Goal: Task Accomplishment & Management: Complete application form

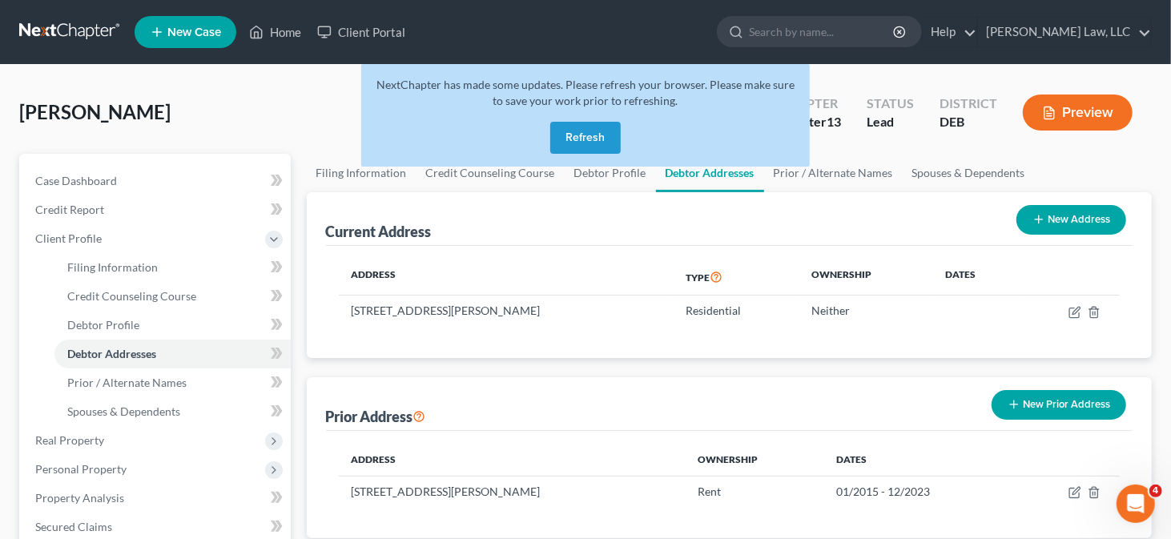
click at [595, 136] on button "Refresh" at bounding box center [585, 138] width 71 height 32
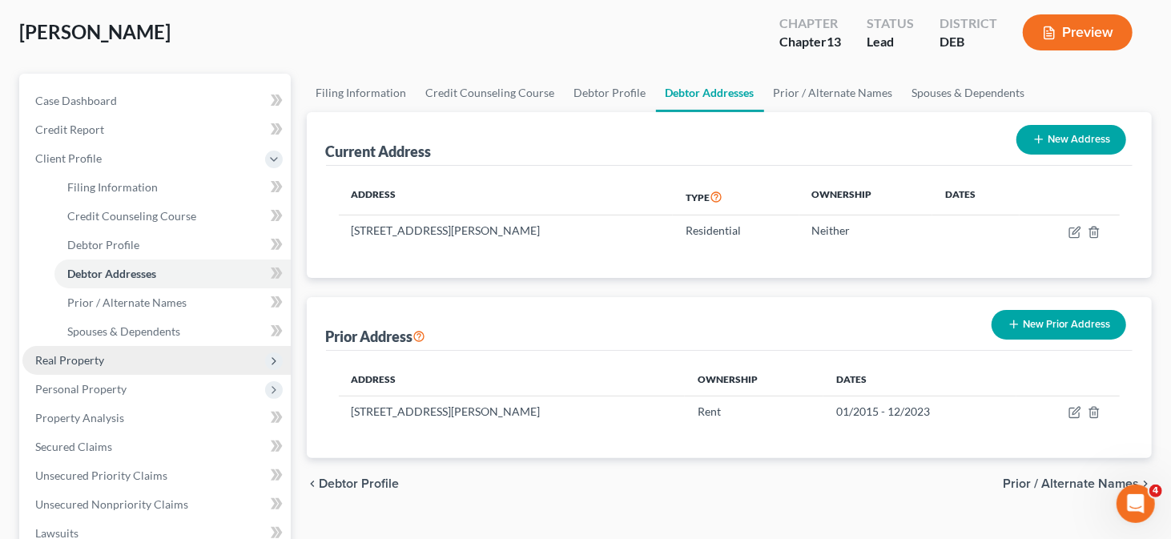
scroll to position [160, 0]
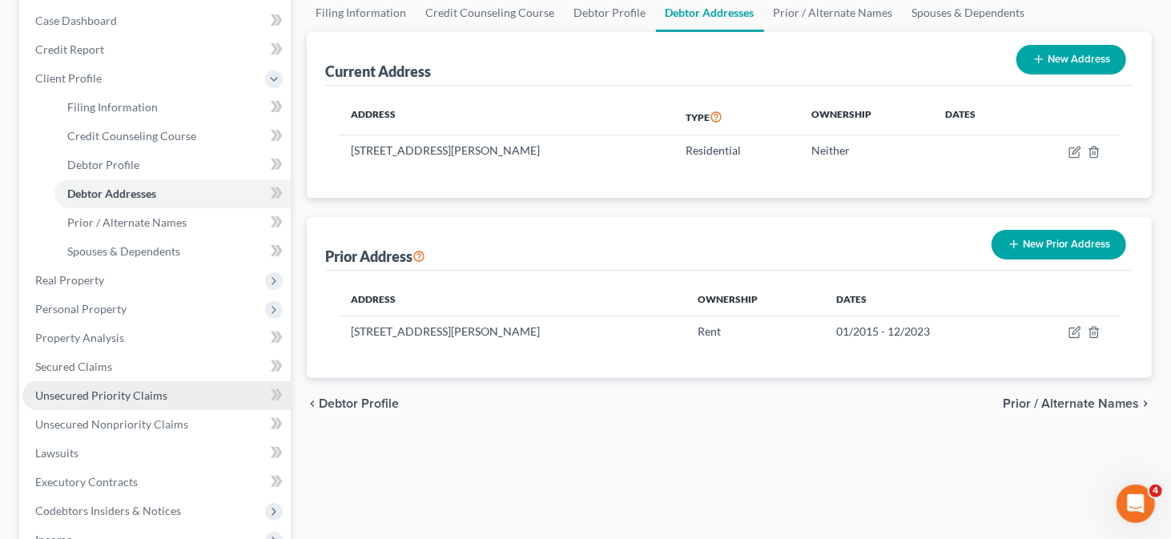
click at [99, 397] on span "Unsecured Priority Claims" at bounding box center [101, 396] width 132 height 14
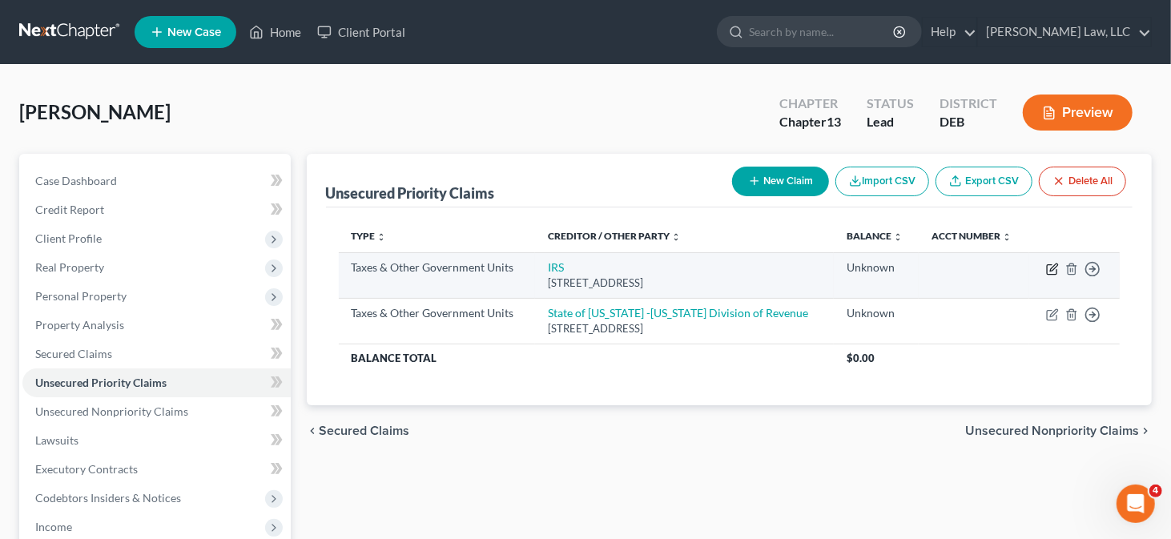
click at [1053, 272] on icon "button" at bounding box center [1052, 269] width 13 height 13
select select "0"
select select "39"
select select "0"
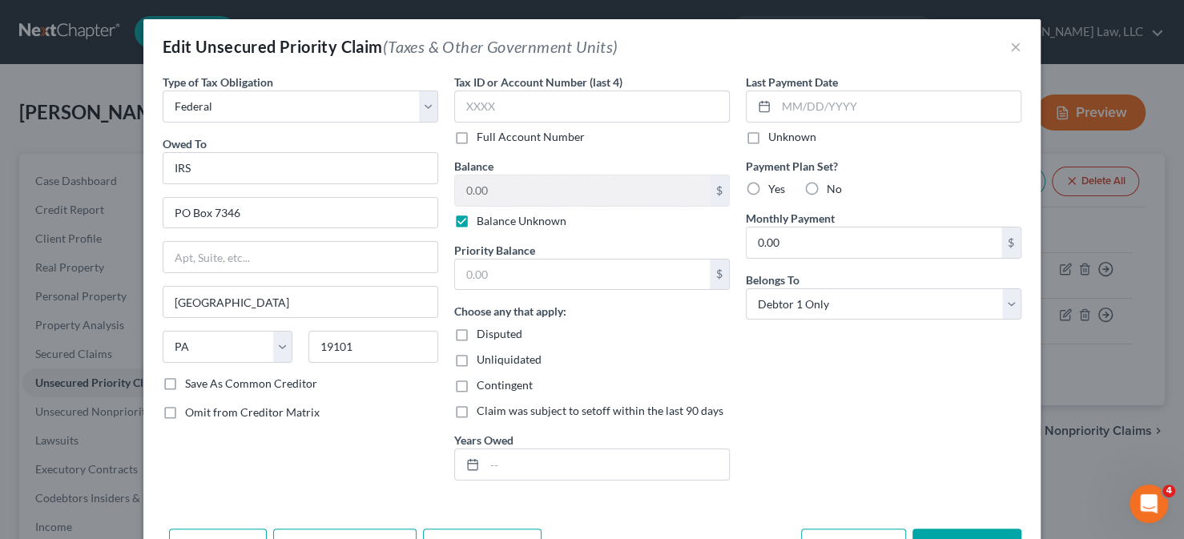
click at [477, 216] on label "Balance Unknown" at bounding box center [522, 221] width 90 height 16
click at [483, 216] on input "Balance Unknown" at bounding box center [488, 218] width 10 height 10
checkbox input "false"
click at [491, 186] on input "0.00" at bounding box center [582, 190] width 255 height 30
type input "200,000"
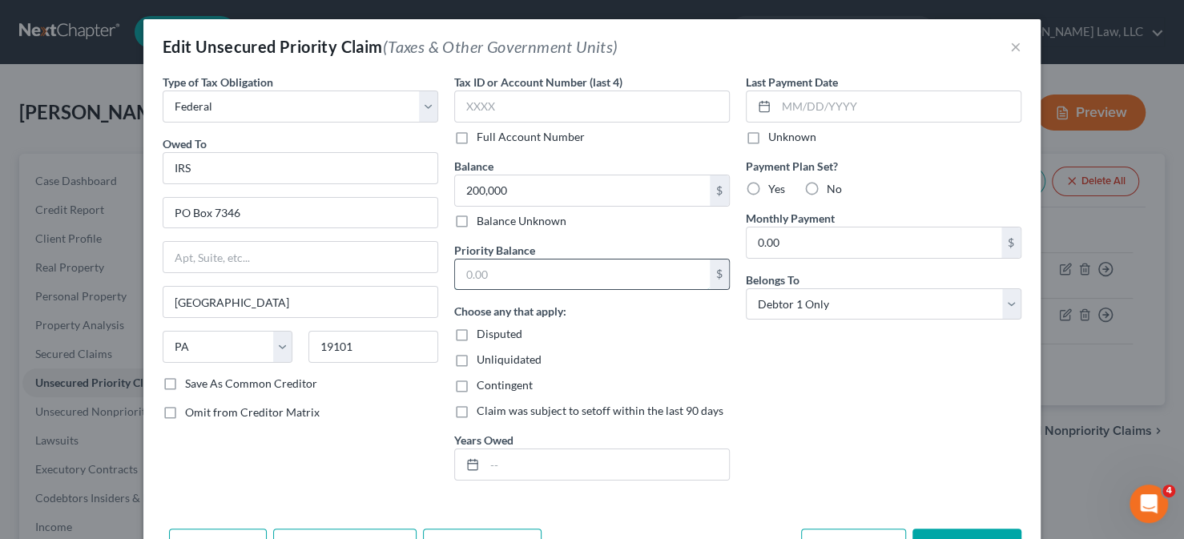
click at [492, 275] on input "text" at bounding box center [582, 275] width 255 height 30
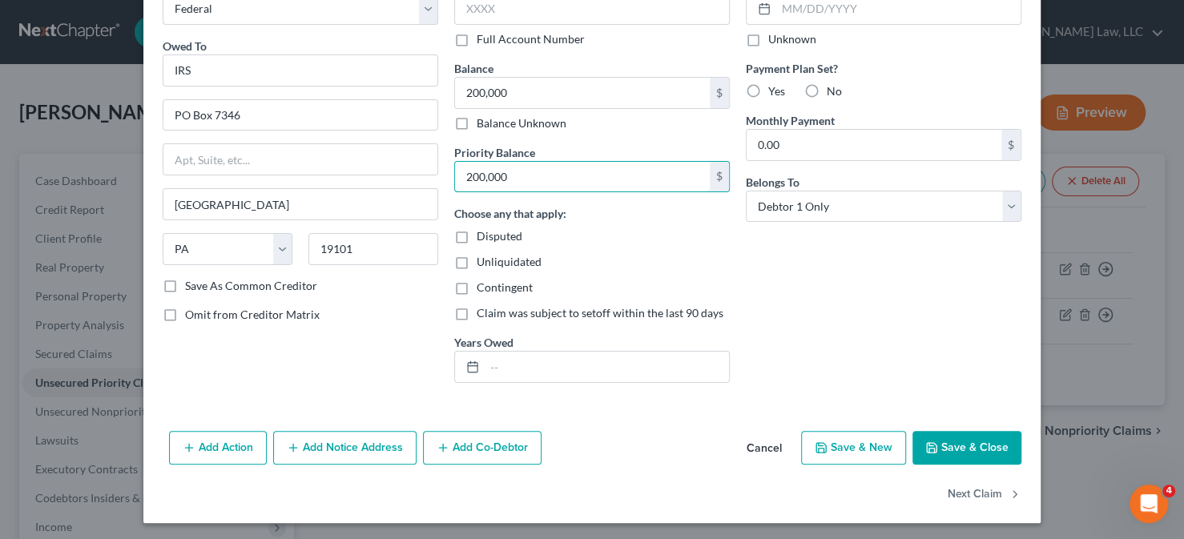
scroll to position [99, 0]
type input "200,000"
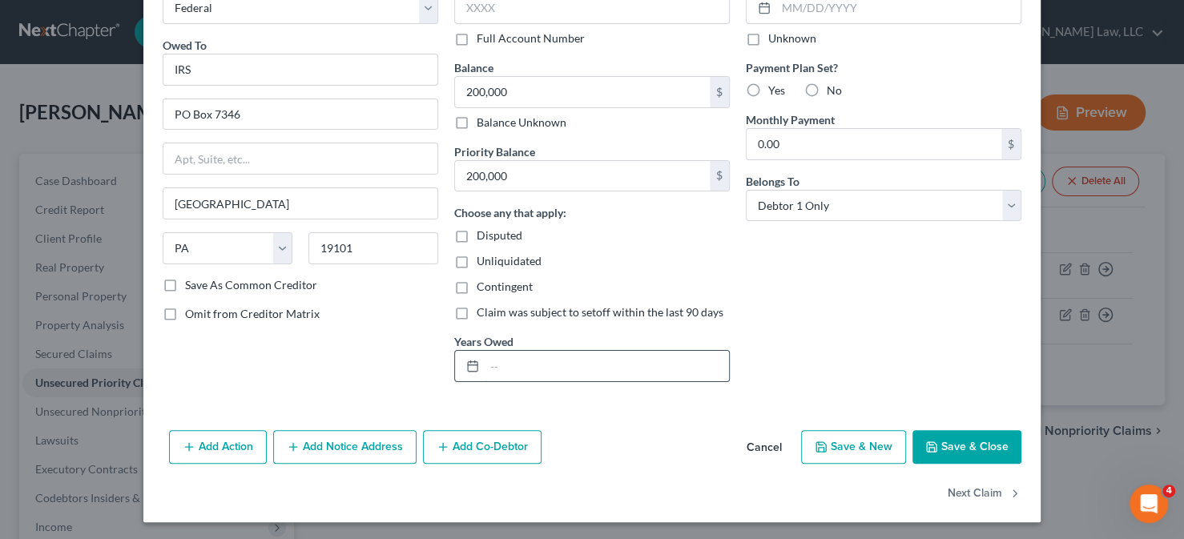
click at [492, 368] on input "text" at bounding box center [607, 366] width 244 height 30
type input "2021-24"
click at [957, 441] on button "Save & Close" at bounding box center [967, 447] width 109 height 34
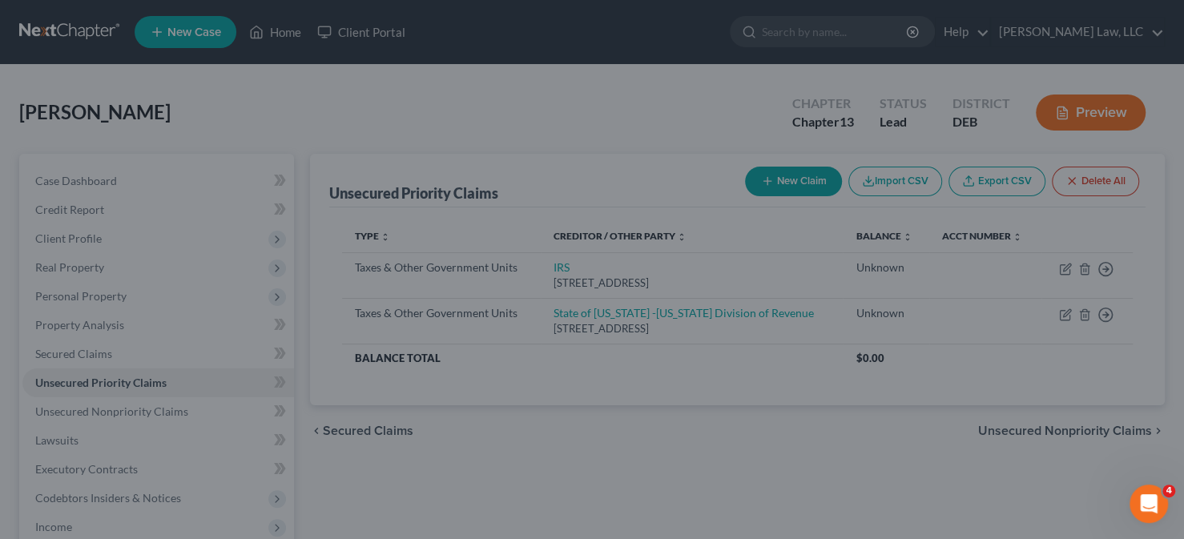
type input "200,000.00"
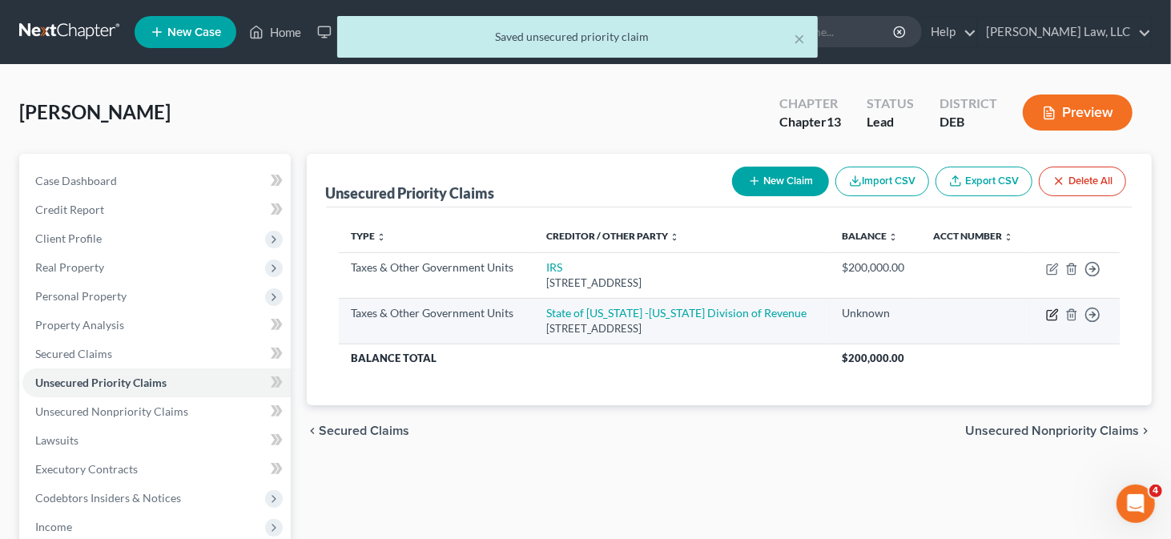
click at [1051, 315] on icon "button" at bounding box center [1053, 312] width 7 height 7
select select "2"
select select "7"
select select "0"
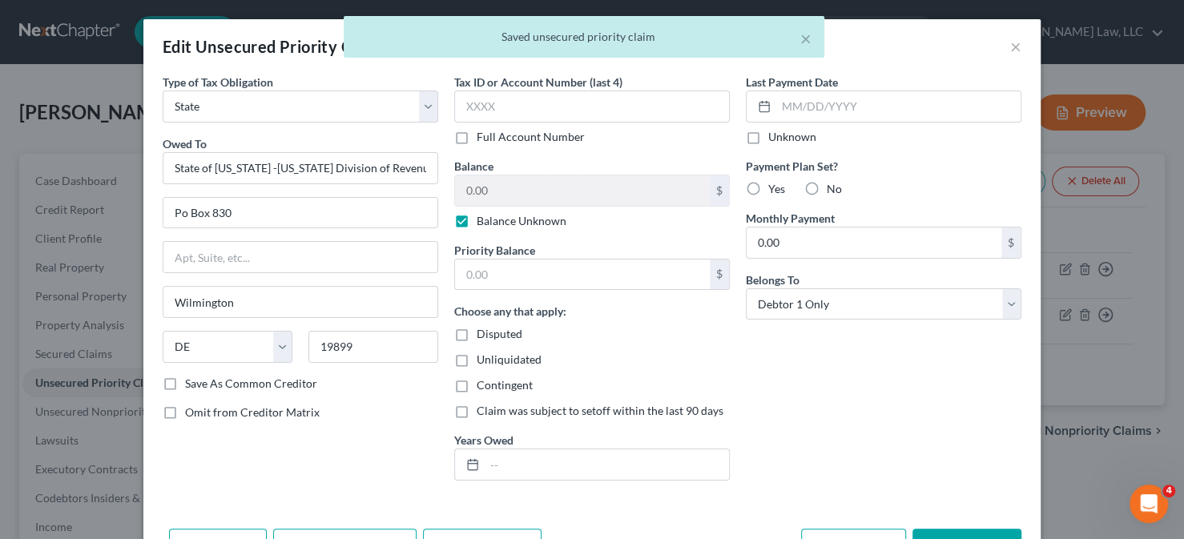
click at [477, 216] on label "Balance Unknown" at bounding box center [522, 221] width 90 height 16
click at [483, 216] on input "Balance Unknown" at bounding box center [488, 218] width 10 height 10
checkbox input "false"
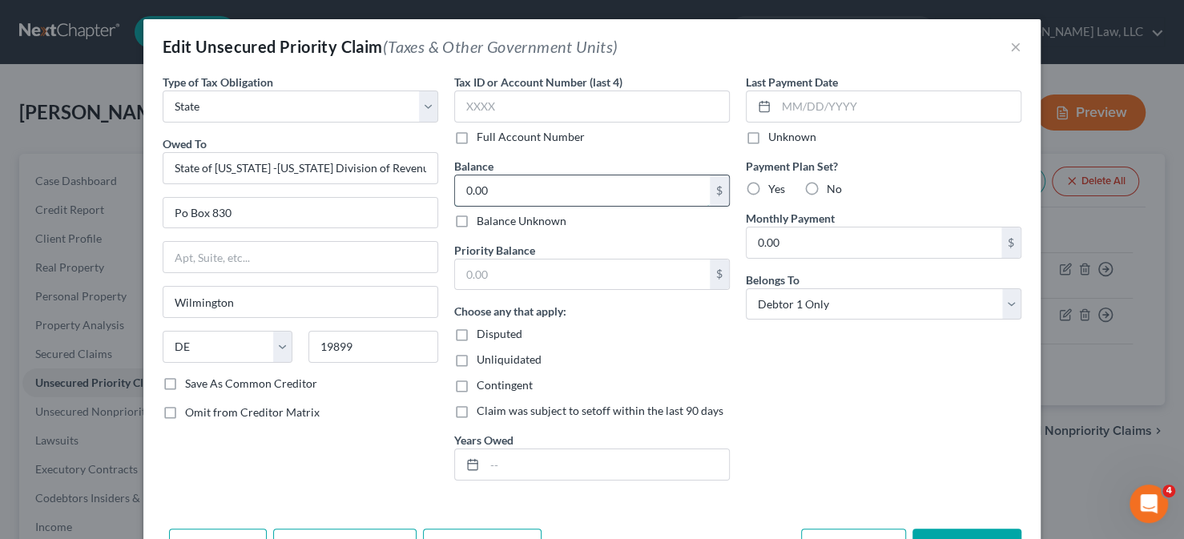
click at [476, 196] on input "0.00" at bounding box center [582, 190] width 255 height 30
type input "31,000"
click at [484, 272] on input "text" at bounding box center [582, 275] width 255 height 30
type input "31,000"
click at [485, 475] on input "text" at bounding box center [607, 465] width 244 height 30
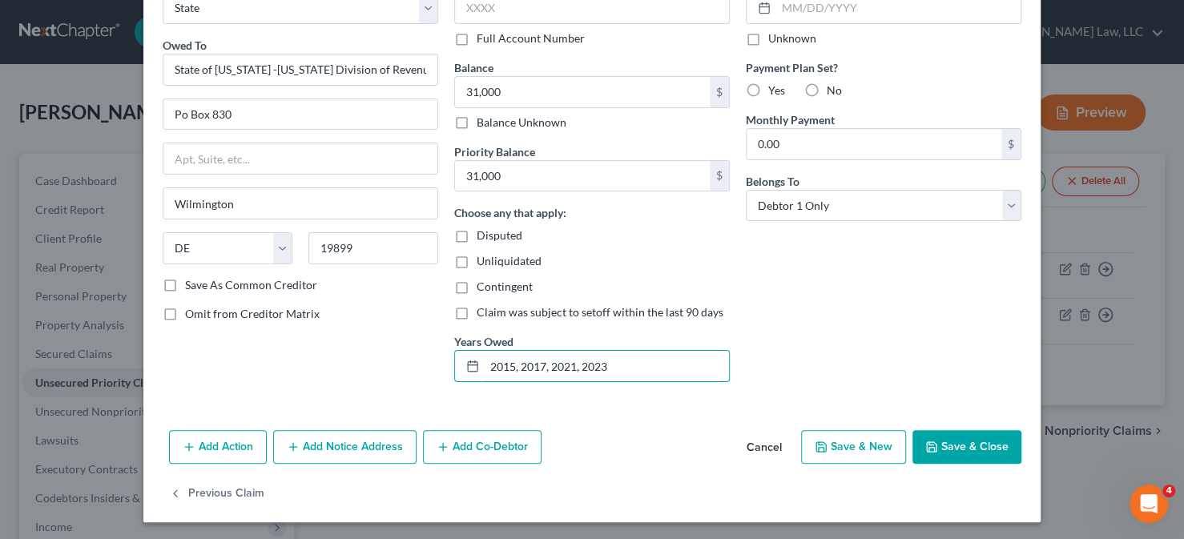
type input "2015, 2017, 2021, 2023"
click at [974, 436] on button "Save & Close" at bounding box center [967, 447] width 109 height 34
type input "31,000.00"
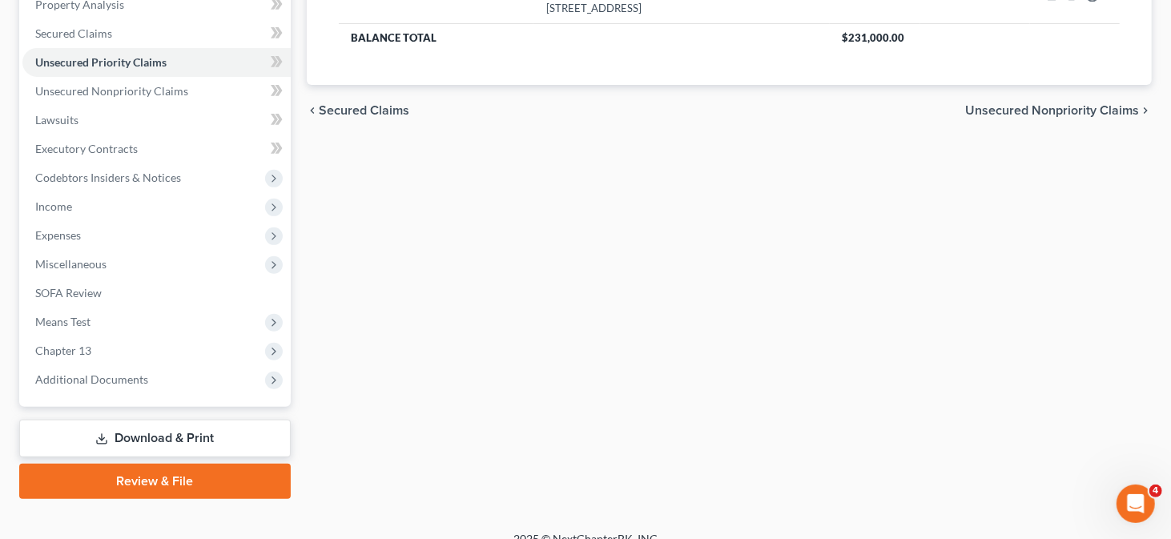
scroll to position [339, 0]
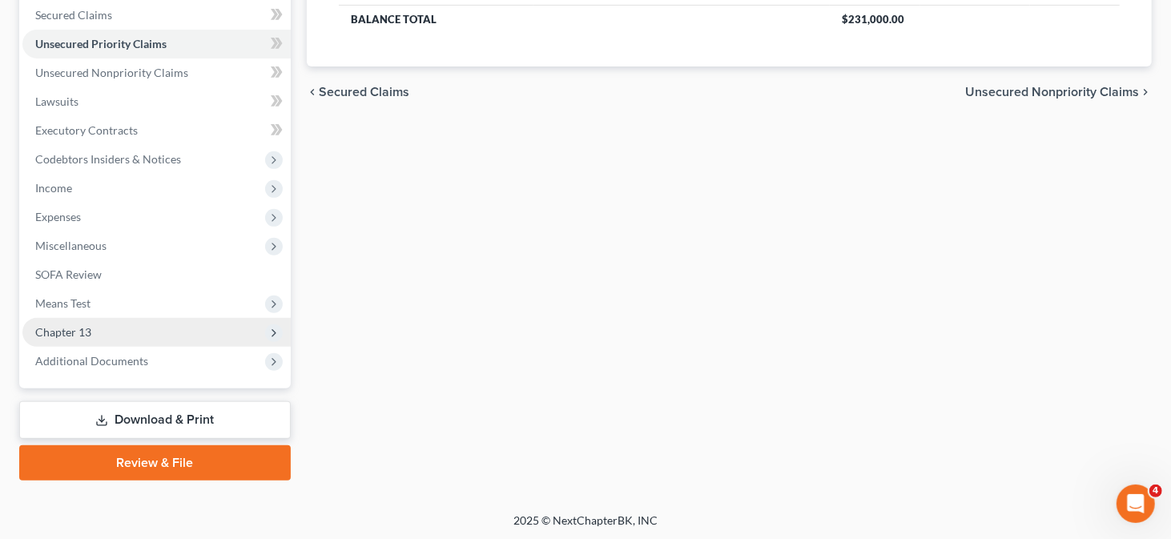
click at [54, 332] on span "Chapter 13" at bounding box center [63, 332] width 56 height 14
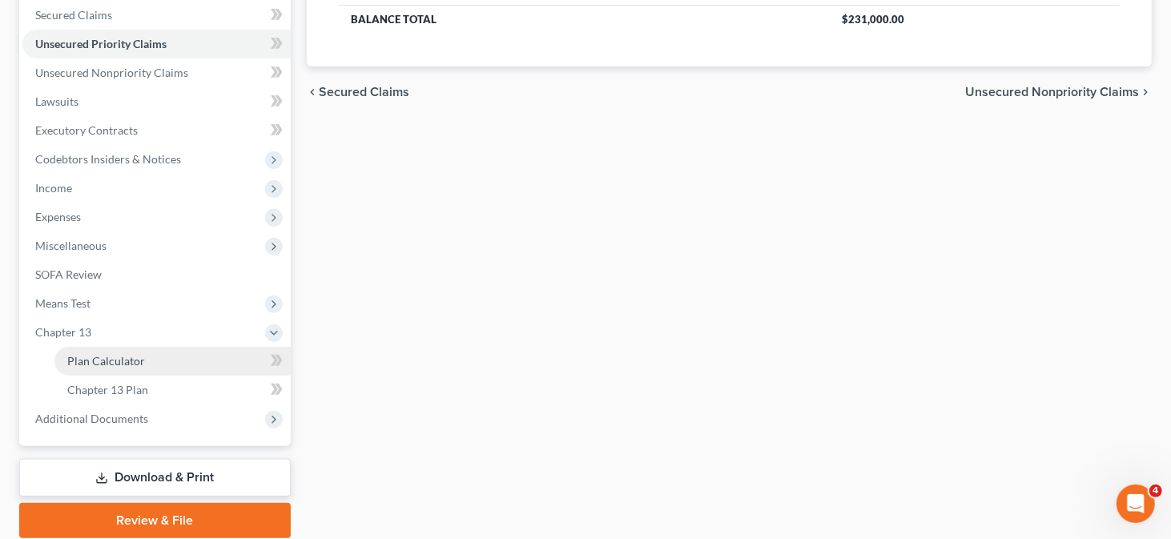
click at [163, 358] on link "Plan Calculator" at bounding box center [172, 361] width 236 height 29
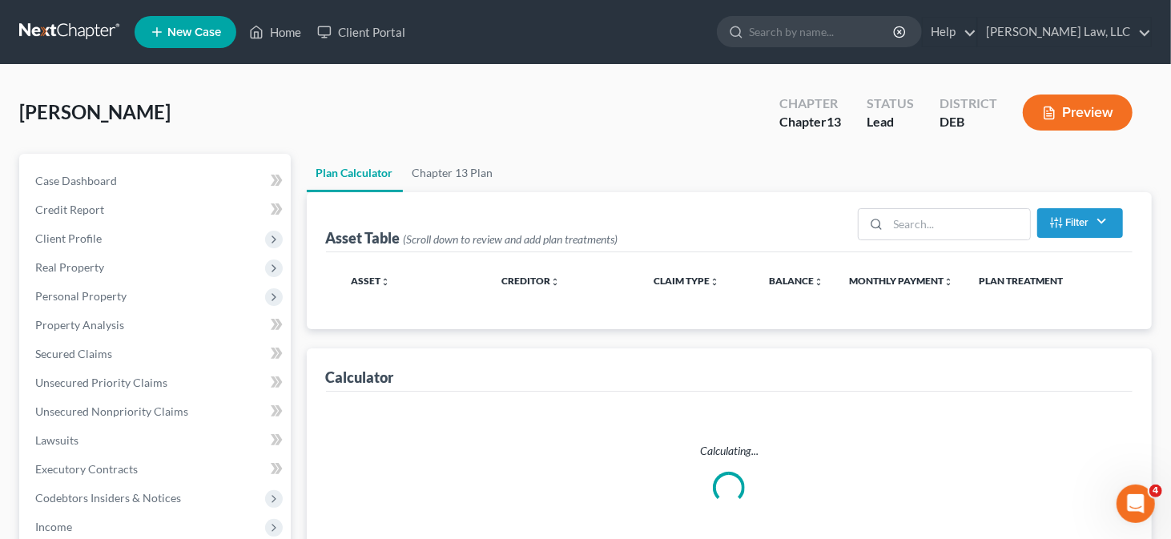
select select "59"
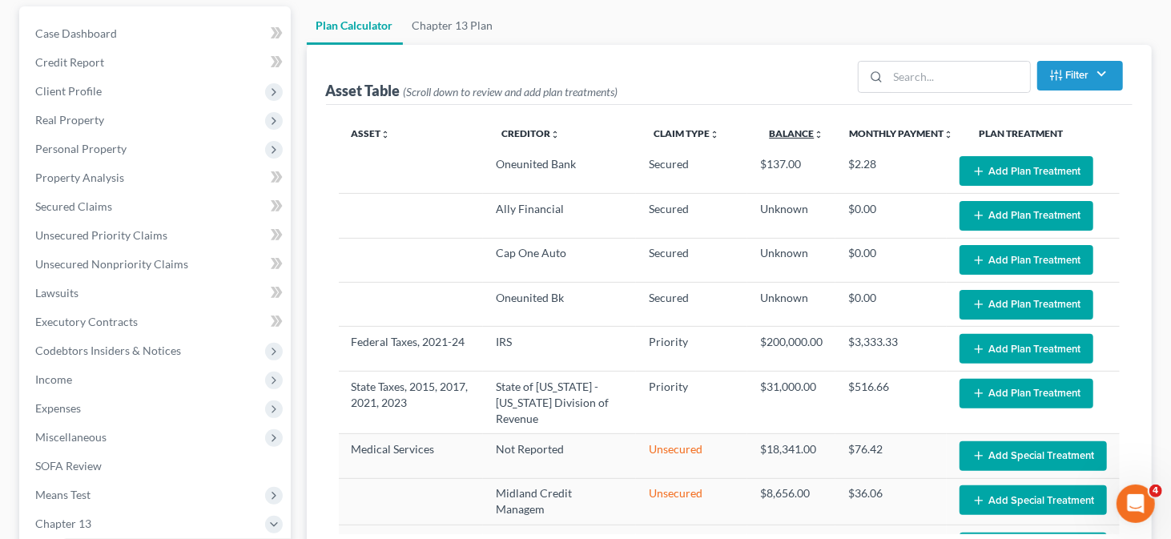
scroll to position [160, 0]
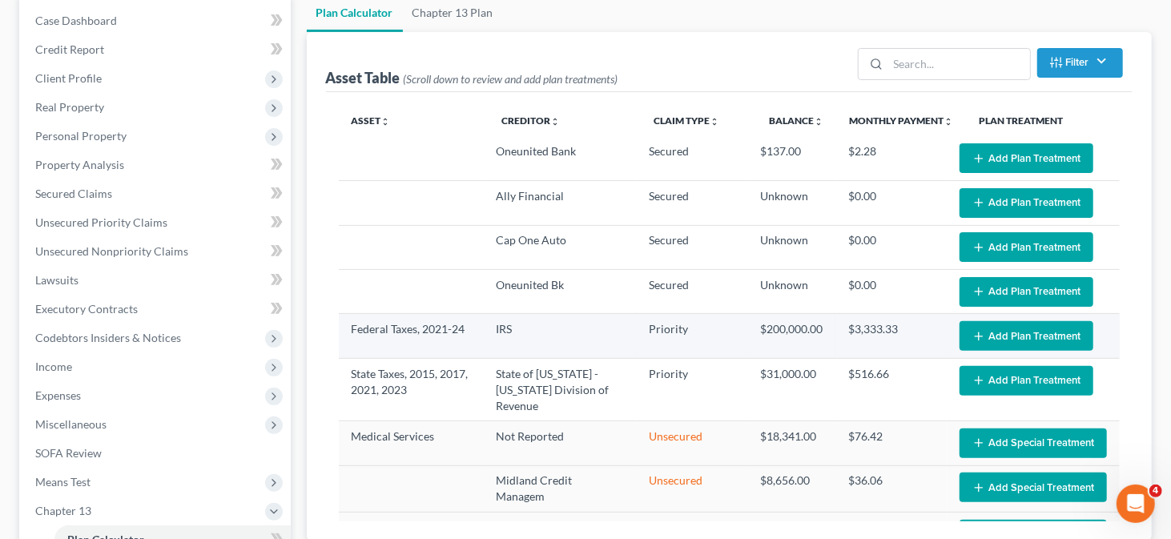
click at [976, 325] on button "Add Plan Treatment" at bounding box center [1027, 336] width 134 height 30
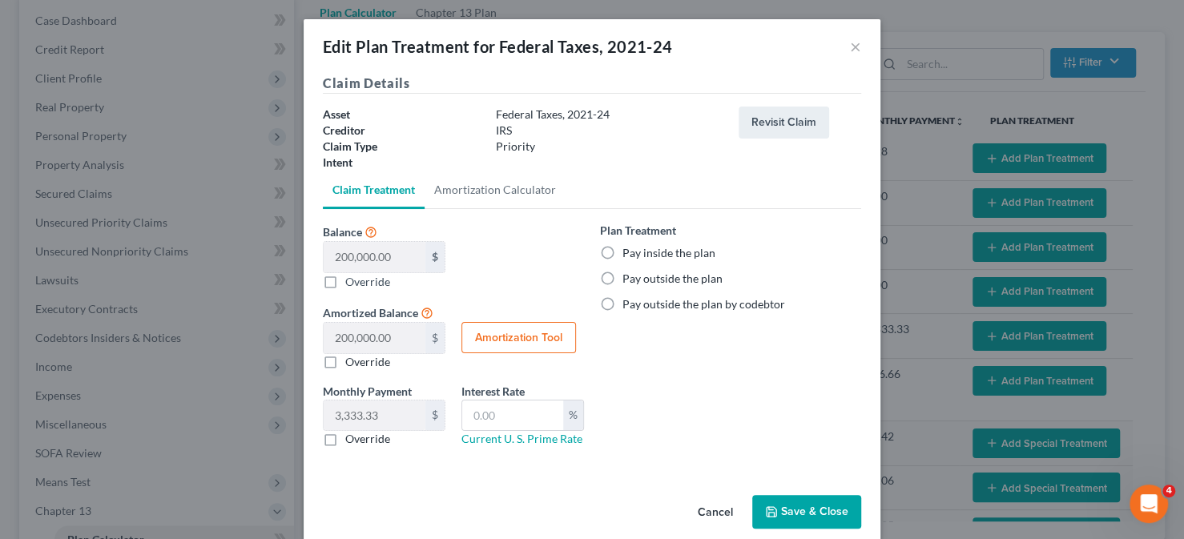
click at [638, 254] on label "Pay inside the plan" at bounding box center [669, 253] width 93 height 16
click at [638, 254] on input "Pay inside the plan" at bounding box center [634, 250] width 10 height 10
radio input "true"
click at [816, 513] on button "Save & Close" at bounding box center [806, 512] width 109 height 34
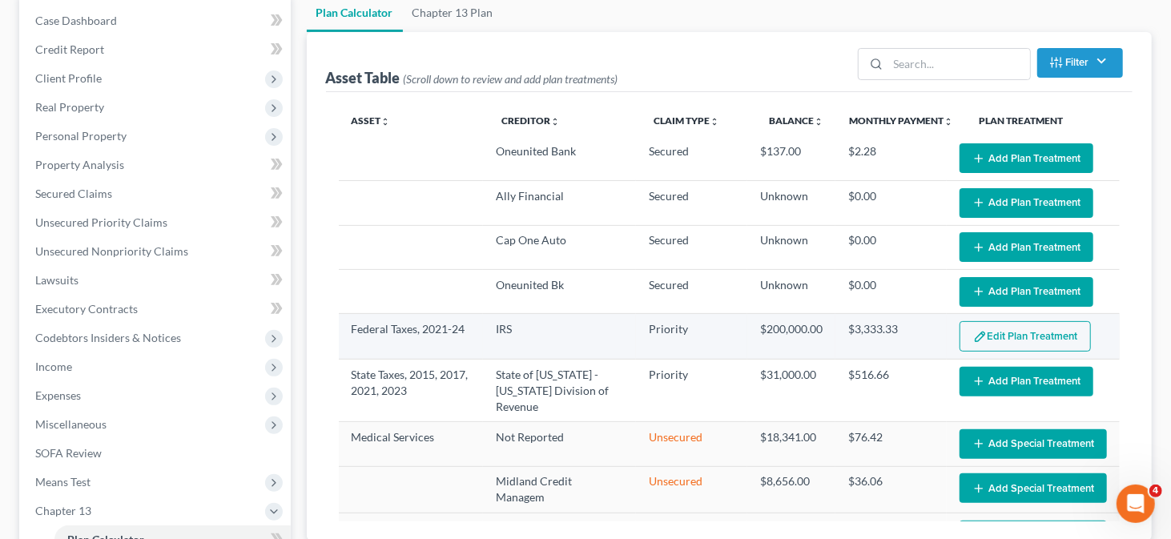
select select "59"
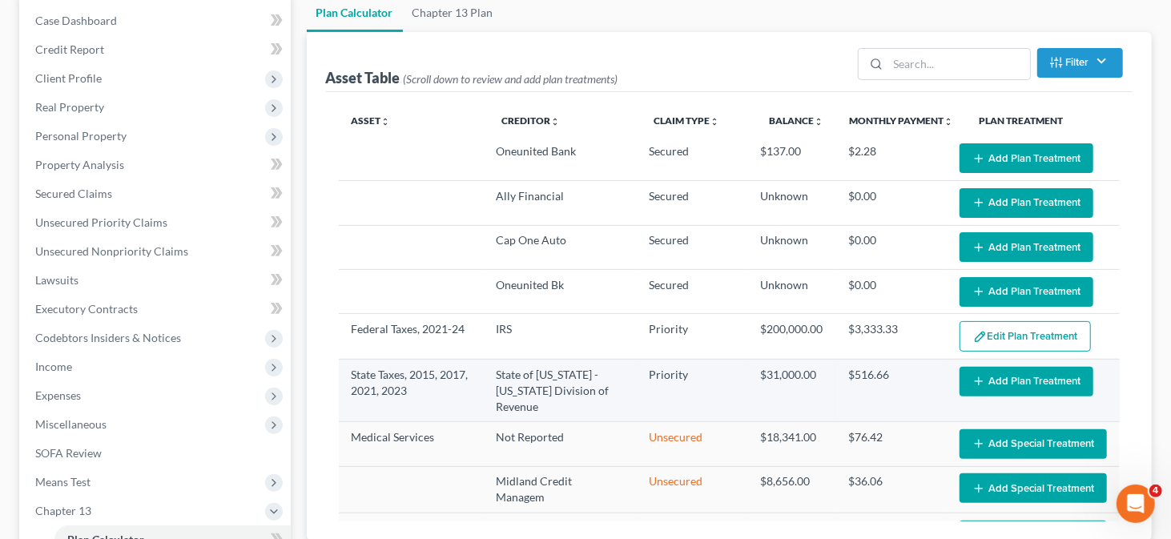
click at [976, 381] on button "Add Plan Treatment" at bounding box center [1027, 382] width 134 height 30
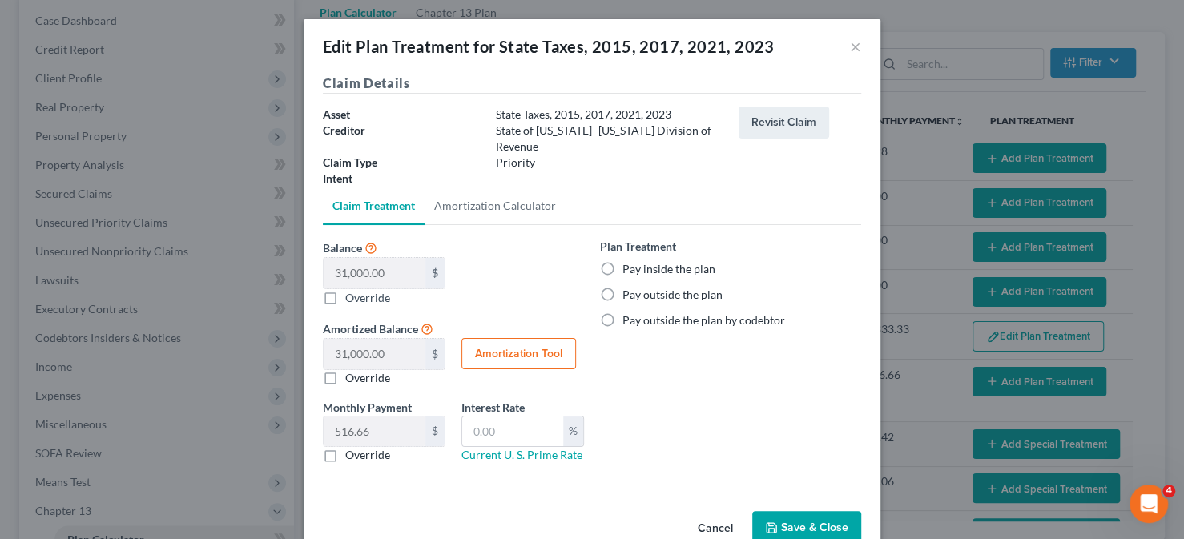
click at [623, 263] on label "Pay inside the plan" at bounding box center [669, 269] width 93 height 16
click at [629, 263] on input "Pay inside the plan" at bounding box center [634, 266] width 10 height 10
radio input "true"
click at [775, 520] on button "Save & Close" at bounding box center [806, 528] width 109 height 34
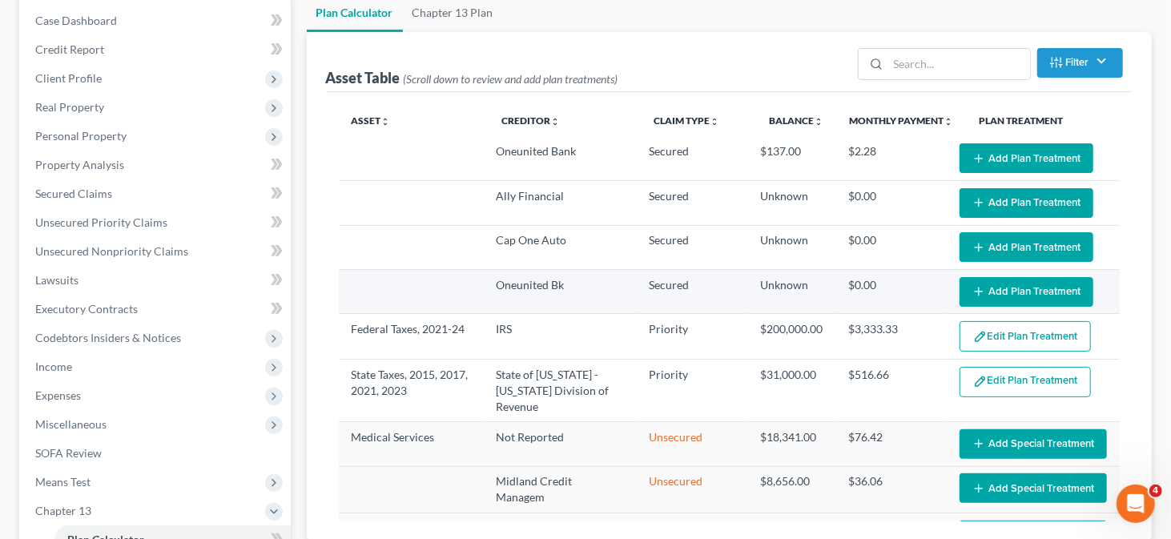
select select "59"
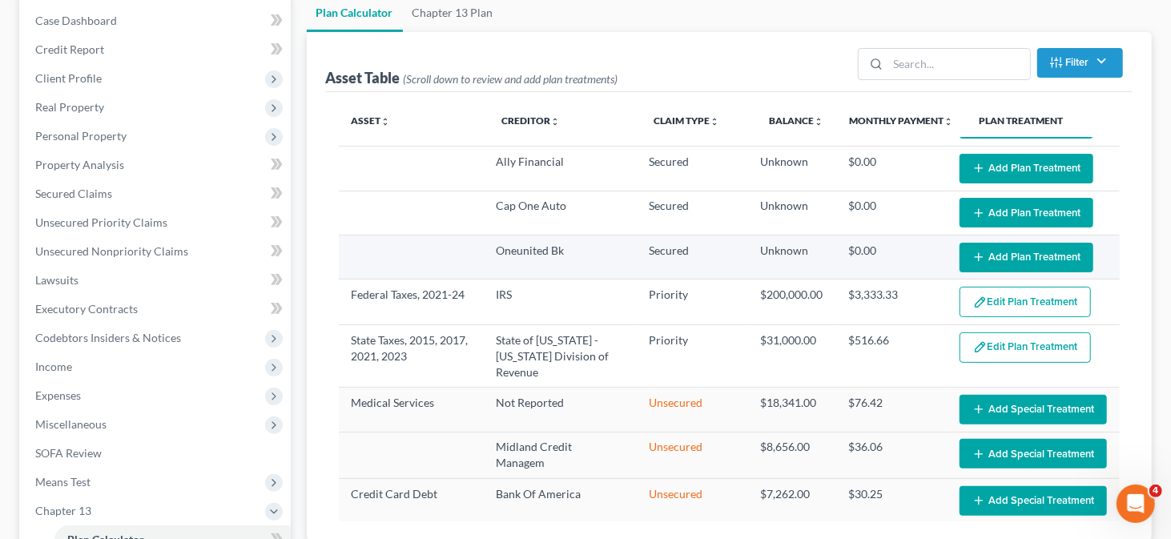
scroll to position [0, 0]
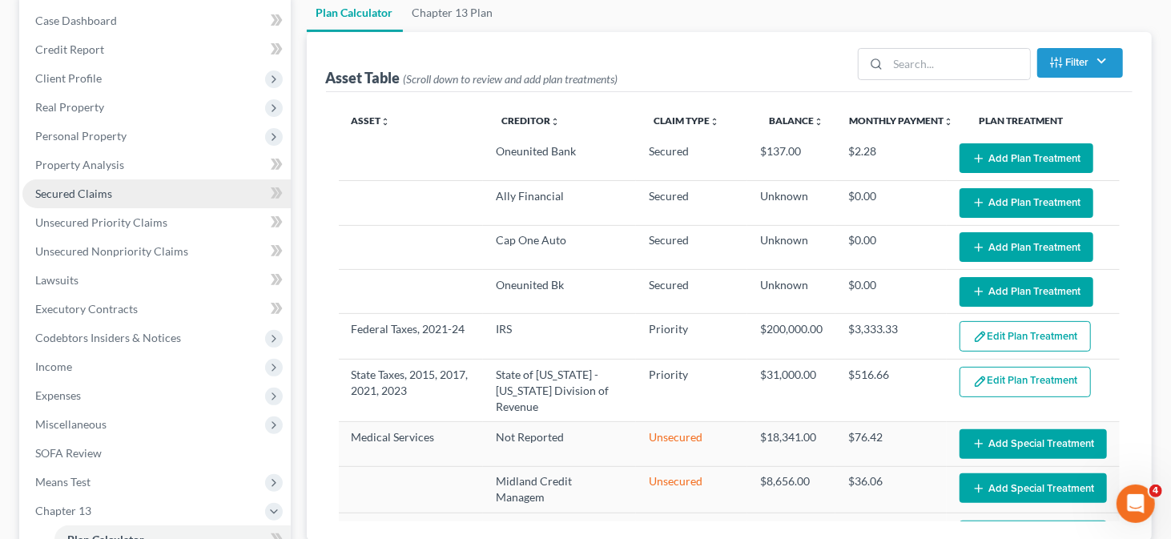
click at [111, 187] on link "Secured Claims" at bounding box center [156, 193] width 268 height 29
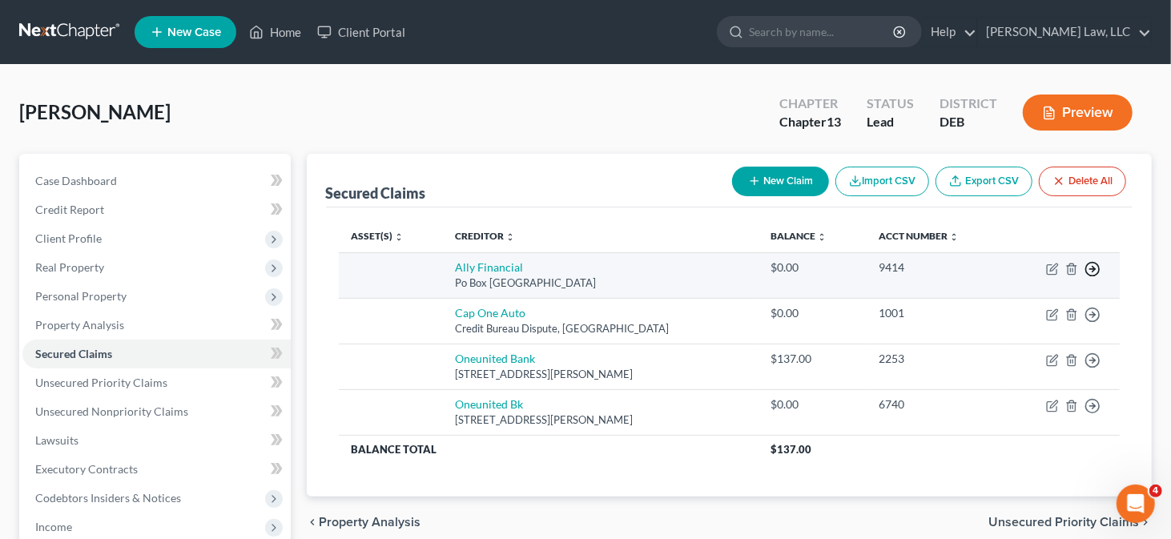
click at [1092, 269] on icon "button" at bounding box center [1093, 269] width 16 height 16
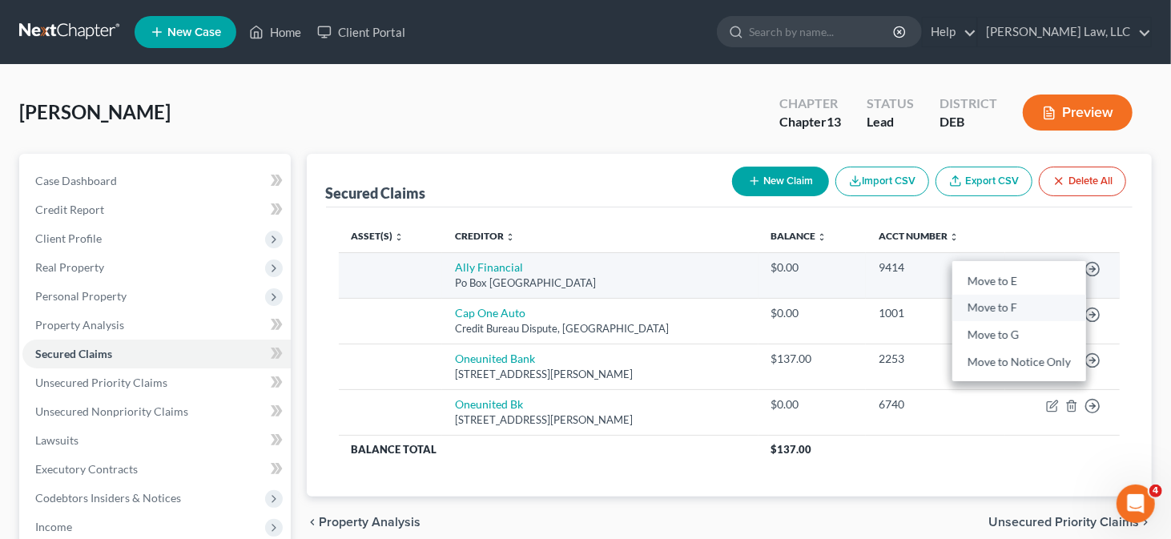
click at [1034, 304] on link "Move to F" at bounding box center [1020, 308] width 134 height 27
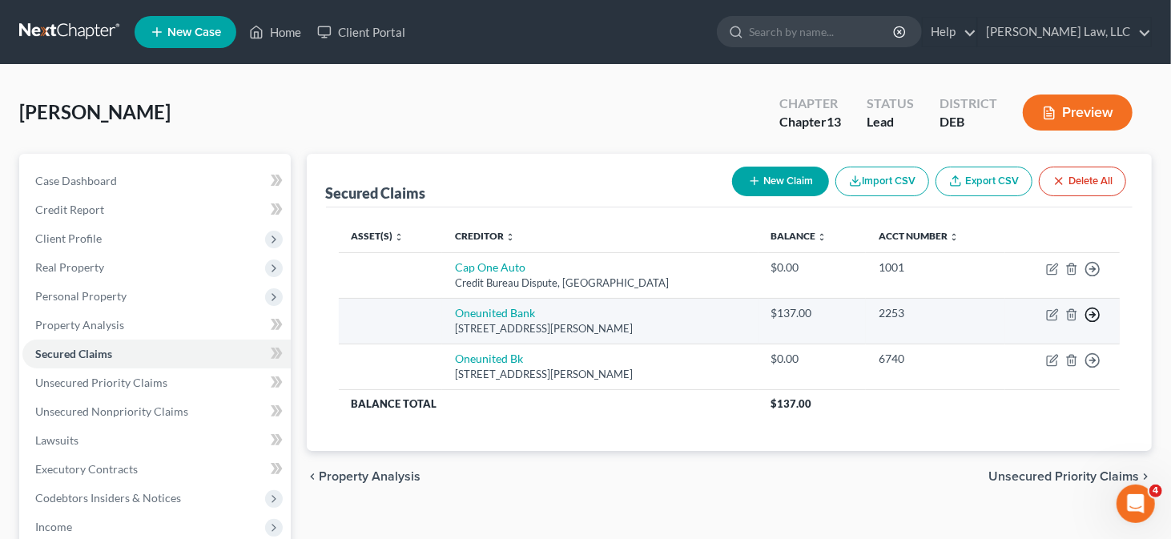
click at [1091, 309] on icon "button" at bounding box center [1093, 315] width 16 height 16
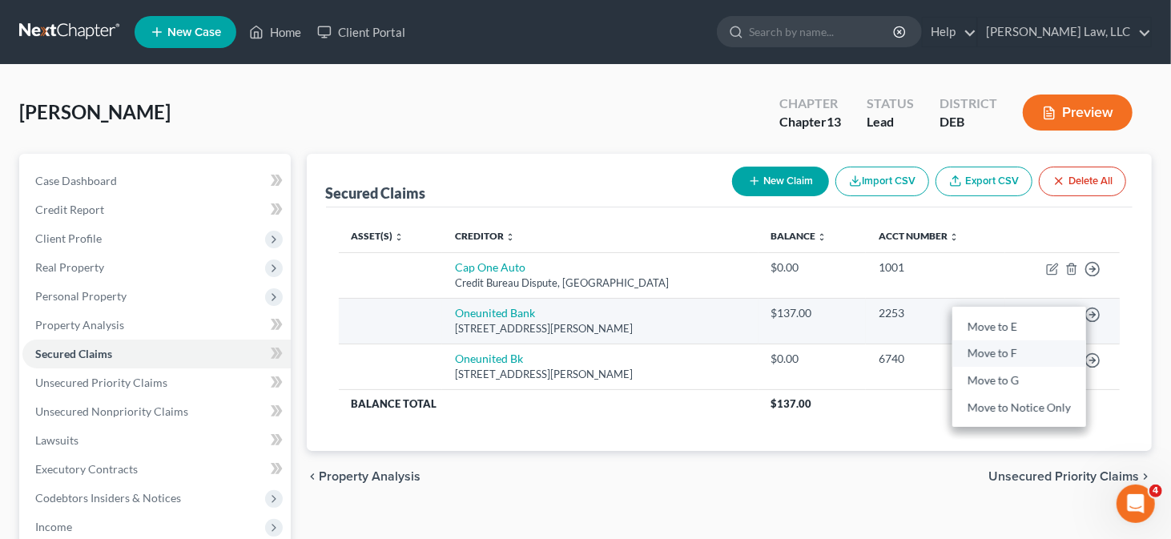
click at [966, 353] on link "Move to F" at bounding box center [1020, 354] width 134 height 27
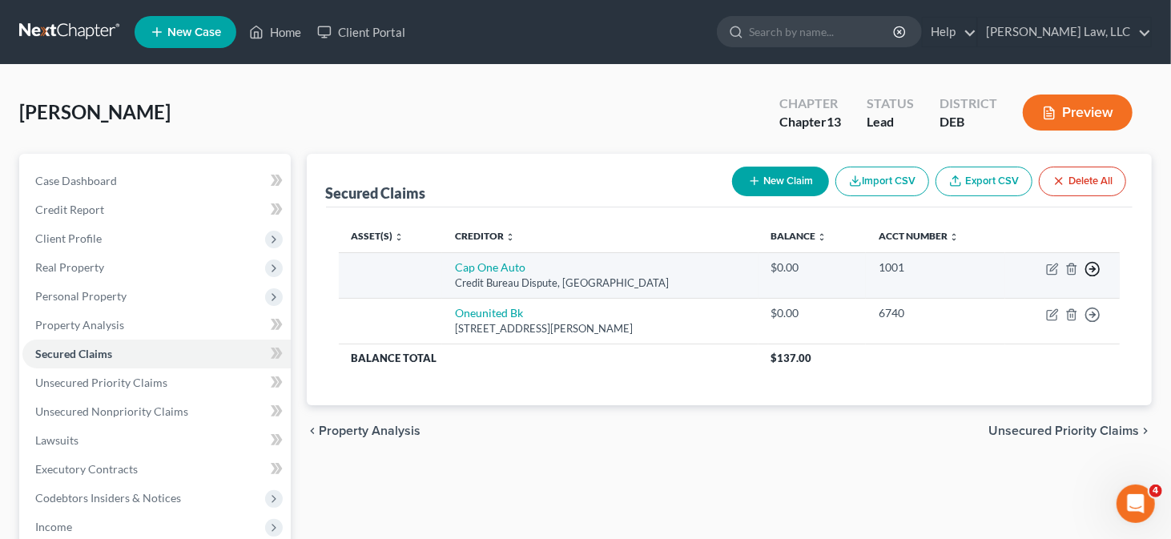
click at [1095, 262] on icon "button" at bounding box center [1093, 269] width 16 height 16
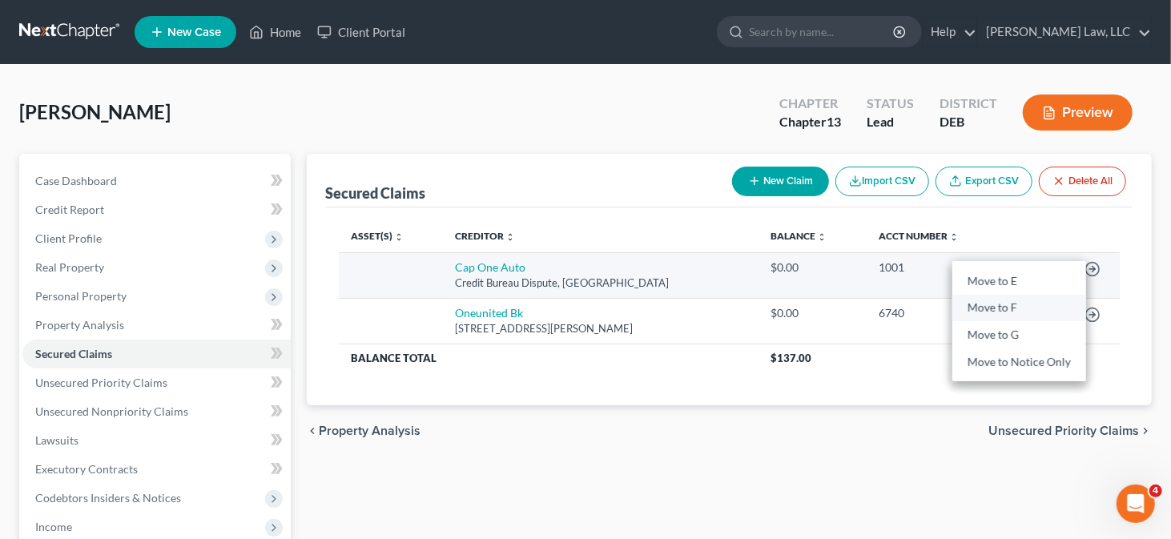
click at [1061, 316] on link "Move to F" at bounding box center [1020, 308] width 134 height 27
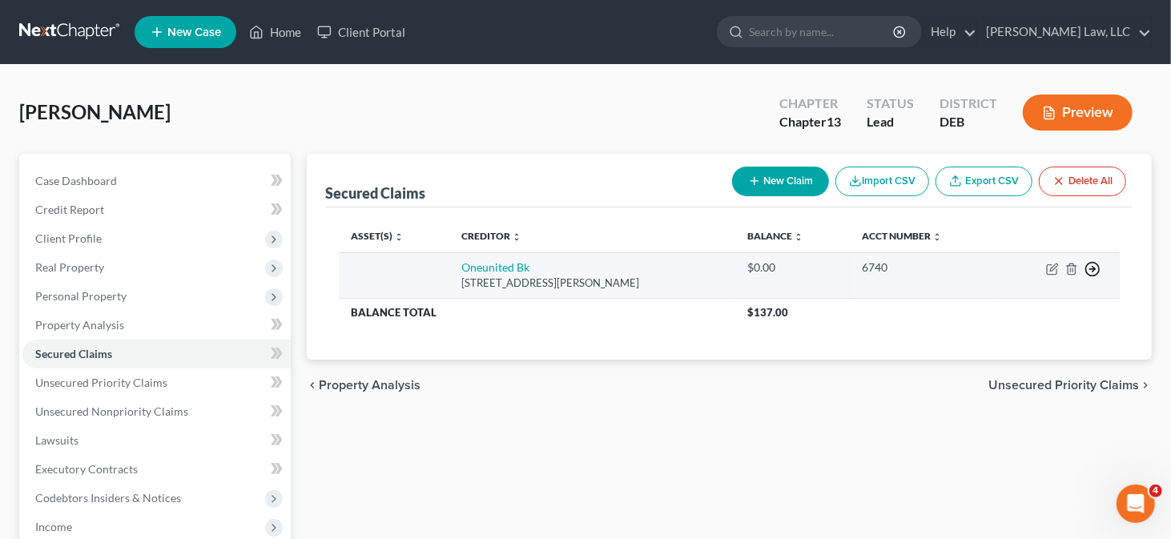
click at [1091, 269] on line "button" at bounding box center [1094, 269] width 6 height 0
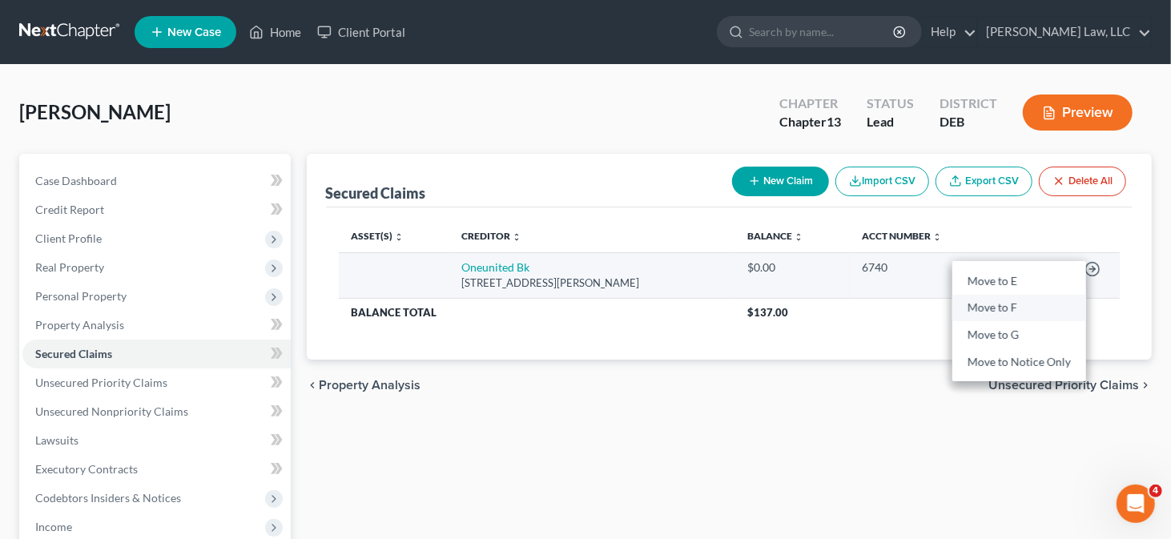
click at [1060, 312] on link "Move to F" at bounding box center [1020, 308] width 134 height 27
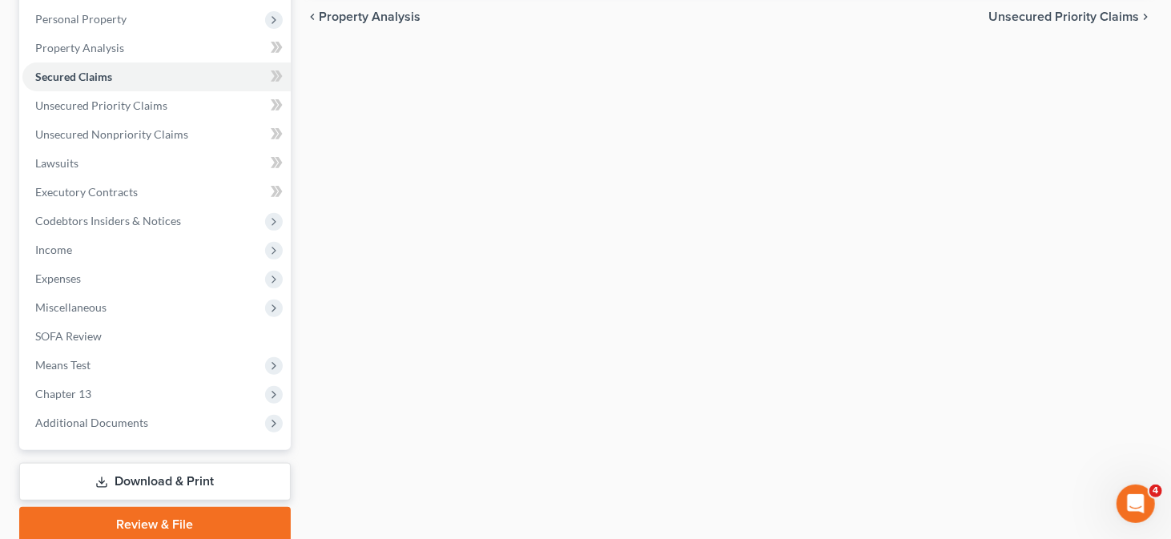
scroll to position [321, 0]
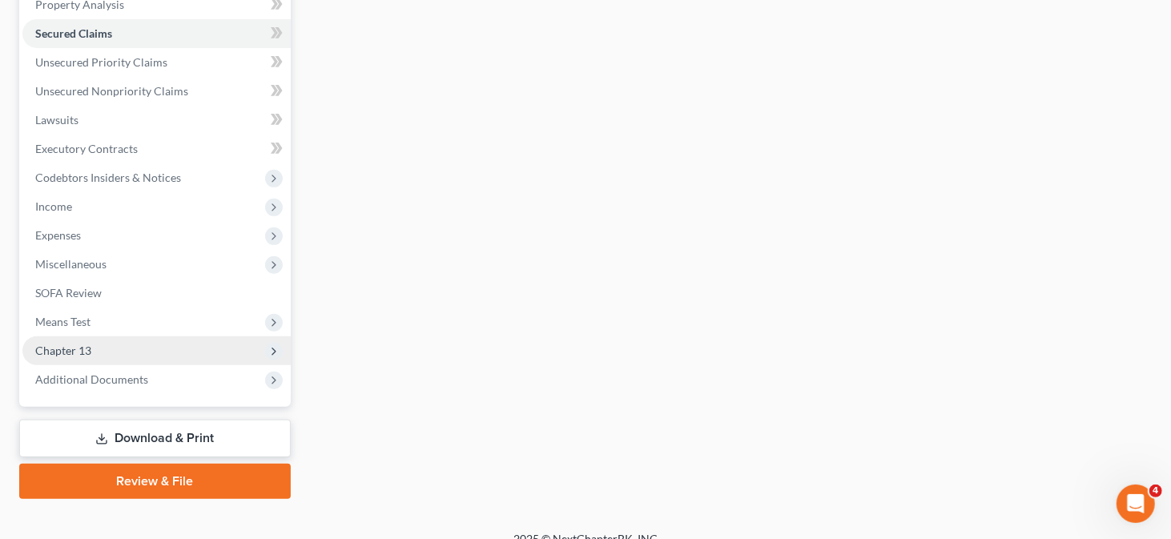
click at [155, 344] on span "Chapter 13" at bounding box center [156, 351] width 268 height 29
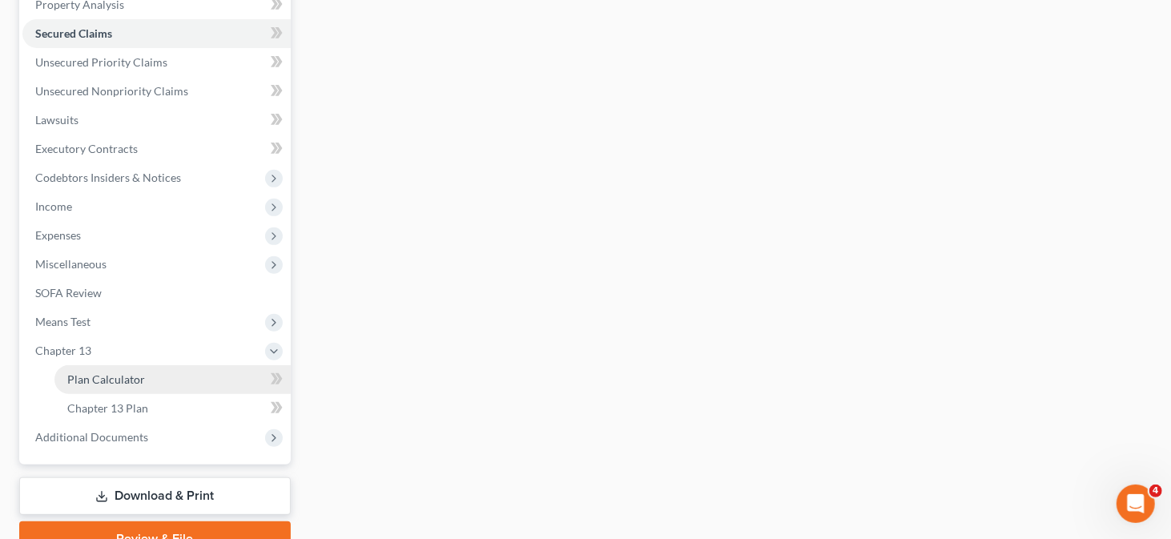
click at [159, 377] on link "Plan Calculator" at bounding box center [172, 379] width 236 height 29
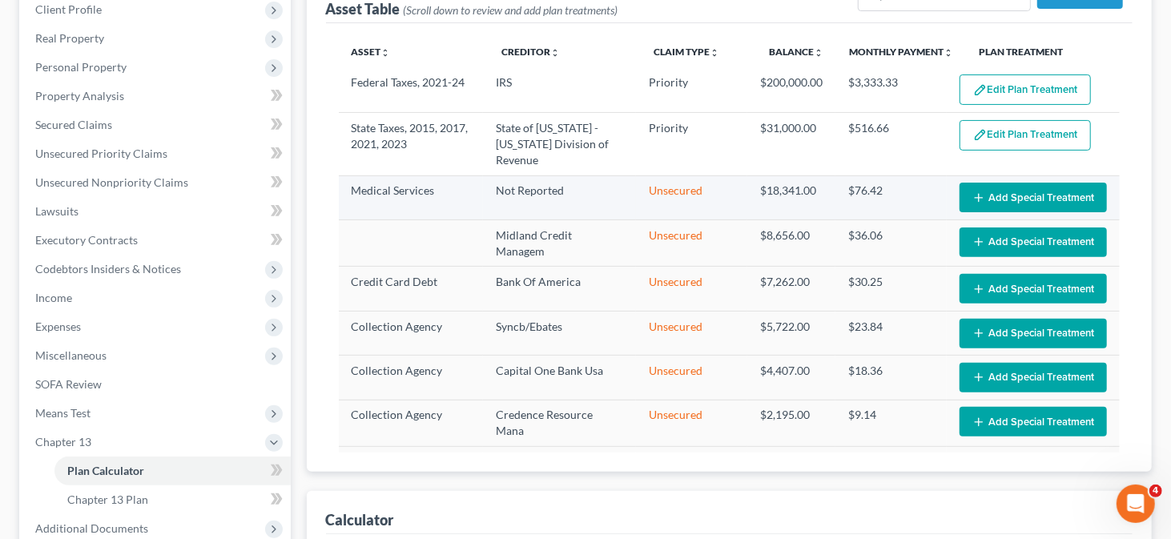
select select "59"
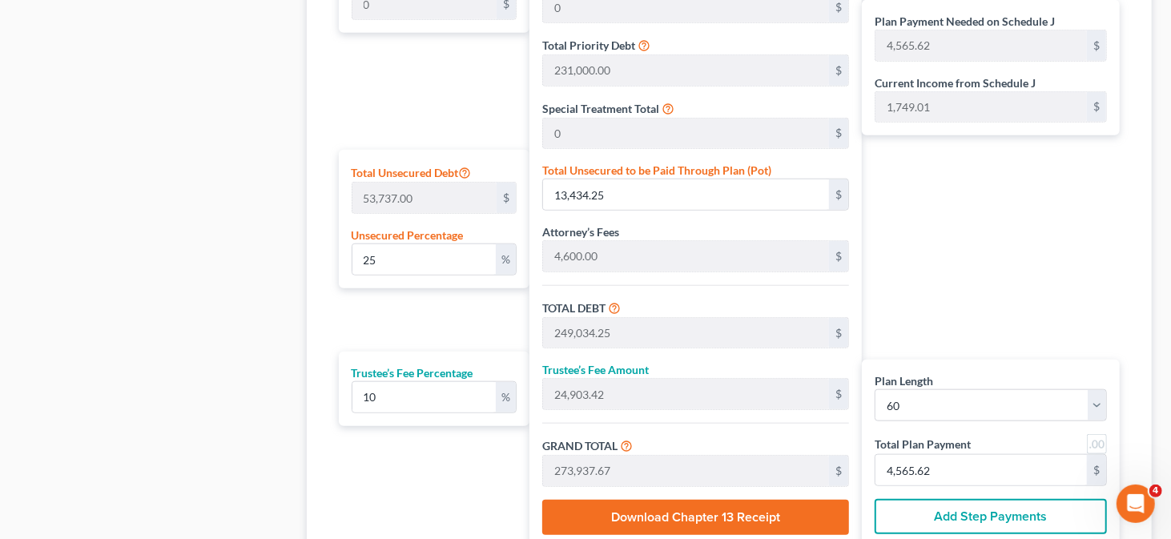
scroll to position [881, 0]
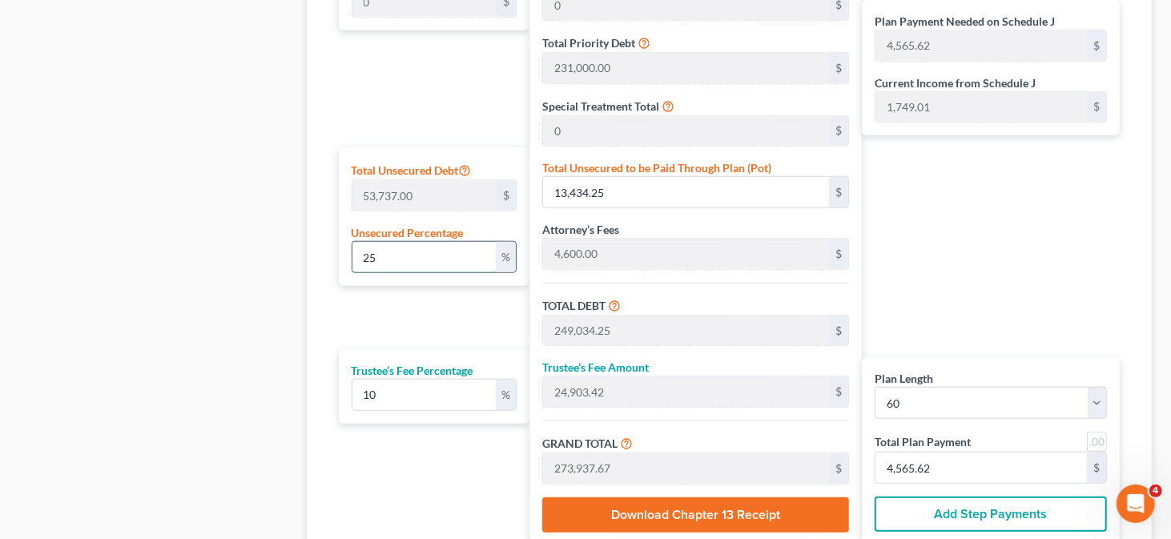
click at [395, 265] on input "25" at bounding box center [425, 257] width 144 height 30
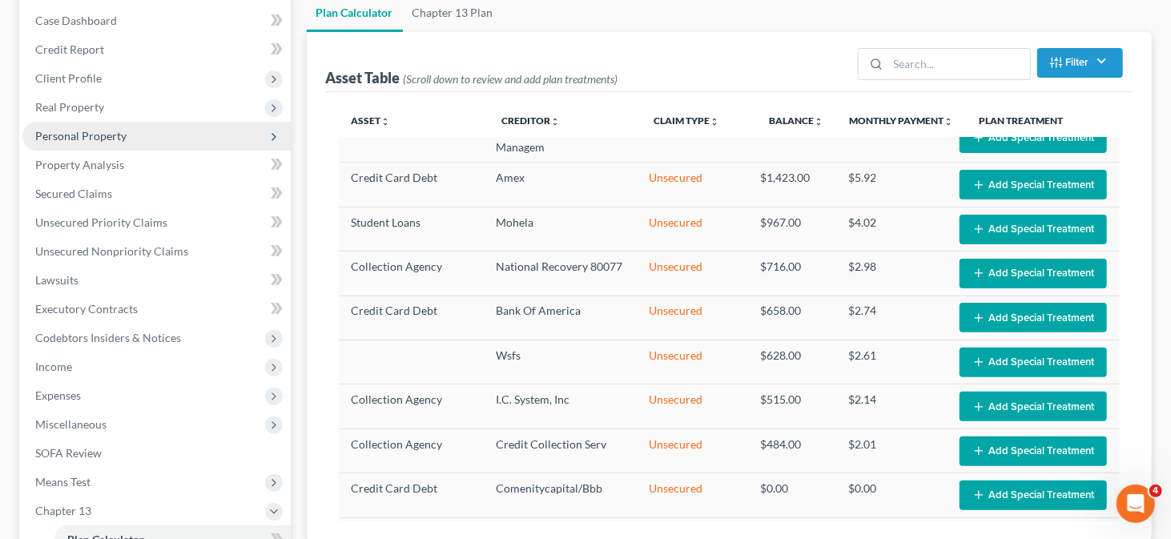
scroll to position [401, 0]
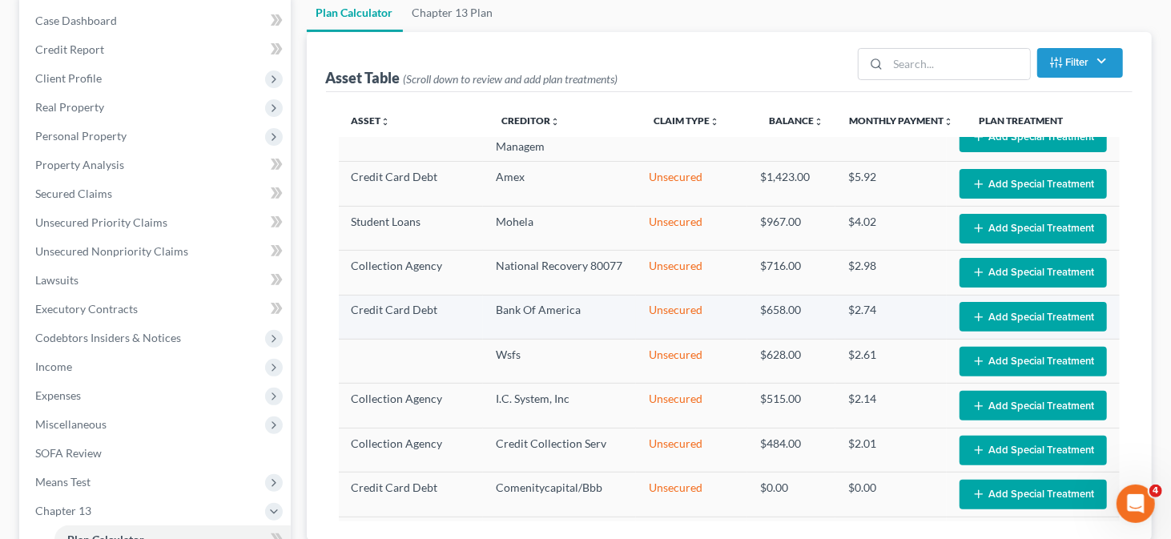
select select "59"
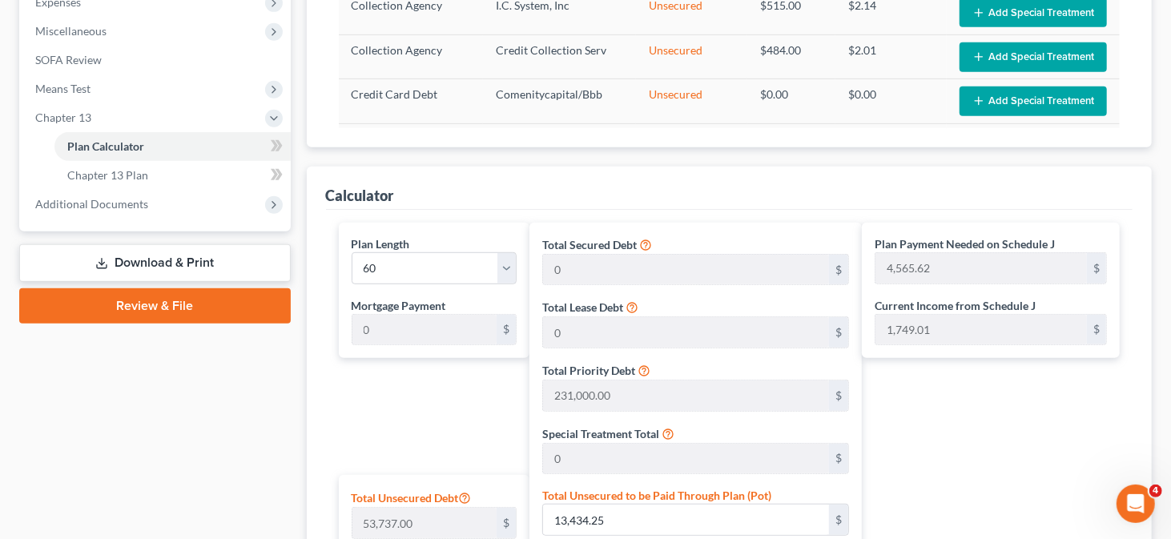
scroll to position [641, 0]
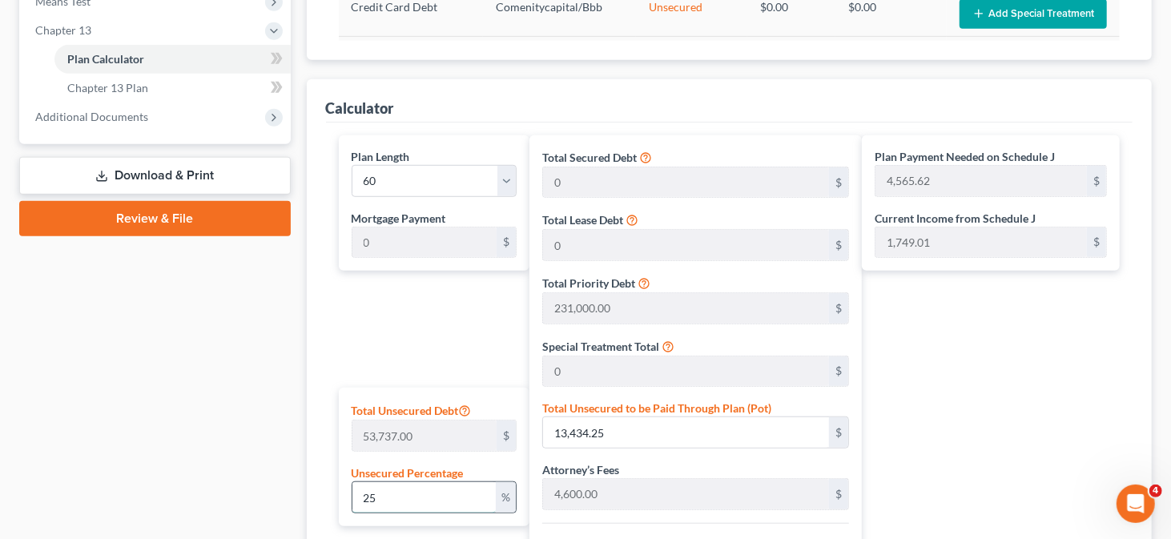
click at [394, 502] on input "25" at bounding box center [425, 497] width 144 height 30
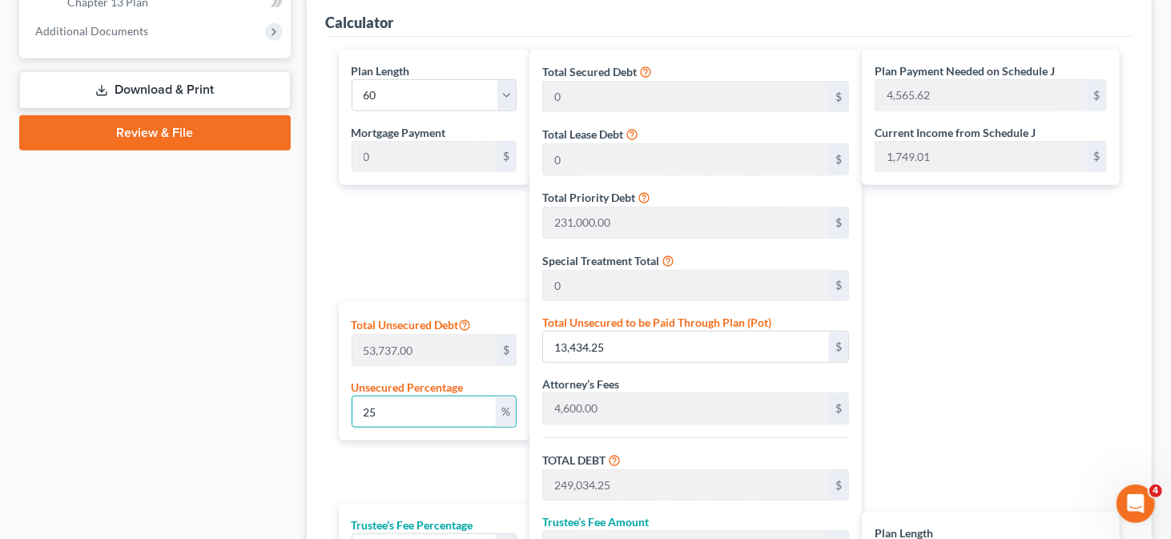
scroll to position [881, 0]
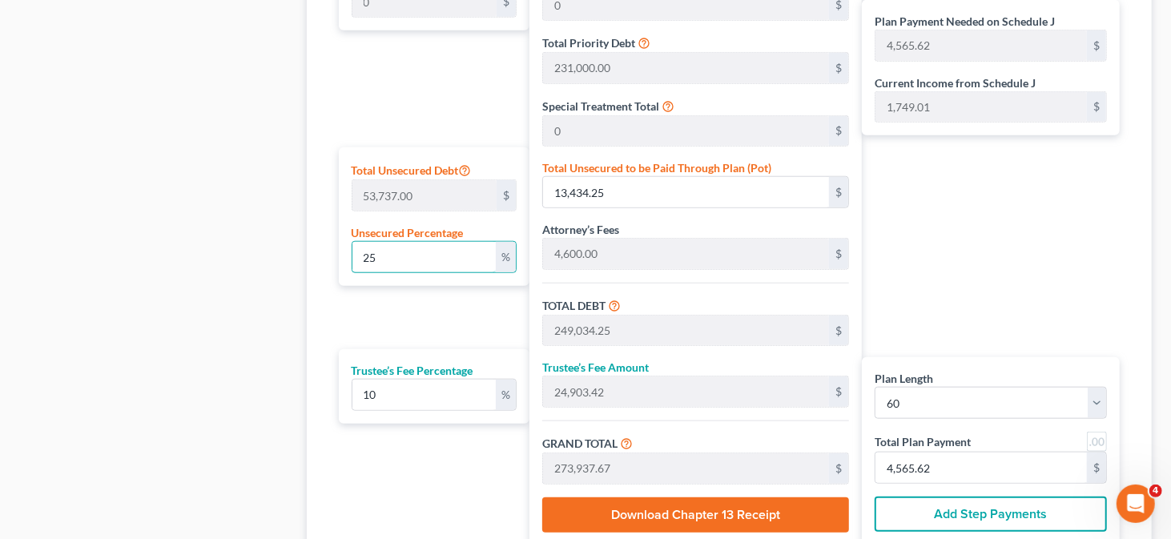
drag, startPoint x: 378, startPoint y: 259, endPoint x: 345, endPoint y: 256, distance: 33.7
click at [345, 256] on div "Total Unsecured Debt 53,737.00 $ Unsecured Percentage 25 %" at bounding box center [435, 216] width 192 height 139
type input "0"
type input "235,600.00"
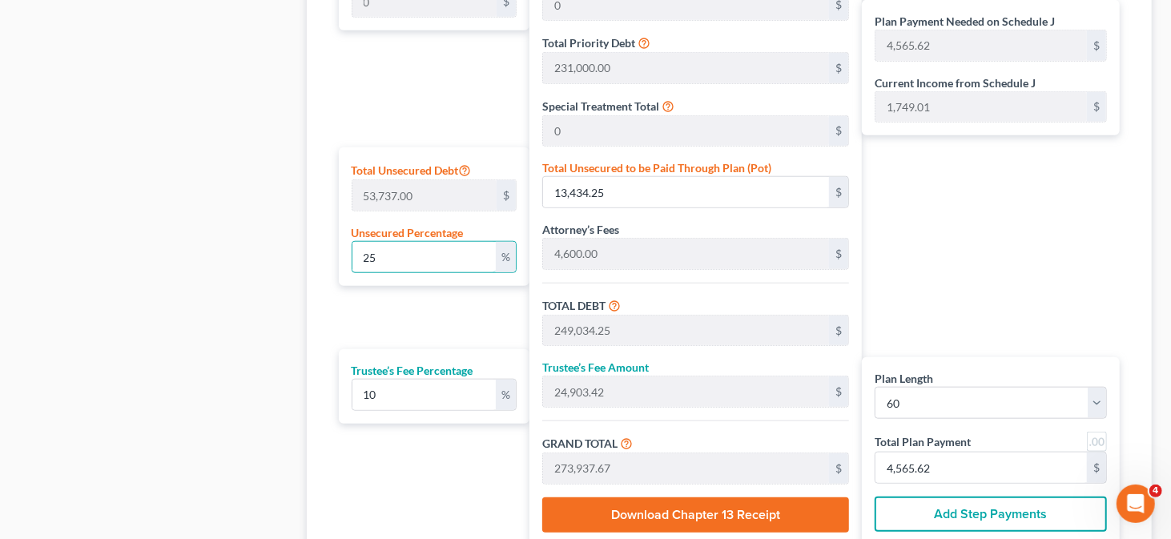
type input "23,560.00"
type input "259,160.00"
type input "4,319.33"
type input "0"
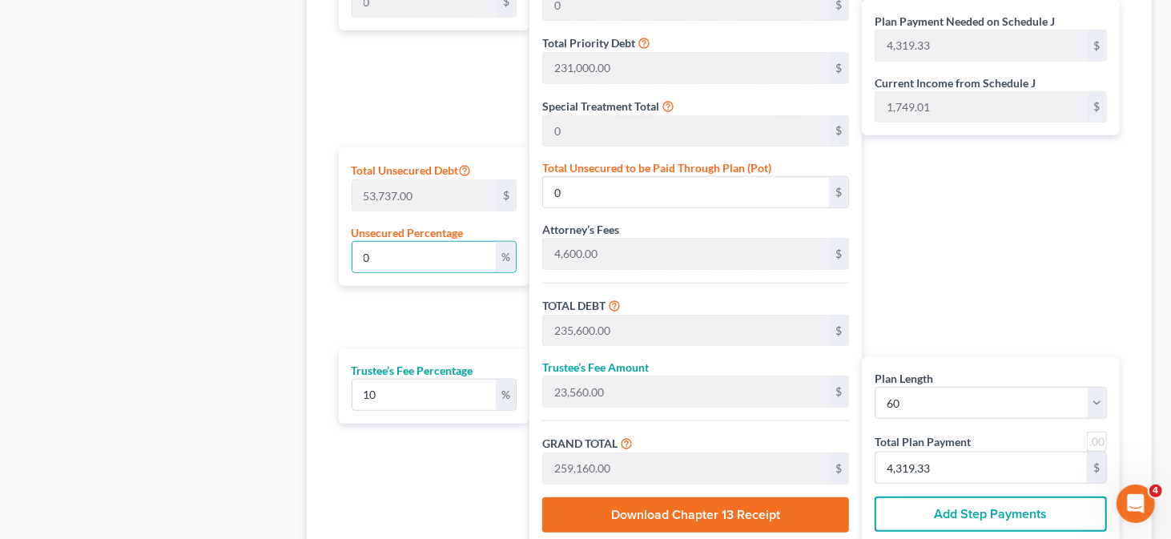
click at [1099, 204] on div "Plan Payment Needed on Schedule J 4,319.33 $ Current Income from Schedule J 1,7…" at bounding box center [995, 220] width 266 height 651
click at [716, 187] on input "0" at bounding box center [686, 192] width 286 height 30
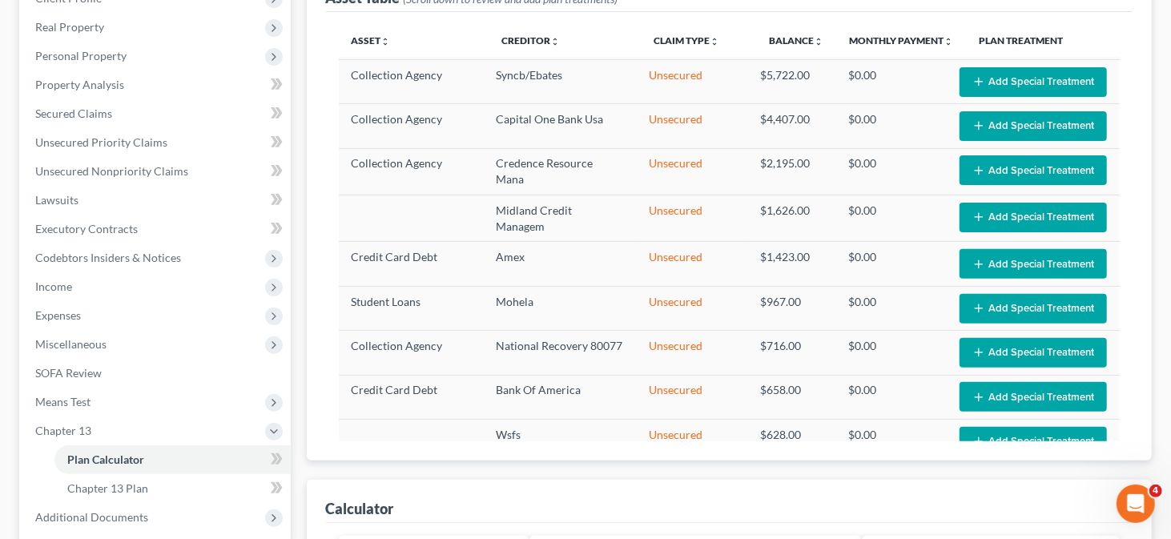
scroll to position [321, 0]
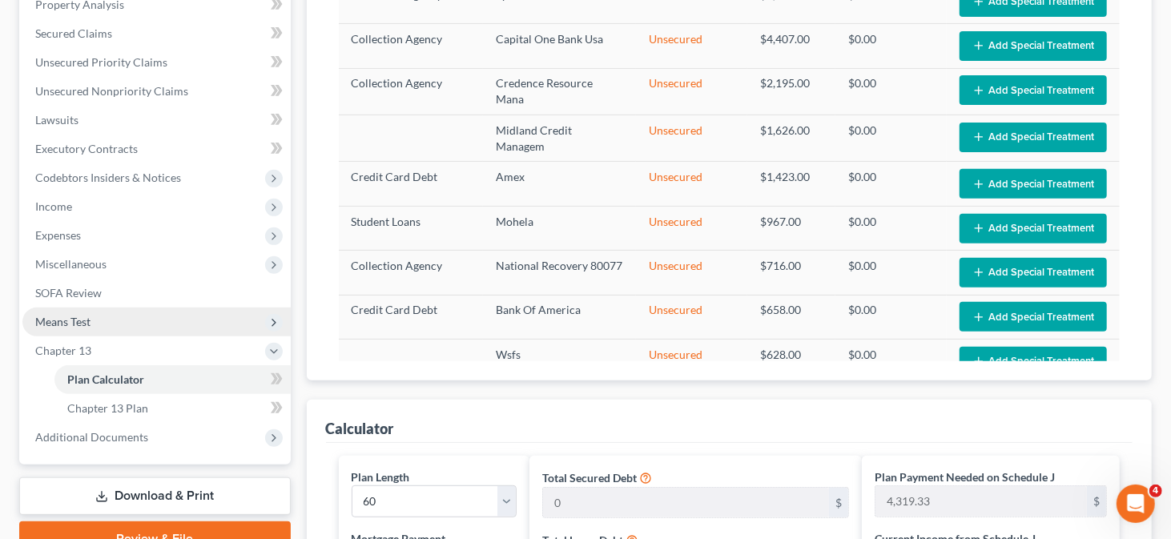
click at [79, 329] on span "Means Test" at bounding box center [156, 322] width 268 height 29
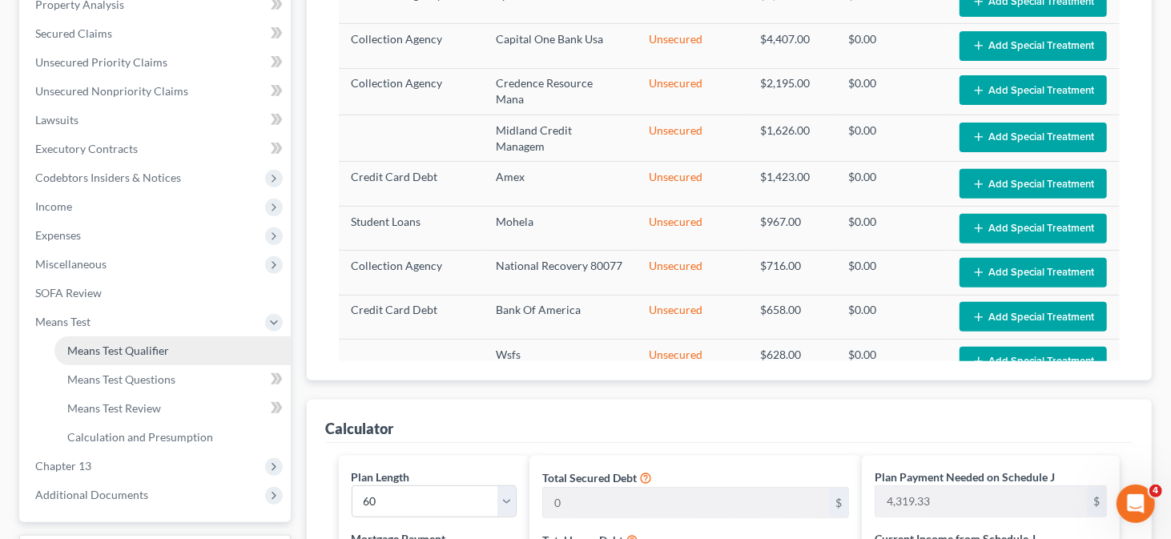
click at [120, 351] on span "Means Test Qualifier" at bounding box center [118, 351] width 102 height 14
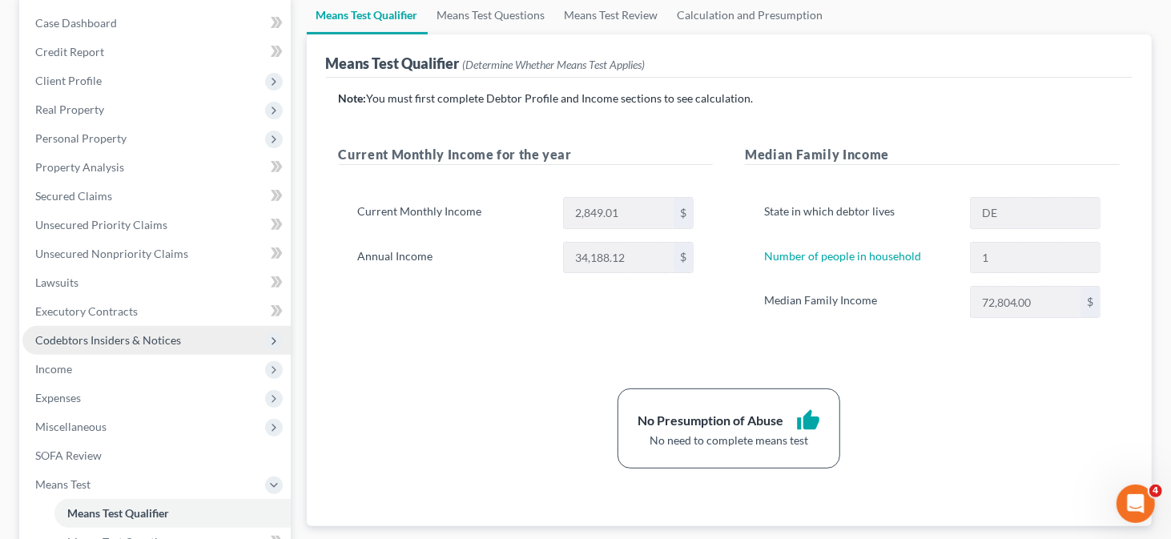
scroll to position [160, 0]
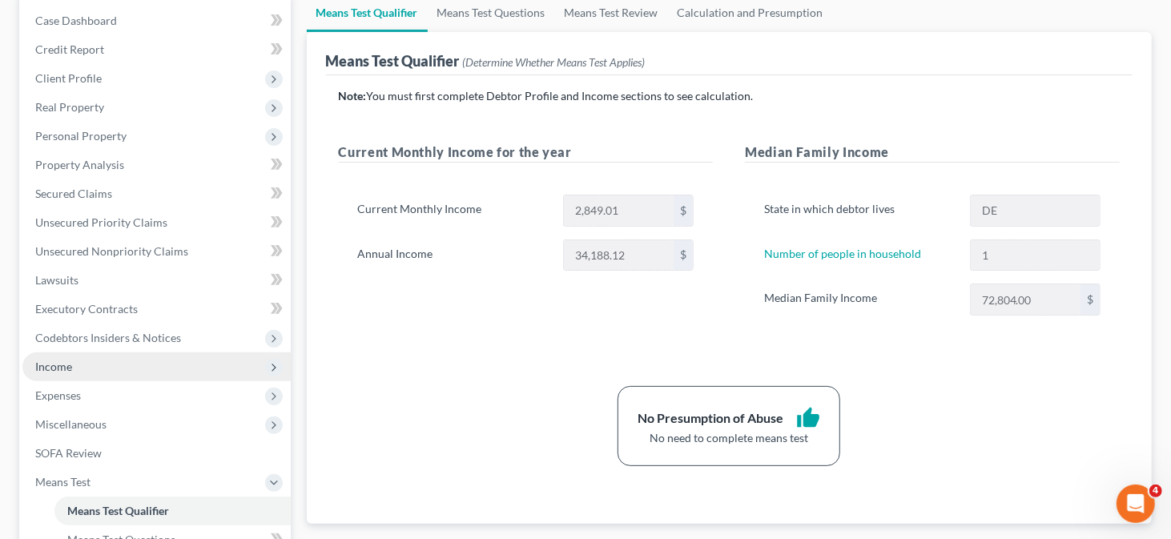
click at [76, 367] on span "Income" at bounding box center [156, 367] width 268 height 29
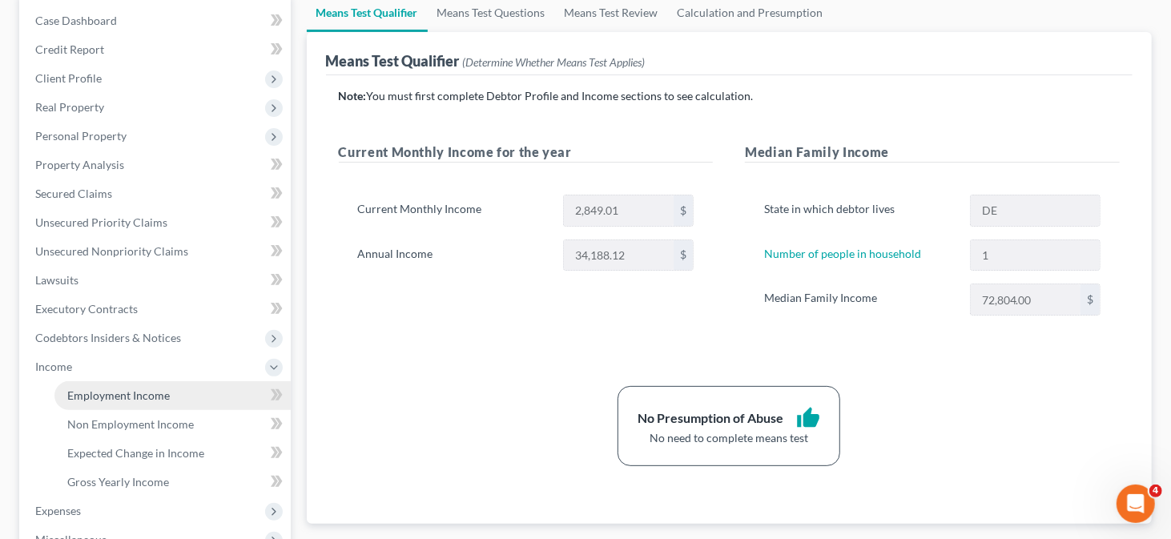
click at [170, 398] on link "Employment Income" at bounding box center [172, 395] width 236 height 29
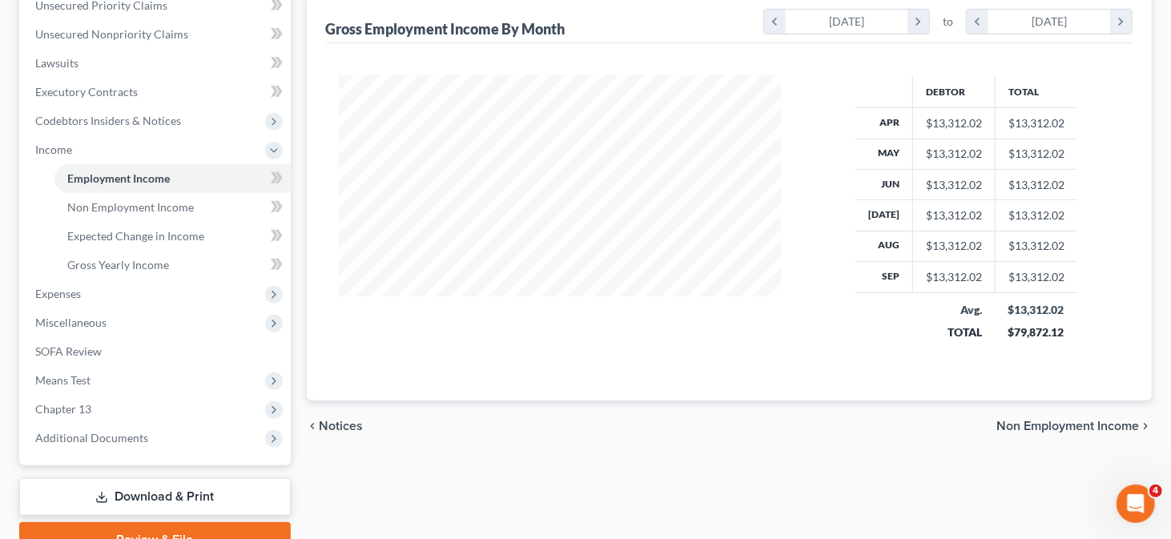
scroll to position [454, 0]
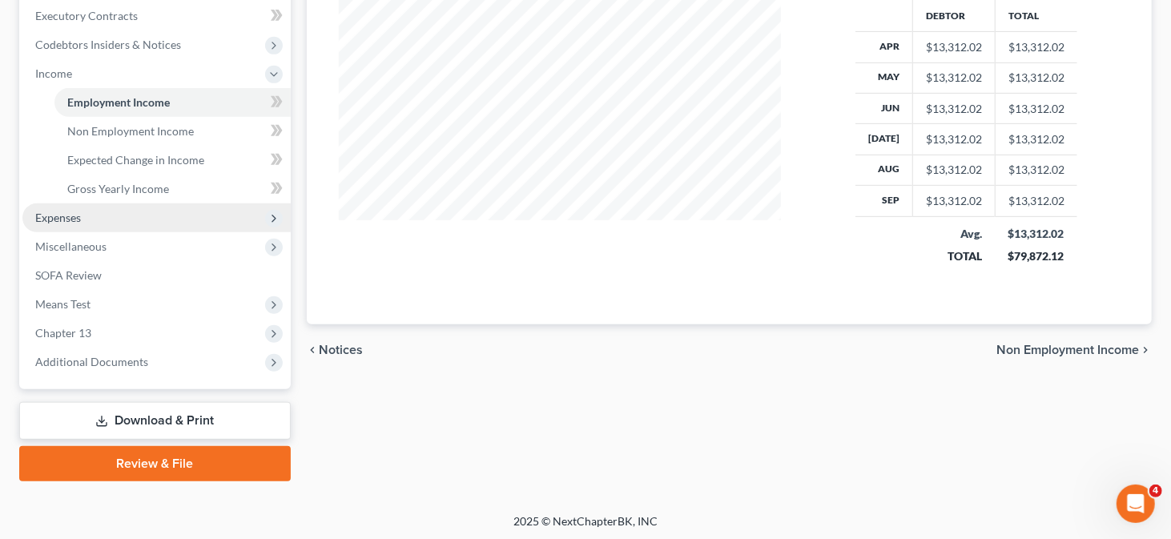
click at [72, 211] on span "Expenses" at bounding box center [58, 218] width 46 height 14
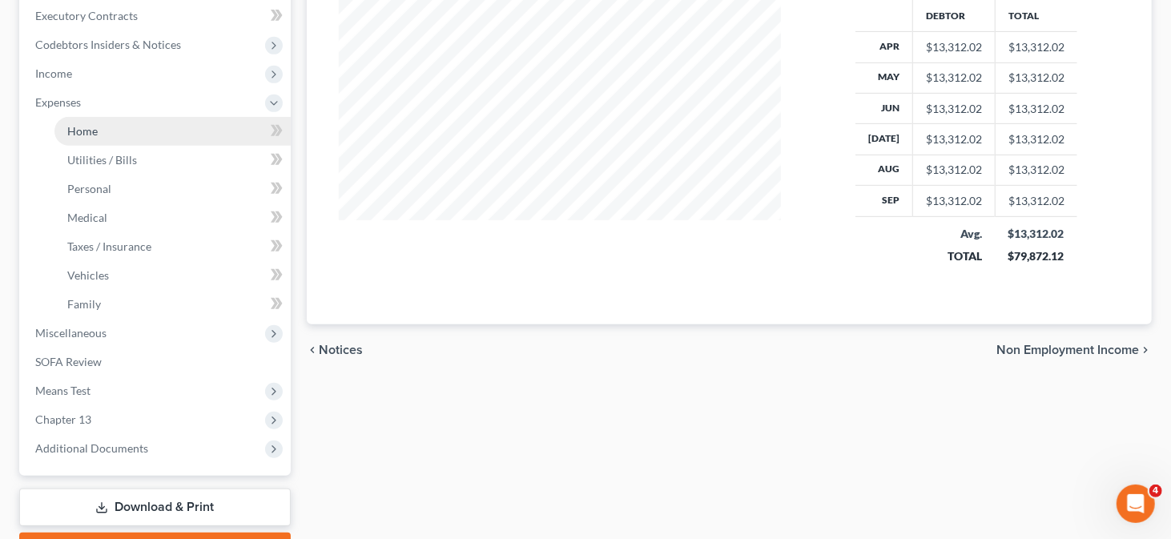
click at [94, 127] on span "Home" at bounding box center [82, 131] width 30 height 14
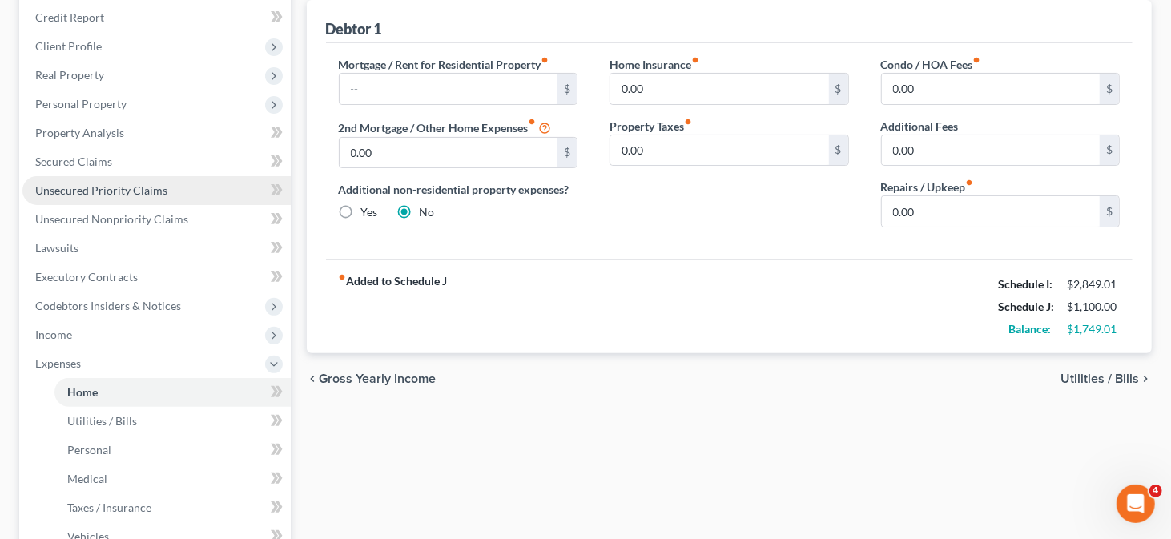
scroll to position [160, 0]
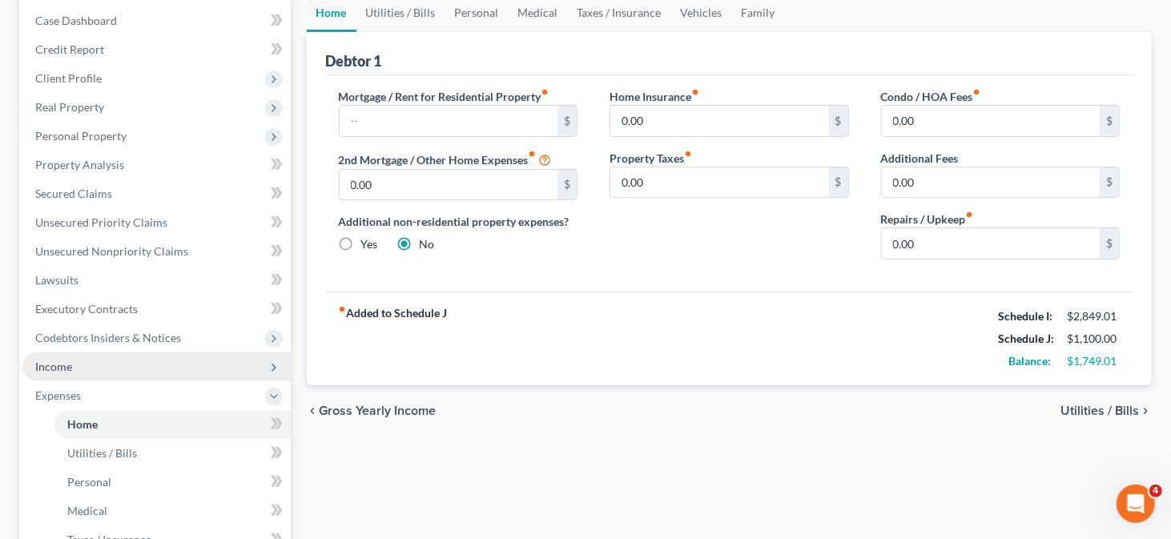
click at [107, 357] on span "Income" at bounding box center [156, 367] width 268 height 29
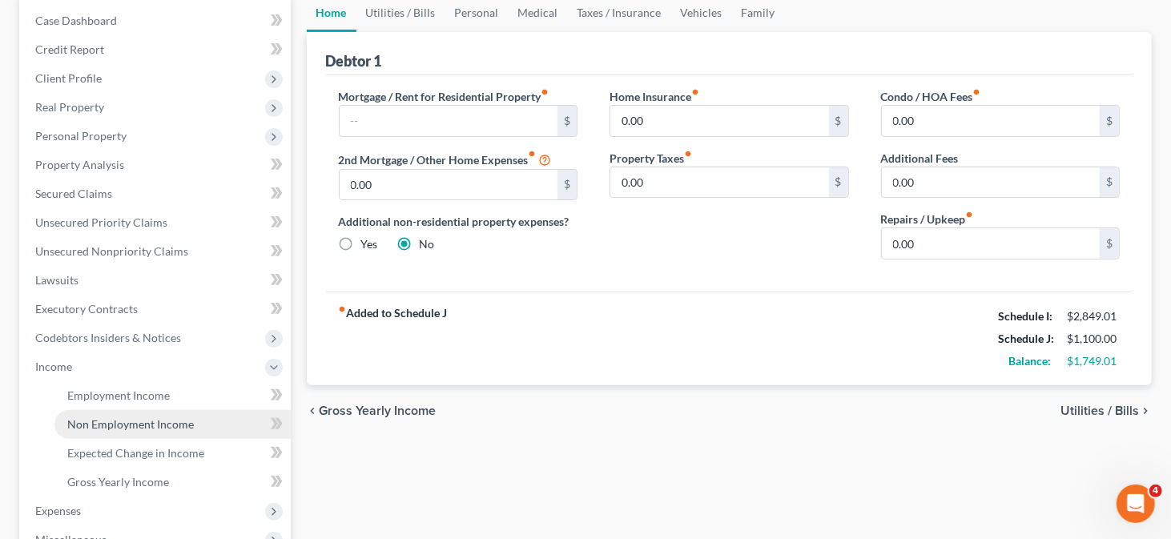
click at [127, 419] on span "Non Employment Income" at bounding box center [130, 424] width 127 height 14
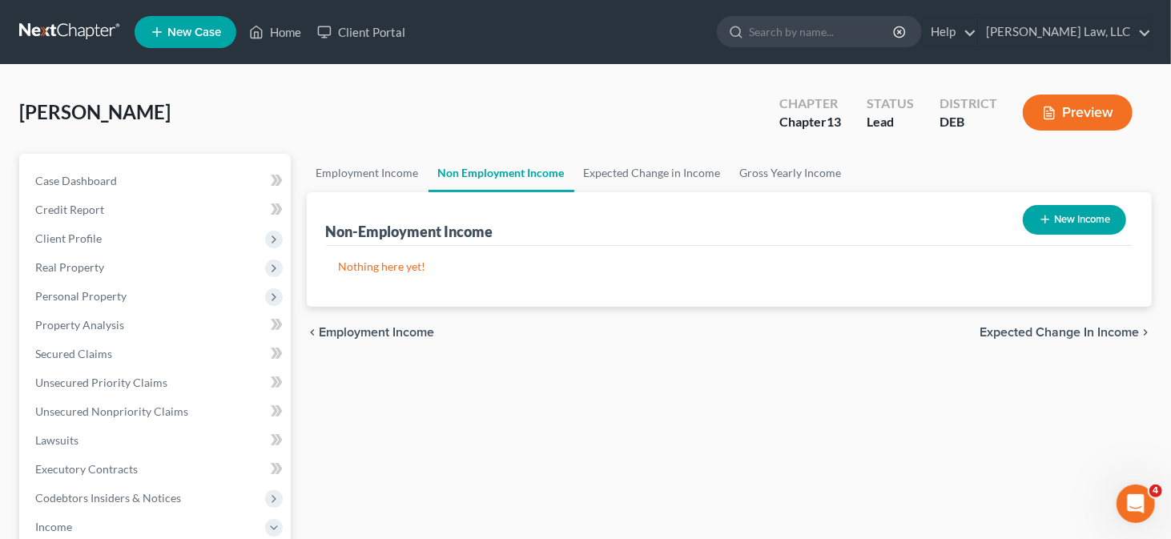
click at [1088, 220] on button "New Income" at bounding box center [1074, 220] width 103 height 30
select select "0"
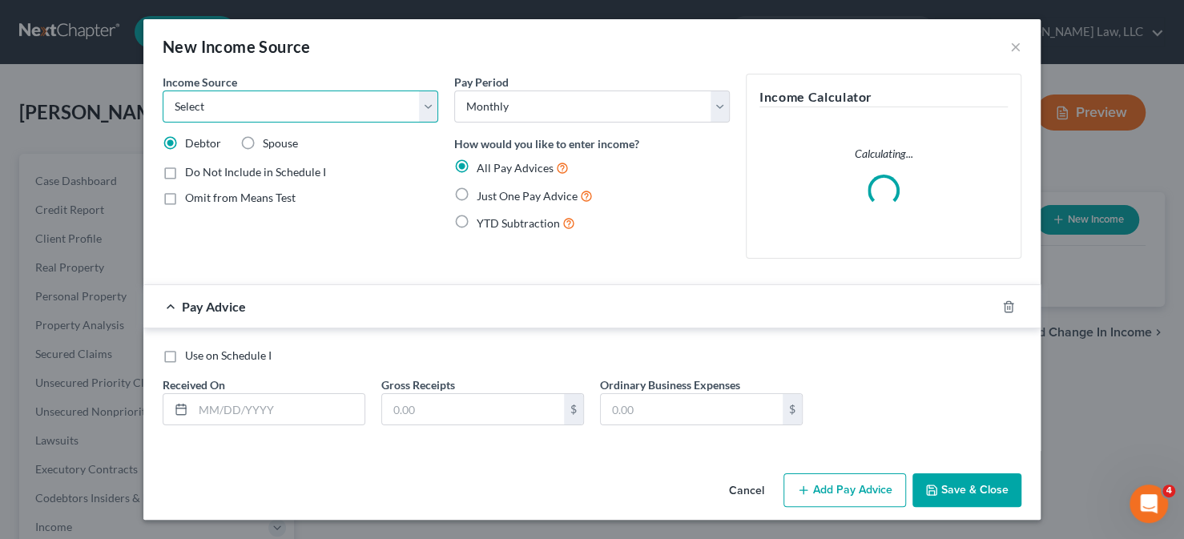
click at [329, 99] on select "Select Unemployment Disability (from employer) Pension Retirement Social Securi…" at bounding box center [301, 107] width 276 height 32
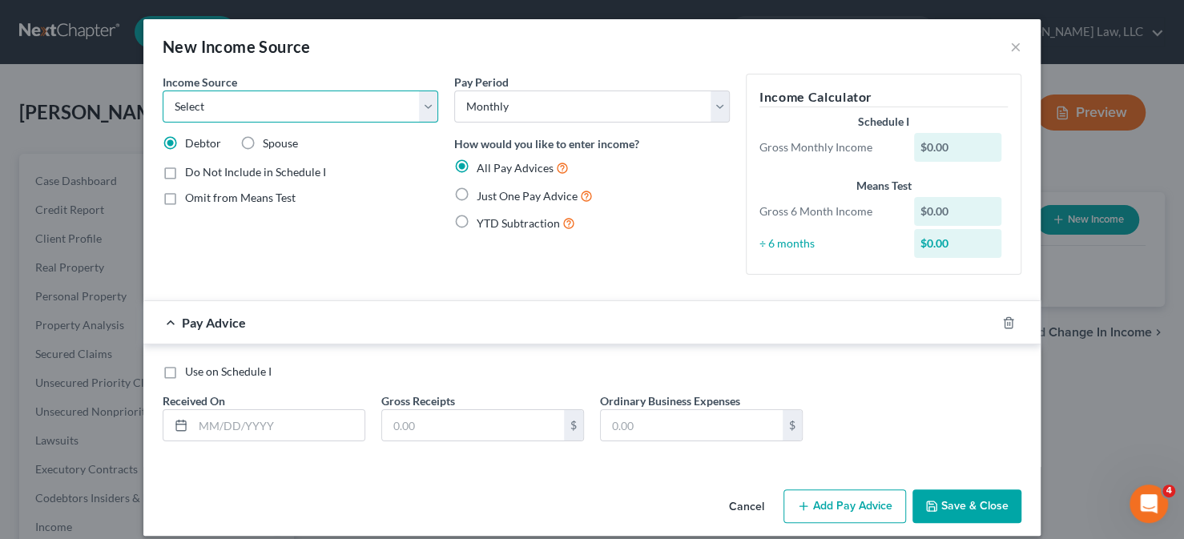
select select "8"
click at [163, 91] on select "Select Unemployment Disability (from employer) Pension Retirement Social Securi…" at bounding box center [301, 107] width 276 height 32
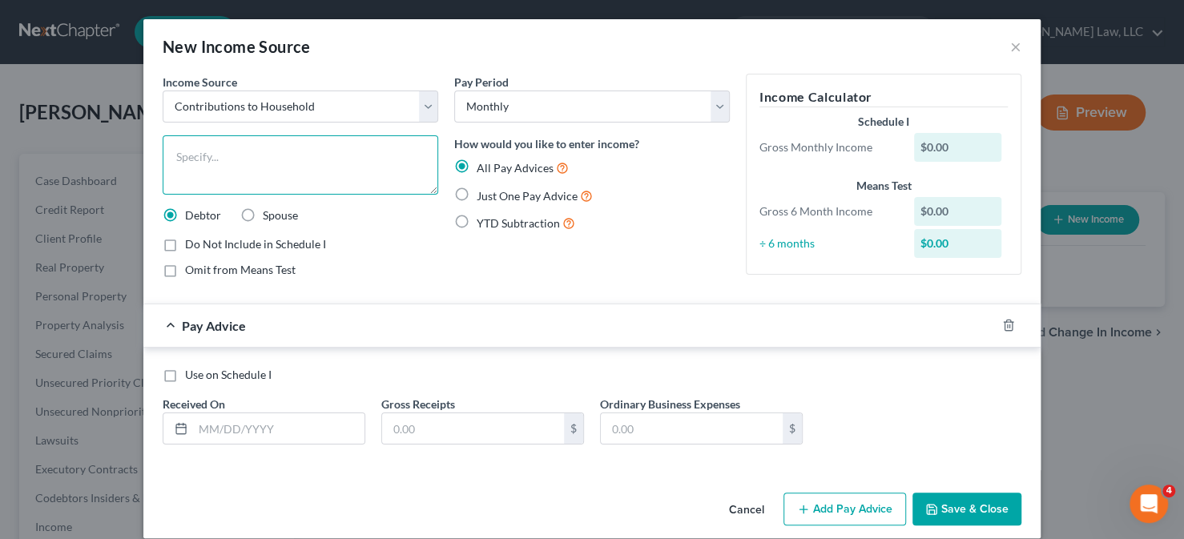
click at [349, 154] on textarea at bounding box center [301, 164] width 276 height 59
type textarea "Mother's contributions to household expenses"
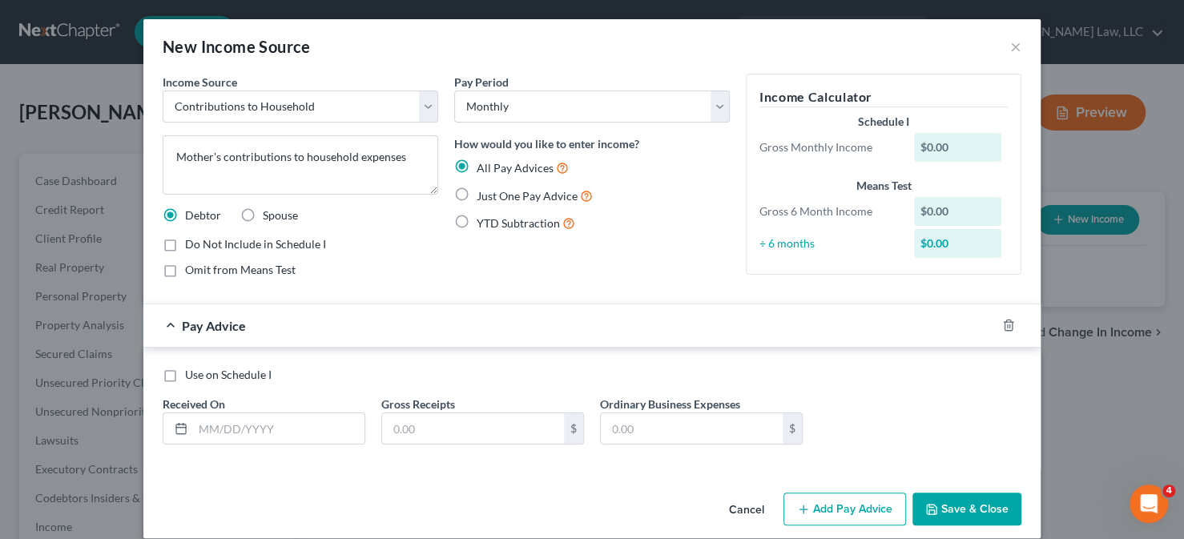
click at [546, 200] on span "Just One Pay Advice" at bounding box center [527, 196] width 101 height 14
click at [494, 197] on input "Just One Pay Advice" at bounding box center [488, 192] width 10 height 10
radio input "true"
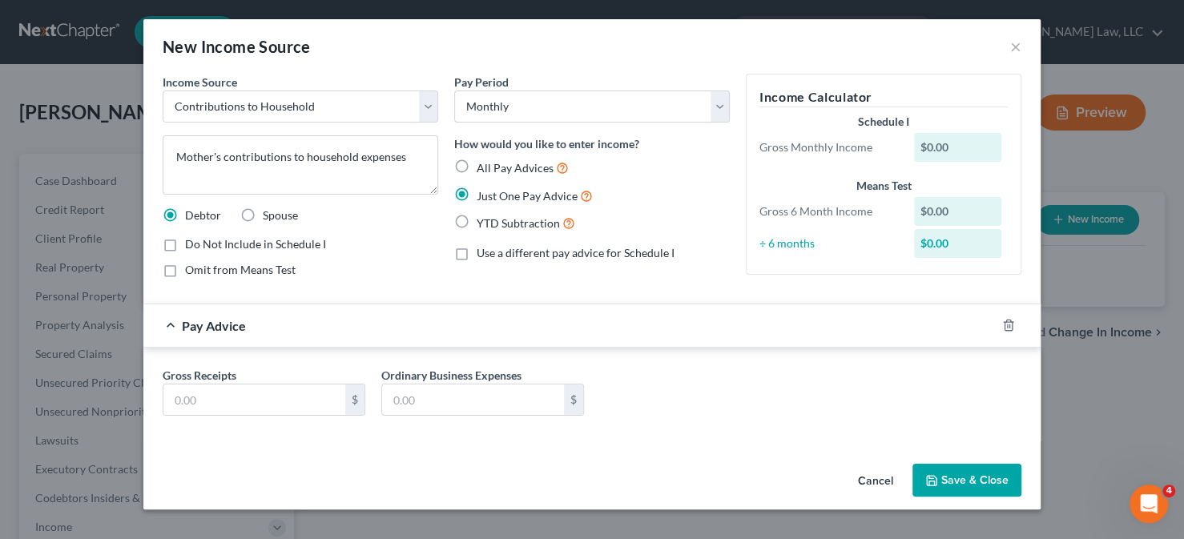
click at [275, 418] on div "Gross Receipts $ Ordinary Business Expenses $" at bounding box center [592, 398] width 875 height 62
click at [270, 403] on input "text" at bounding box center [254, 400] width 182 height 30
type input "2,000"
click at [945, 483] on button "Save & Close" at bounding box center [967, 481] width 109 height 34
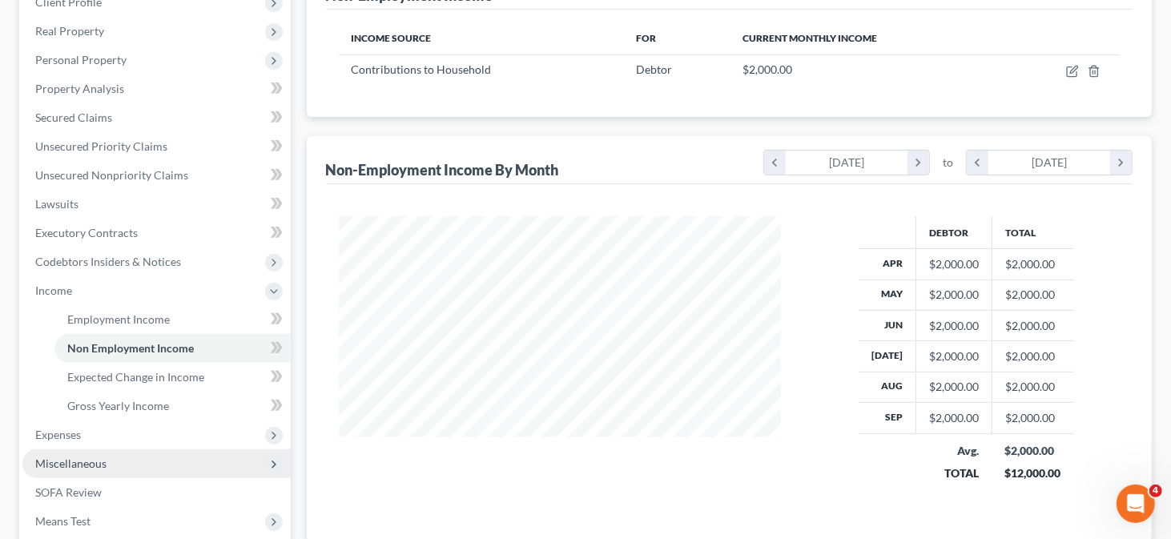
scroll to position [321, 0]
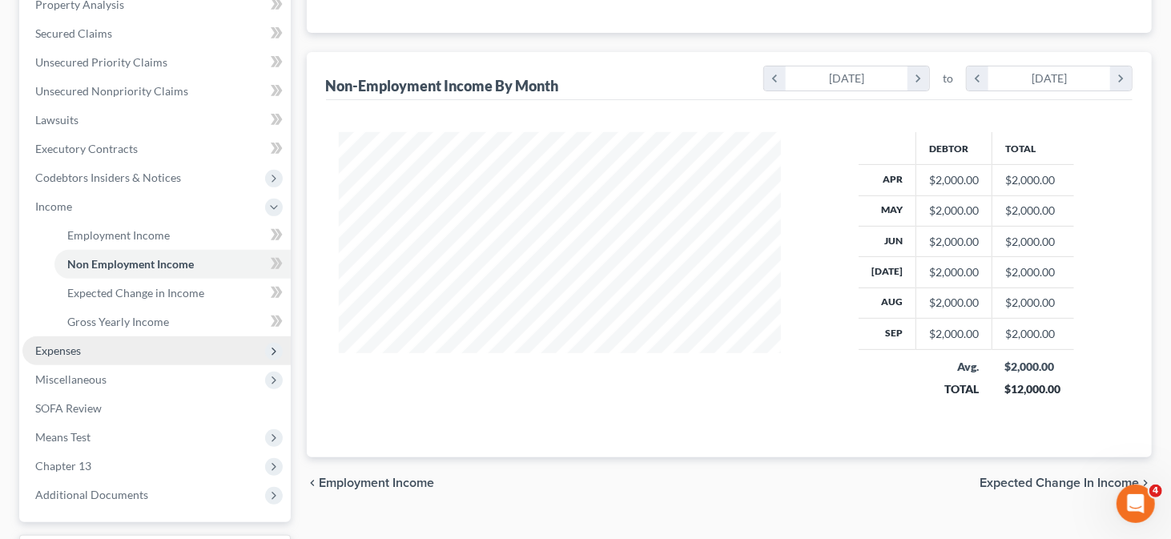
click at [73, 352] on span "Expenses" at bounding box center [58, 351] width 46 height 14
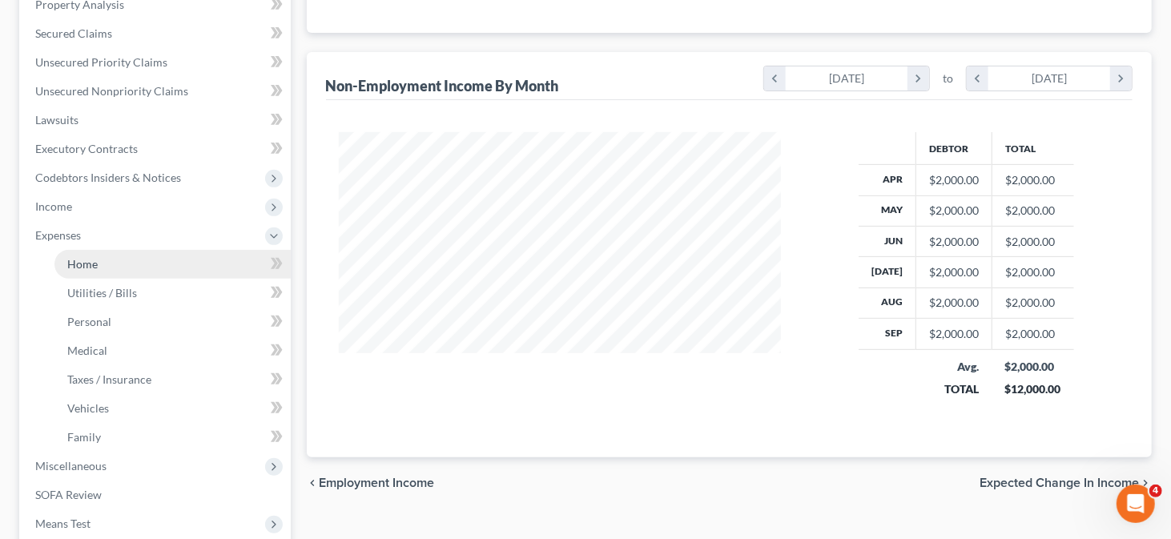
click at [125, 264] on link "Home" at bounding box center [172, 264] width 236 height 29
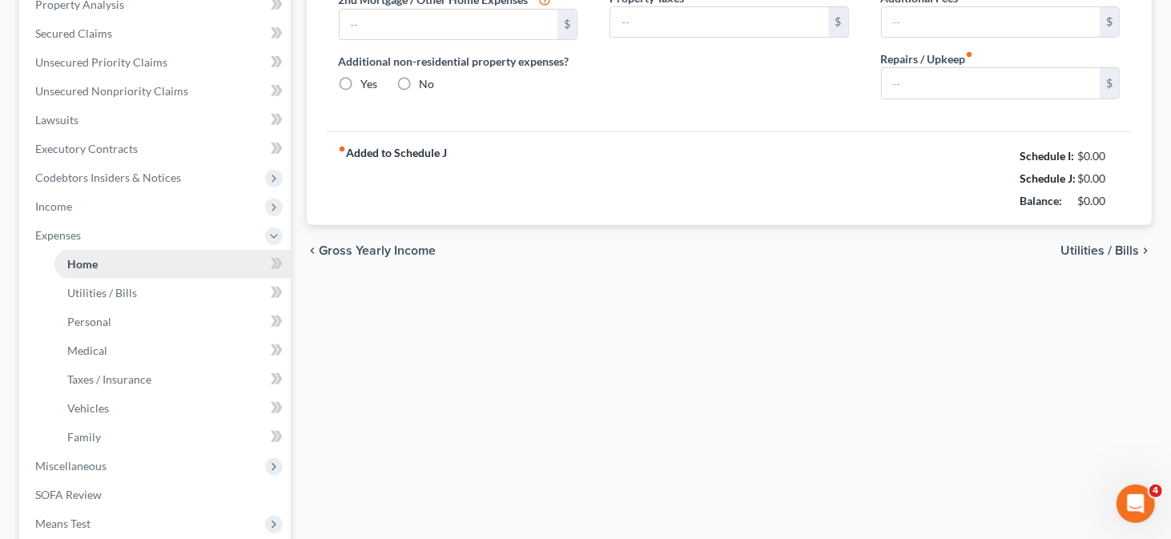
type input "0.00"
radio input "true"
type input "0.00"
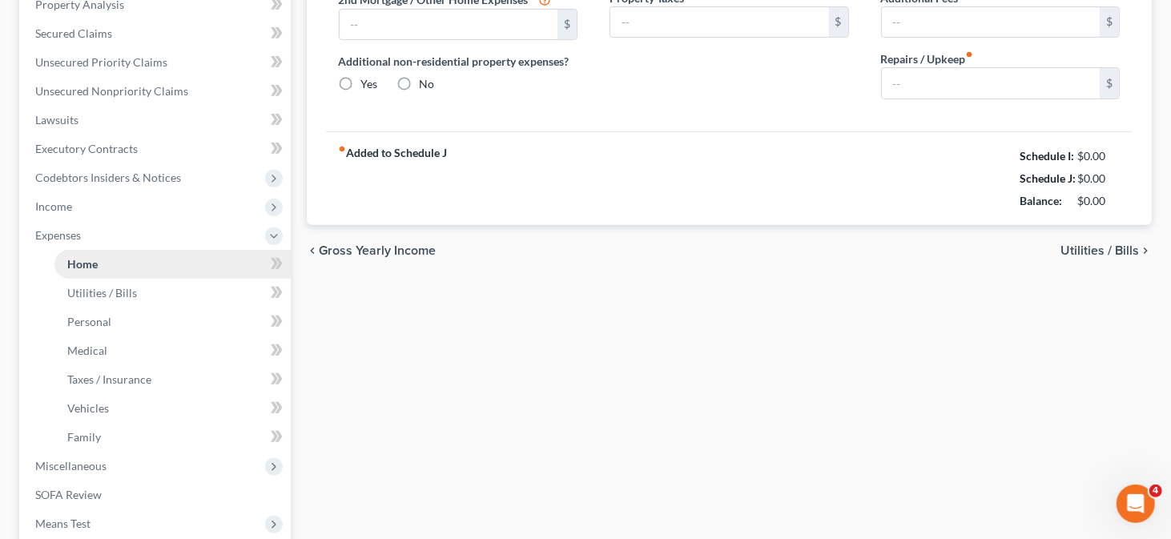
type input "0.00"
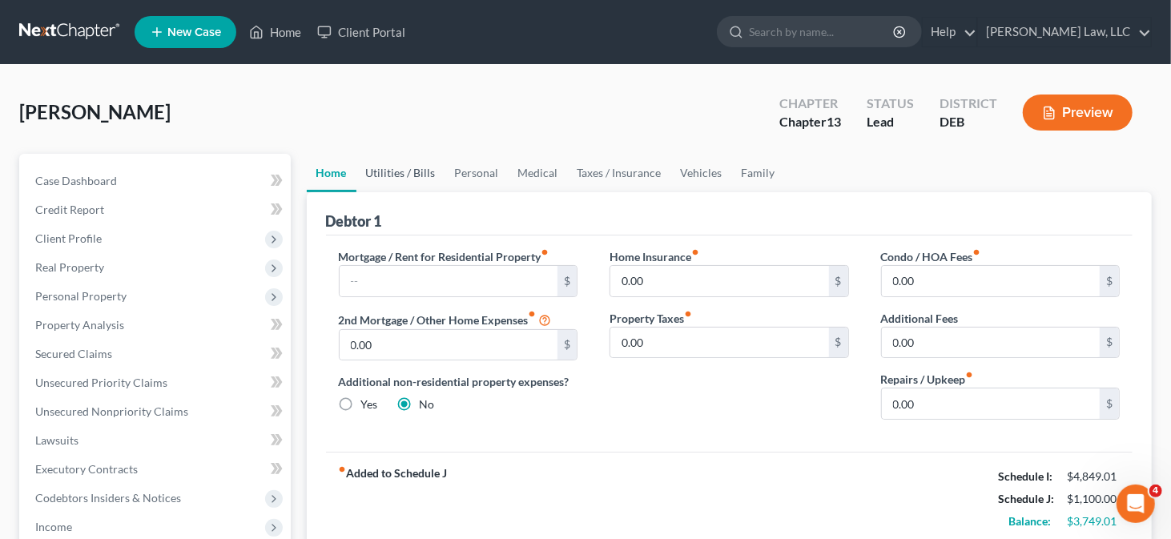
click at [411, 172] on link "Utilities / Bills" at bounding box center [401, 173] width 89 height 38
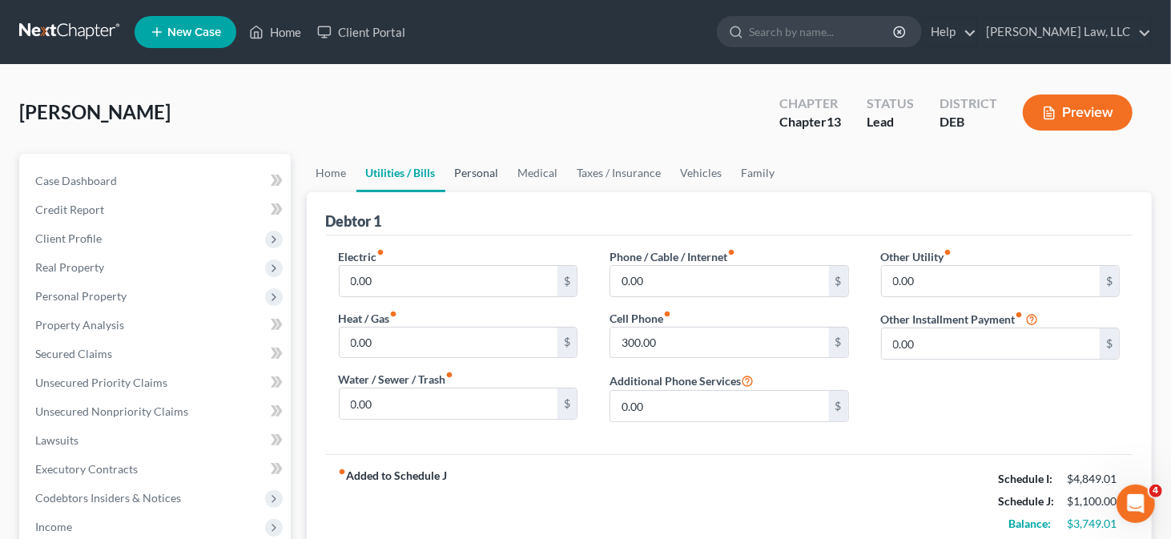
click at [462, 175] on link "Personal" at bounding box center [477, 173] width 63 height 38
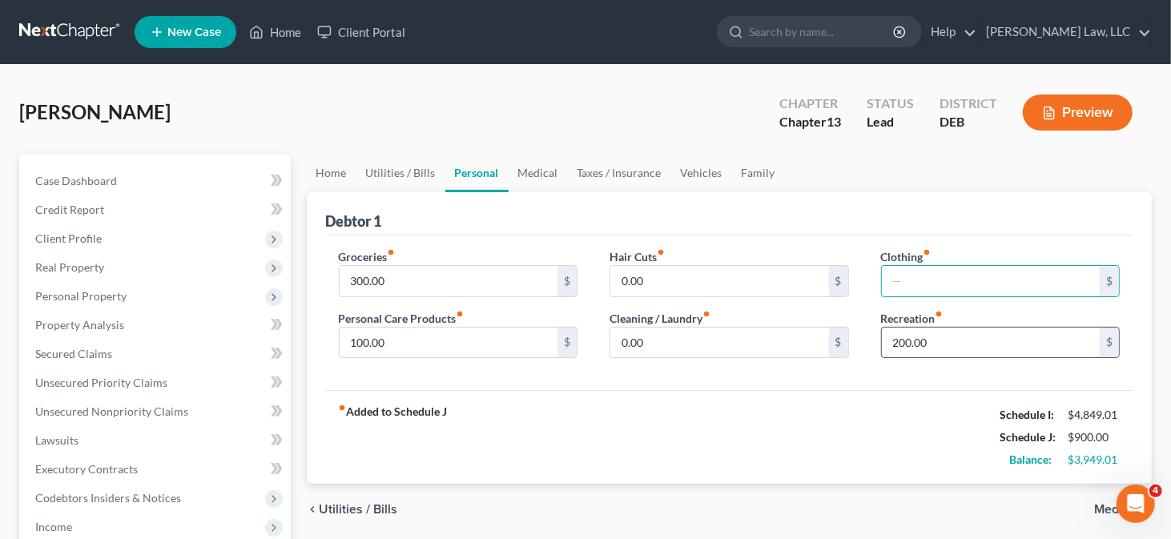
click at [937, 335] on input "200.00" at bounding box center [991, 343] width 219 height 30
click at [399, 346] on input "100.00" at bounding box center [449, 343] width 219 height 30
click at [401, 178] on link "Utilities / Bills" at bounding box center [401, 173] width 89 height 38
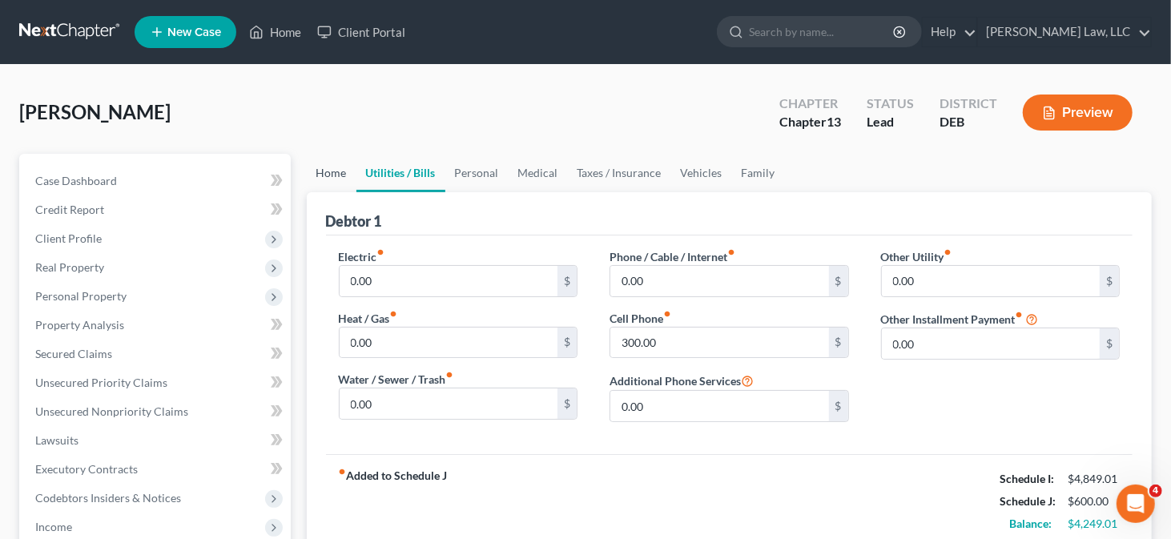
click at [325, 170] on link "Home" at bounding box center [332, 173] width 50 height 38
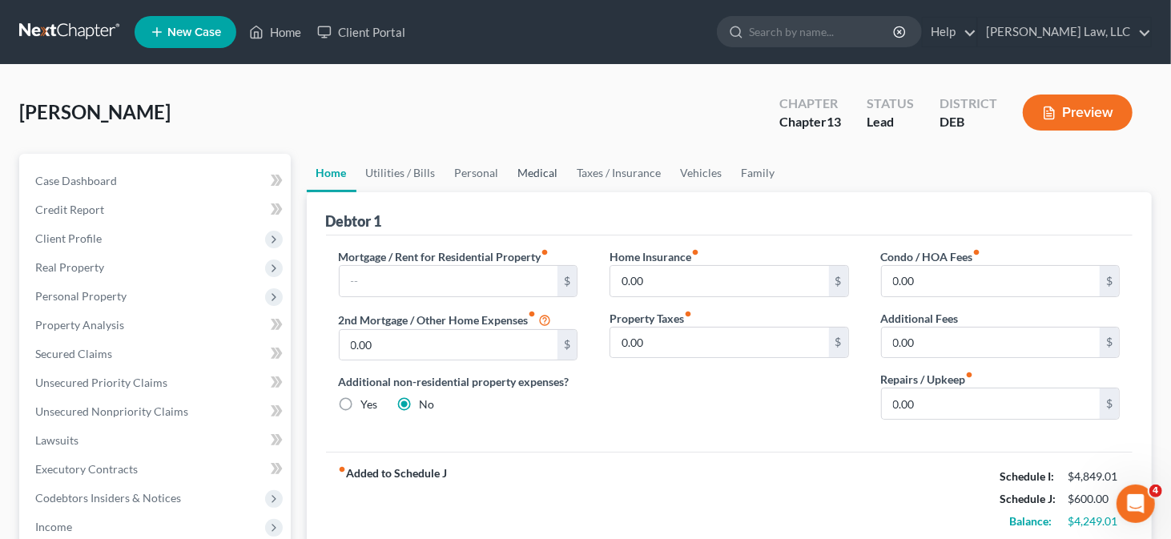
click at [519, 179] on link "Medical" at bounding box center [538, 173] width 59 height 38
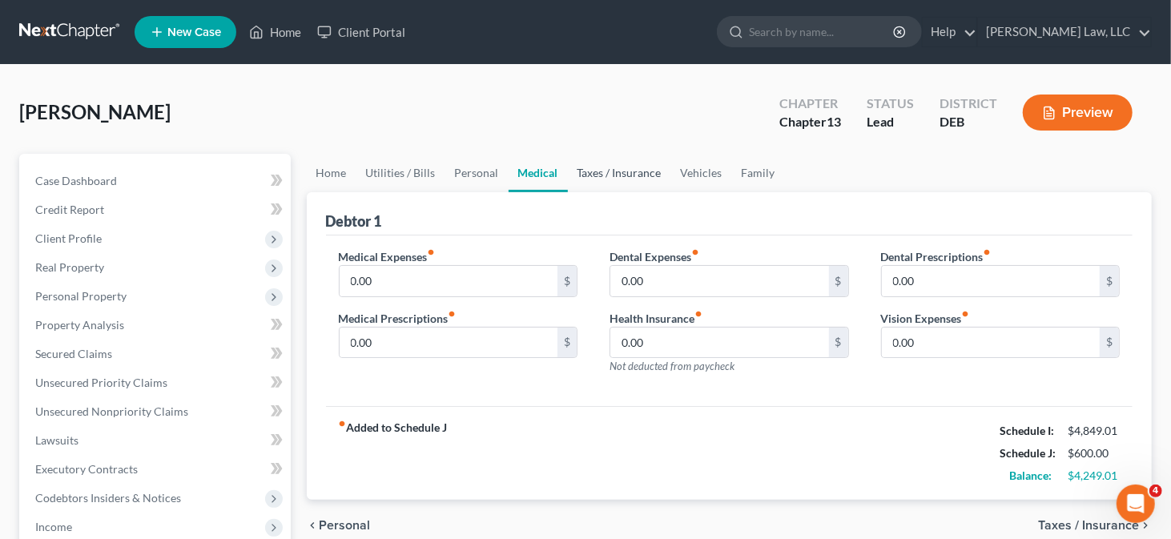
click at [582, 170] on link "Taxes / Insurance" at bounding box center [619, 173] width 103 height 38
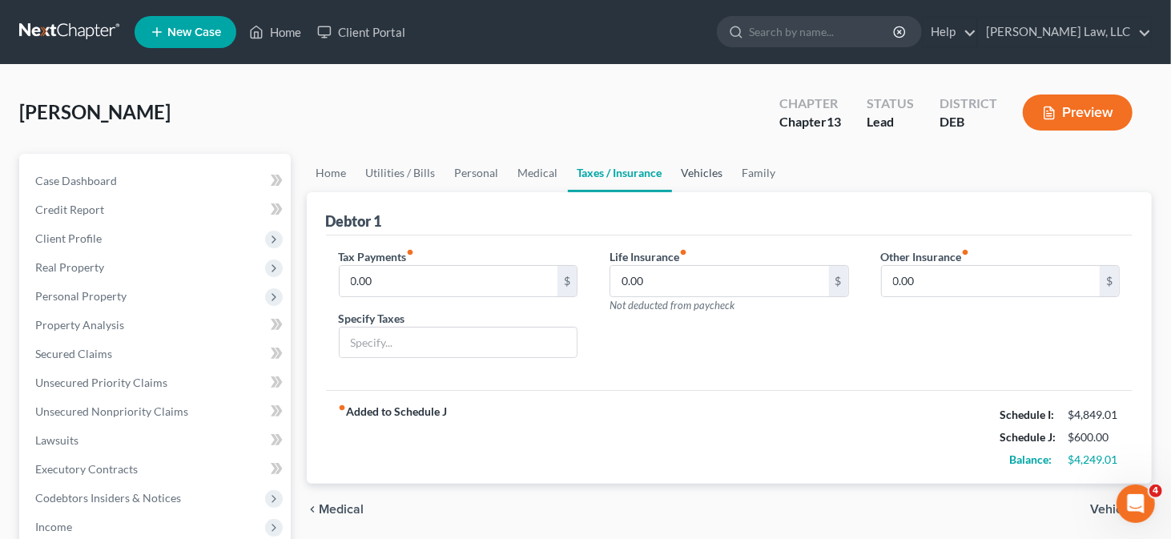
click at [680, 170] on link "Vehicles" at bounding box center [702, 173] width 61 height 38
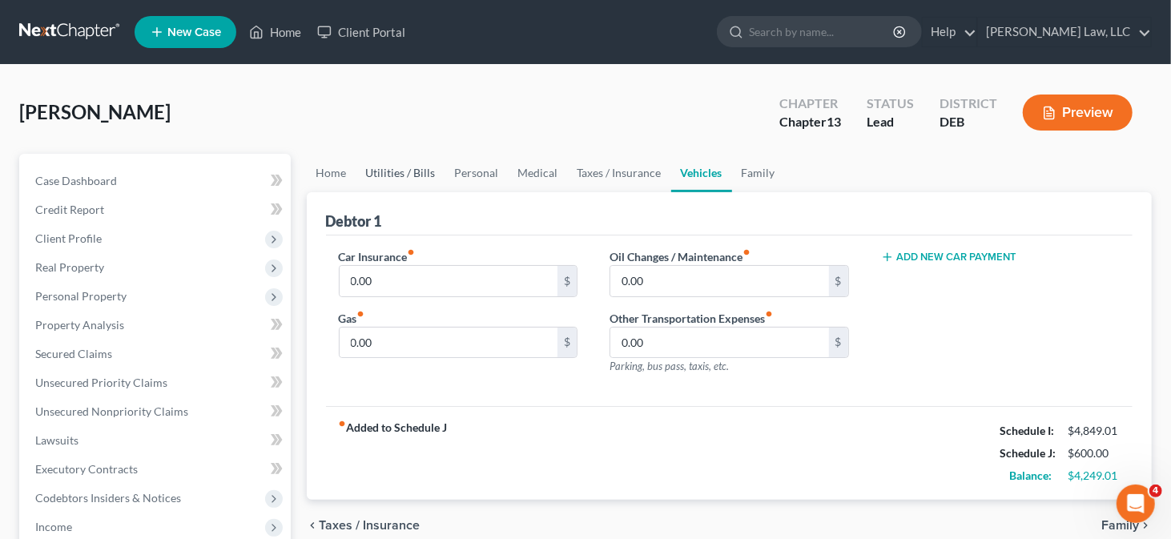
click at [408, 183] on link "Utilities / Bills" at bounding box center [401, 173] width 89 height 38
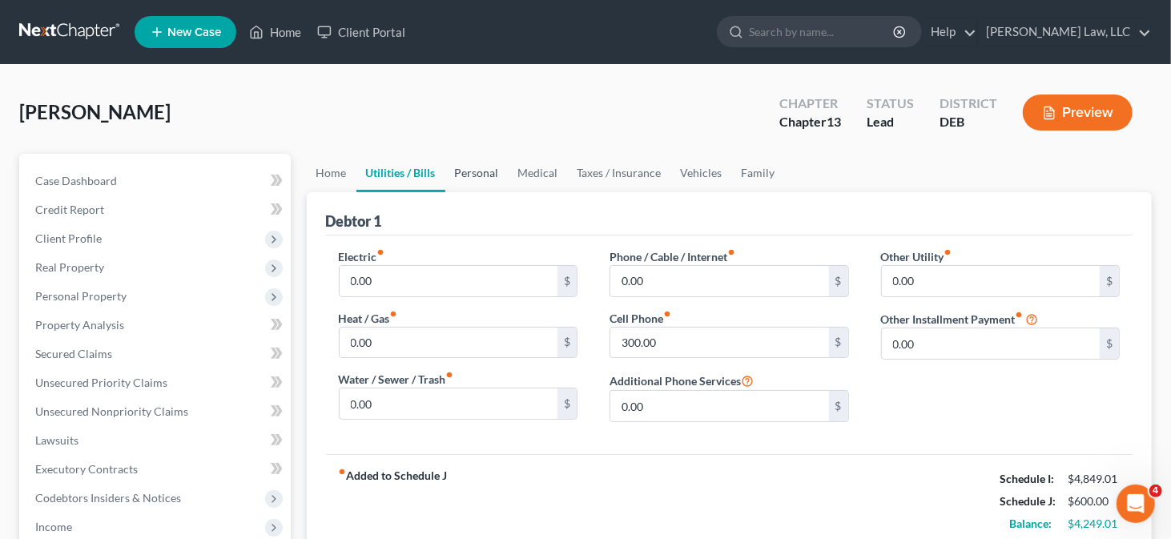
click at [469, 178] on link "Personal" at bounding box center [477, 173] width 63 height 38
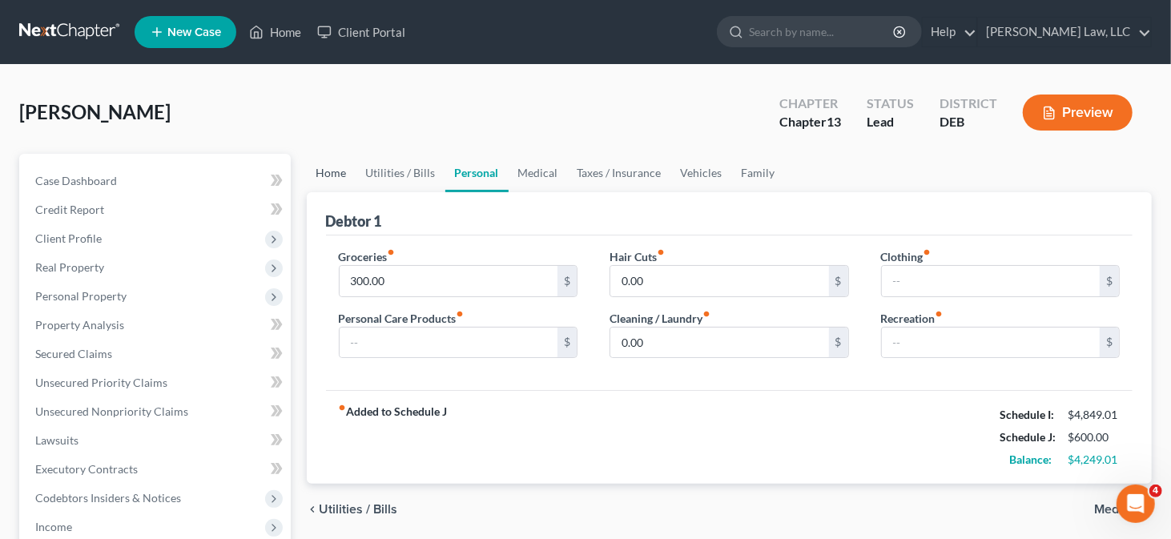
click at [323, 171] on link "Home" at bounding box center [332, 173] width 50 height 38
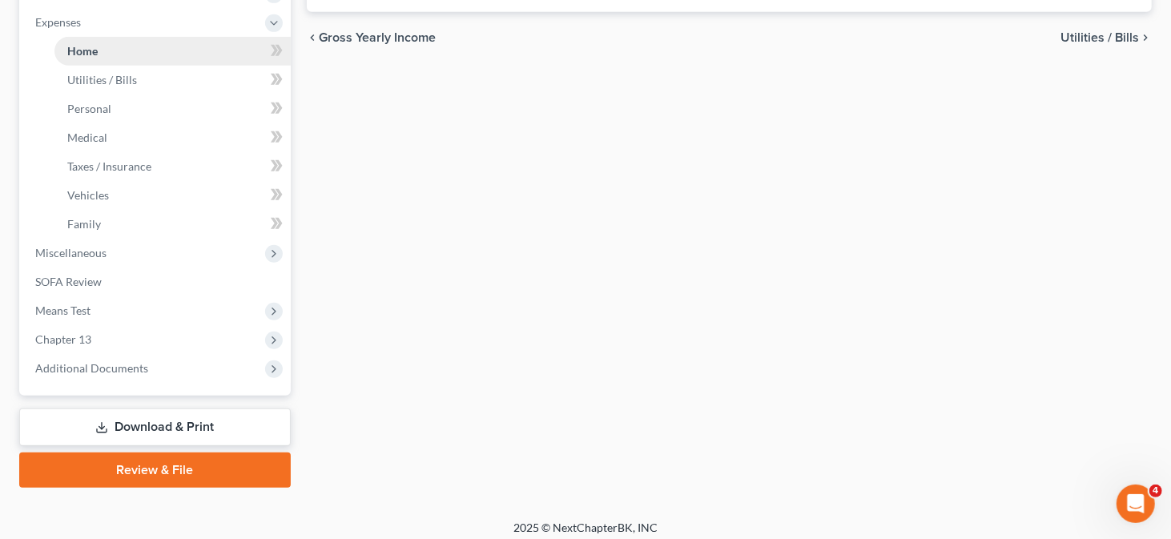
scroll to position [540, 0]
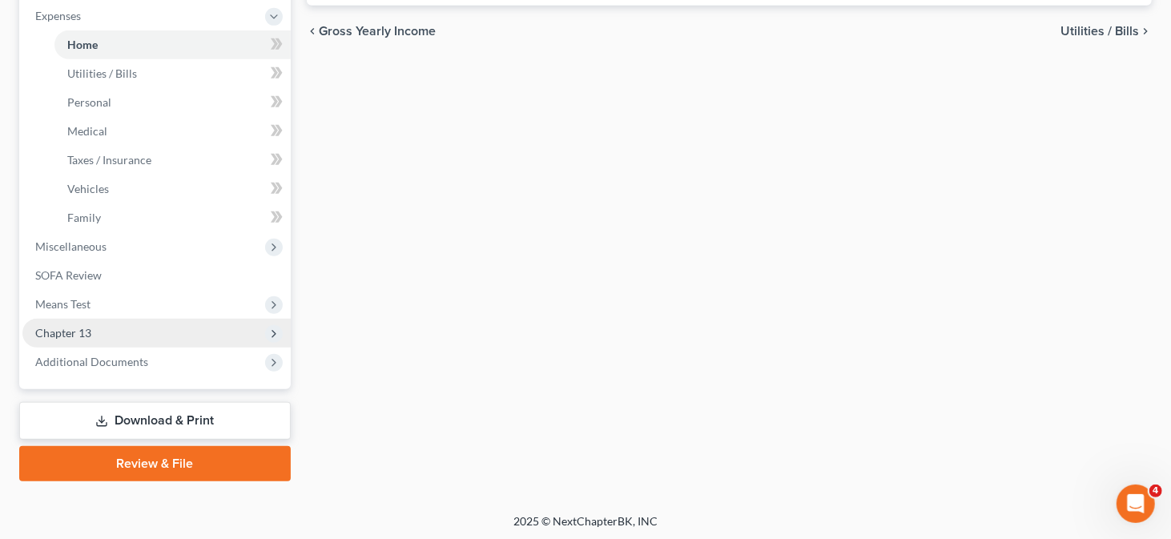
click at [158, 330] on span "Chapter 13" at bounding box center [156, 333] width 268 height 29
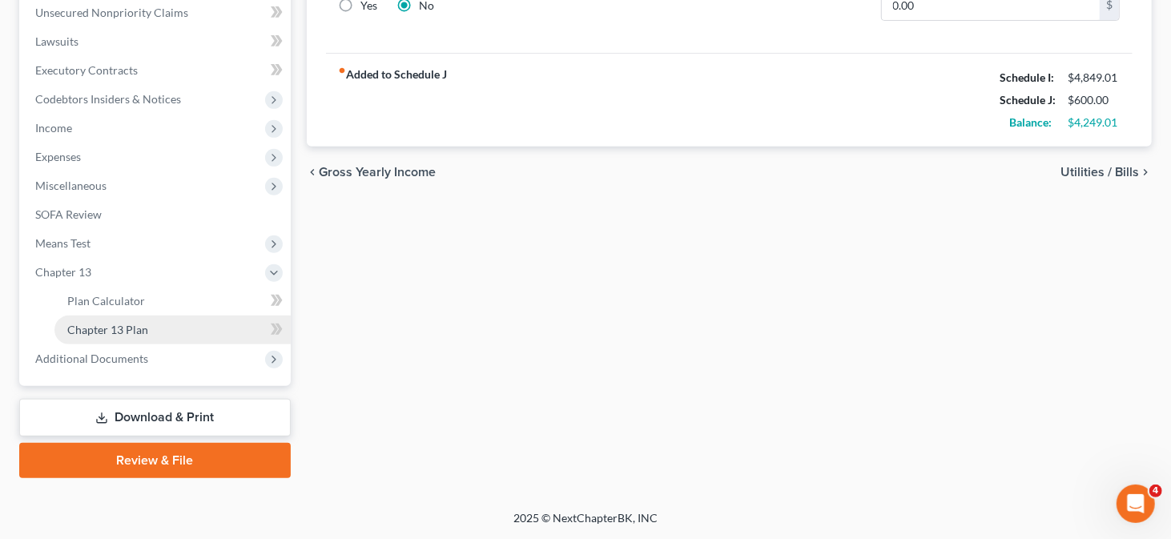
scroll to position [396, 0]
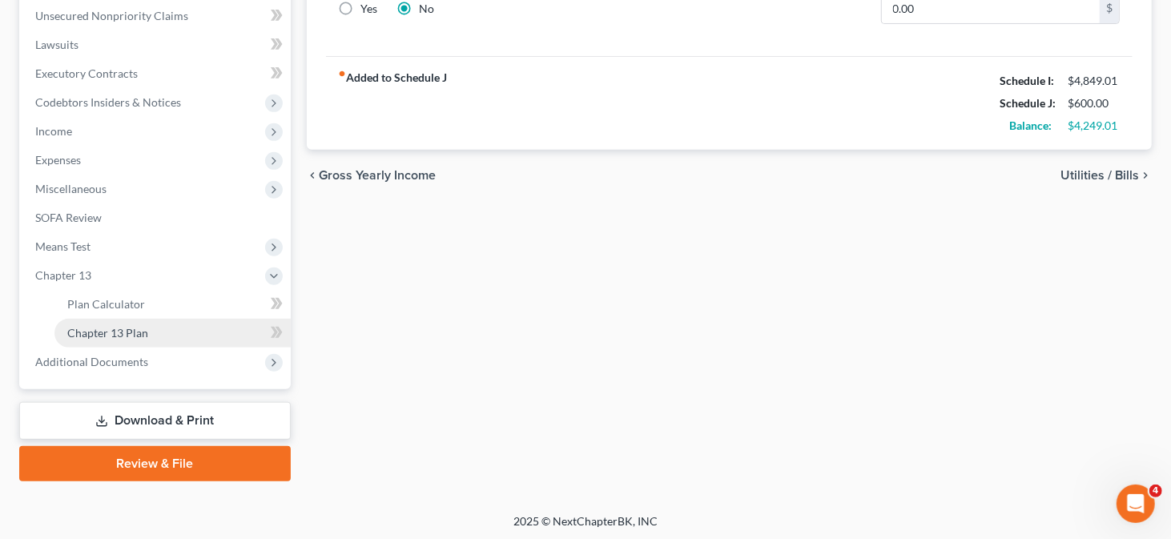
click at [181, 338] on link "Chapter 13 Plan" at bounding box center [172, 333] width 236 height 29
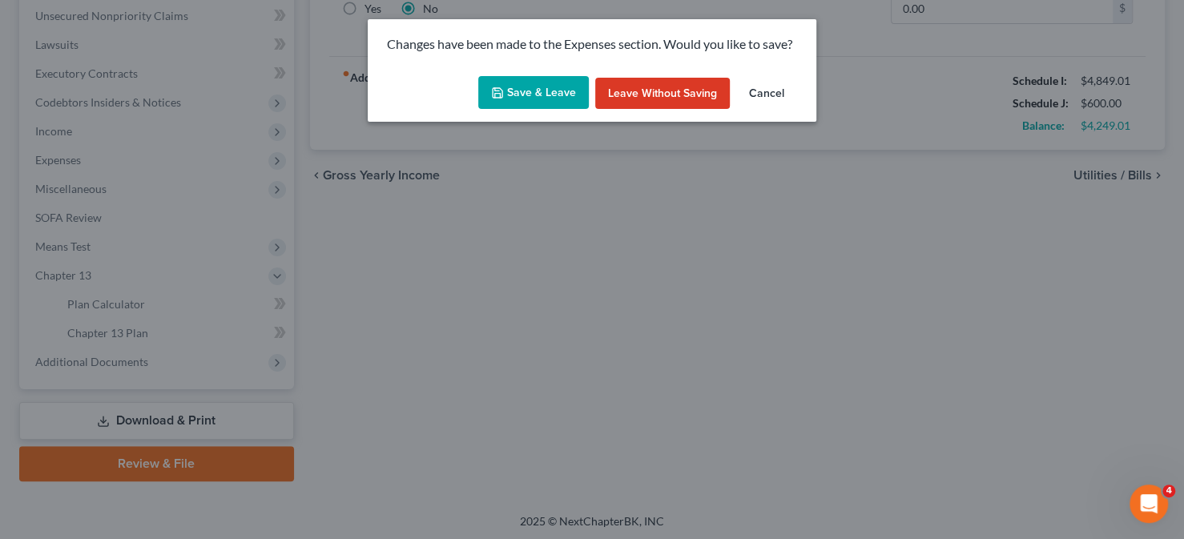
click at [518, 83] on button "Save & Leave" at bounding box center [533, 93] width 111 height 34
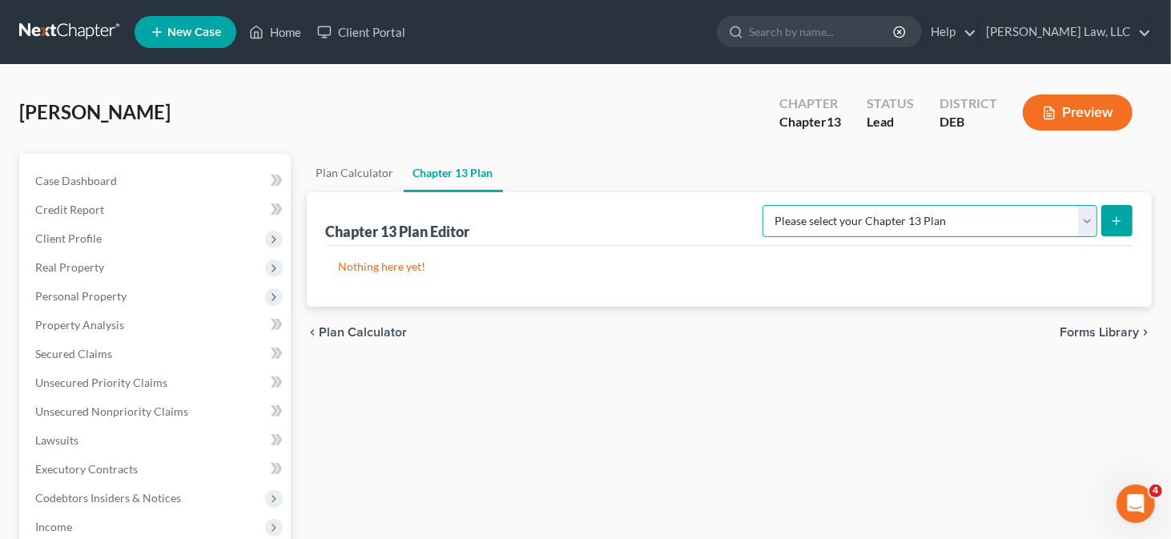
click at [1083, 212] on select "Please select your Chapter 13 Plan Delaware Chapter 13 Plan Delaware Chapter 13…" at bounding box center [930, 221] width 335 height 32
select select "0"
click at [827, 205] on select "Please select your Chapter 13 Plan Delaware Chapter 13 Plan Delaware Chapter 13…" at bounding box center [930, 221] width 335 height 32
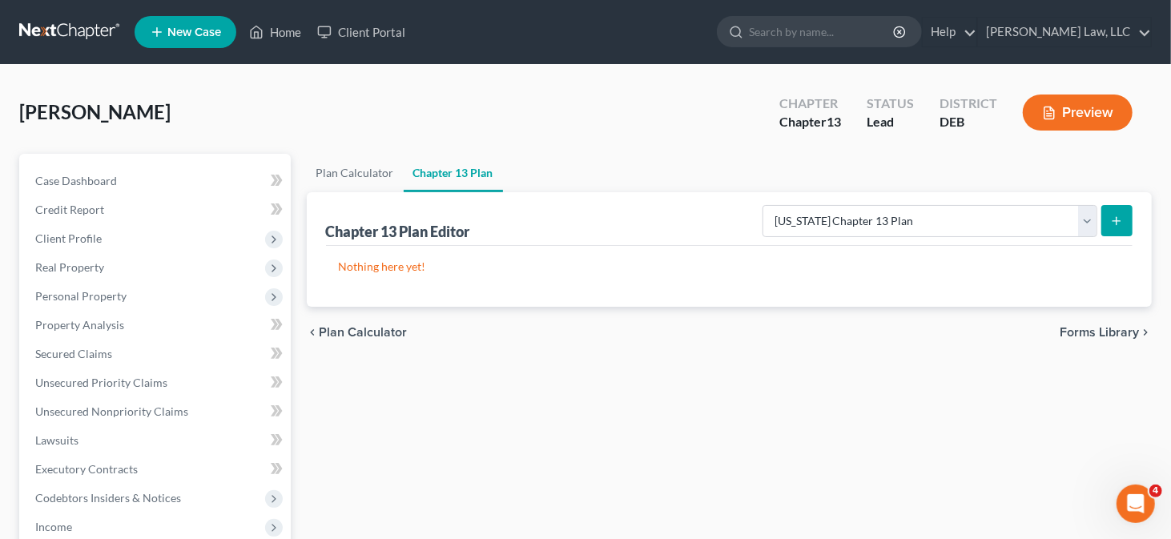
click at [1108, 220] on button "submit" at bounding box center [1117, 220] width 31 height 31
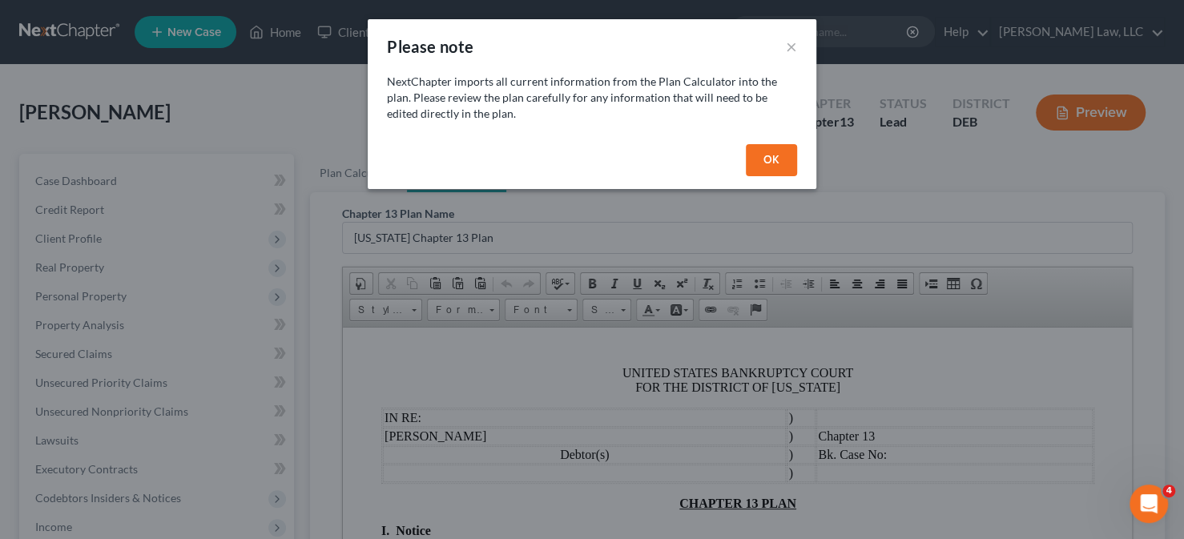
click at [759, 159] on button "OK" at bounding box center [771, 160] width 51 height 32
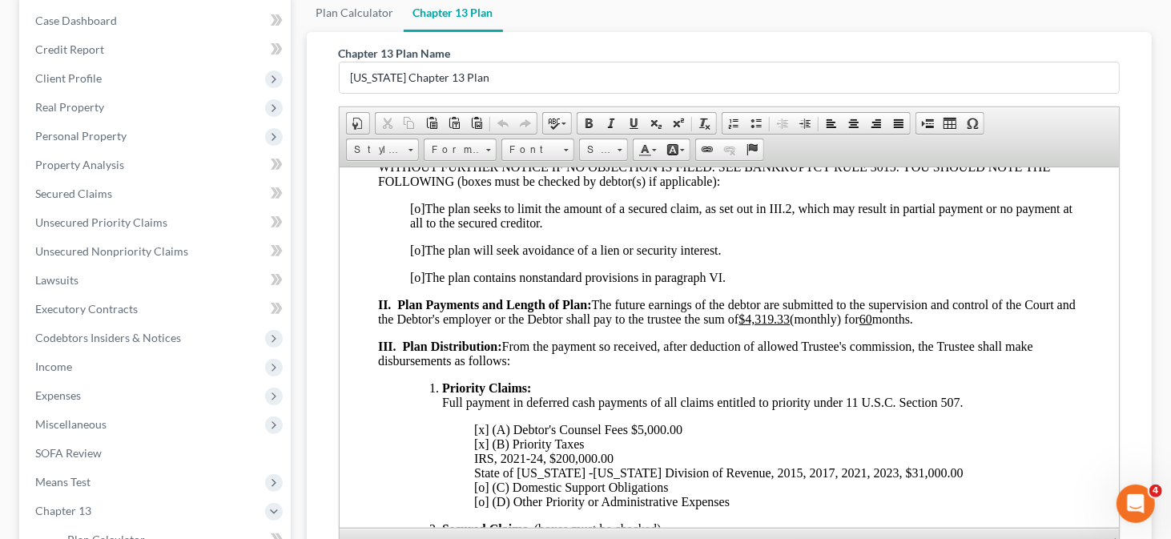
scroll to position [321, 0]
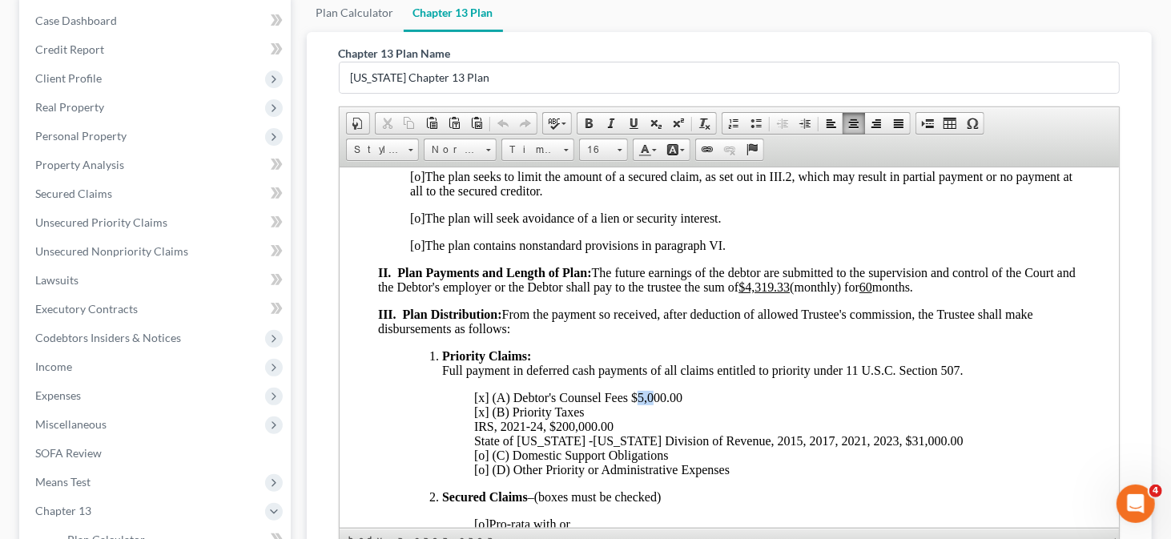
drag, startPoint x: 638, startPoint y: 405, endPoint x: 641, endPoint y: 379, distance: 25.8
click at [651, 401] on span "[x] (A) Debtor's Counsel Fees $5,000.00 [x] (B) Priority Taxes IRS, 2021-24, $2…" at bounding box center [719, 433] width 490 height 86
click at [631, 404] on span "[x] (A) Debtor's Counsel Fees $4,600.00 [x] (B) Priority Taxes IRS, 2021-24, $2…" at bounding box center [719, 433] width 490 height 86
click at [642, 406] on span "[x] (A) Debtor's Counsel Fees - $4,600.00 [x] (B) Priority Taxes IRS, 2021-24, …" at bounding box center [719, 433] width 490 height 86
drag, startPoint x: 641, startPoint y: 404, endPoint x: 696, endPoint y: 408, distance: 54.6
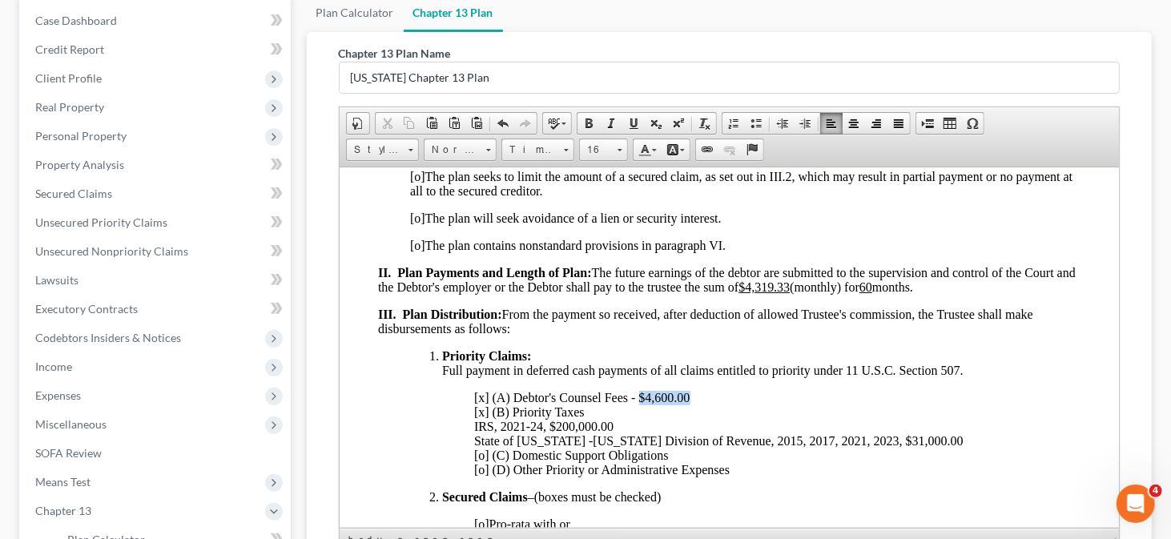
click at [696, 408] on p "[x] (A) Debtor's Counsel Fees - $4,600.00 [x] (B) Priority Taxes IRS, 2021-24, …" at bounding box center [777, 433] width 607 height 87
click at [587, 113] on link "Bold" at bounding box center [589, 123] width 22 height 21
click at [627, 117] on span at bounding box center [633, 123] width 13 height 13
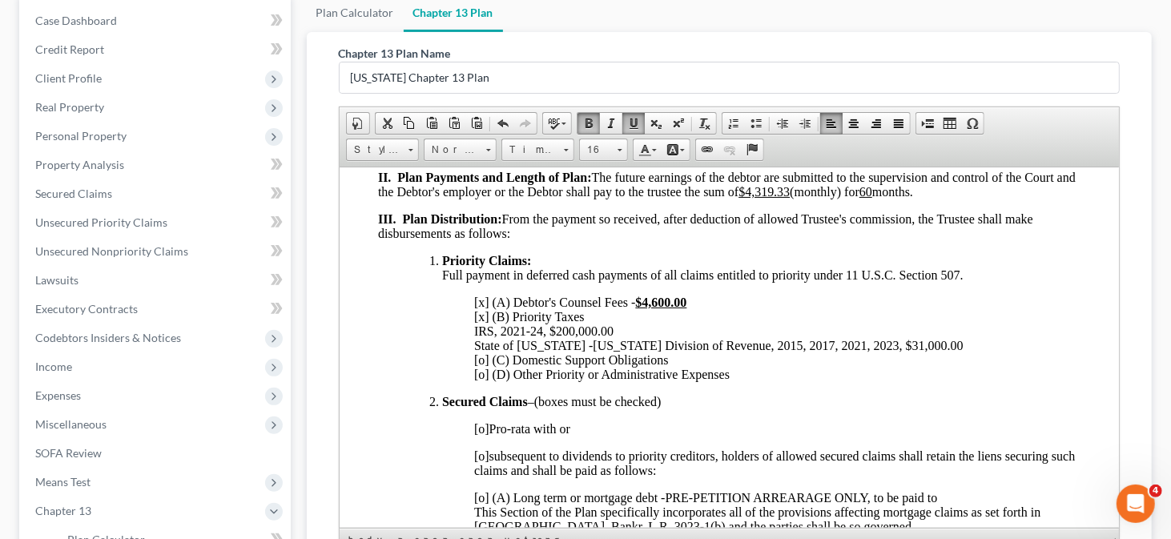
scroll to position [481, 0]
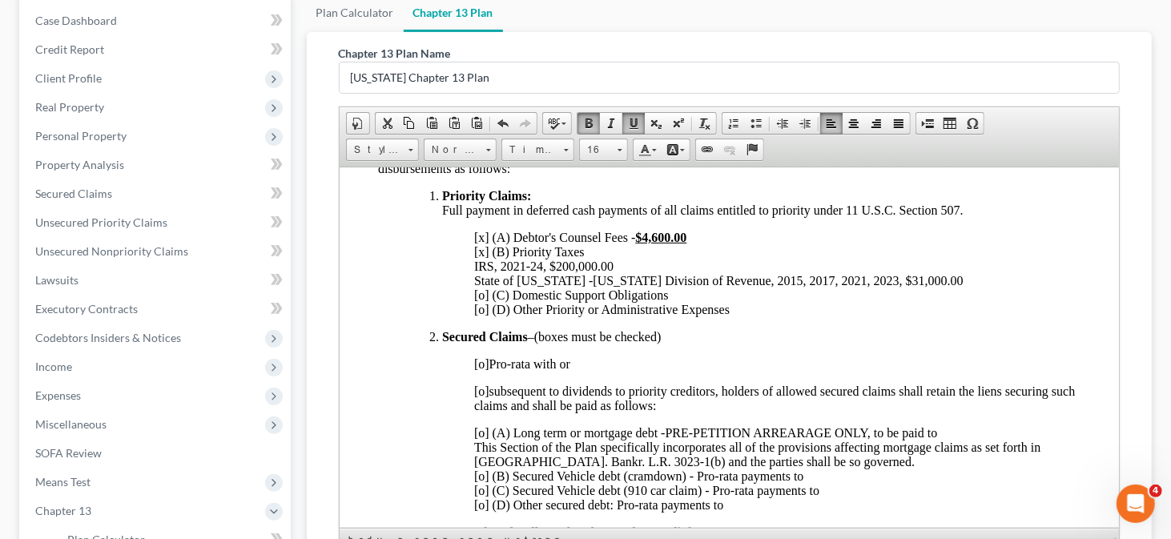
click at [475, 272] on span "[x] (A) Debtor's Counsel Fees - $4,600.00 [x] (B) Priority Taxes IRS, 2021-24, …" at bounding box center [719, 273] width 490 height 86
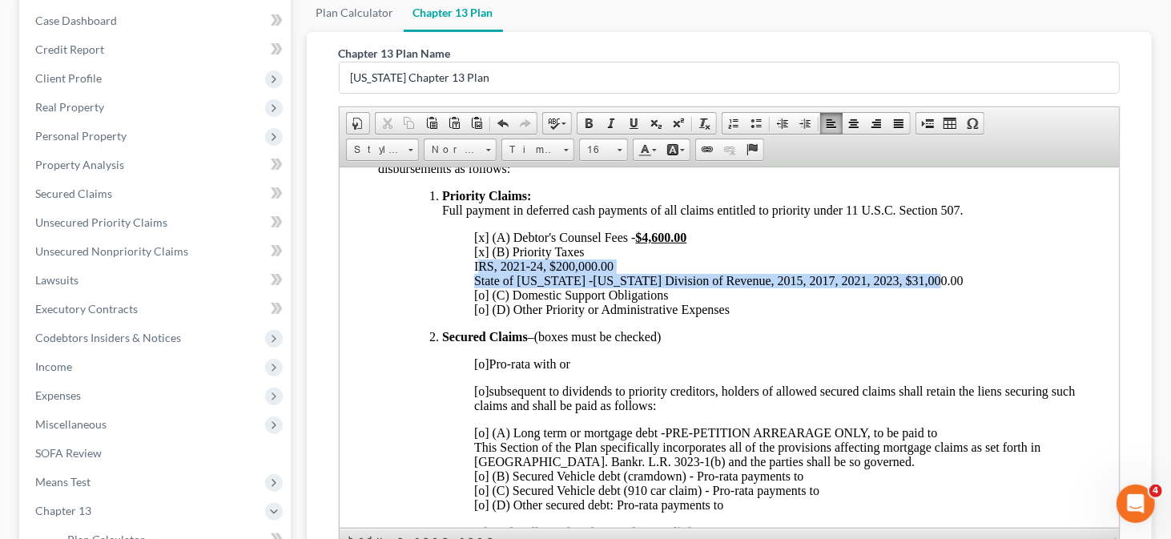
drag, startPoint x: 477, startPoint y: 273, endPoint x: 925, endPoint y: 287, distance: 448.9
click at [925, 287] on p "[x] (A) Debtor's Counsel Fees - $4,600.00 [x] (B) Priority Taxes IRS, 2021-24, …" at bounding box center [777, 273] width 607 height 87
click at [583, 122] on span at bounding box center [589, 123] width 13 height 13
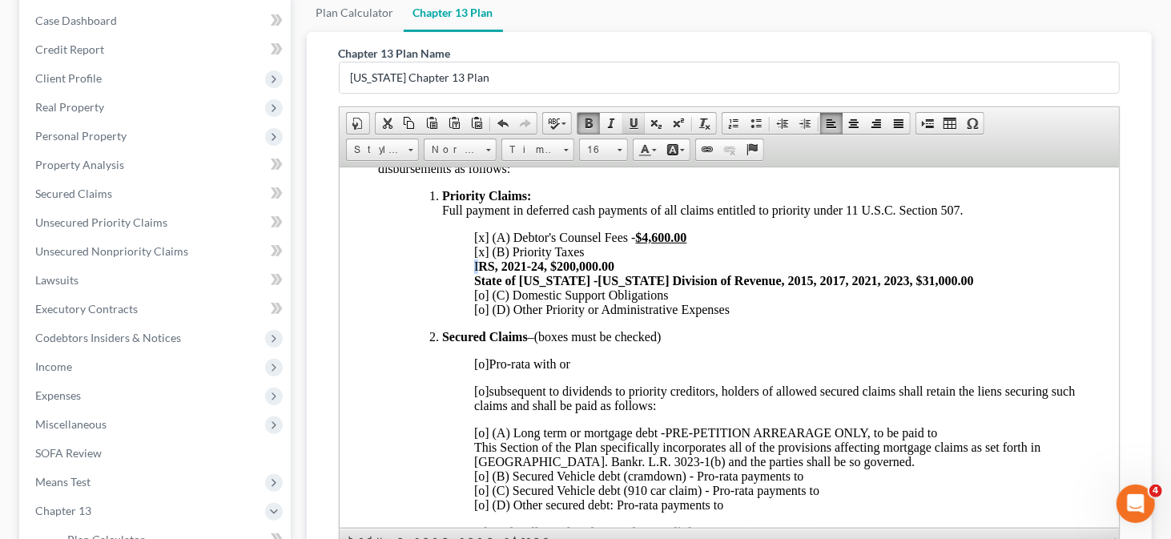
click at [623, 119] on link "Underline" at bounding box center [634, 123] width 22 height 21
click at [623, 117] on link "Underline" at bounding box center [634, 123] width 22 height 21
click at [568, 259] on span "[x] (A) Debtor's Counsel Fees - $4,600.00 [x] (B) Priority Taxes I RS, 2021-24,…" at bounding box center [724, 273] width 500 height 86
drag, startPoint x: 550, startPoint y: 275, endPoint x: 617, endPoint y: 275, distance: 66.5
click at [617, 275] on p "[x] (A) Debtor's Counsel Fees - $4,600.00 [x] (B) Priority Taxes I RS, 2021-24,…" at bounding box center [777, 273] width 607 height 87
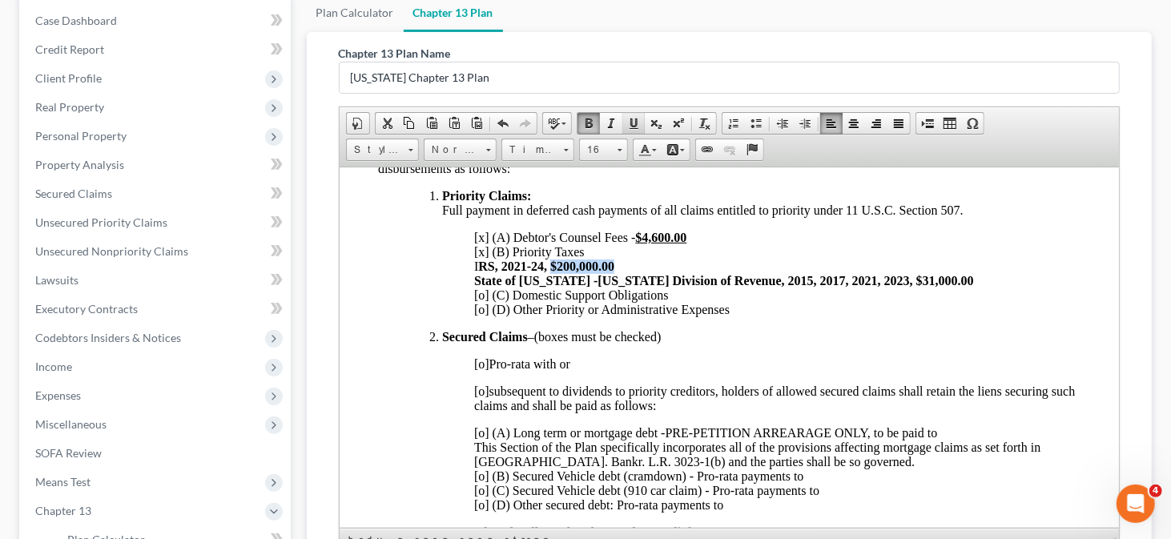
click at [631, 122] on span at bounding box center [633, 123] width 13 height 13
drag, startPoint x: 877, startPoint y: 291, endPoint x: 931, endPoint y: 292, distance: 54.5
click at [931, 287] on strong "RS, 2021-24, $200,000.00 State of Delaware -Delaware Division of Revenue, 2015,…" at bounding box center [724, 273] width 500 height 28
click at [628, 124] on span at bounding box center [633, 123] width 13 height 13
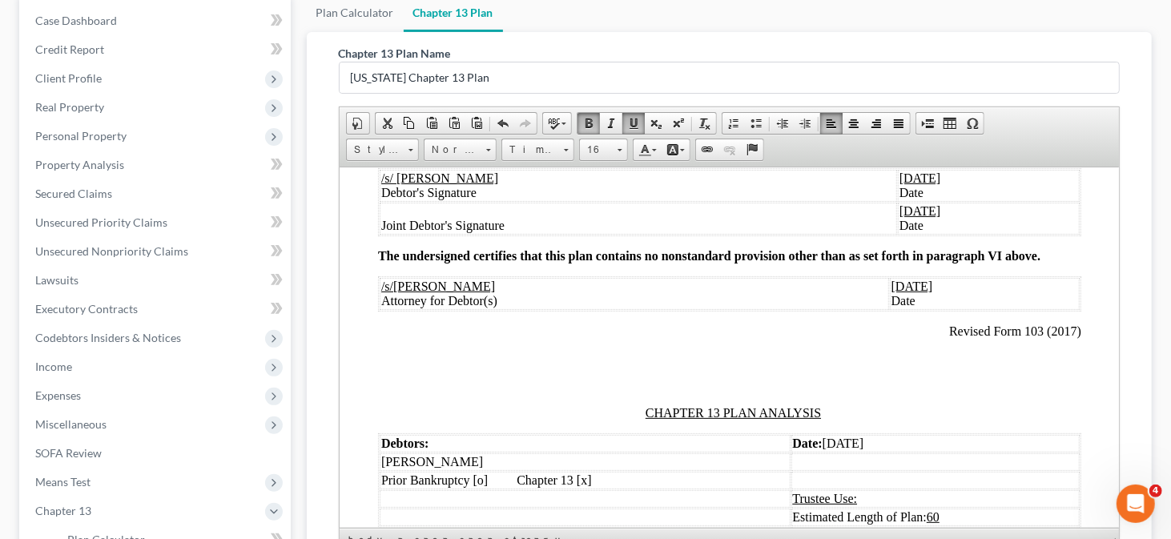
scroll to position [1522, 0]
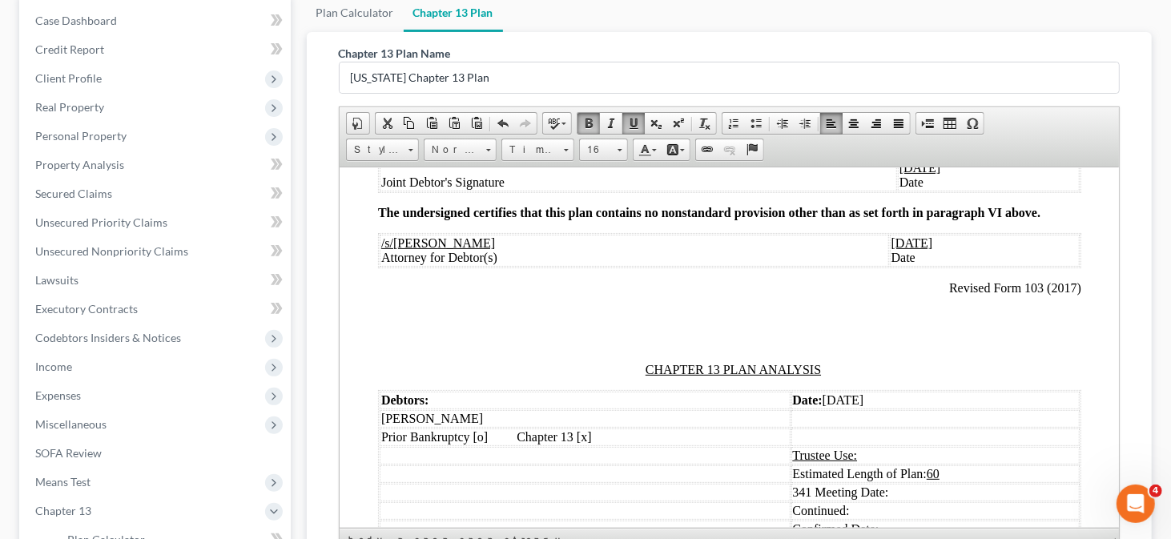
click at [671, 349] on p at bounding box center [729, 342] width 704 height 14
click at [932, 124] on link "Insert Page Break for Printing" at bounding box center [928, 123] width 22 height 21
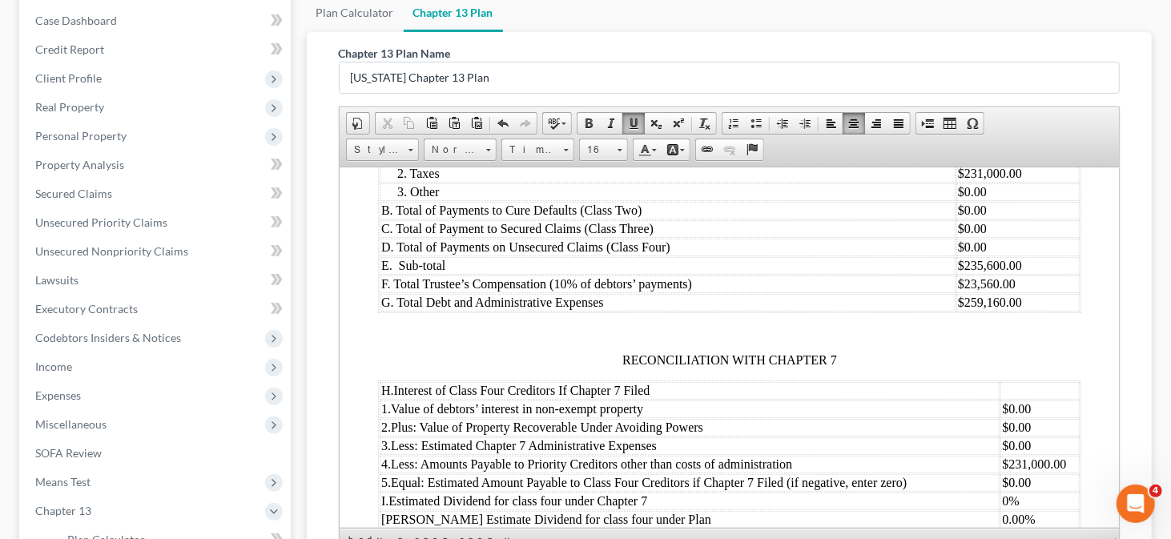
scroll to position [2003, 0]
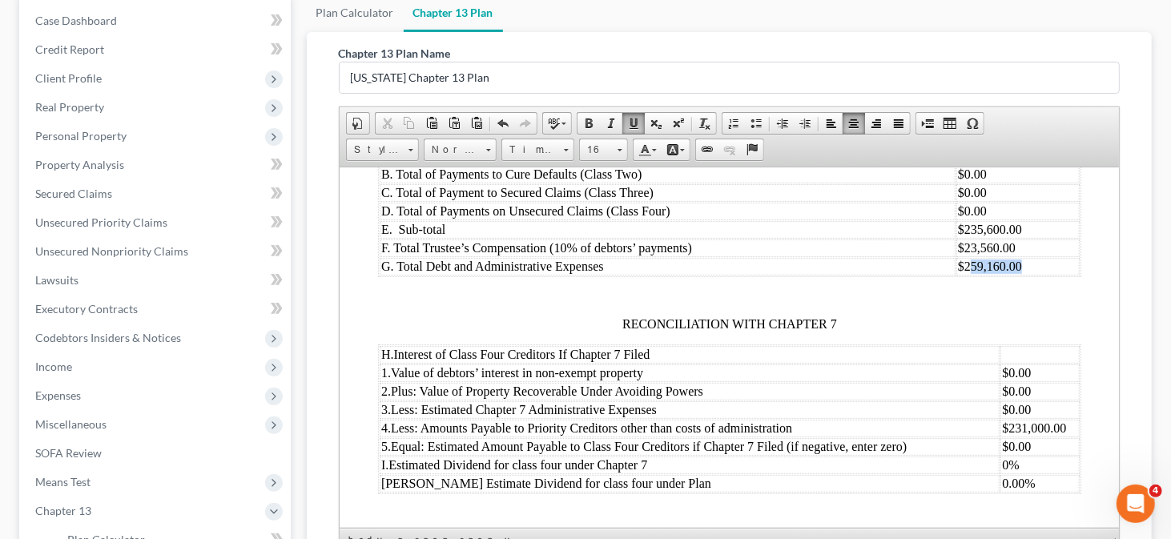
drag, startPoint x: 961, startPoint y: 303, endPoint x: 1010, endPoint y: 303, distance: 49.7
click at [1010, 275] on td "$259,160.00" at bounding box center [1017, 266] width 123 height 18
drag, startPoint x: 962, startPoint y: 280, endPoint x: 987, endPoint y: 280, distance: 25.6
click at [987, 256] on td "$23,560.00" at bounding box center [1017, 248] width 123 height 18
drag, startPoint x: 995, startPoint y: 284, endPoint x: 1009, endPoint y: 284, distance: 13.6
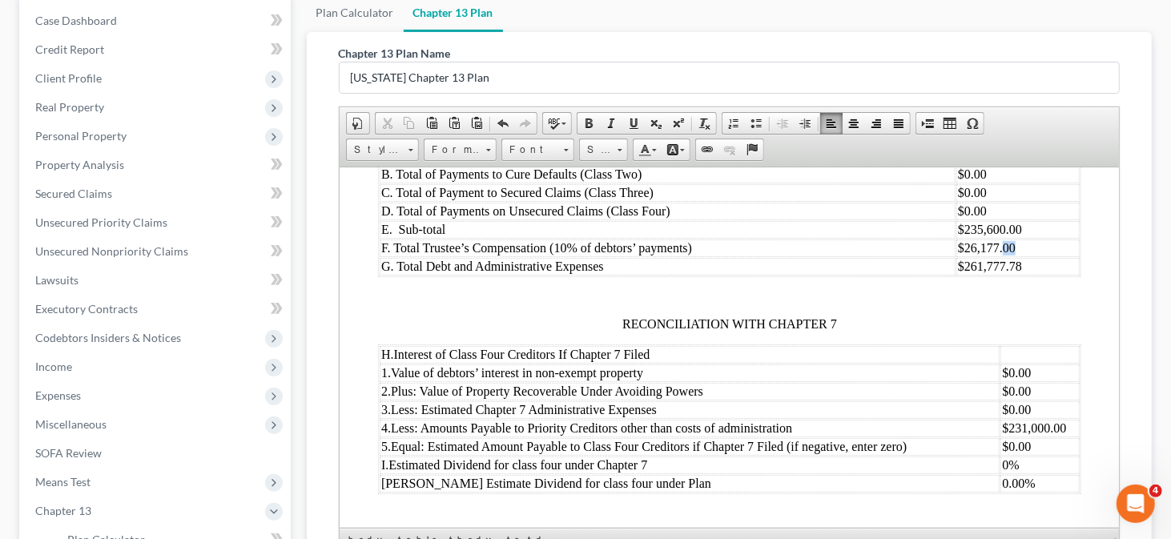
click at [1009, 256] on td "$26,177.00" at bounding box center [1017, 248] width 123 height 18
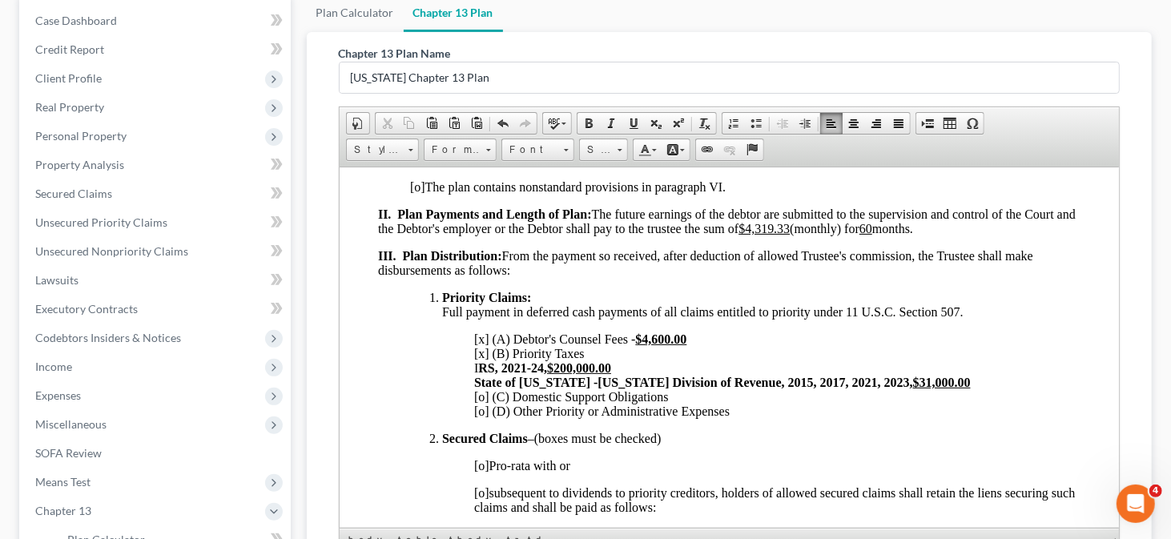
scroll to position [401, 0]
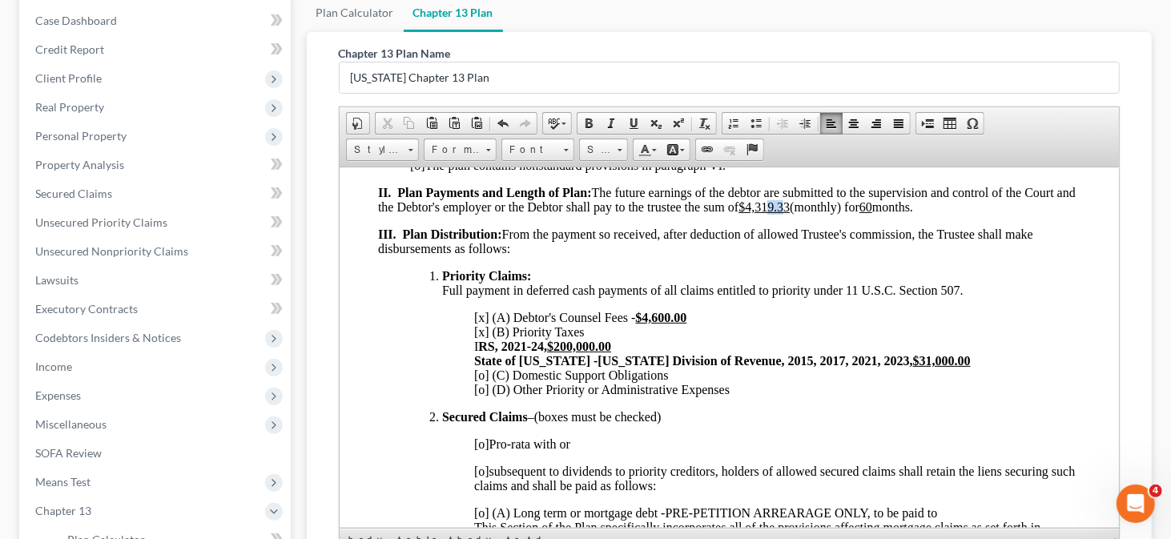
drag, startPoint x: 788, startPoint y: 212, endPoint x: 805, endPoint y: 212, distance: 16.8
click at [789, 212] on u "$4,319.33" at bounding box center [763, 207] width 51 height 14
click at [784, 213] on u "$4,319.33" at bounding box center [763, 207] width 51 height 14
drag, startPoint x: 786, startPoint y: 212, endPoint x: 816, endPoint y: 214, distance: 29.7
click at [816, 213] on span "II. Plan Payments and Length of Plan: The future earnings of the debtor are sub…" at bounding box center [726, 199] width 698 height 28
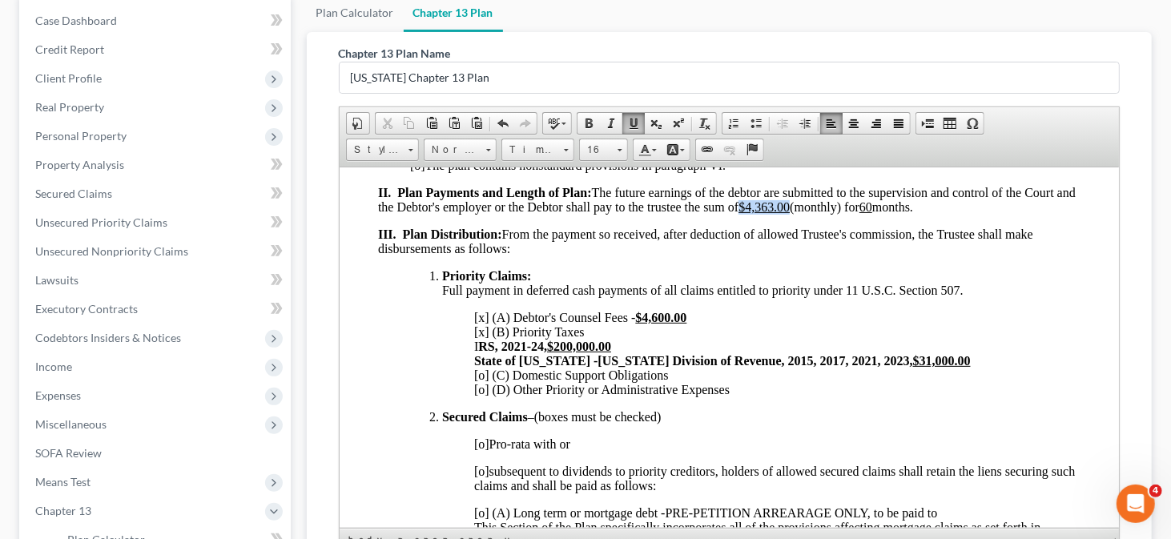
drag, startPoint x: 763, startPoint y: 216, endPoint x: 813, endPoint y: 214, distance: 50.5
click at [789, 213] on u "$4,363.00" at bounding box center [763, 207] width 51 height 14
click at [583, 119] on span at bounding box center [589, 123] width 13 height 13
click at [875, 209] on u "60" at bounding box center [868, 207] width 13 height 14
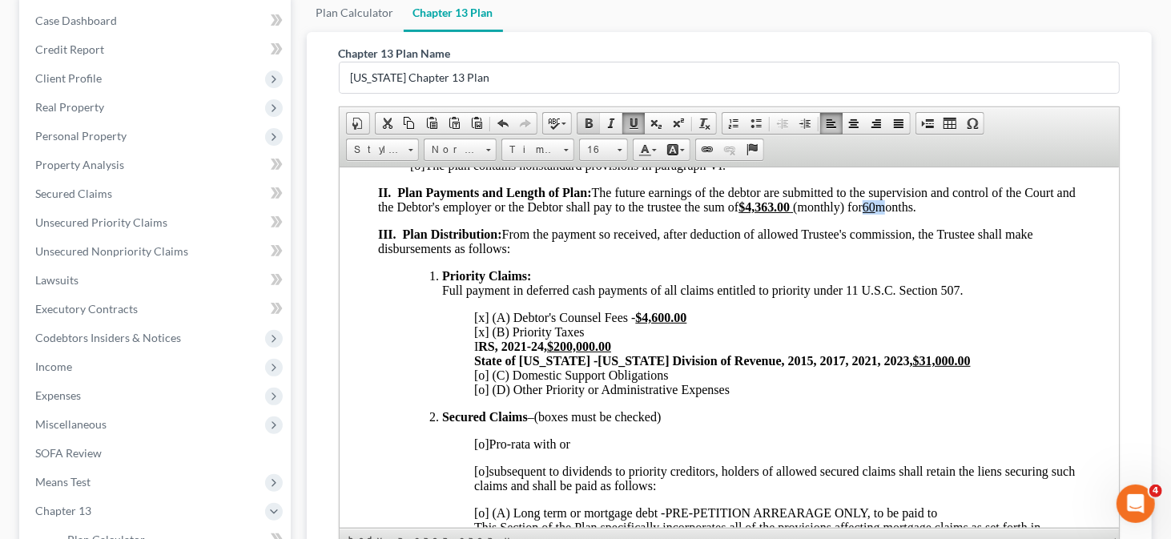
click at [591, 120] on span at bounding box center [589, 123] width 13 height 13
click at [781, 355] on p "[x] (A) Debtor's Counsel Fees - $4,600.00 [x] (B) Priority Taxes I RS, 2021-24,…" at bounding box center [777, 353] width 607 height 87
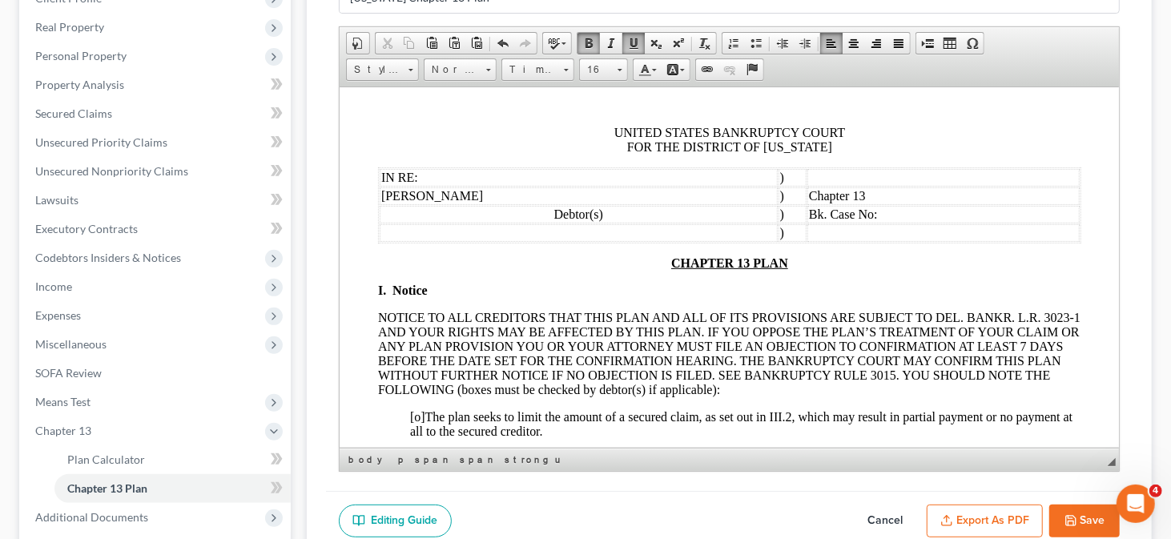
scroll to position [321, 0]
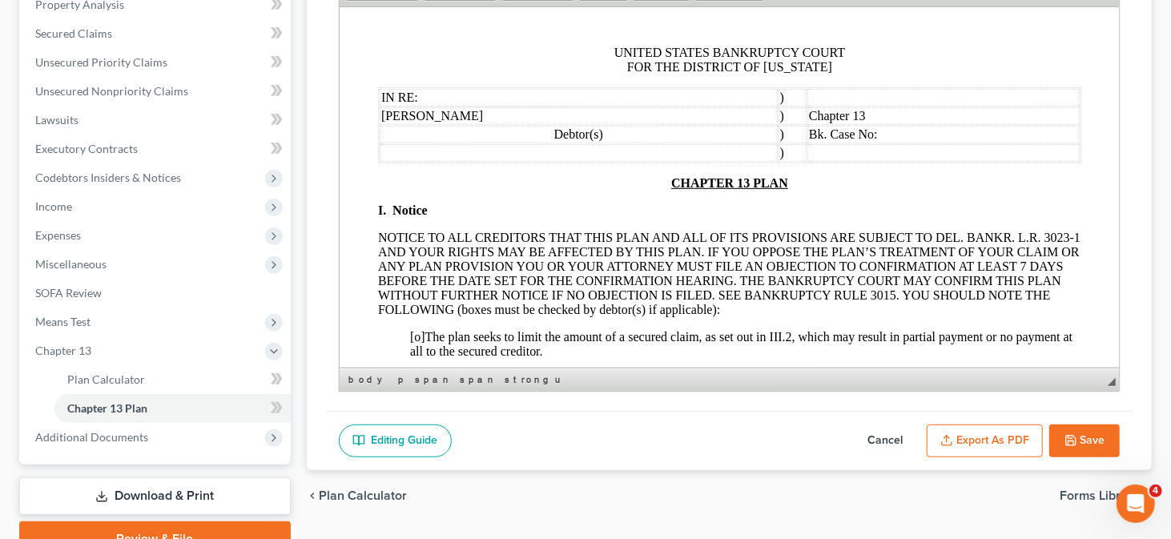
click at [1084, 434] on button "Save" at bounding box center [1085, 442] width 71 height 34
select select "0"
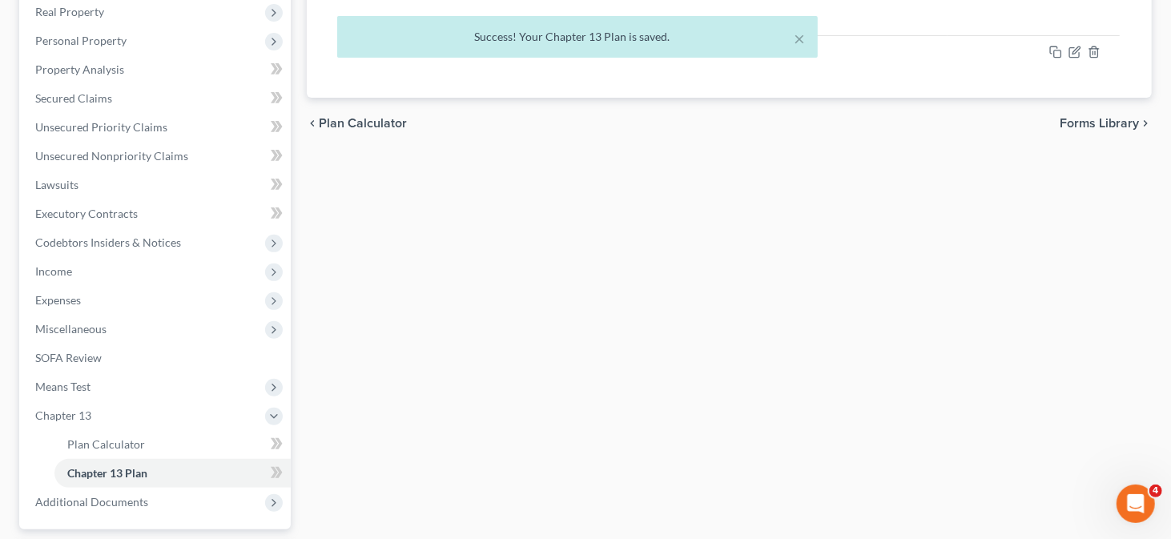
scroll to position [160, 0]
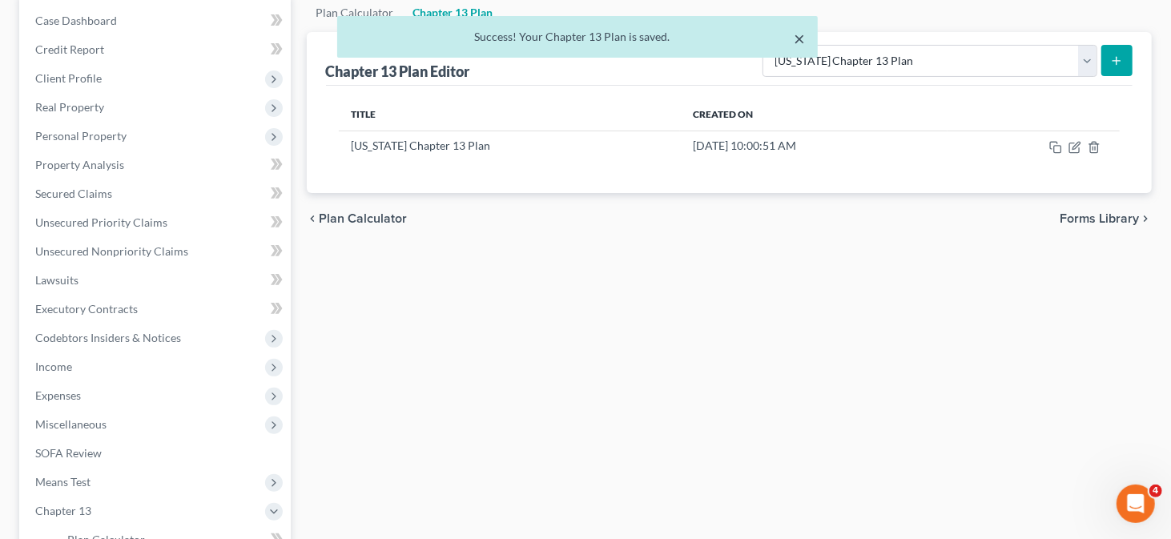
click at [801, 38] on button "×" at bounding box center [799, 38] width 11 height 19
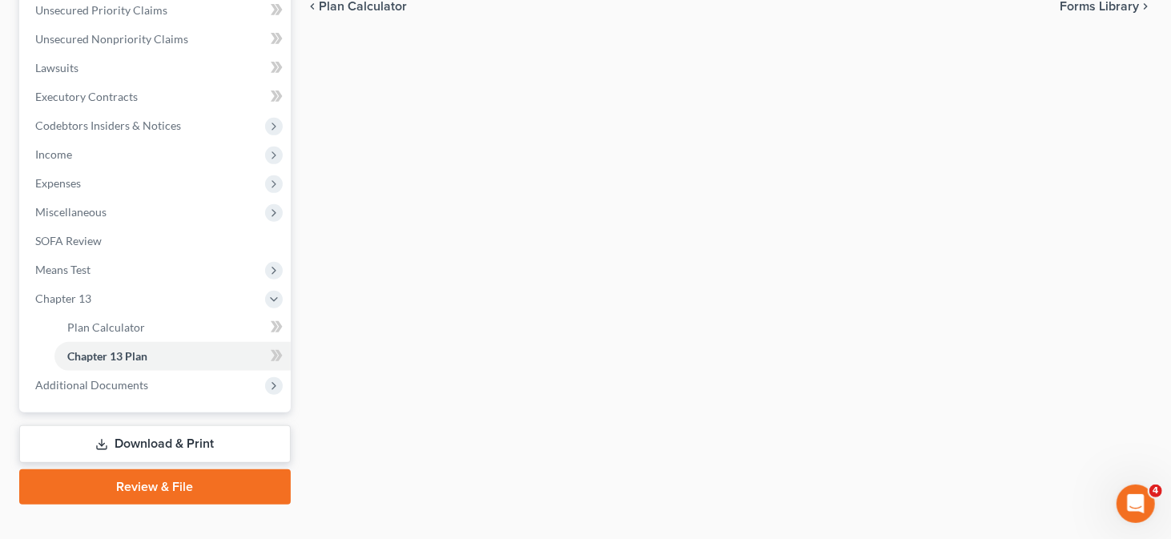
scroll to position [396, 0]
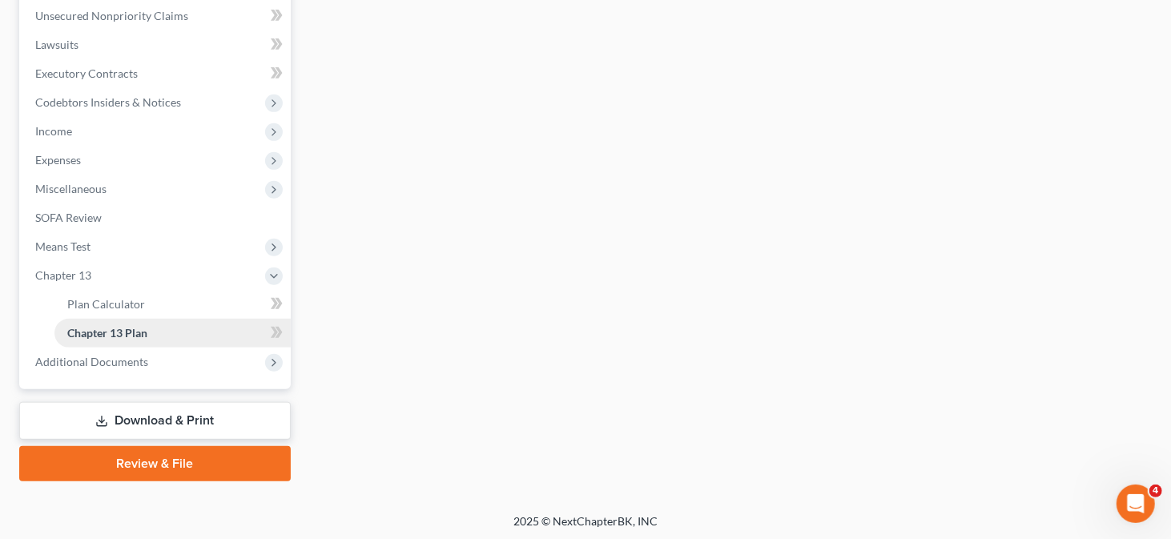
click at [159, 329] on link "Chapter 13 Plan" at bounding box center [172, 333] width 236 height 29
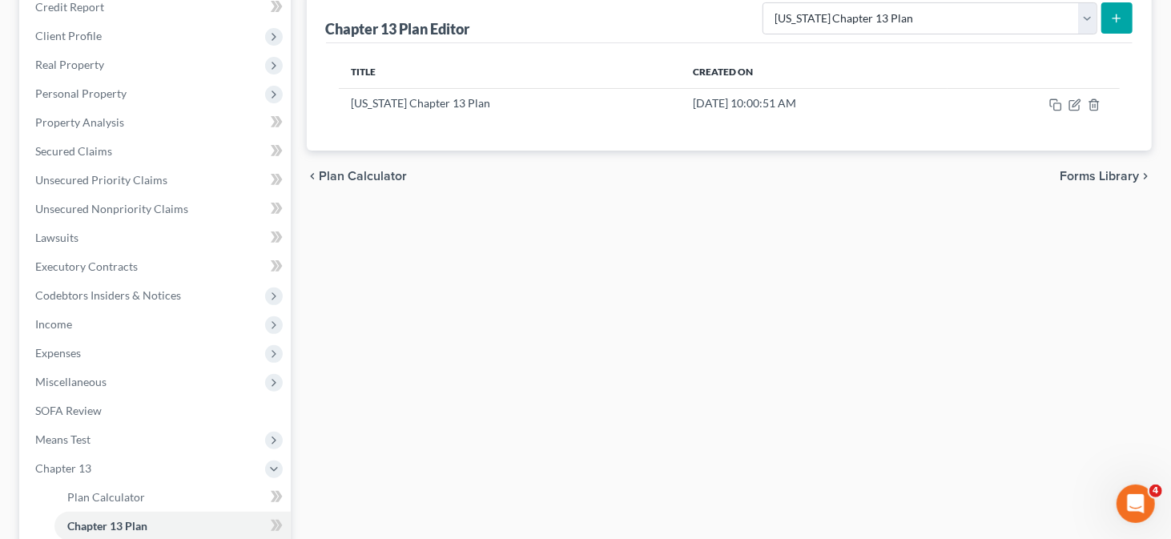
scroll to position [75, 0]
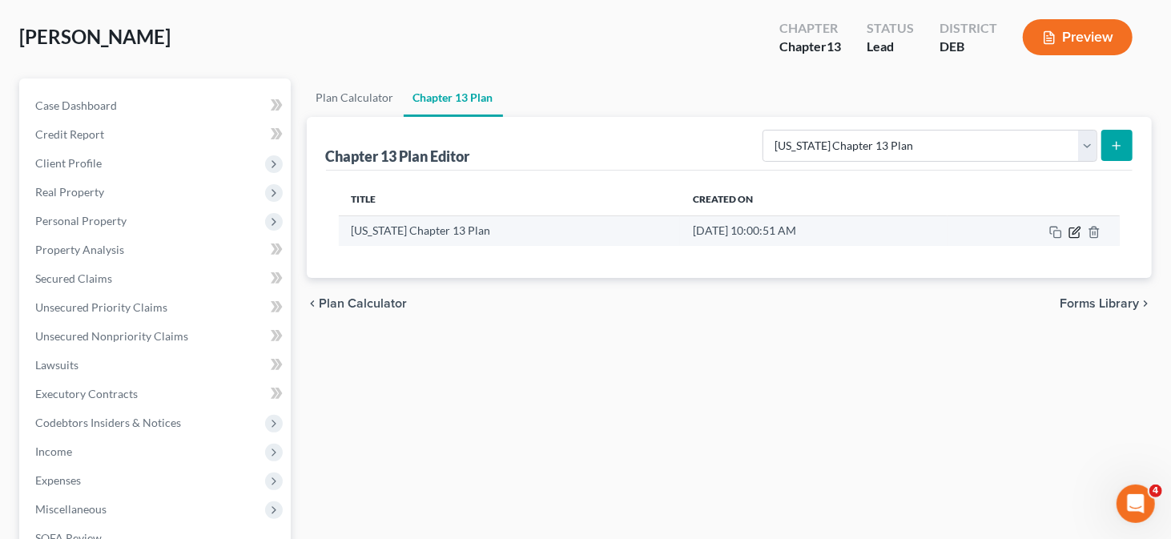
click at [1080, 232] on icon "button" at bounding box center [1075, 232] width 13 height 13
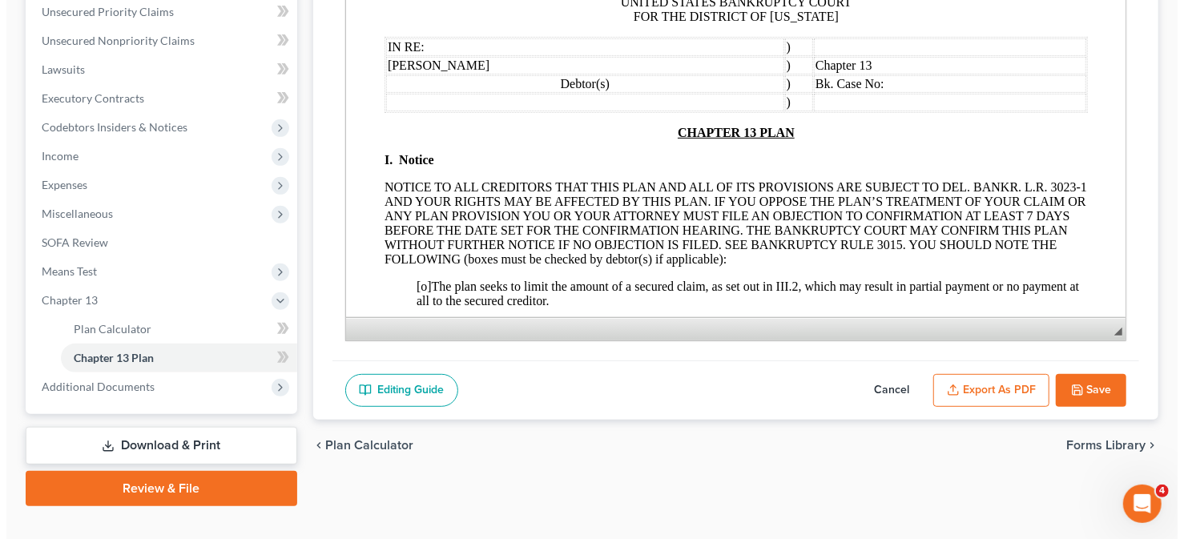
scroll to position [396, 0]
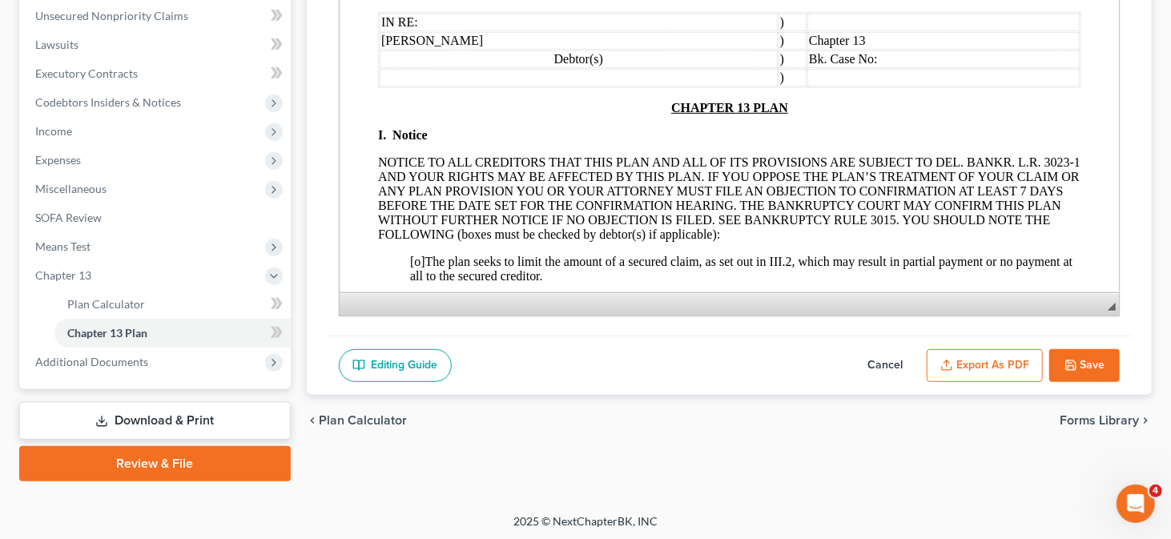
click at [1017, 375] on button "Export as PDF" at bounding box center [985, 366] width 116 height 34
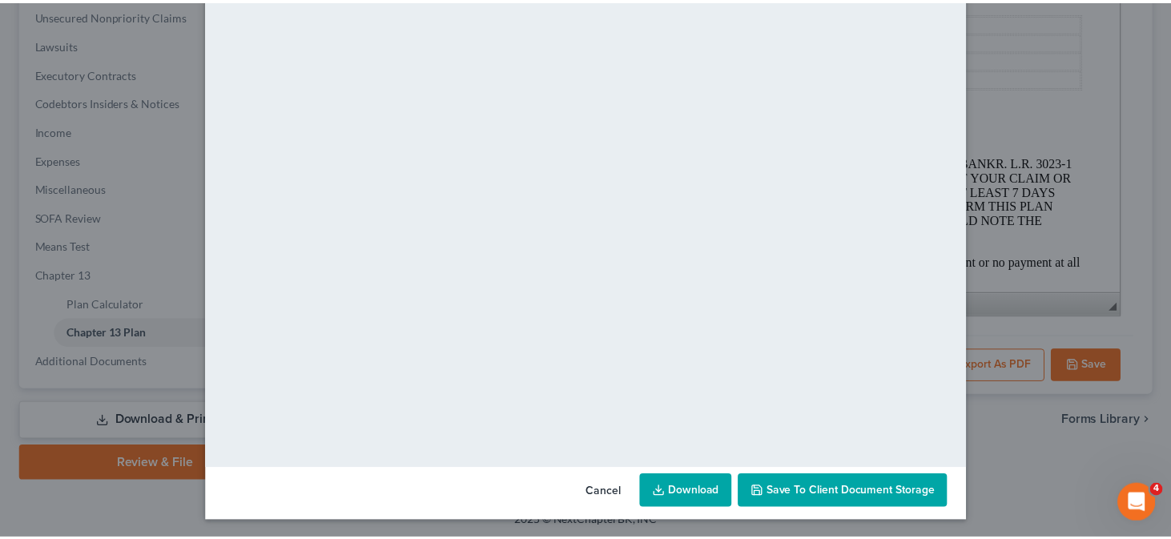
scroll to position [131, 0]
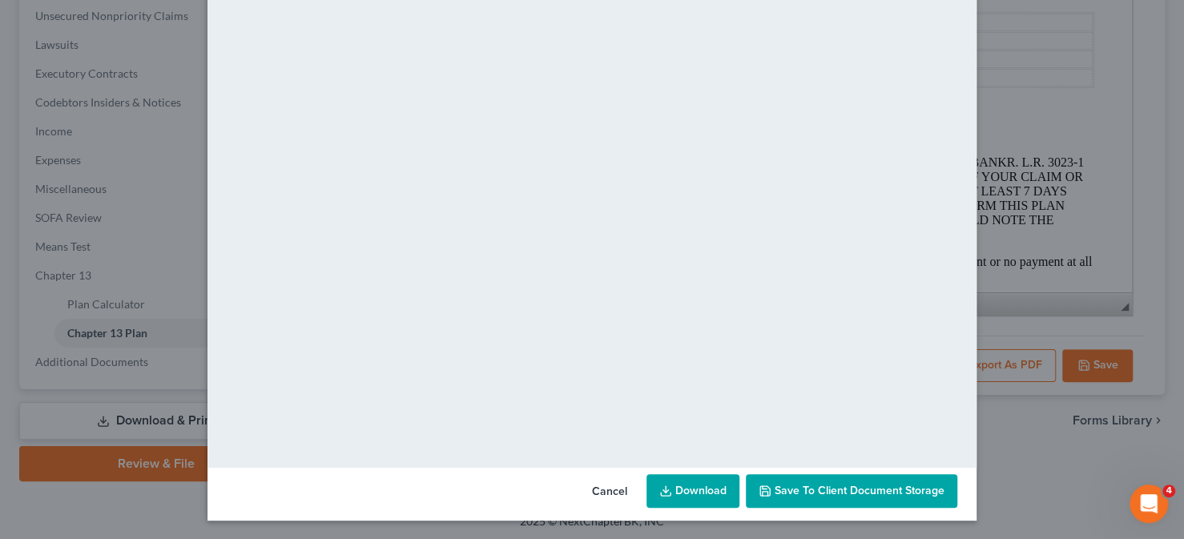
click at [798, 490] on span "Save to Client Document Storage" at bounding box center [860, 491] width 170 height 14
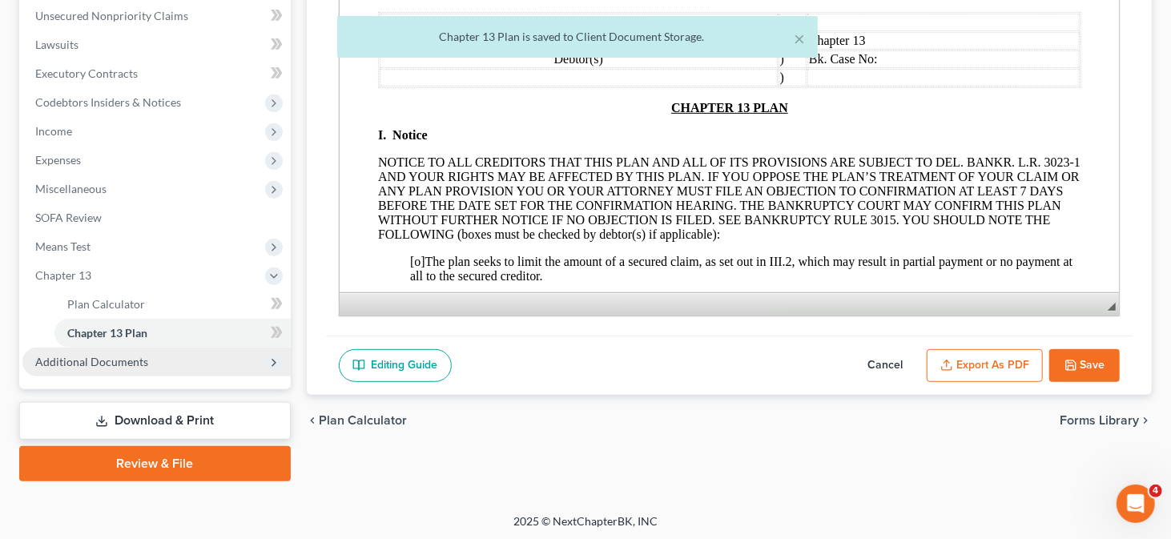
click at [132, 359] on span "Additional Documents" at bounding box center [91, 362] width 113 height 14
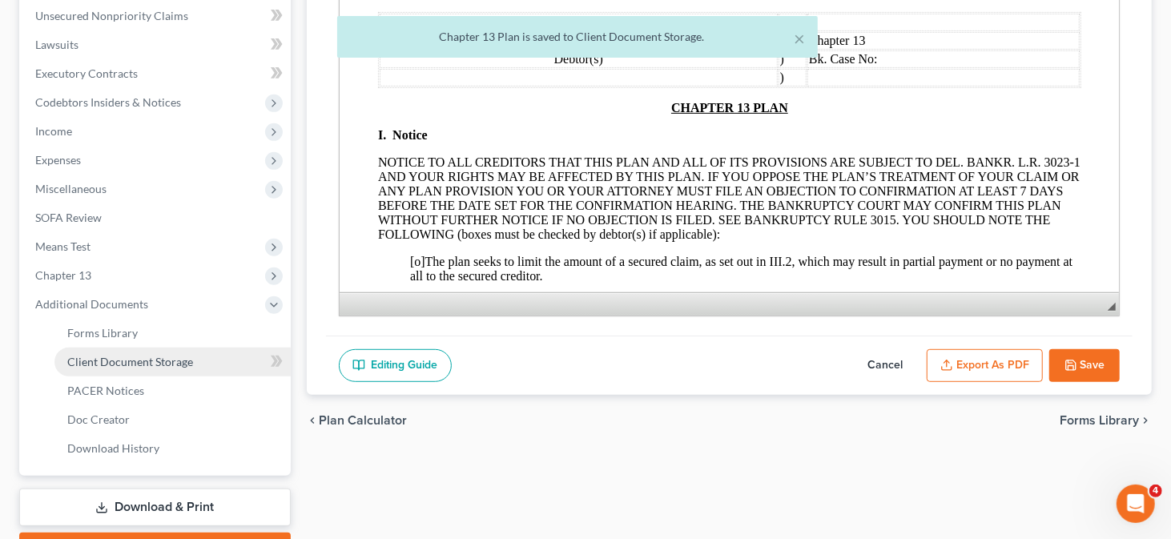
click at [131, 365] on span "Client Document Storage" at bounding box center [130, 362] width 126 height 14
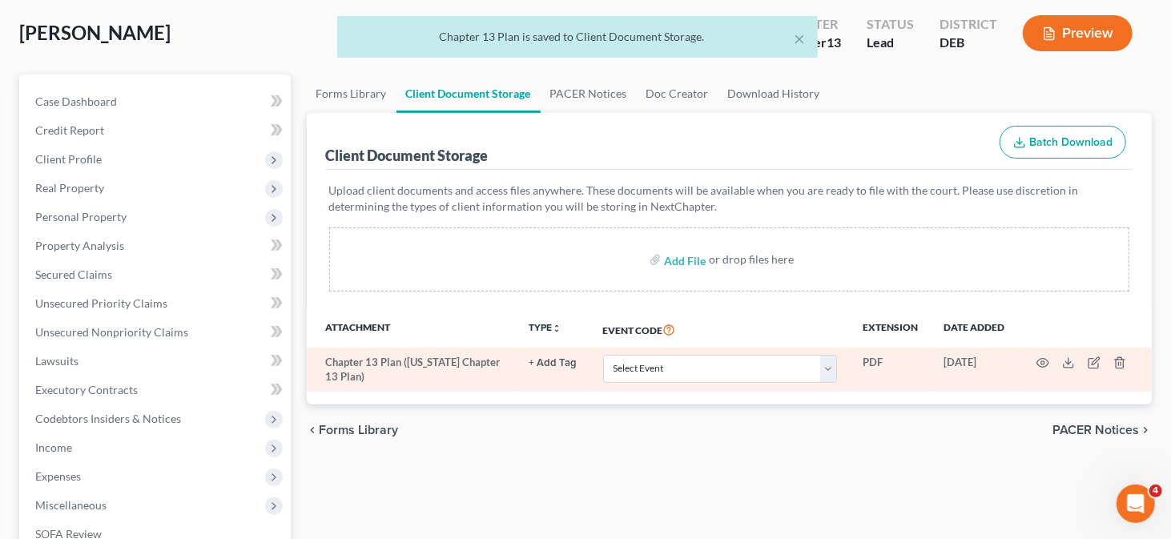
scroll to position [80, 0]
click at [827, 367] on select "Select Event 20 Largest Unsecured Creditors Amended Petition Amended Schedules/…" at bounding box center [720, 368] width 234 height 28
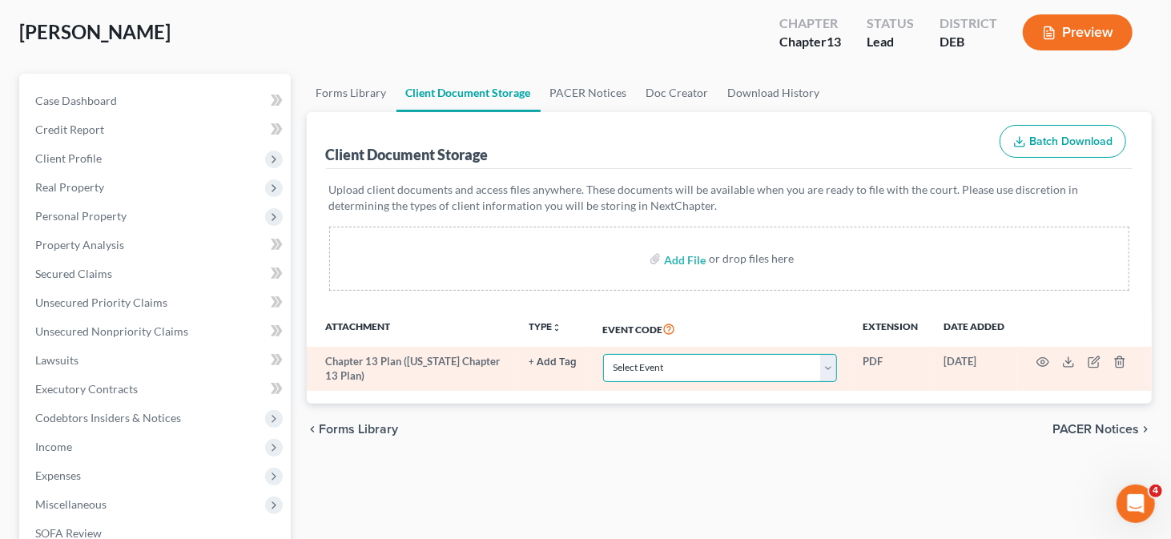
select select "9"
click at [603, 354] on select "Select Event 20 Largest Unsecured Creditors Amended Petition Amended Schedules/…" at bounding box center [720, 368] width 234 height 28
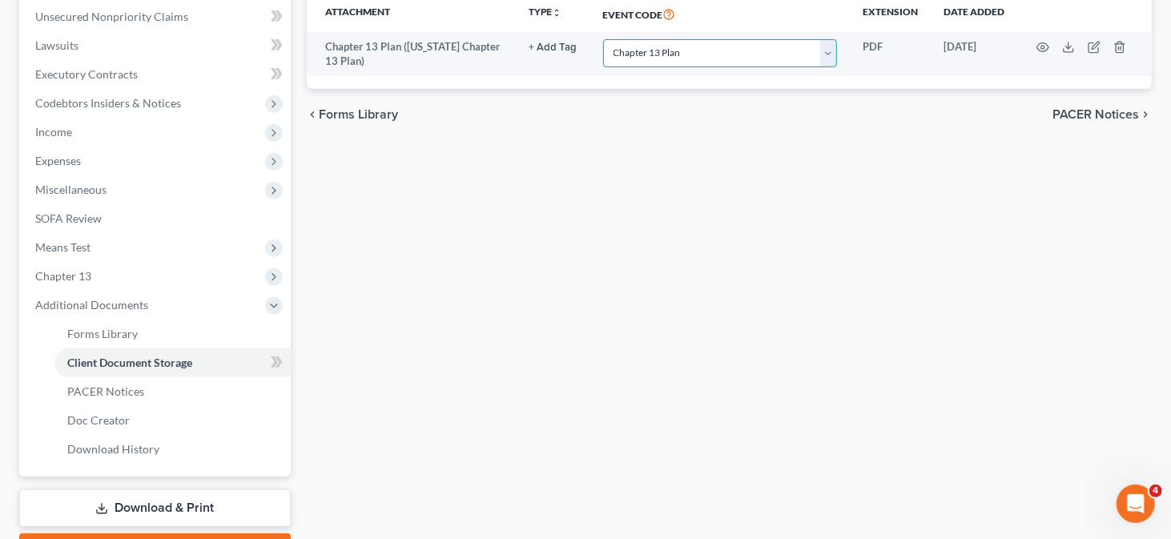
scroll to position [482, 0]
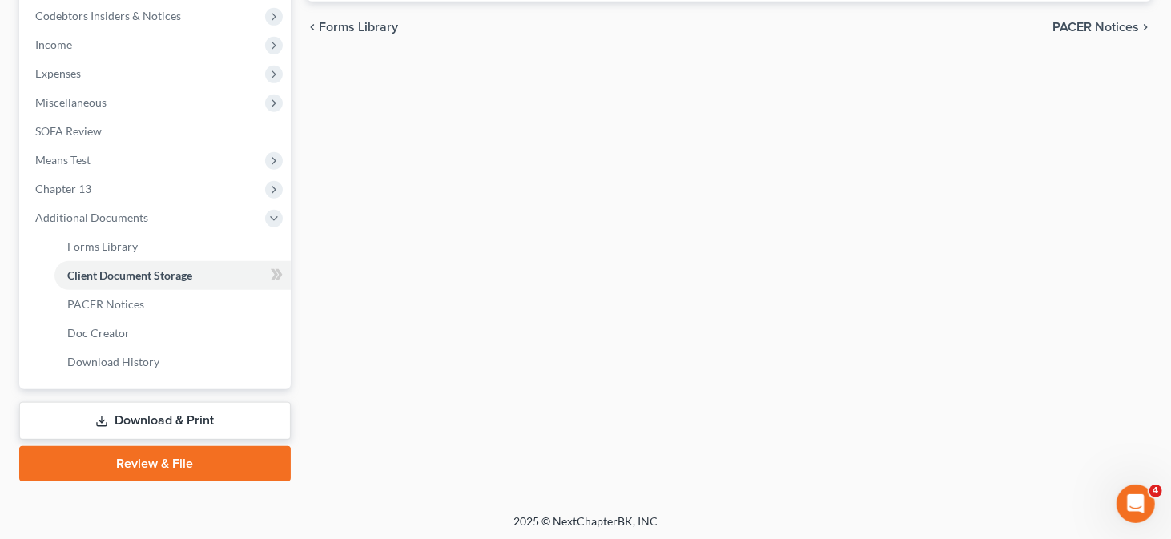
click at [176, 424] on link "Download & Print" at bounding box center [155, 421] width 272 height 38
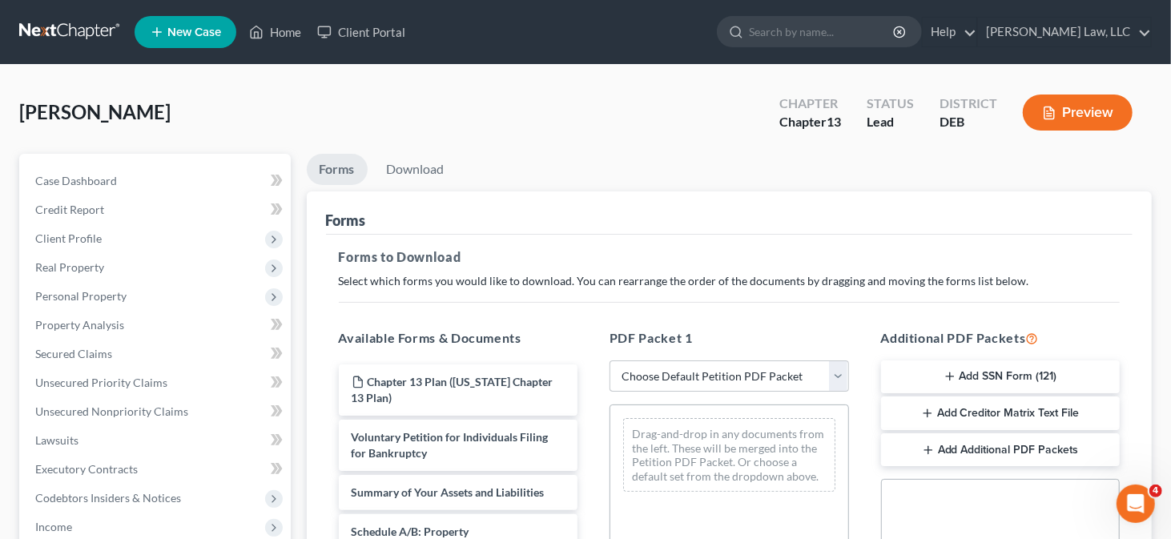
scroll to position [160, 0]
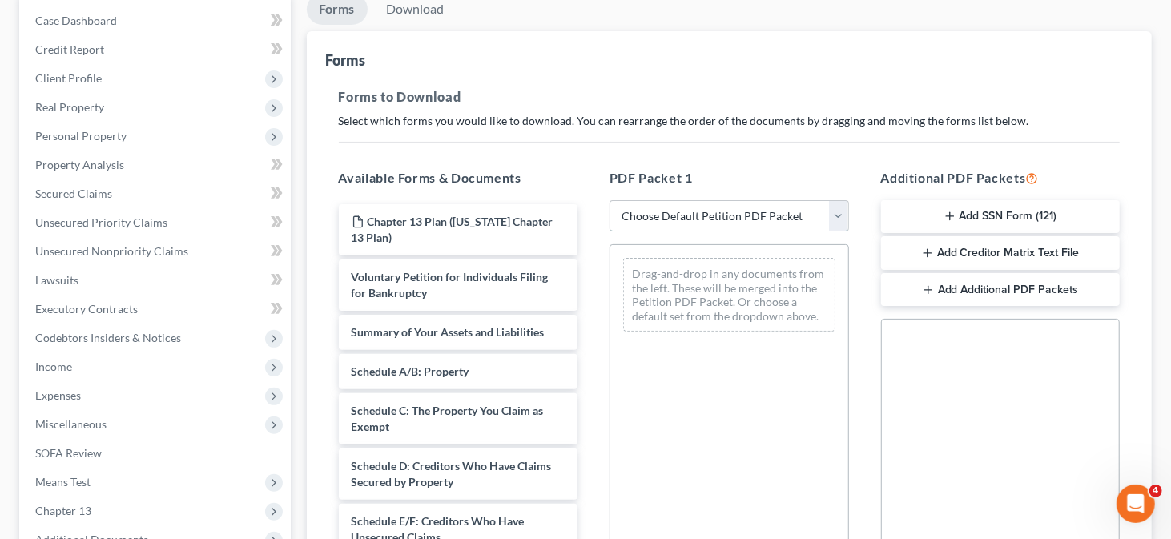
click at [709, 204] on select "Choose Default Petition PDF Packet Complete Bankruptcy Petition (all forms and …" at bounding box center [730, 216] width 240 height 32
select select "0"
click at [610, 200] on select "Choose Default Petition PDF Packet Complete Bankruptcy Petition (all forms and …" at bounding box center [730, 216] width 240 height 32
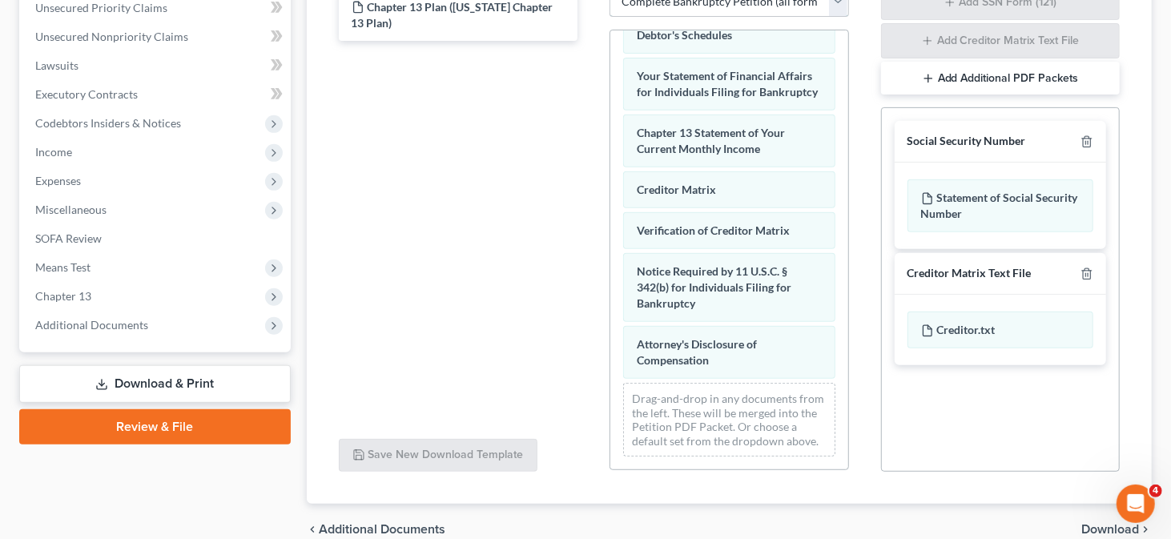
scroll to position [289, 0]
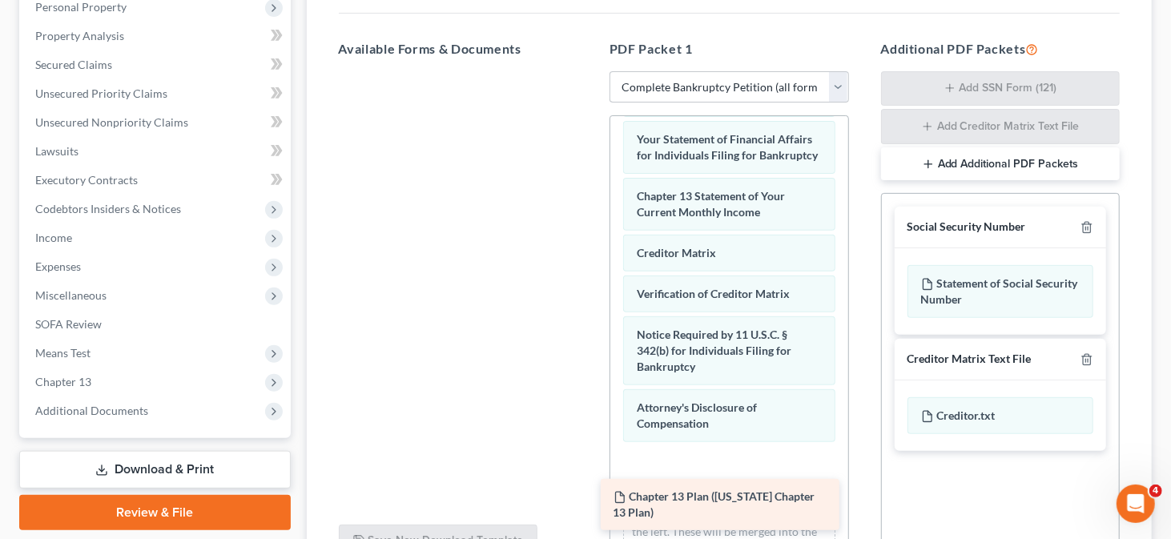
drag, startPoint x: 429, startPoint y: 90, endPoint x: 691, endPoint y: 496, distance: 483.4
click at [591, 71] on div "Chapter 13 Plan (Delaware Chapter 13 Plan) Chapter 13 Plan (Delaware Chapter 13…" at bounding box center [458, 71] width 265 height 0
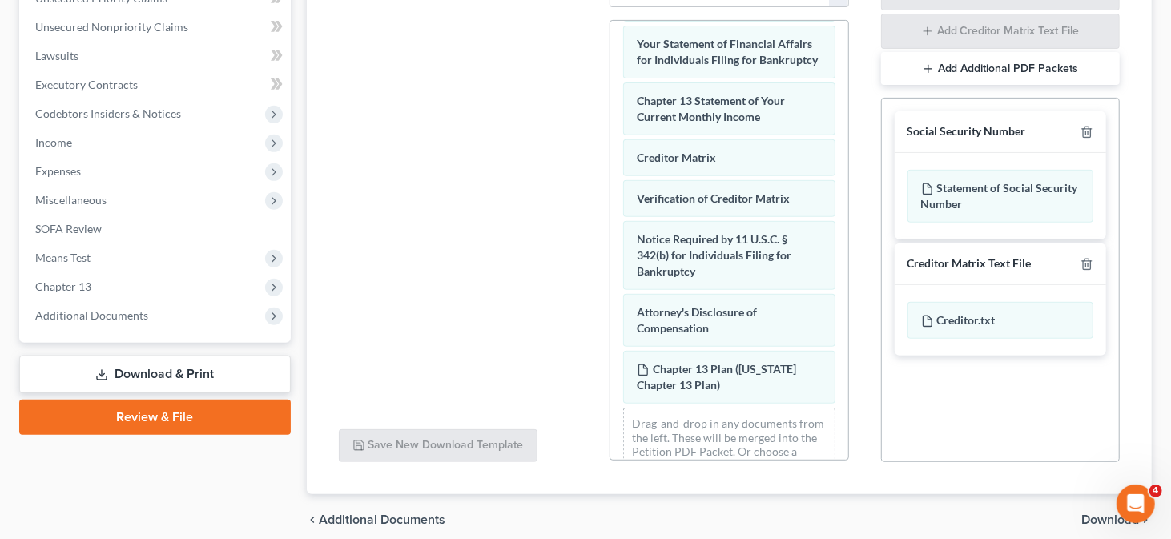
scroll to position [450, 0]
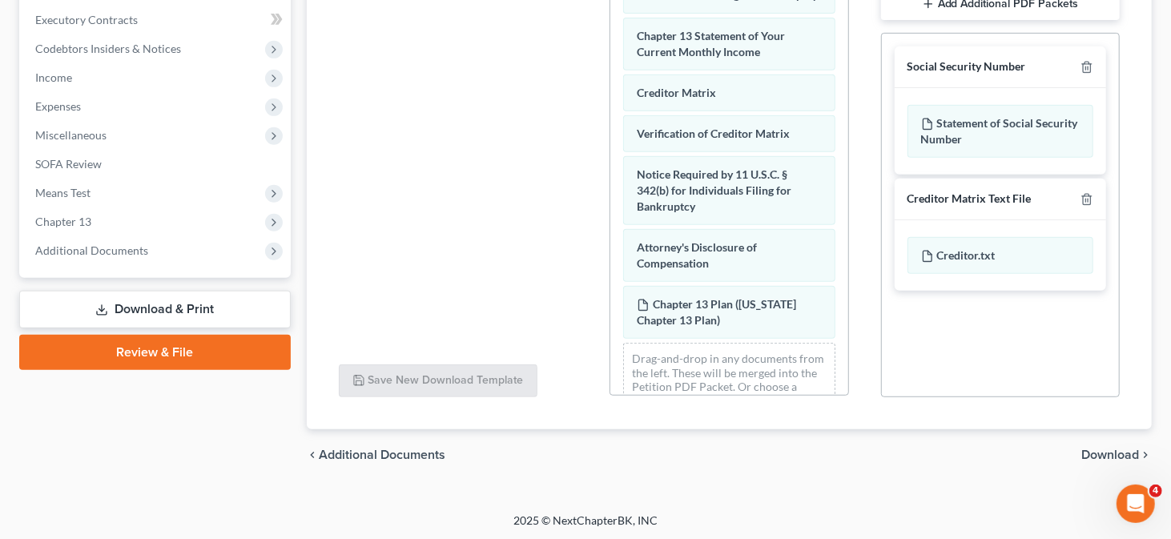
click at [1099, 453] on span "Download" at bounding box center [1111, 455] width 58 height 13
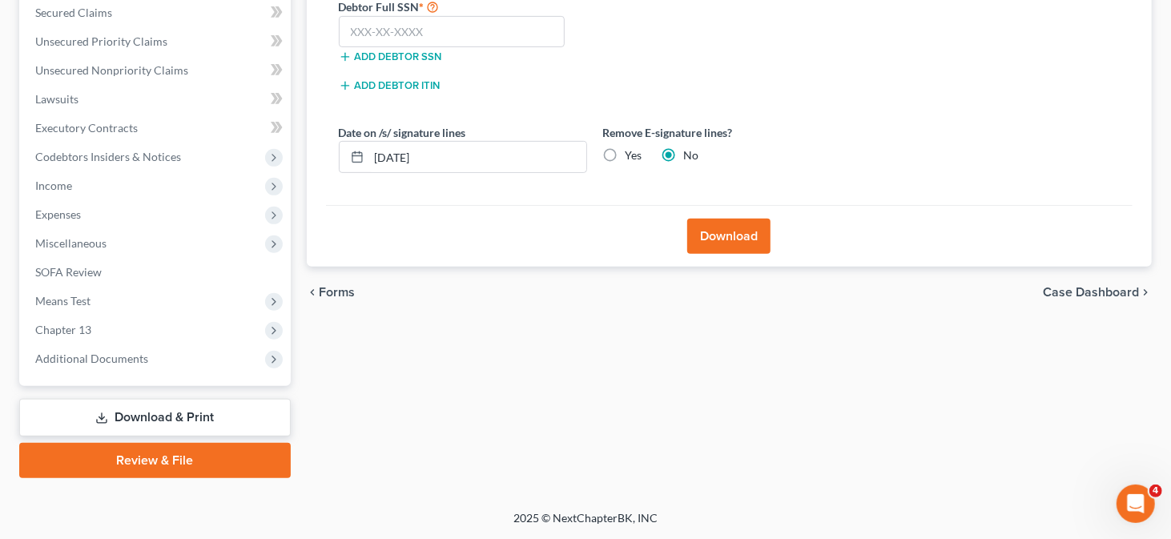
scroll to position [339, 0]
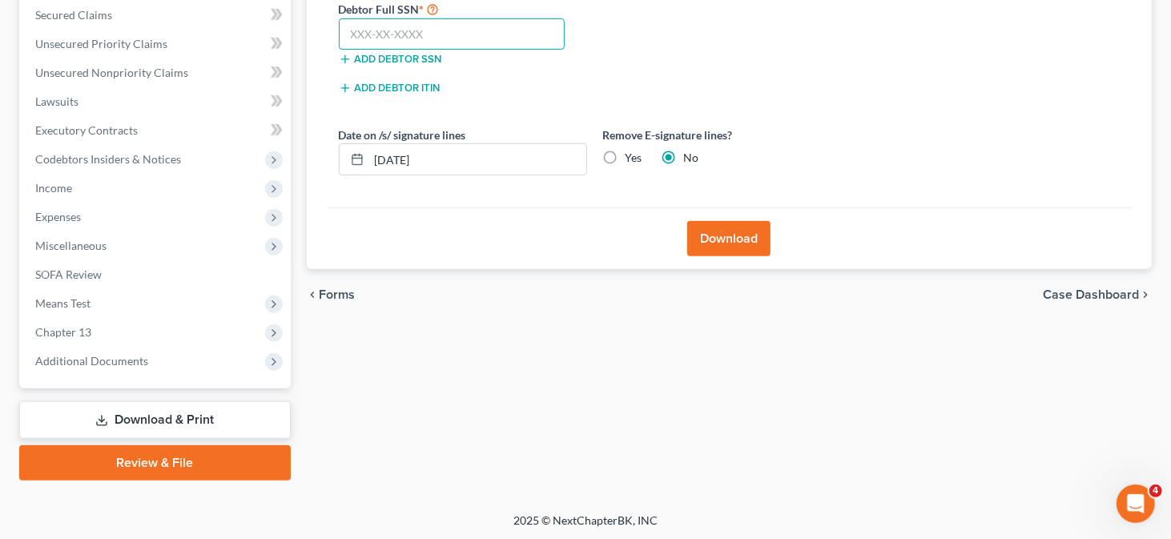
click at [391, 35] on input "text" at bounding box center [452, 34] width 227 height 32
type input "160-58-2440"
click at [638, 159] on label "Yes" at bounding box center [634, 158] width 17 height 16
click at [638, 159] on input "Yes" at bounding box center [637, 155] width 10 height 10
radio input "true"
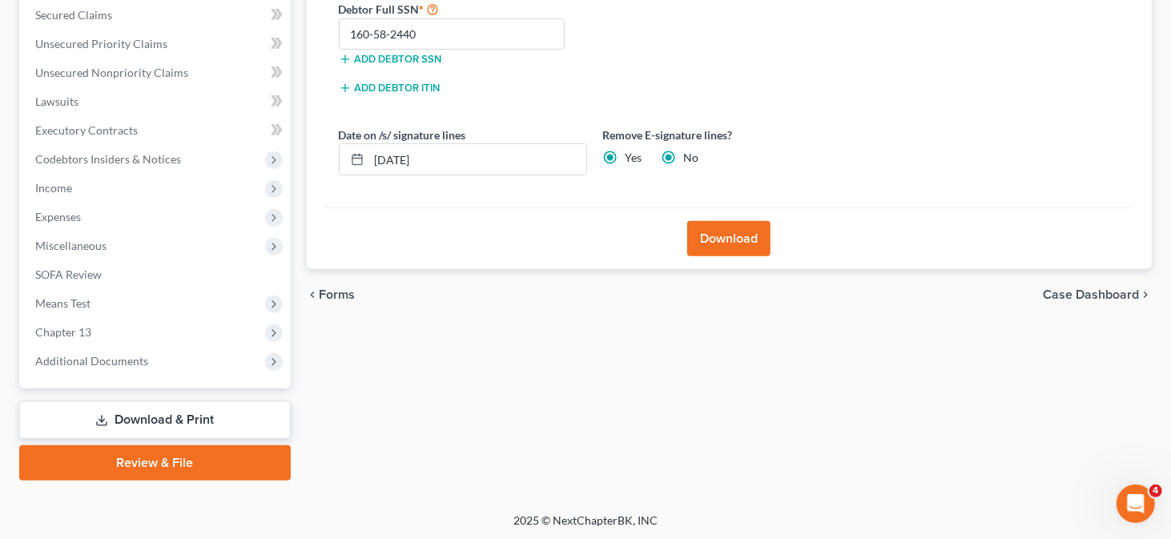
radio input "false"
click at [734, 240] on button "Download" at bounding box center [728, 238] width 83 height 35
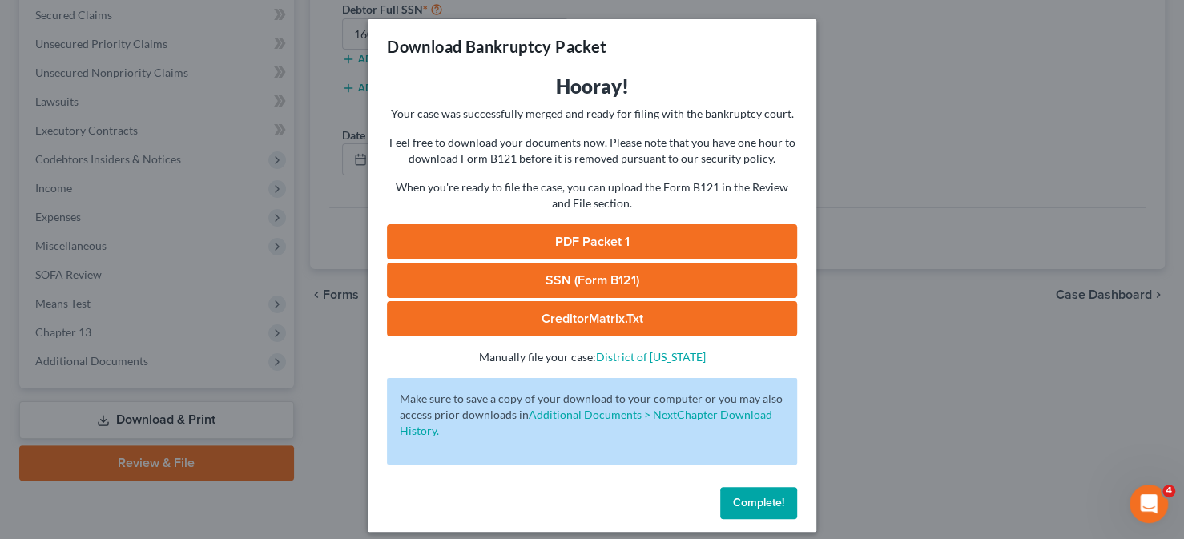
click at [568, 248] on link "PDF Packet 1" at bounding box center [592, 241] width 410 height 35
click at [560, 274] on link "SSN (Form B121)" at bounding box center [592, 280] width 410 height 35
click at [748, 509] on span "Complete!" at bounding box center [758, 503] width 51 height 14
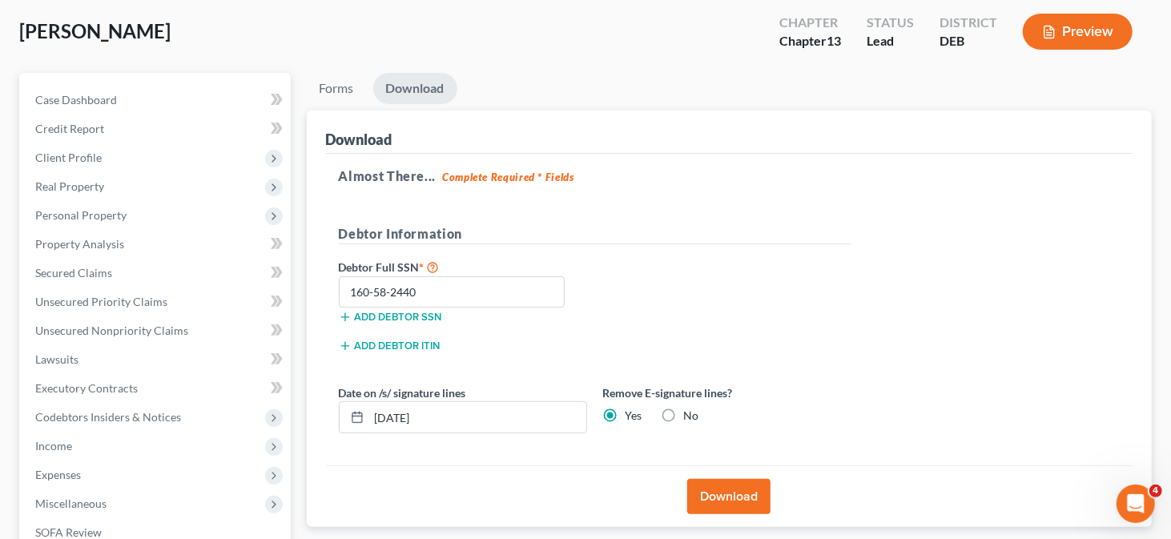
scroll to position [99, 0]
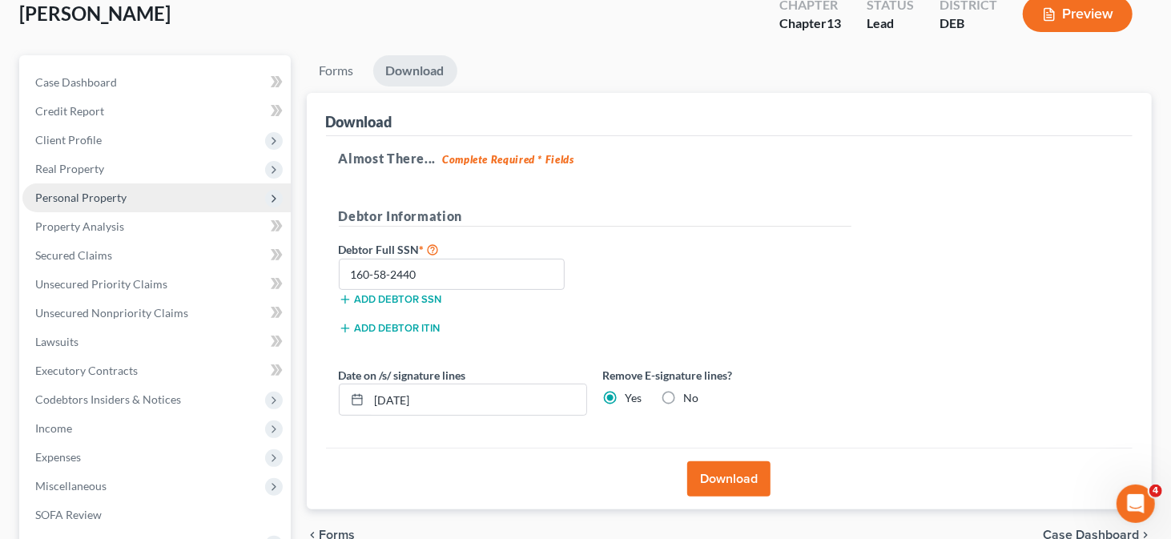
click at [80, 203] on span "Personal Property" at bounding box center [80, 198] width 91 height 14
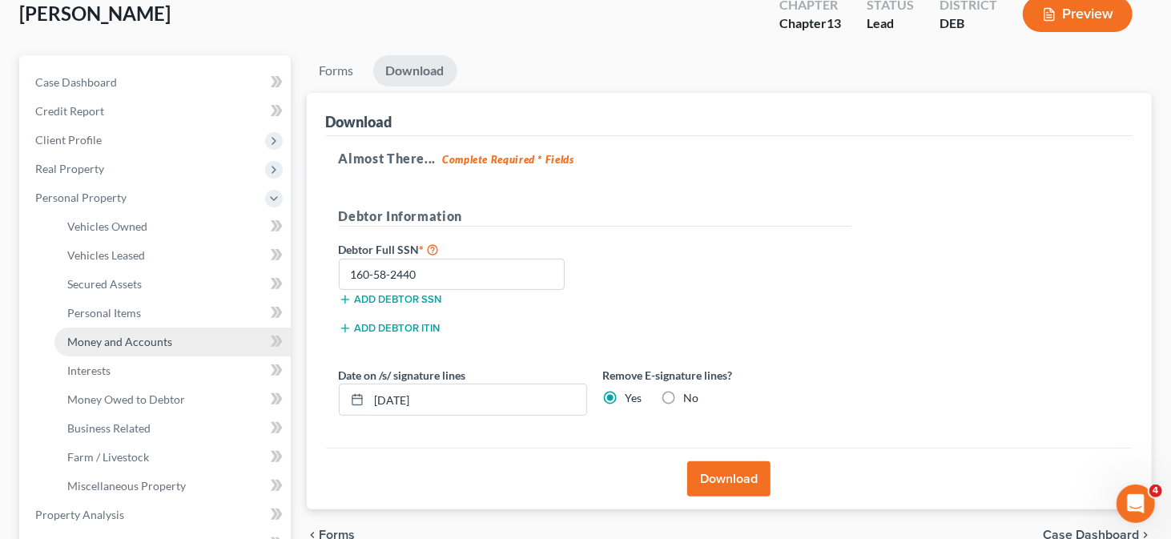
click at [116, 341] on span "Money and Accounts" at bounding box center [119, 342] width 105 height 14
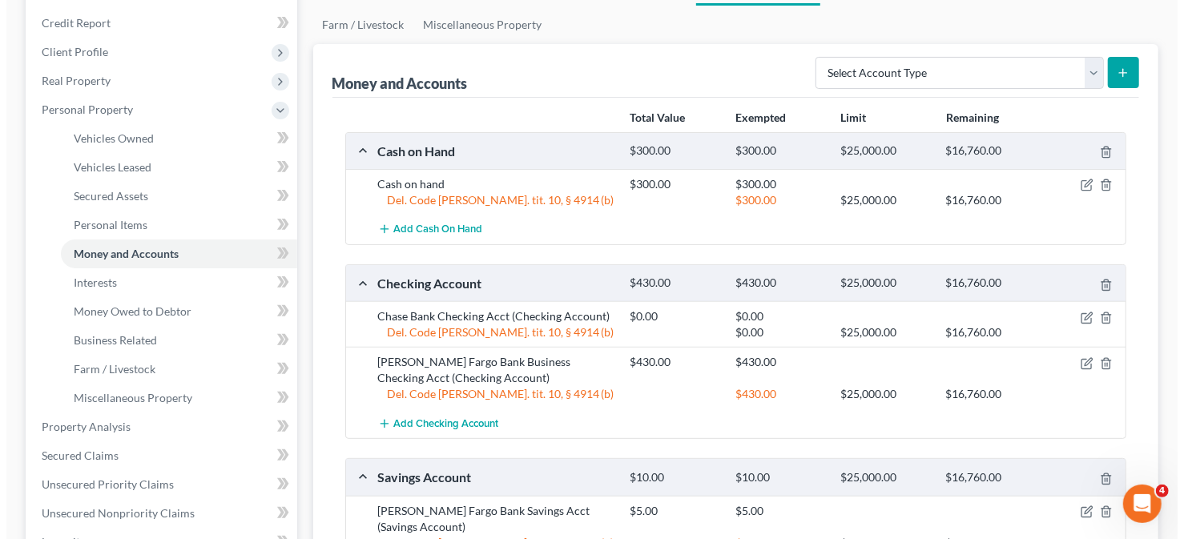
scroll to position [160, 0]
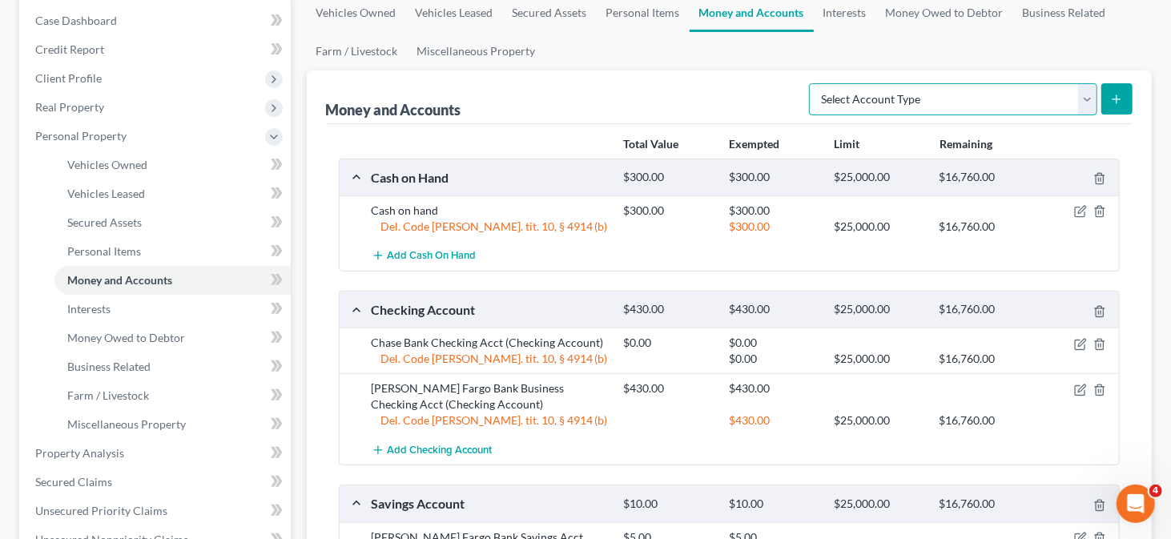
click at [1081, 103] on select "Select Account Type Brokerage Cash on Hand Certificates of Deposit Checking Acc…" at bounding box center [953, 99] width 288 height 32
select select "savings"
click at [813, 83] on select "Select Account Type Brokerage Cash on Hand Certificates of Deposit Checking Acc…" at bounding box center [953, 99] width 288 height 32
click at [1123, 103] on icon "submit" at bounding box center [1117, 99] width 13 height 13
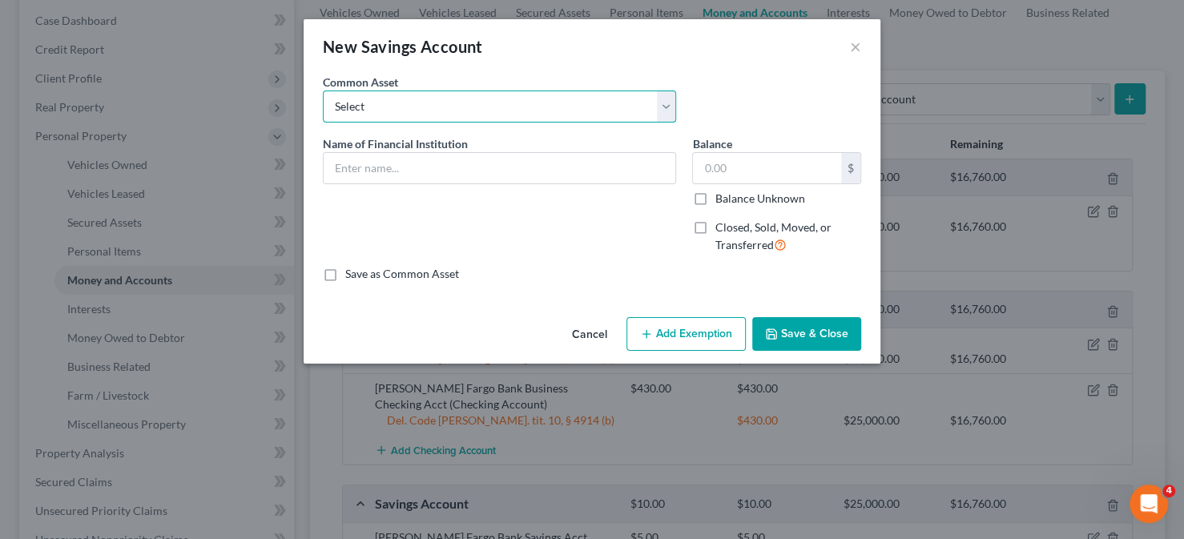
click at [465, 119] on select "Select Police & Fire FCU Savings Acct Citizens Bank Savings Acct Dexsta FCU Sav…" at bounding box center [499, 107] width 353 height 32
click at [453, 42] on div "New Savings Account" at bounding box center [403, 46] width 160 height 22
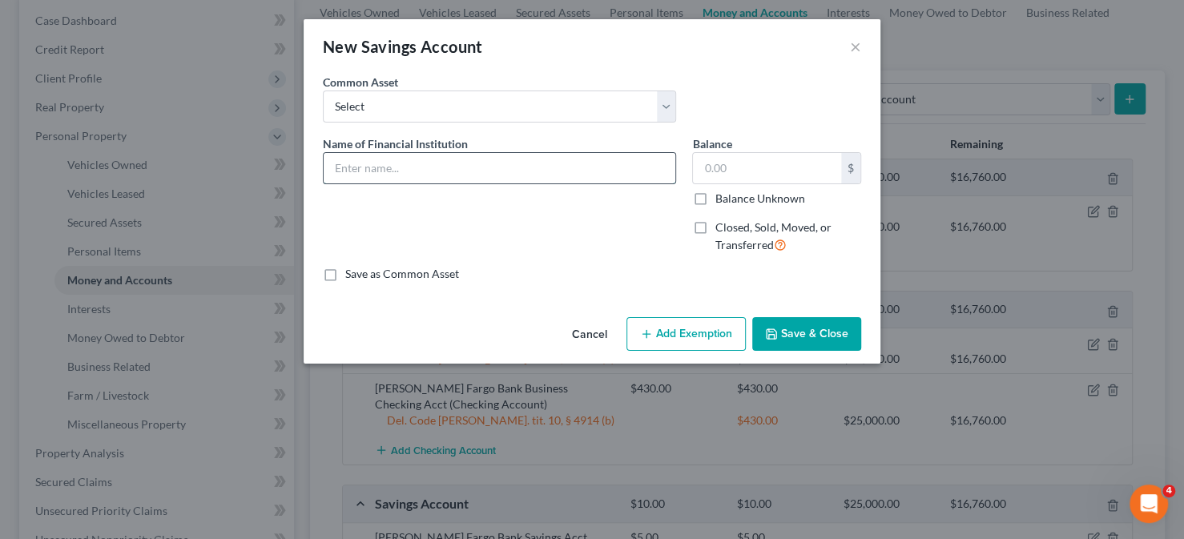
drag, startPoint x: 374, startPoint y: 175, endPoint x: 430, endPoint y: 167, distance: 56.7
click at [374, 175] on input "text" at bounding box center [500, 168] width 352 height 30
click at [427, 172] on input "Chase Bank Checking Acct" at bounding box center [500, 168] width 352 height 30
click at [425, 171] on input "Chase Bank Checking Acct" at bounding box center [500, 168] width 352 height 30
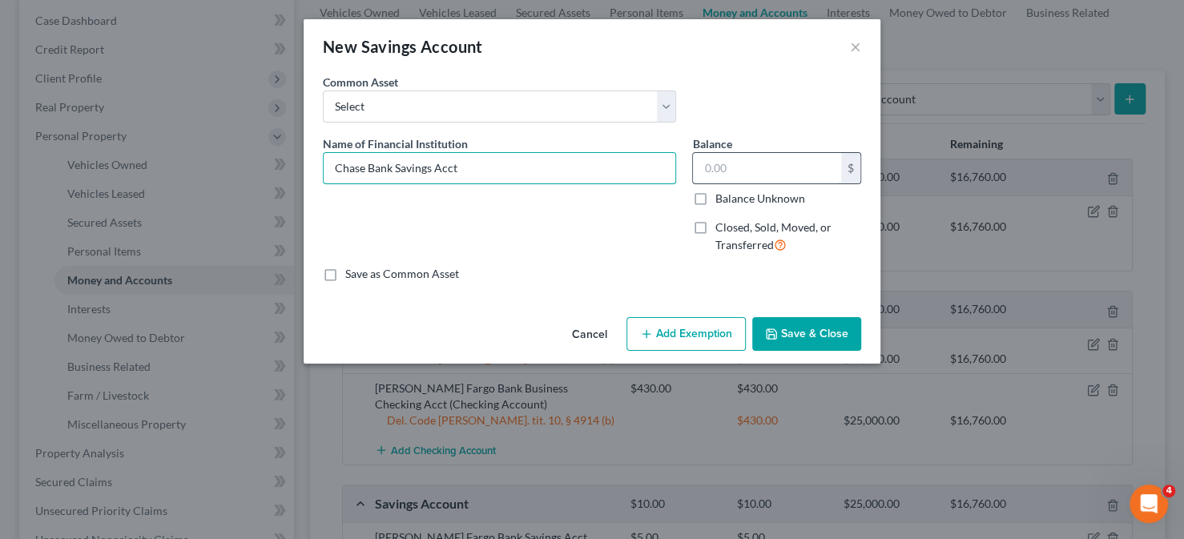
type input "Chase Bank Savings Acct"
click at [771, 167] on input "text" at bounding box center [767, 168] width 148 height 30
type input "0"
click at [685, 322] on button "Add Exemption" at bounding box center [686, 334] width 119 height 34
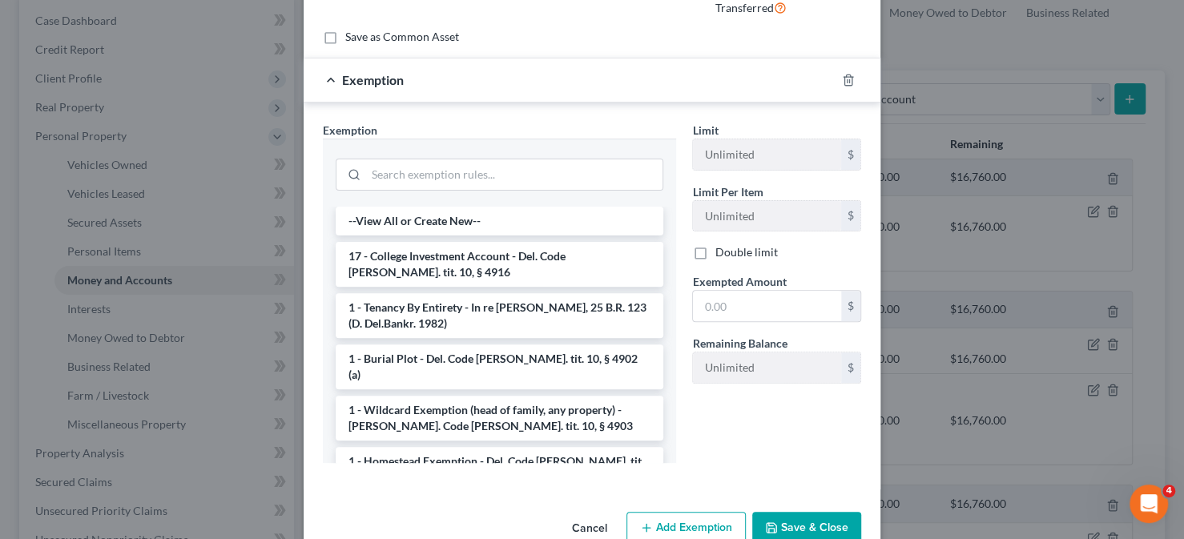
scroll to position [240, 0]
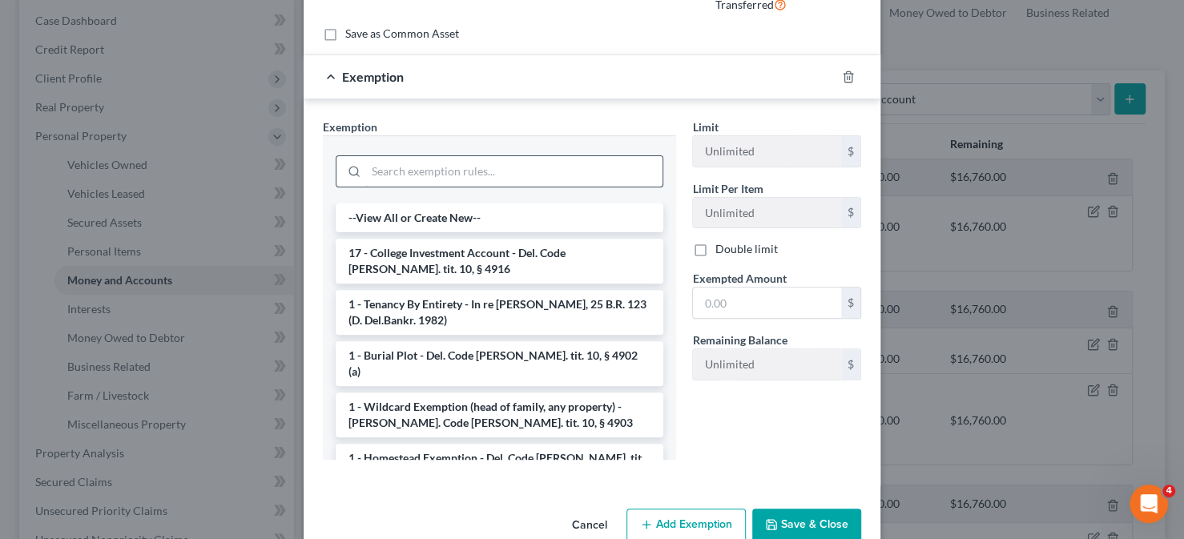
click at [441, 168] on input "search" at bounding box center [514, 171] width 296 height 30
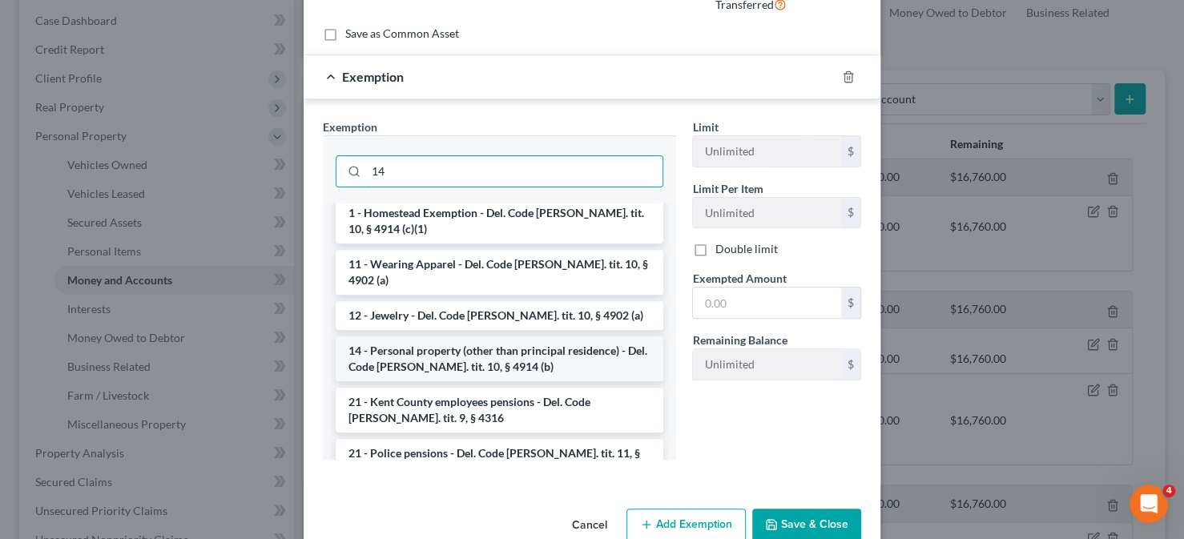
scroll to position [160, 0]
type input "14"
click at [409, 335] on li "14 - Personal property (other than principal residence) - Del. Code Ann. tit. 1…" at bounding box center [500, 357] width 328 height 45
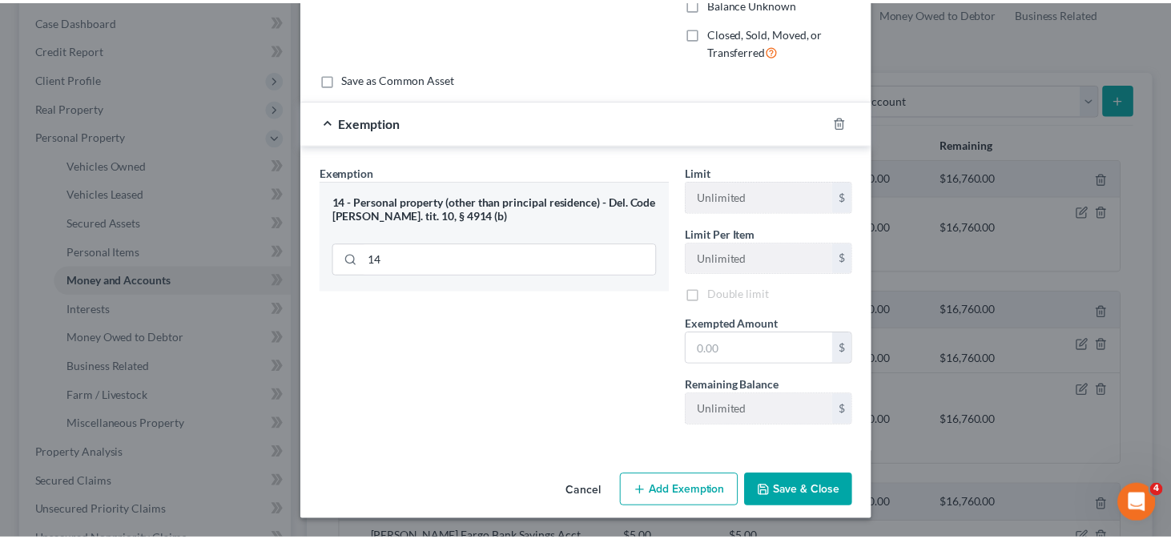
scroll to position [195, 0]
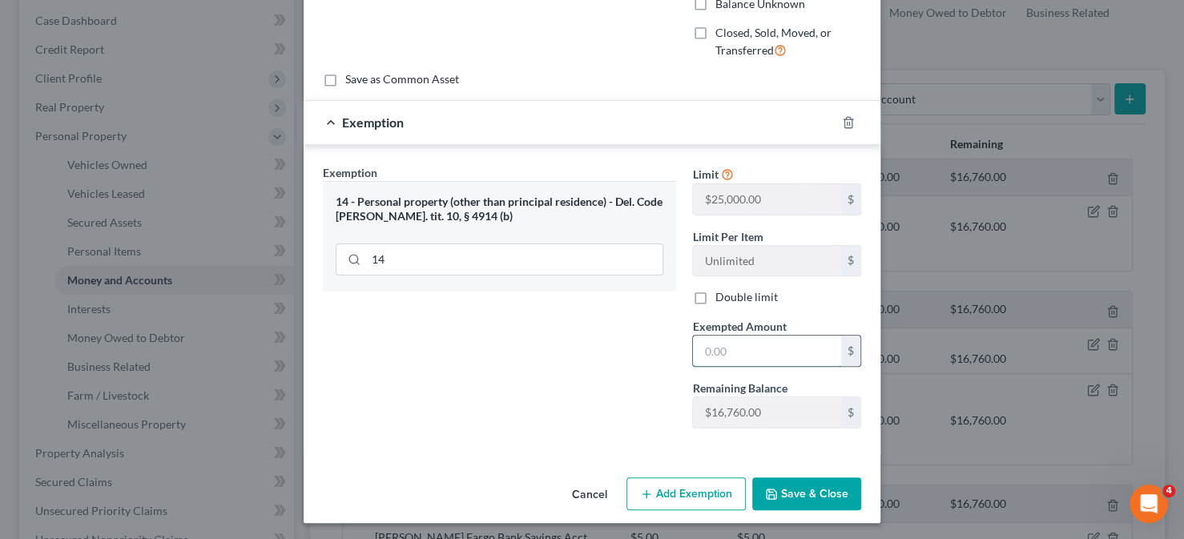
click at [734, 349] on input "text" at bounding box center [767, 351] width 148 height 30
type input "0"
click at [780, 482] on button "Save & Close" at bounding box center [806, 495] width 109 height 34
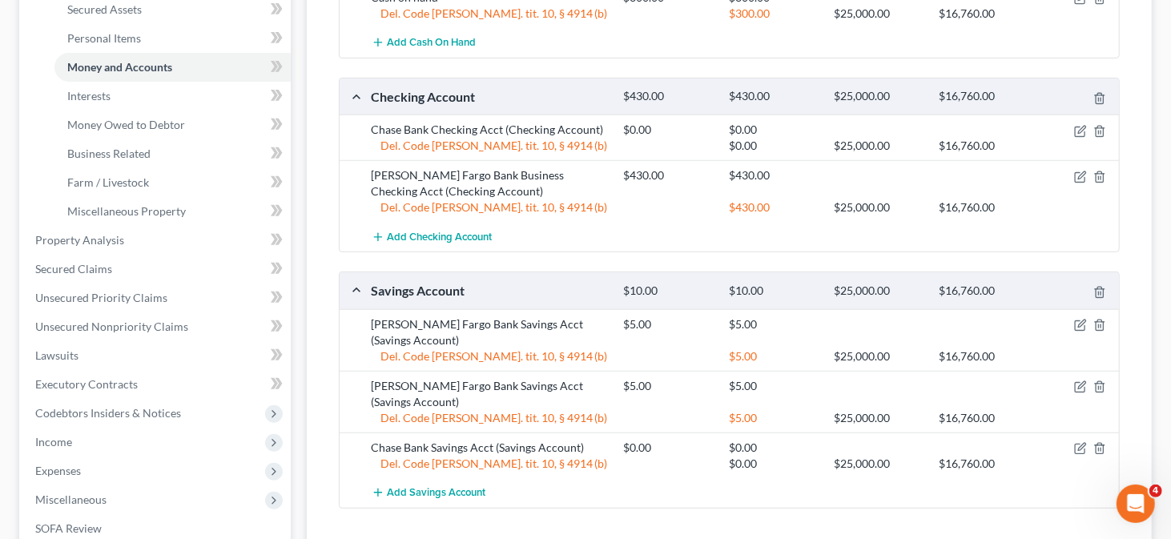
scroll to position [401, 0]
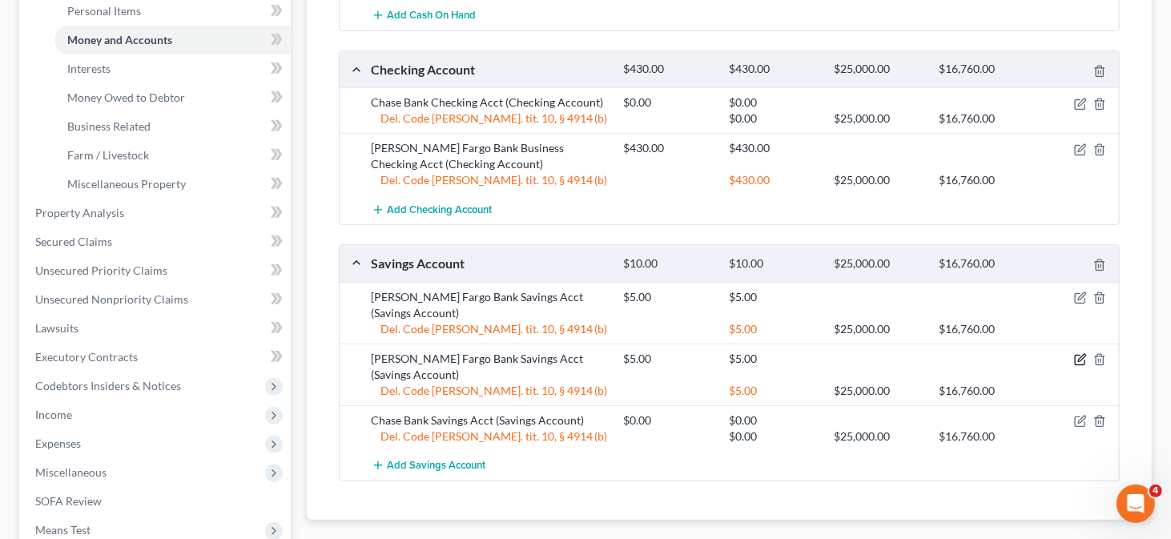
click at [1084, 357] on icon "button" at bounding box center [1081, 359] width 13 height 13
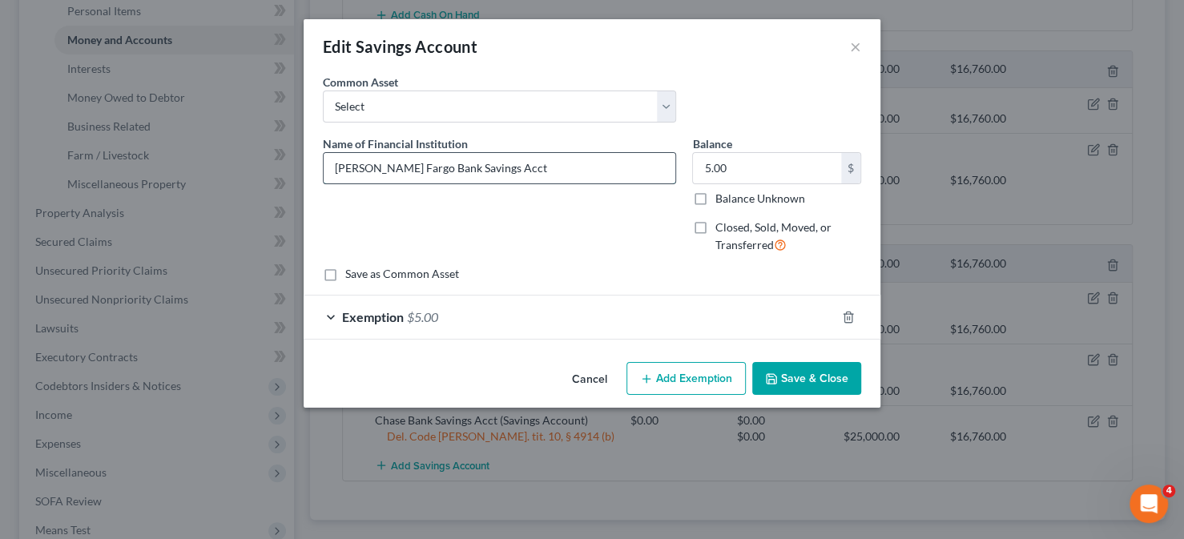
click at [421, 168] on input "Wells Fargo Bank Savings Acct" at bounding box center [500, 168] width 352 height 30
type input "Wells Fargo Bank Business Savings Acct"
click at [804, 383] on button "Save & Close" at bounding box center [806, 379] width 109 height 34
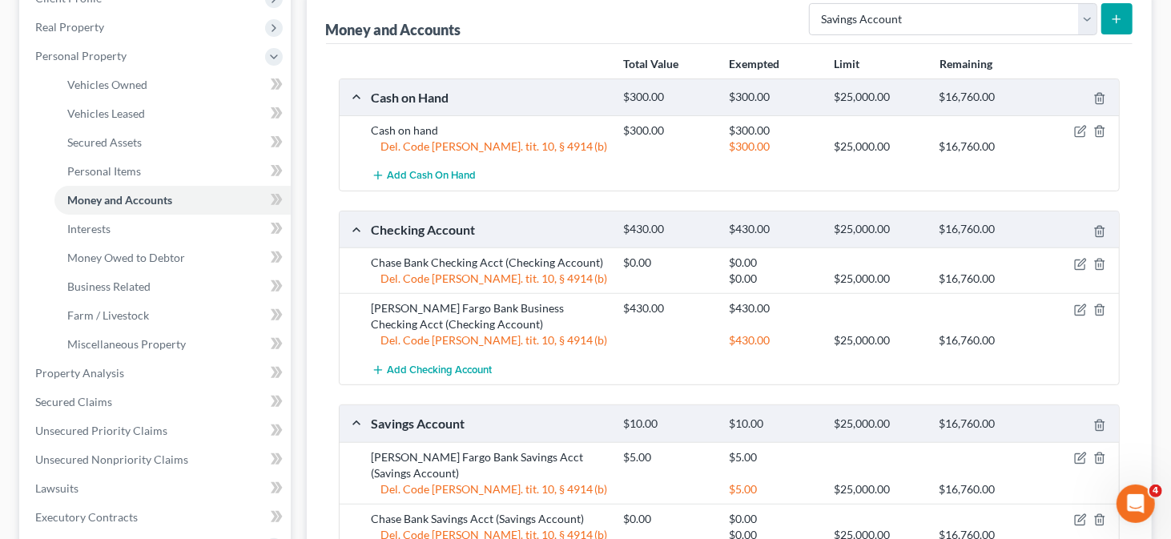
scroll to position [160, 0]
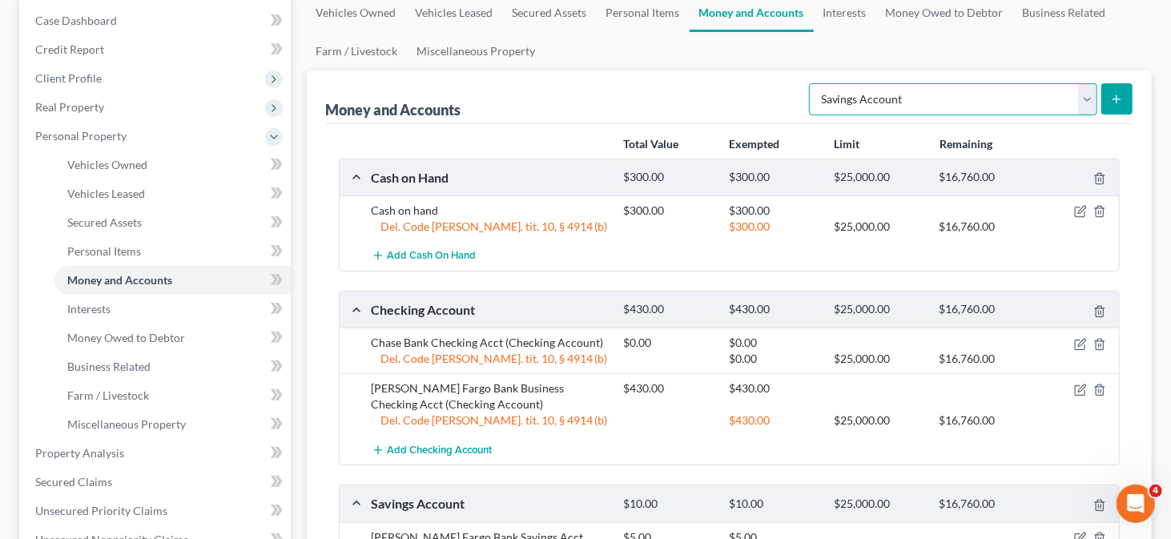
click at [1092, 99] on select "Select Account Type Brokerage Cash on Hand Certificates of Deposit Checking Acc…" at bounding box center [953, 99] width 288 height 32
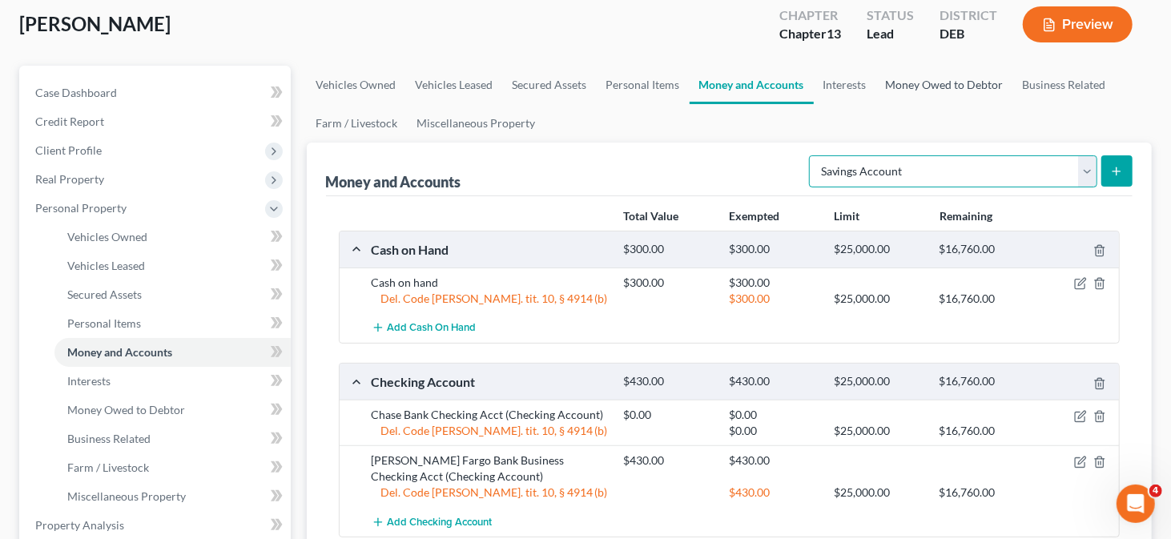
scroll to position [80, 0]
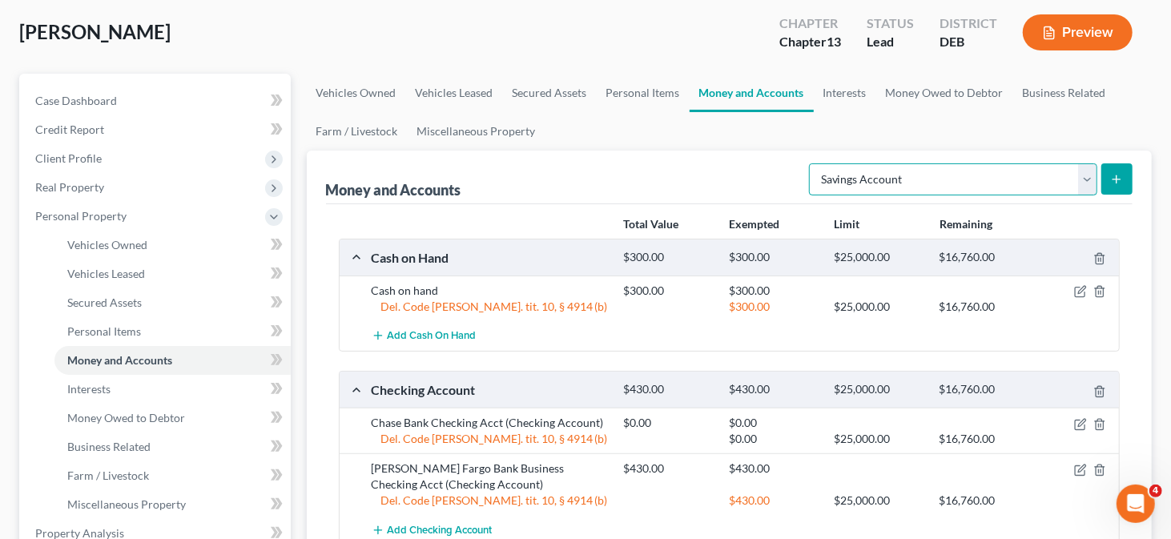
click at [1087, 179] on select "Select Account Type Brokerage Cash on Hand Certificates of Deposit Checking Acc…" at bounding box center [953, 179] width 288 height 32
select select "checking"
click at [813, 163] on select "Select Account Type Brokerage Cash on Hand Certificates of Deposit Checking Acc…" at bounding box center [953, 179] width 288 height 32
click at [1115, 178] on icon "submit" at bounding box center [1117, 179] width 13 height 13
click at [1109, 178] on button "submit" at bounding box center [1117, 178] width 31 height 31
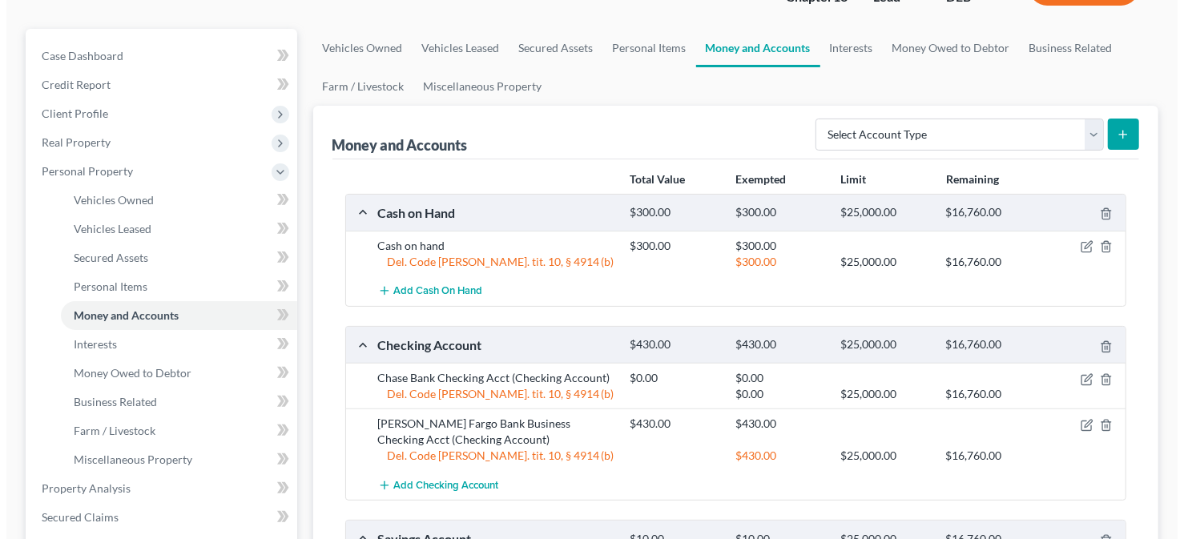
scroll to position [160, 0]
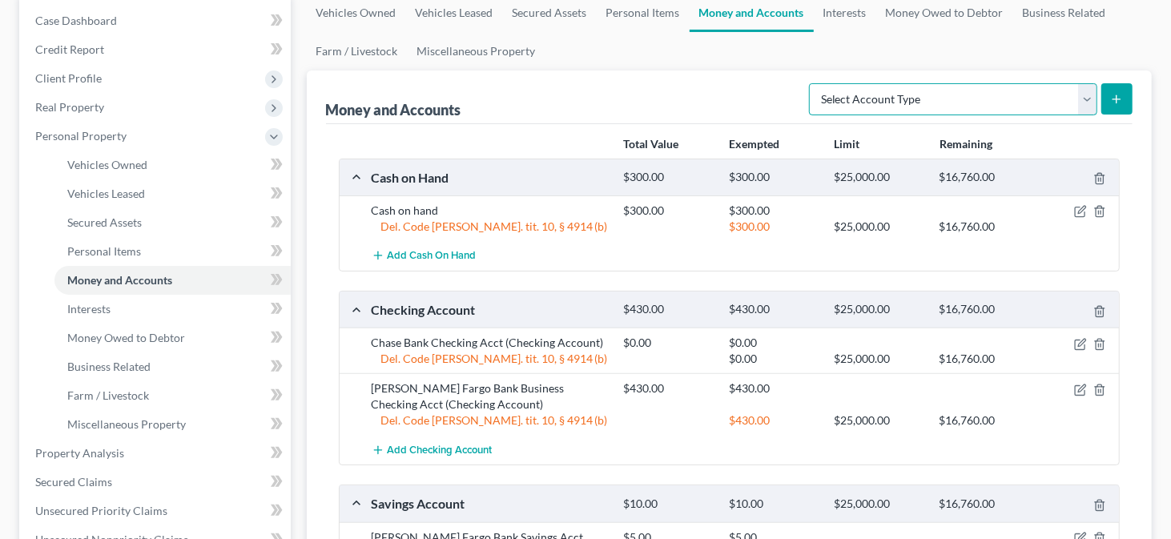
click at [1056, 103] on select "Select Account Type Brokerage Cash on Hand Certificates of Deposit Checking Acc…" at bounding box center [953, 99] width 288 height 32
select select "checking"
click at [813, 83] on select "Select Account Type Brokerage Cash on Hand Certificates of Deposit Checking Acc…" at bounding box center [953, 99] width 288 height 32
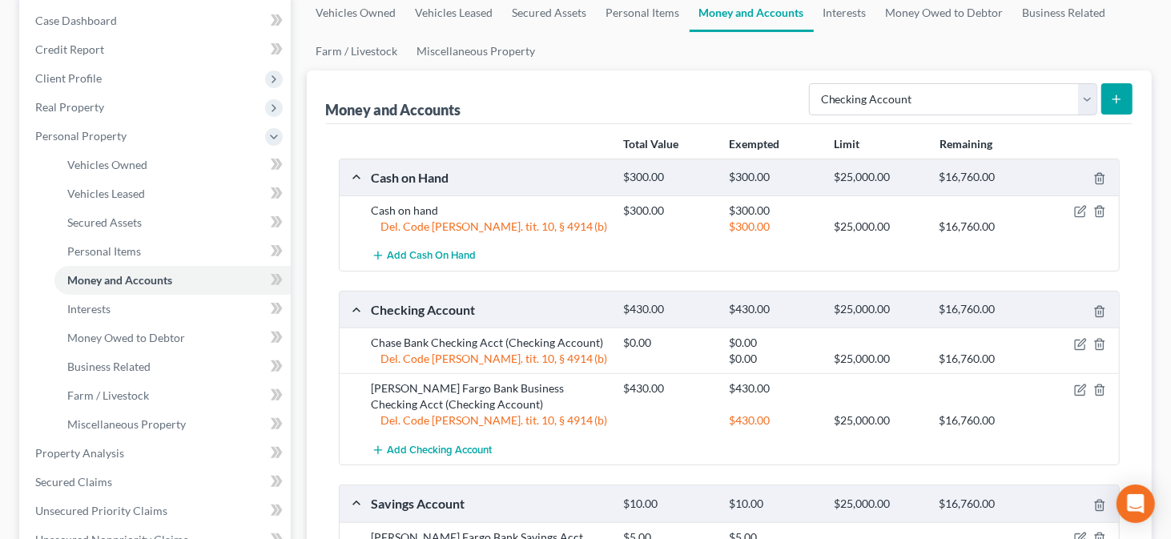
click at [1119, 103] on icon "submit" at bounding box center [1117, 99] width 13 height 13
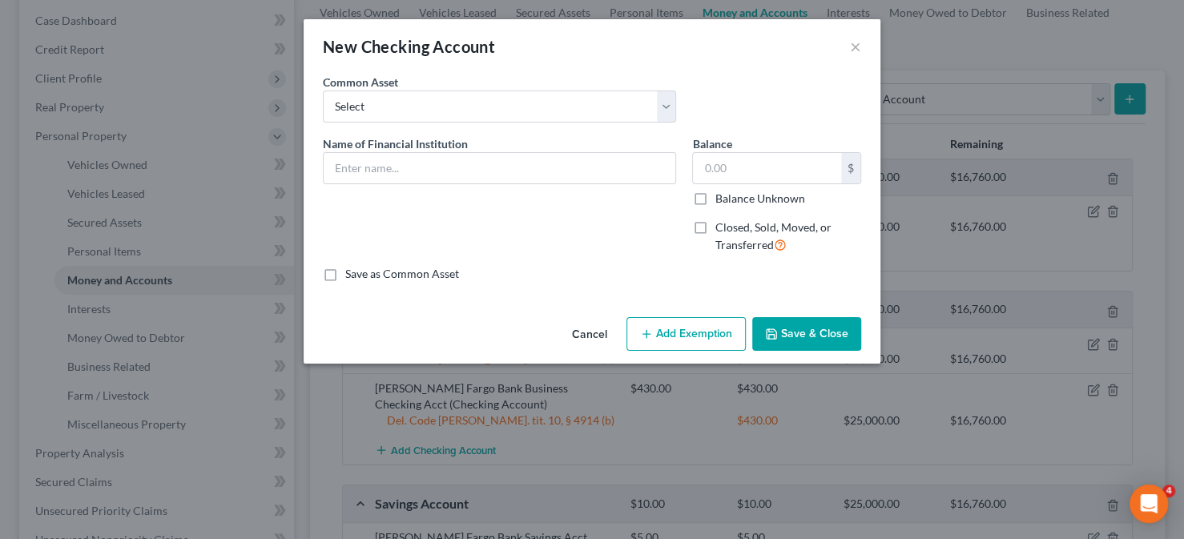
scroll to position [0, 0]
click at [534, 108] on select "Select Police & Fire FCU Checking Acct Dexsta FCU Checking Acct Sun East FCU Ch…" at bounding box center [499, 107] width 353 height 32
click at [527, 68] on div "New Checking Account ×" at bounding box center [592, 46] width 577 height 54
click at [465, 158] on input "text" at bounding box center [500, 168] width 352 height 30
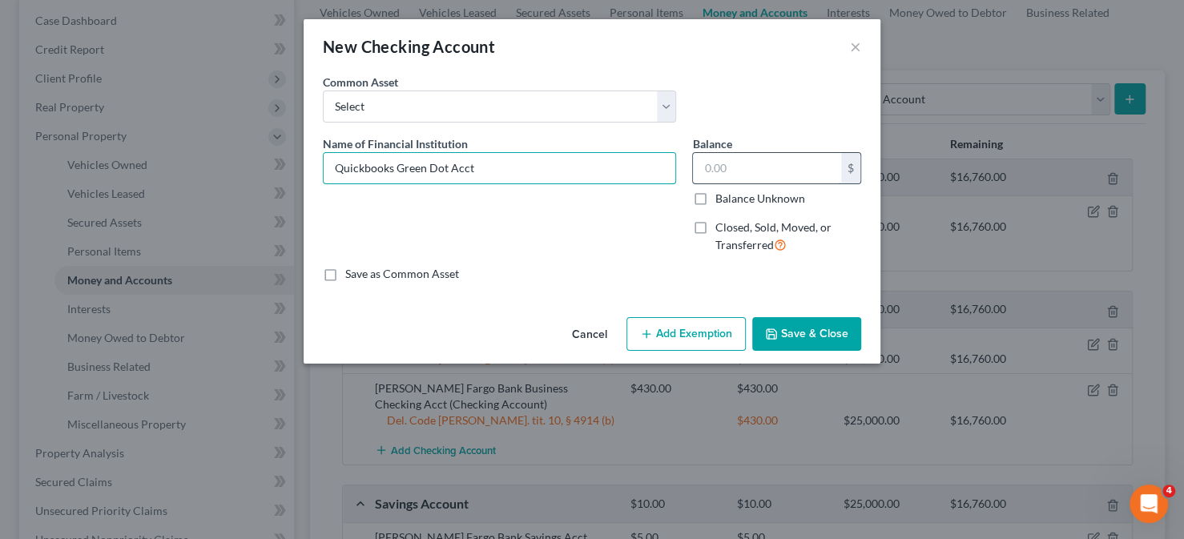
type input "Quickbooks Green Dot Acct"
click at [752, 171] on input "text" at bounding box center [767, 168] width 148 height 30
type input "30"
click at [704, 323] on button "Add Exemption" at bounding box center [686, 334] width 119 height 34
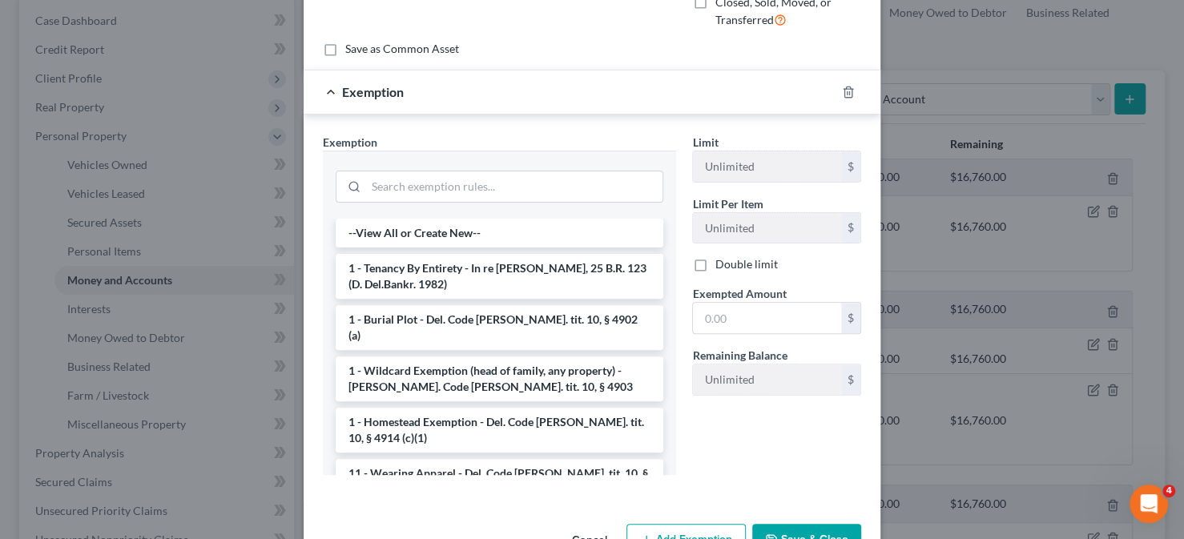
scroll to position [240, 0]
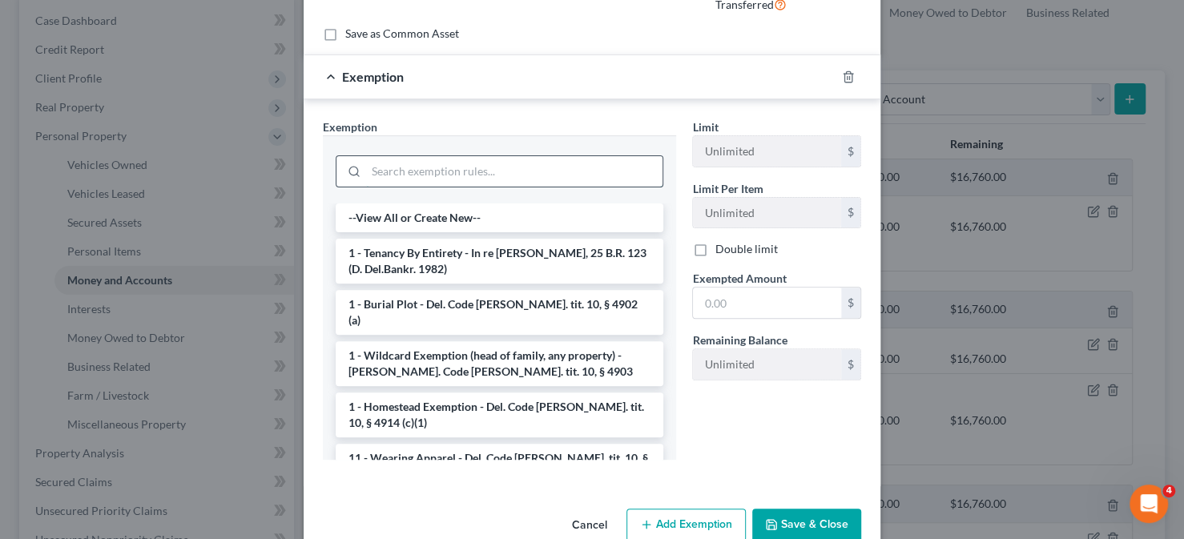
click at [478, 160] on input "search" at bounding box center [514, 171] width 296 height 30
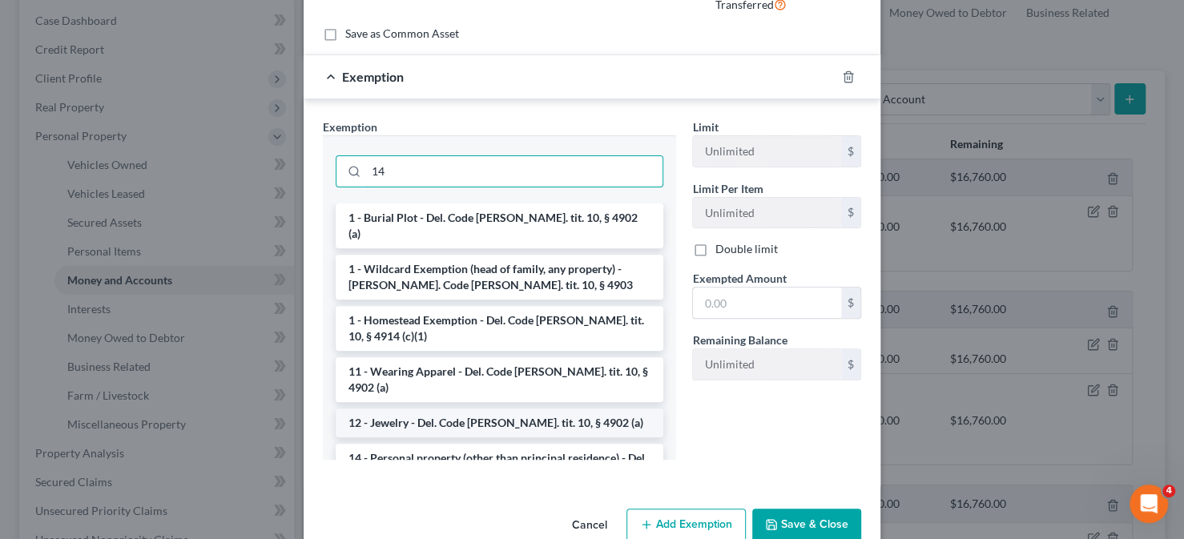
scroll to position [160, 0]
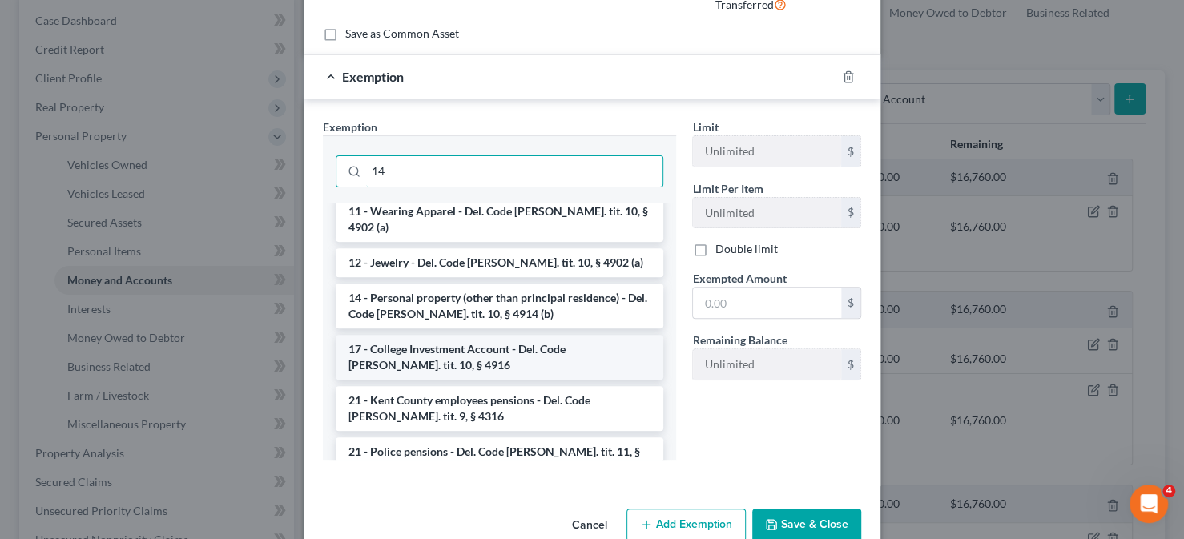
type input "14"
click at [422, 335] on li "17 - College Investment Account - Del. Code Ann. tit. 10, § 4916" at bounding box center [500, 357] width 328 height 45
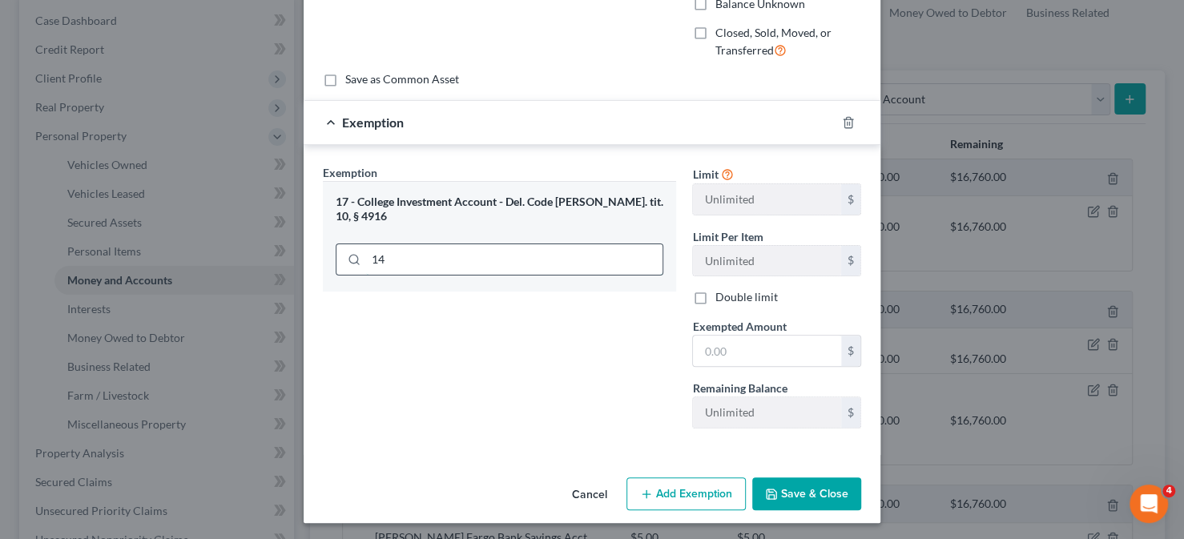
scroll to position [240, 0]
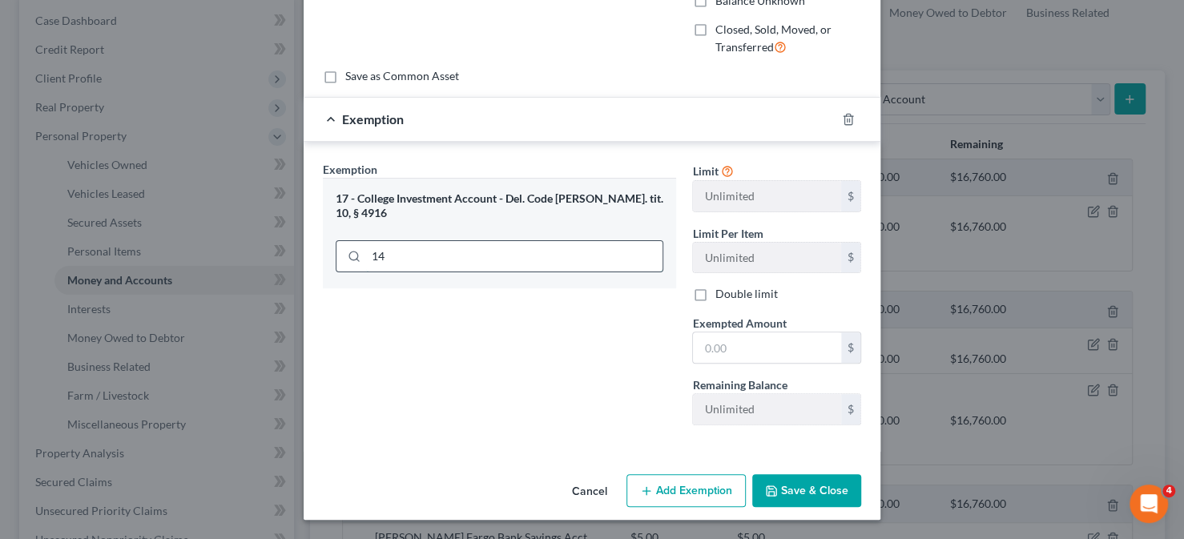
click at [441, 250] on div "17 - College Investment Account - Del. Code Ann. tit. 10, § 4916 14" at bounding box center [499, 233] width 353 height 111
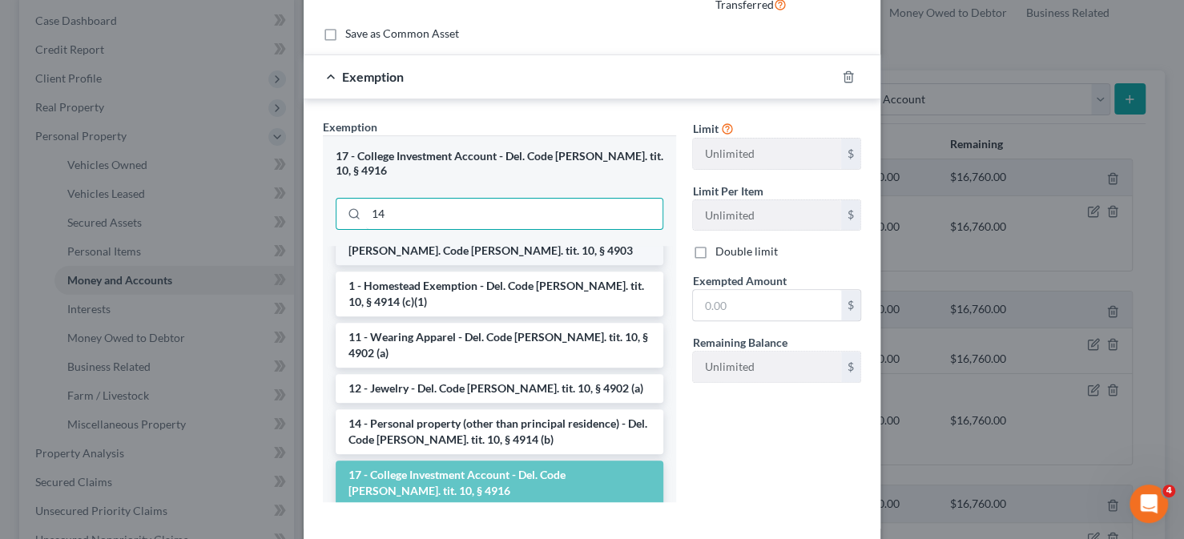
scroll to position [160, 0]
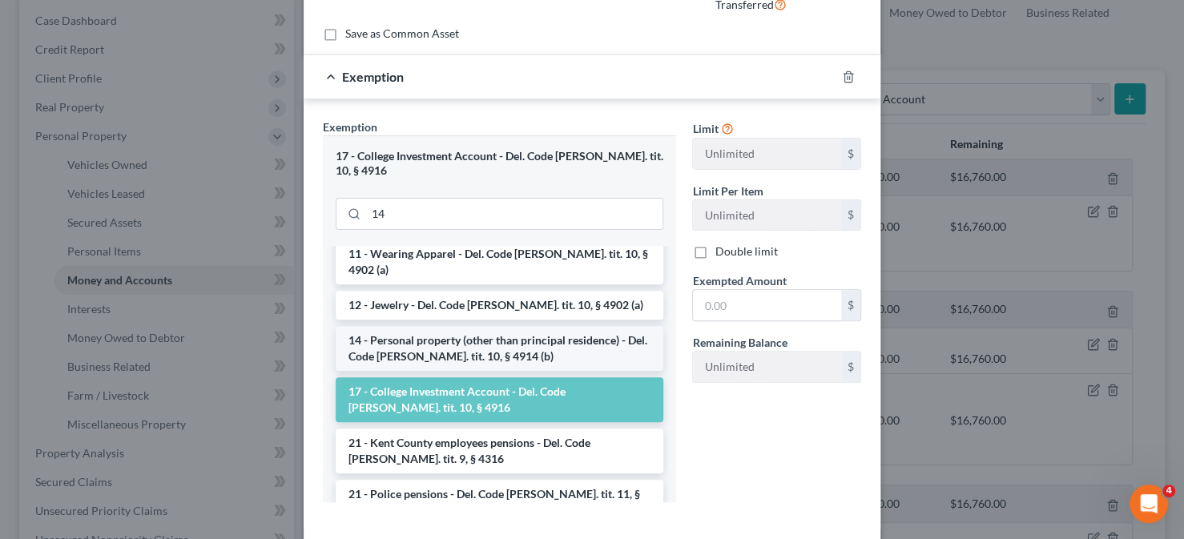
click at [410, 326] on li "14 - Personal property (other than principal residence) - Del. Code Ann. tit. 1…" at bounding box center [500, 348] width 328 height 45
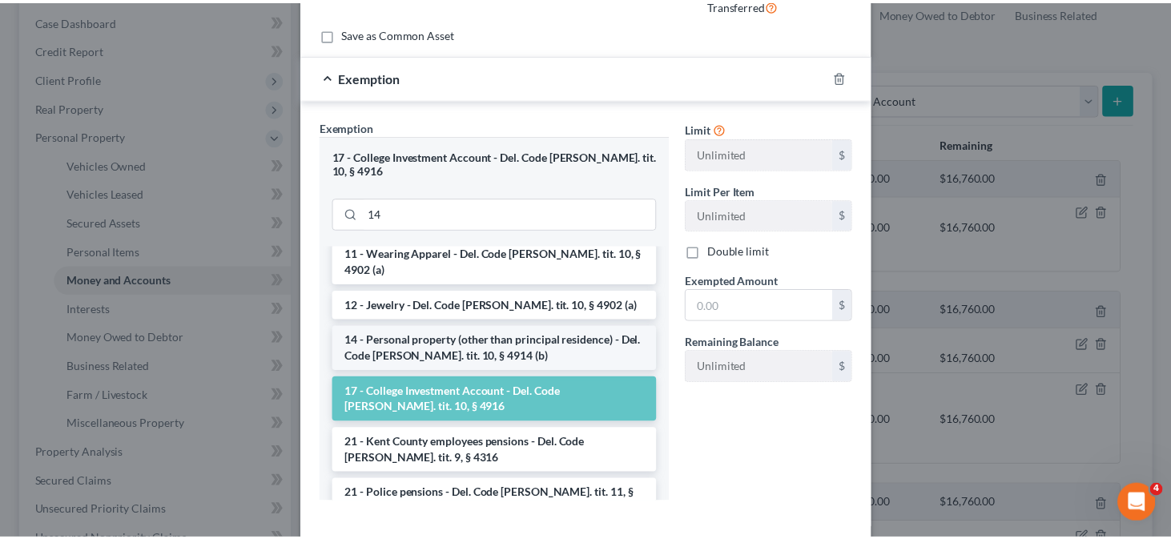
scroll to position [195, 0]
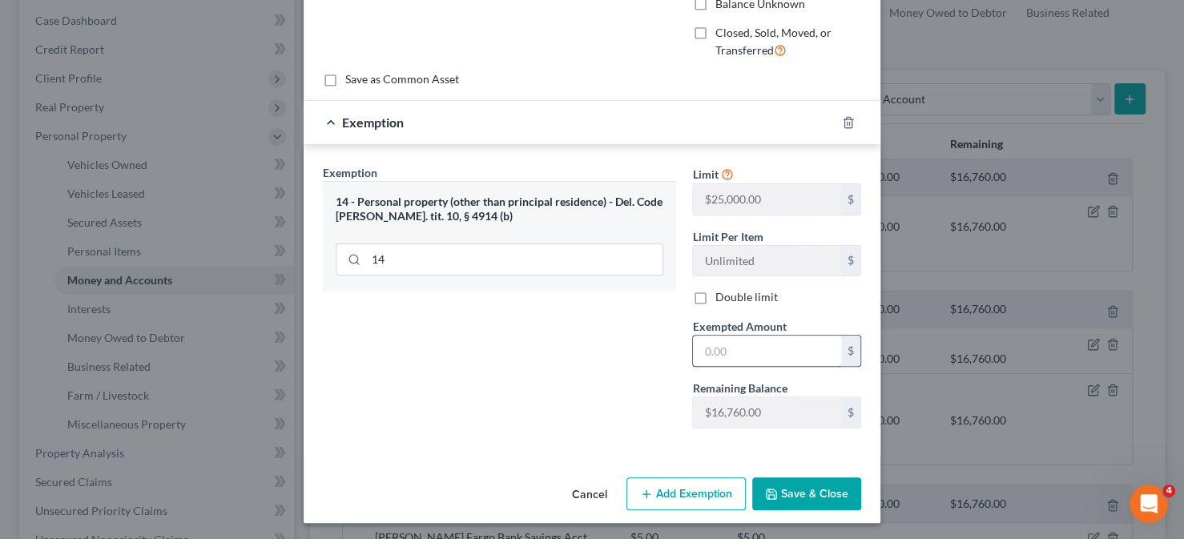
click at [716, 342] on input "text" at bounding box center [767, 351] width 148 height 30
type input "30"
click at [780, 487] on button "Save & Close" at bounding box center [806, 495] width 109 height 34
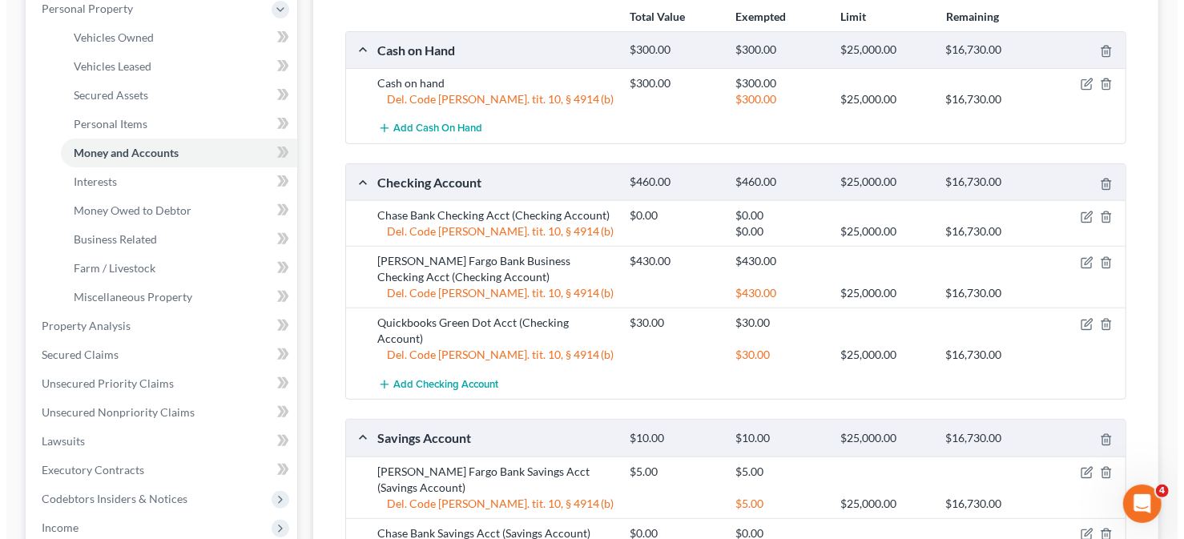
scroll to position [321, 0]
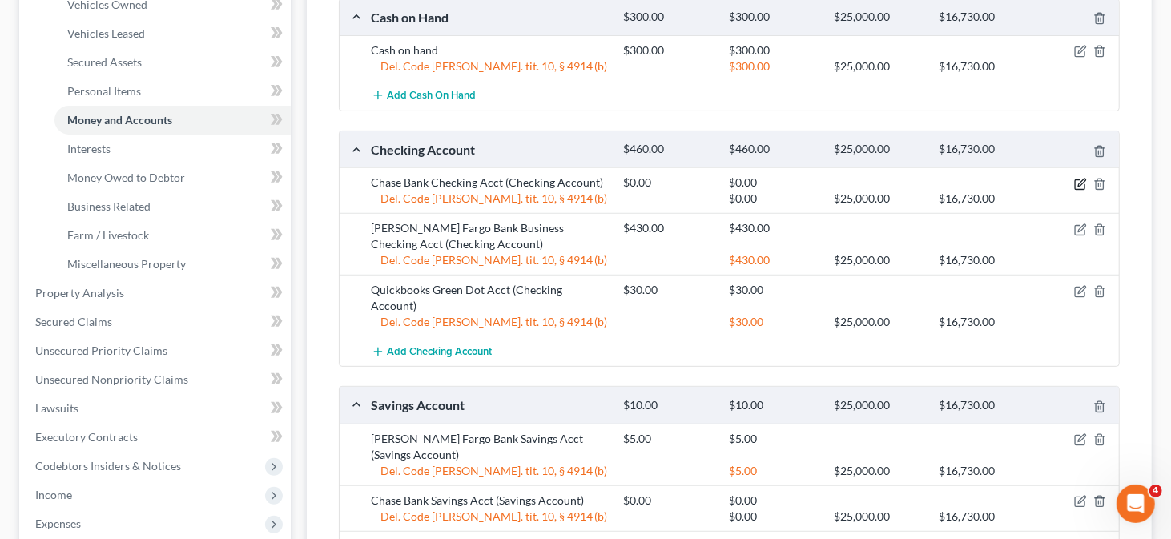
click at [1080, 181] on icon "button" at bounding box center [1082, 182] width 7 height 7
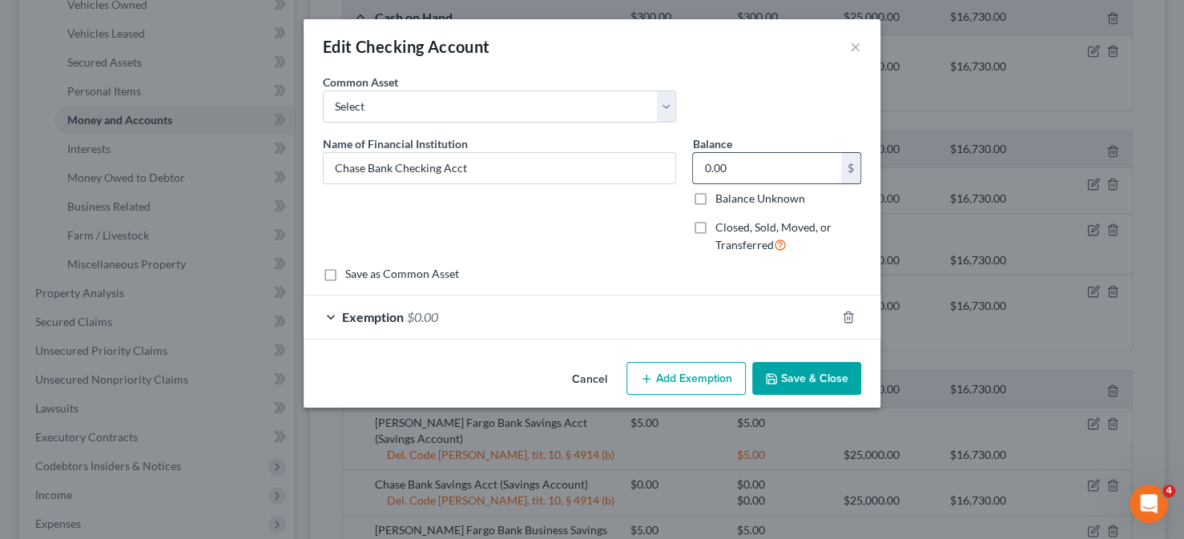
click at [708, 171] on input "0.00" at bounding box center [767, 168] width 148 height 30
click at [706, 168] on input "0.00" at bounding box center [767, 168] width 148 height 30
click at [708, 164] on input "0.00" at bounding box center [767, 168] width 148 height 30
type input "5.00"
click at [677, 314] on div "Exemption $0.00" at bounding box center [570, 317] width 532 height 42
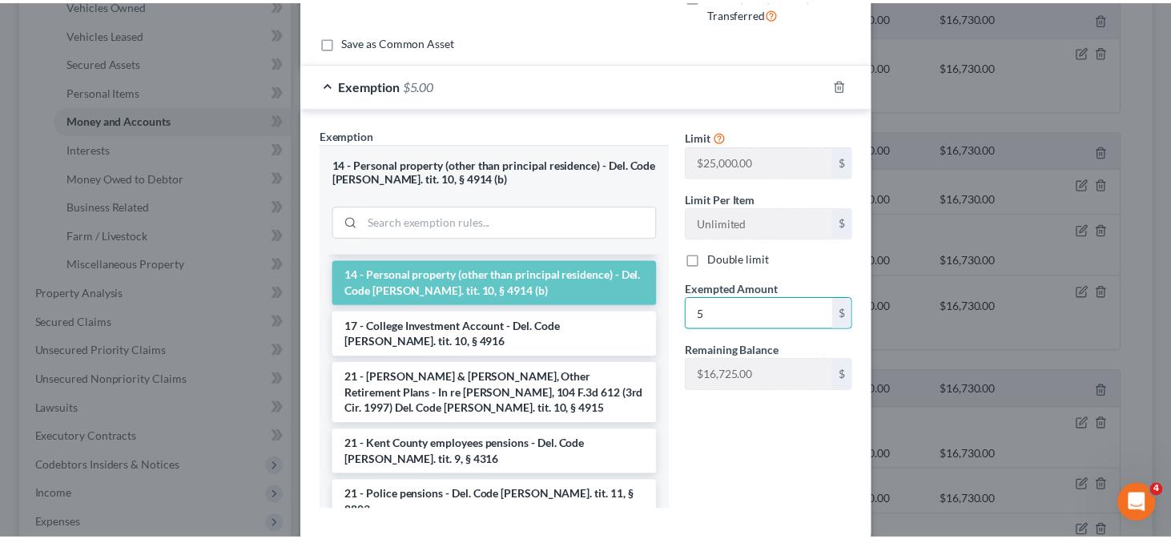
scroll to position [315, 0]
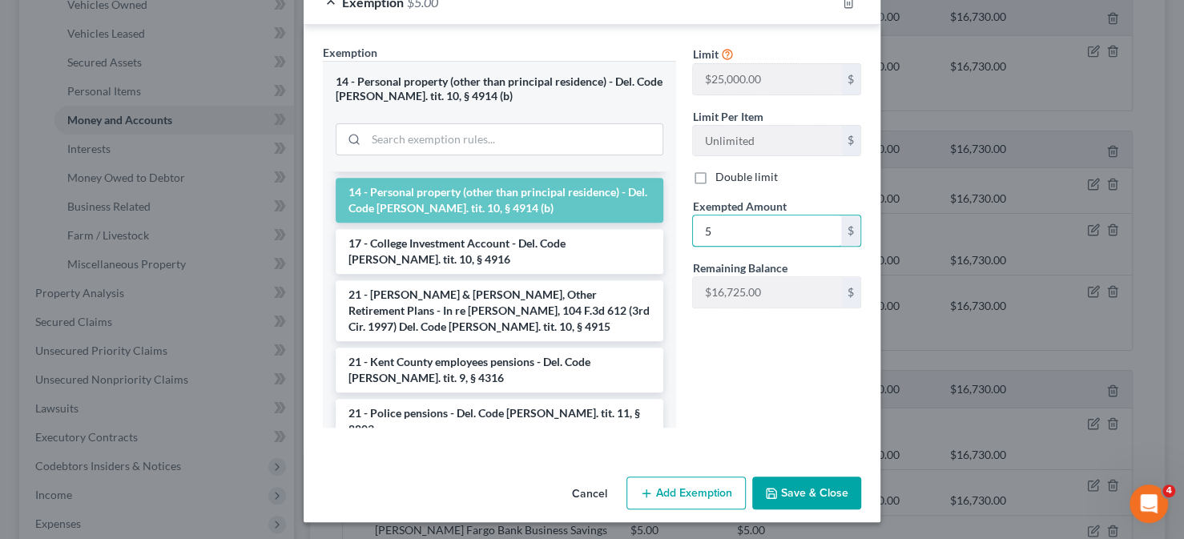
type input "5"
click at [781, 496] on button "Save & Close" at bounding box center [806, 494] width 109 height 34
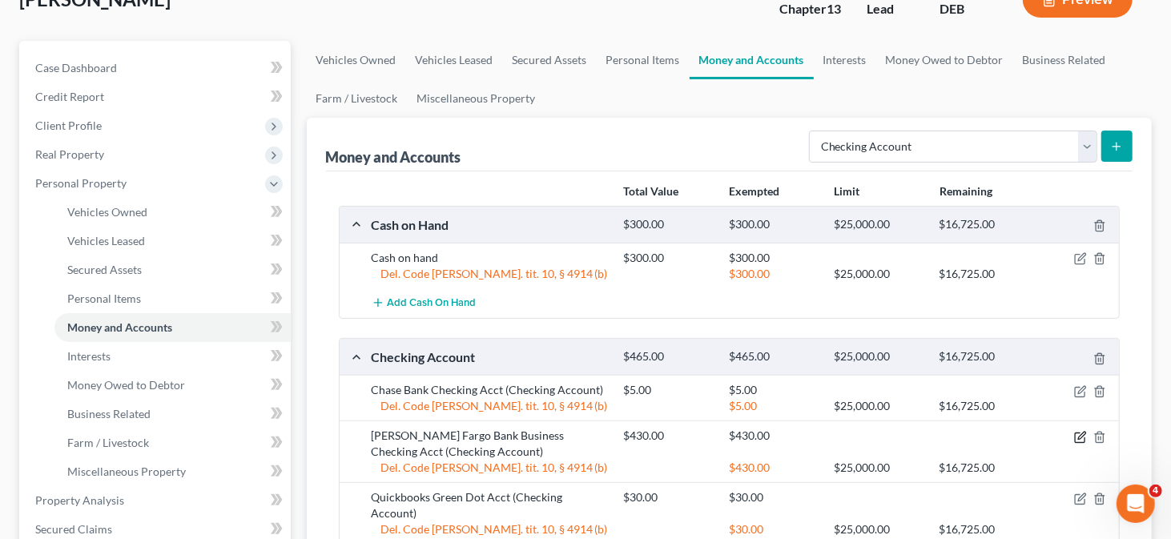
scroll to position [80, 0]
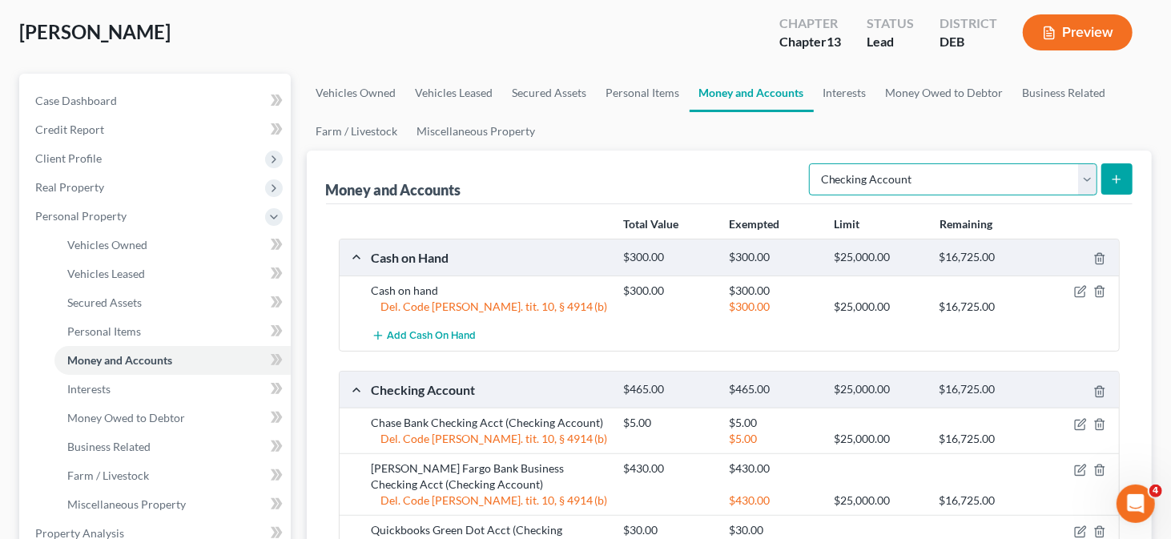
click at [1065, 190] on select "Select Account Type Brokerage Cash on Hand Certificates of Deposit Checking Acc…" at bounding box center [953, 179] width 288 height 32
select select "brokerage"
click at [813, 163] on select "Select Account Type Brokerage Cash on Hand Certificates of Deposit Checking Acc…" at bounding box center [953, 179] width 288 height 32
click at [1113, 182] on icon "submit" at bounding box center [1117, 179] width 13 height 13
click at [1111, 182] on icon "submit" at bounding box center [1117, 179] width 13 height 13
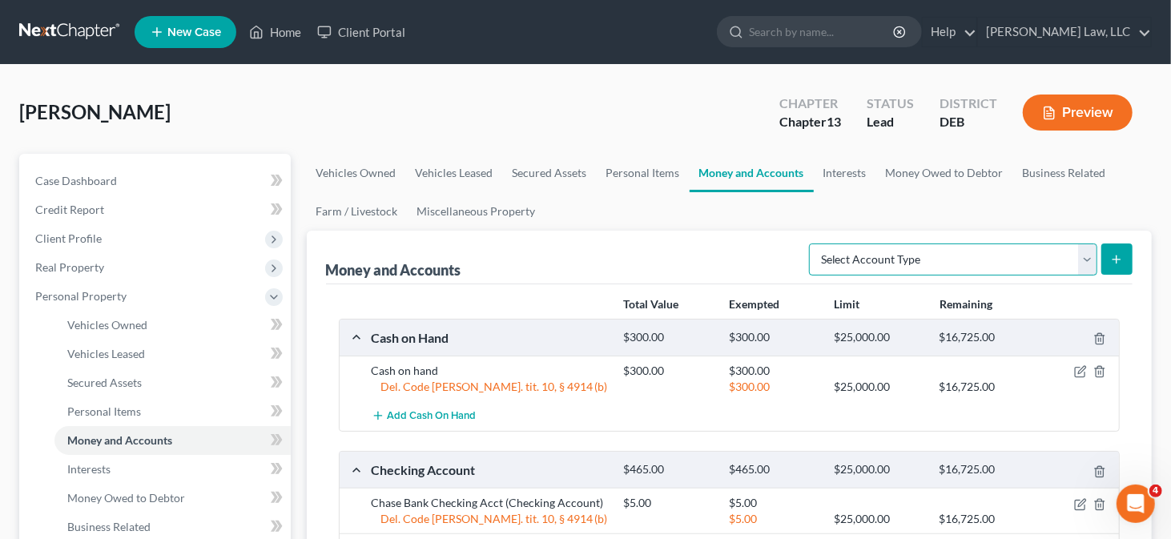
click at [1070, 252] on select "Select Account Type Brokerage Cash on Hand Certificates of Deposit Checking Acc…" at bounding box center [953, 260] width 288 height 32
select select "brokerage"
click at [813, 244] on select "Select Account Type Brokerage Cash on Hand Certificates of Deposit Checking Acc…" at bounding box center [953, 260] width 288 height 32
click at [1130, 267] on button "submit" at bounding box center [1117, 259] width 31 height 31
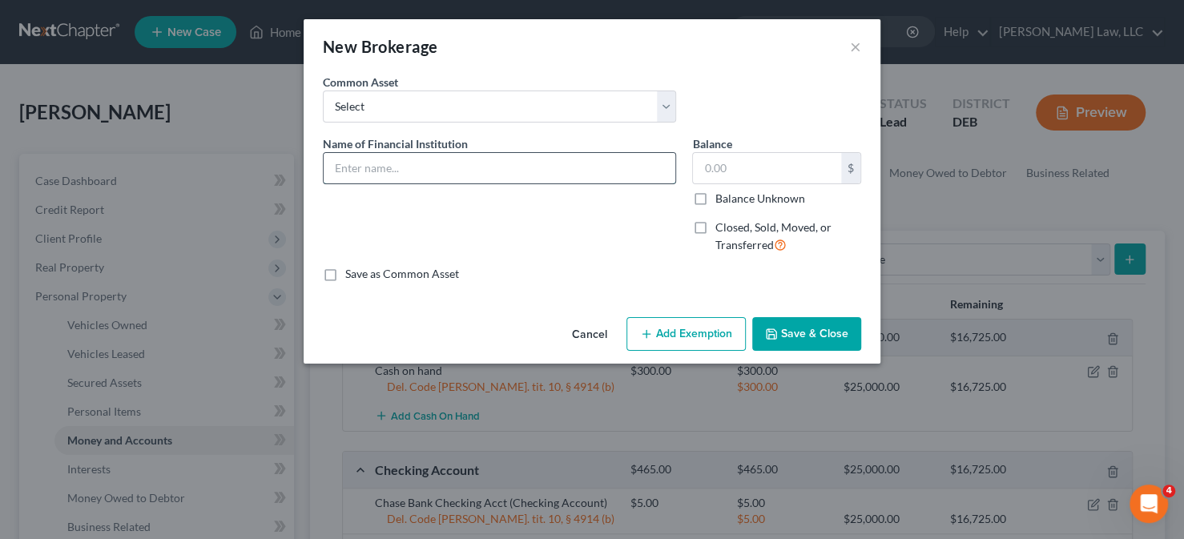
click at [405, 172] on input "text" at bounding box center [500, 168] width 352 height 30
type input "Vanguard Brokerage Acct"
click at [765, 162] on input "text" at bounding box center [767, 168] width 148 height 30
type input "150"
click at [685, 339] on button "Add Exemption" at bounding box center [686, 334] width 119 height 34
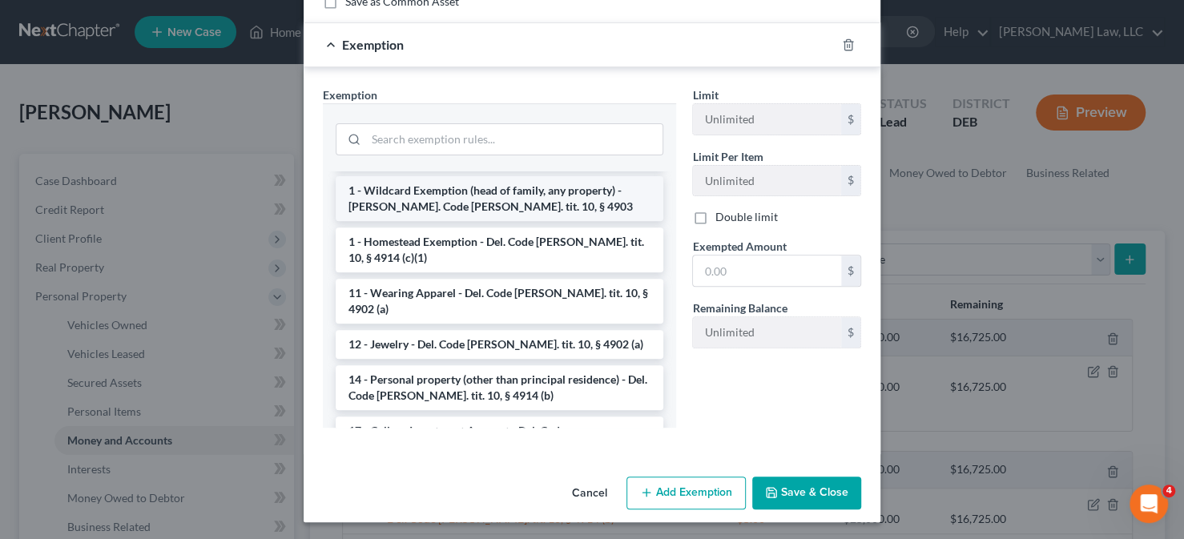
scroll to position [160, 0]
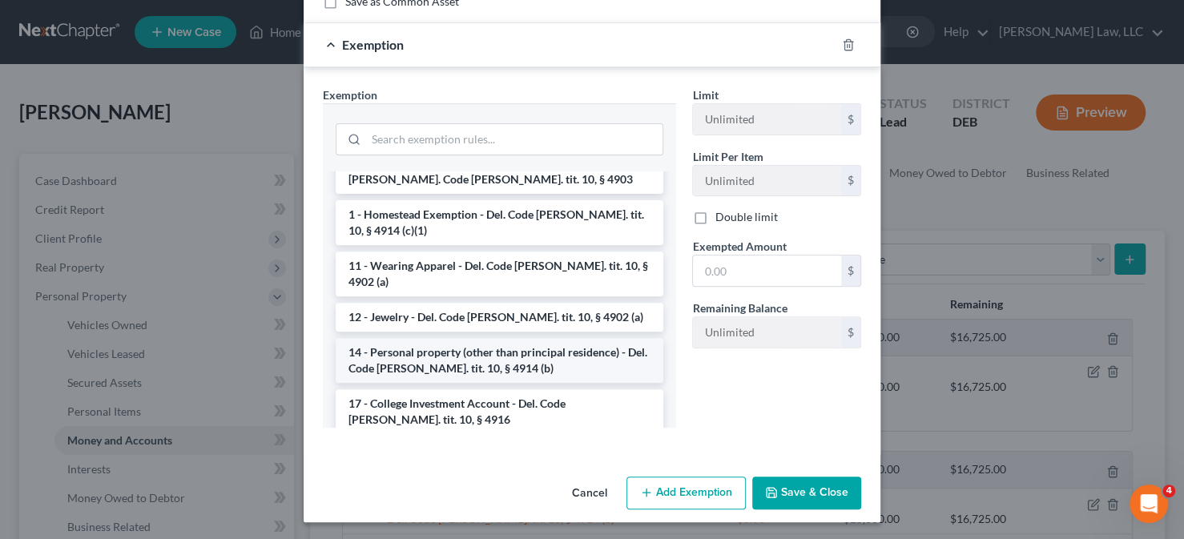
click at [445, 338] on li "14 - Personal property (other than principal residence) - Del. Code Ann. tit. 1…" at bounding box center [500, 360] width 328 height 45
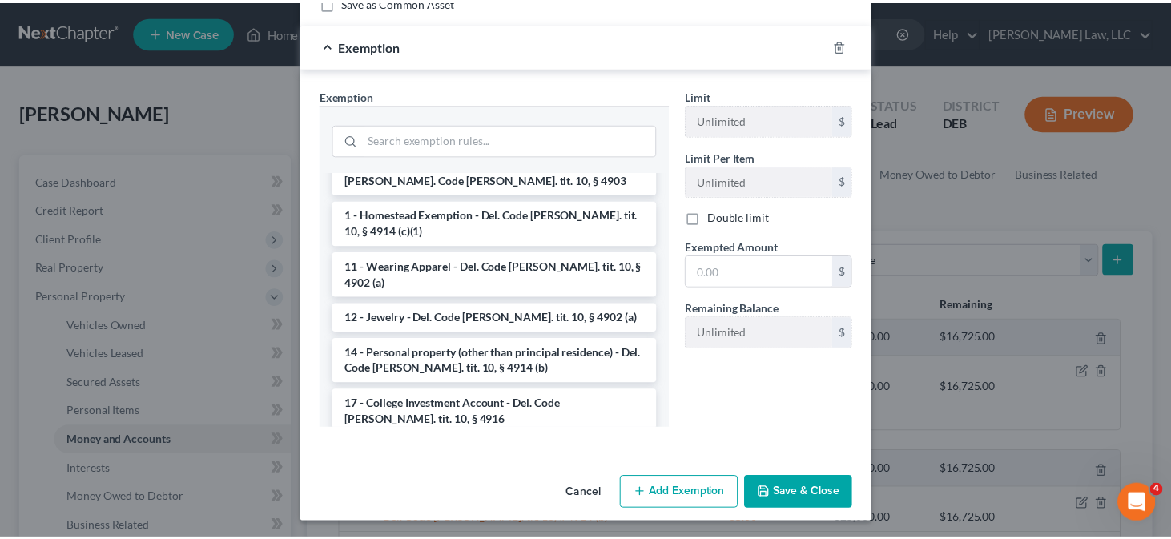
scroll to position [195, 0]
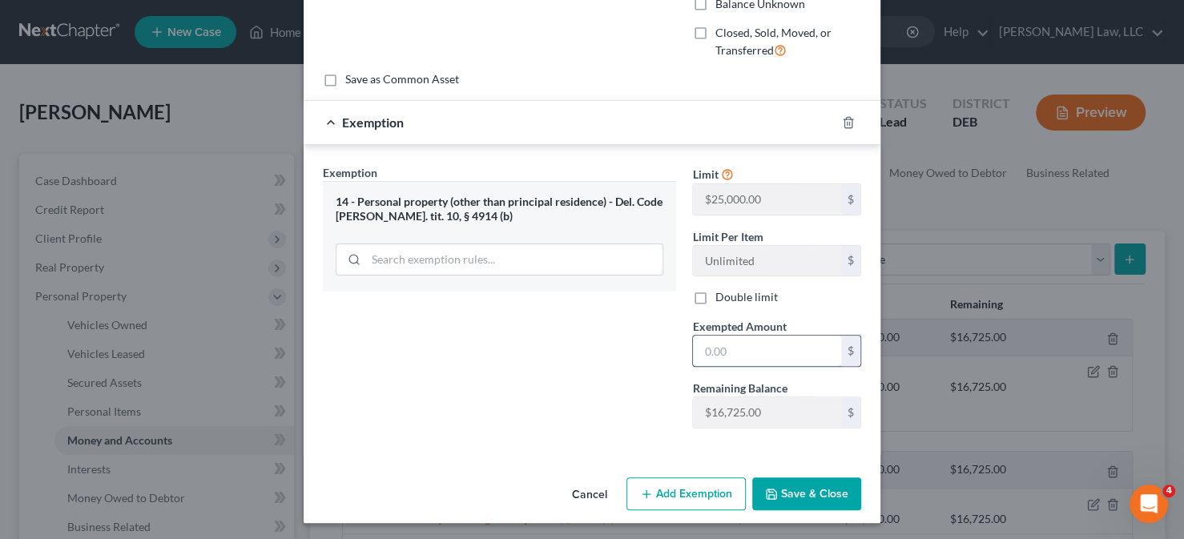
click at [718, 336] on input "text" at bounding box center [767, 351] width 148 height 30
type input "150"
click at [769, 495] on polyline "button" at bounding box center [772, 496] width 6 height 4
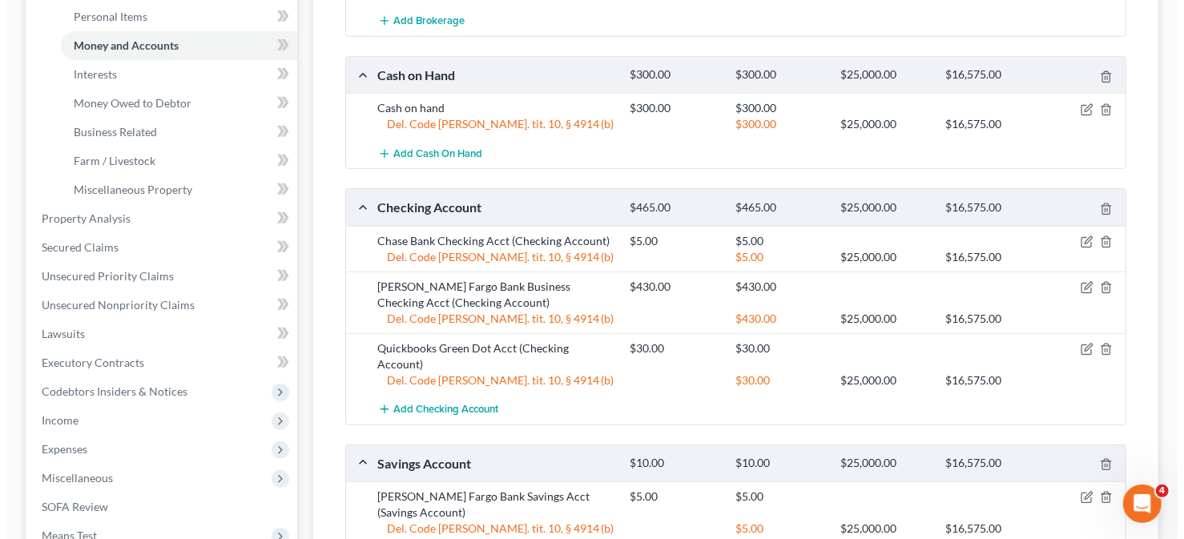
scroll to position [401, 0]
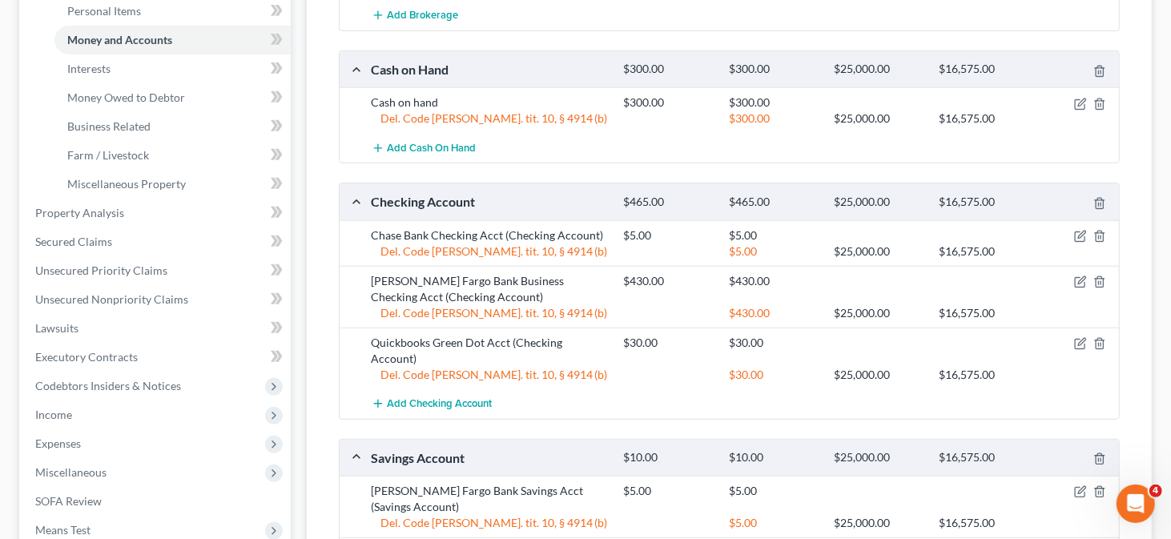
click at [1078, 285] on div "$430.00 $430.00" at bounding box center [868, 289] width 505 height 32
click at [1077, 279] on icon "button" at bounding box center [1081, 282] width 13 height 13
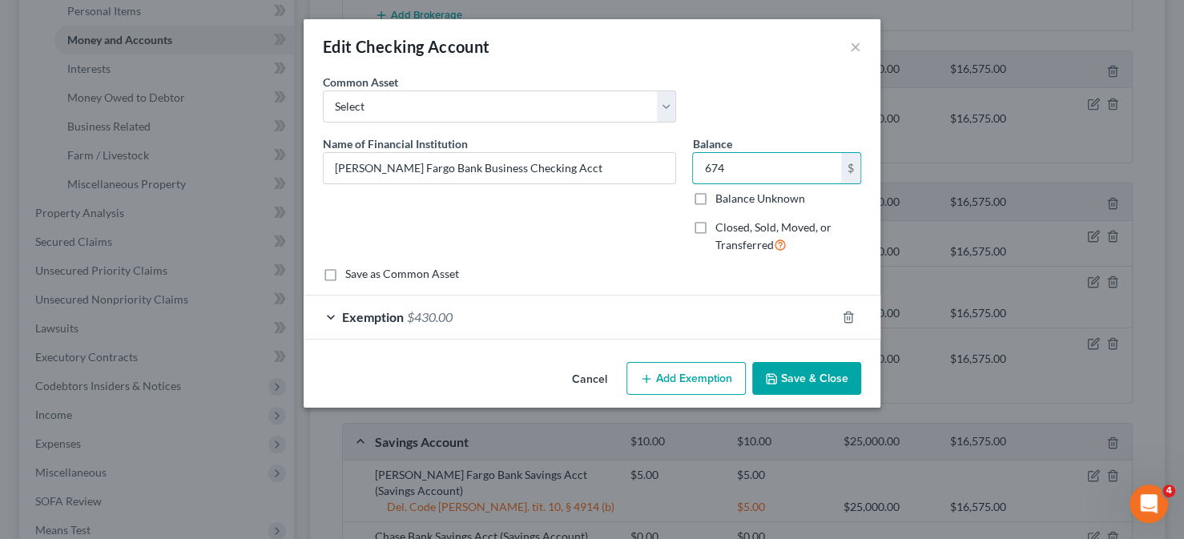
type input "674"
click at [687, 368] on button "Add Exemption" at bounding box center [686, 379] width 119 height 34
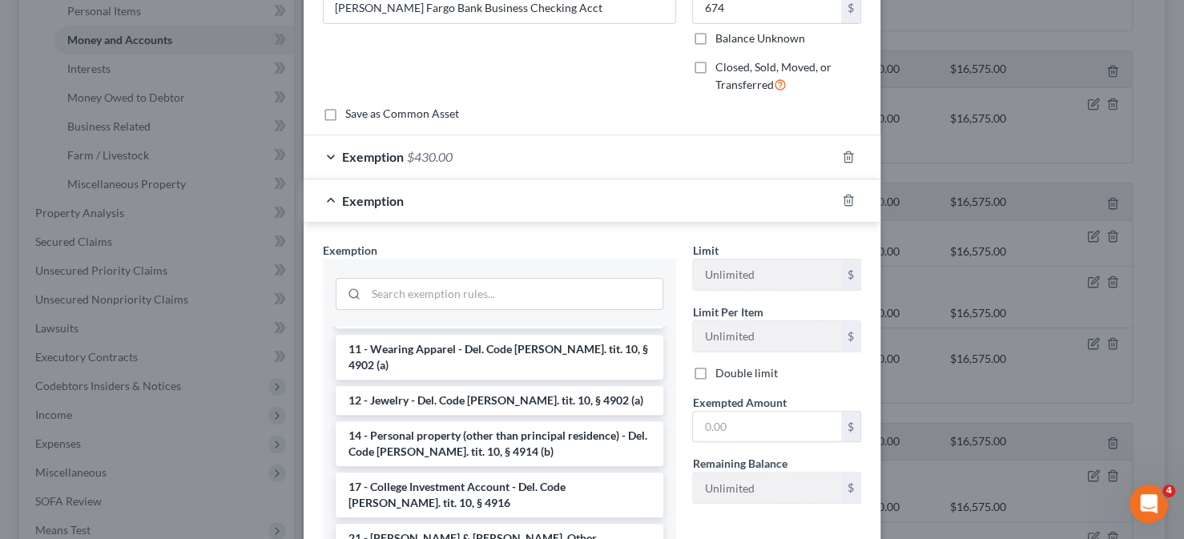
scroll to position [240, 0]
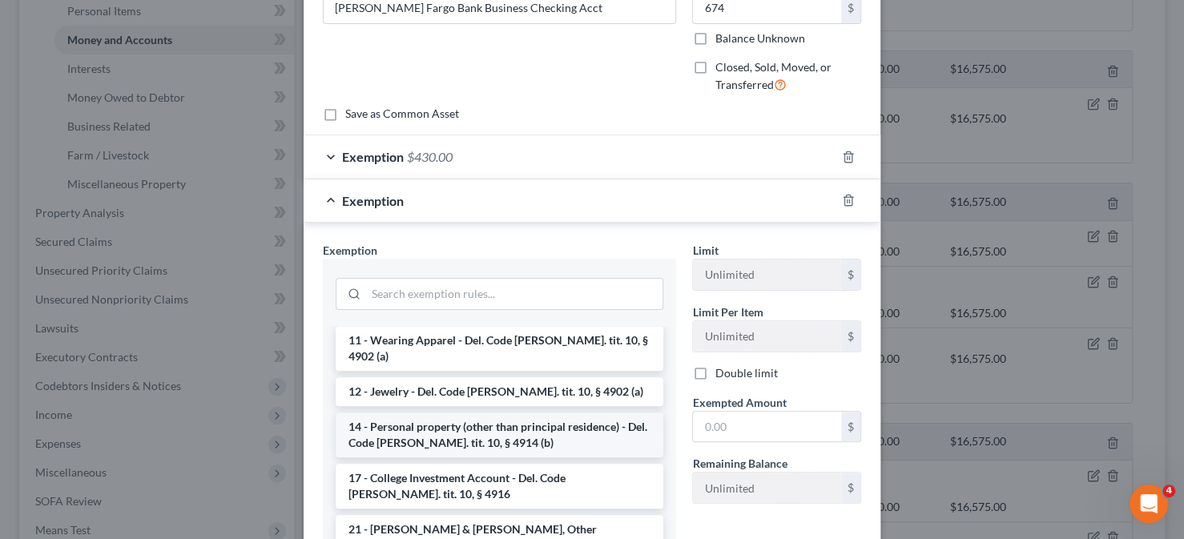
click at [478, 413] on li "14 - Personal property (other than principal residence) - Del. Code Ann. tit. 1…" at bounding box center [500, 435] width 328 height 45
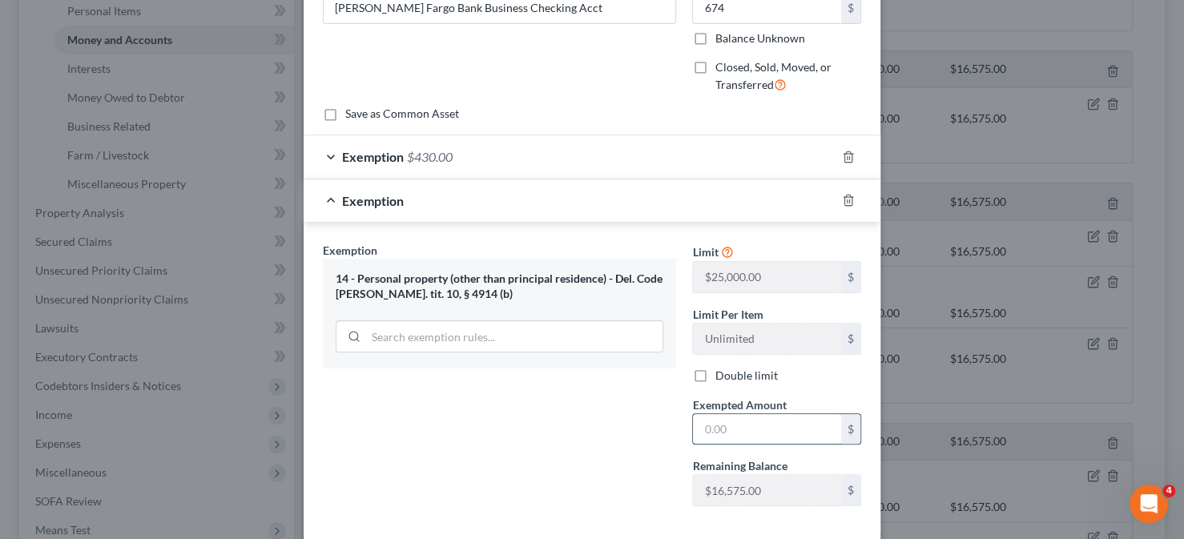
drag, startPoint x: 735, startPoint y: 429, endPoint x: 729, endPoint y: 421, distance: 9.1
click at [735, 429] on input "text" at bounding box center [767, 429] width 148 height 30
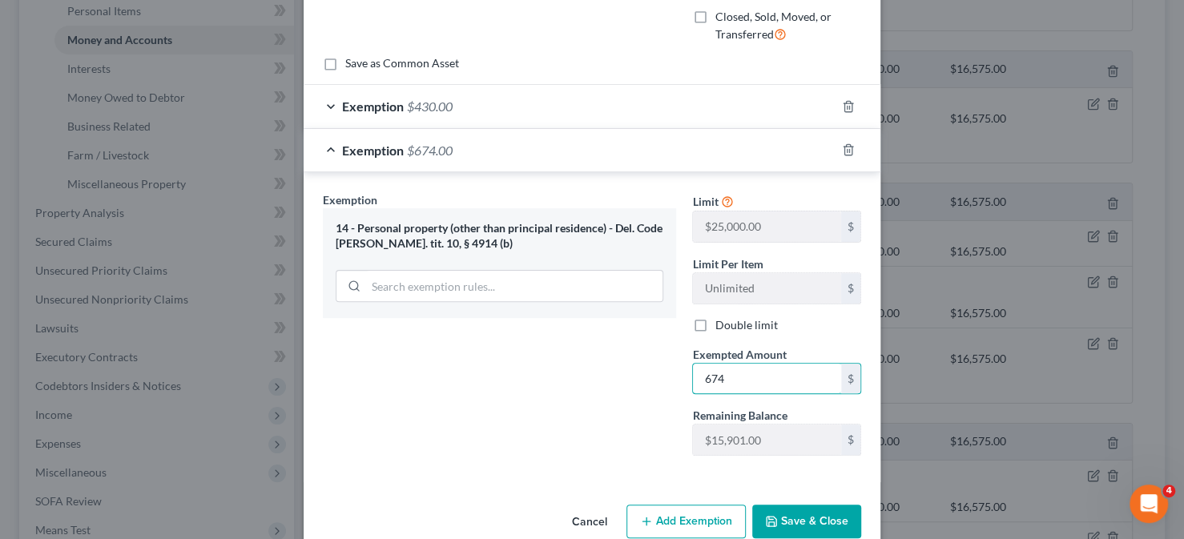
scroll to position [239, 0]
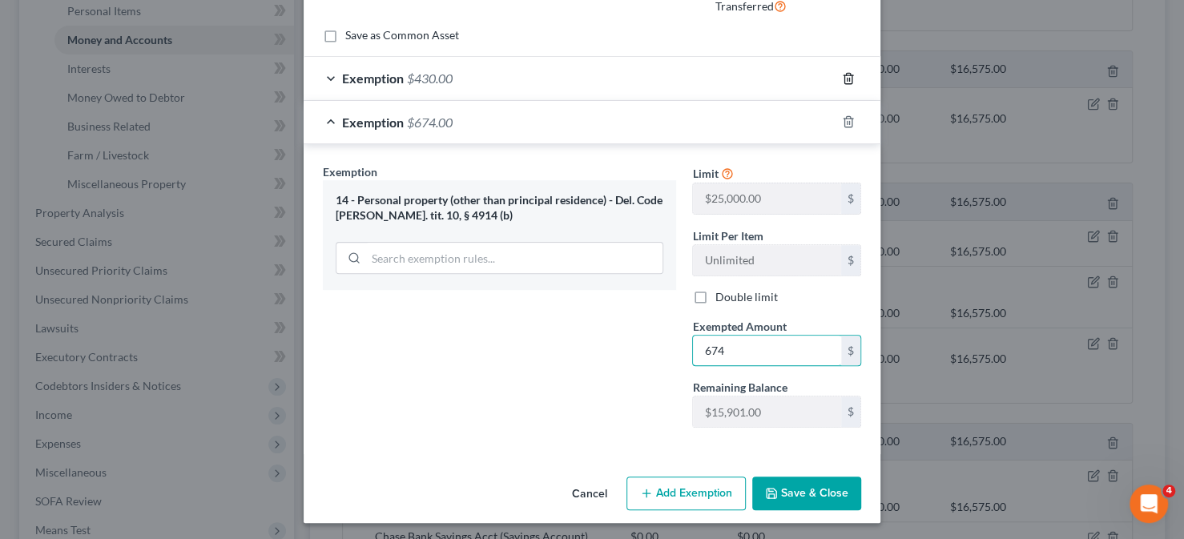
type input "674"
click at [847, 75] on icon "button" at bounding box center [848, 78] width 13 height 13
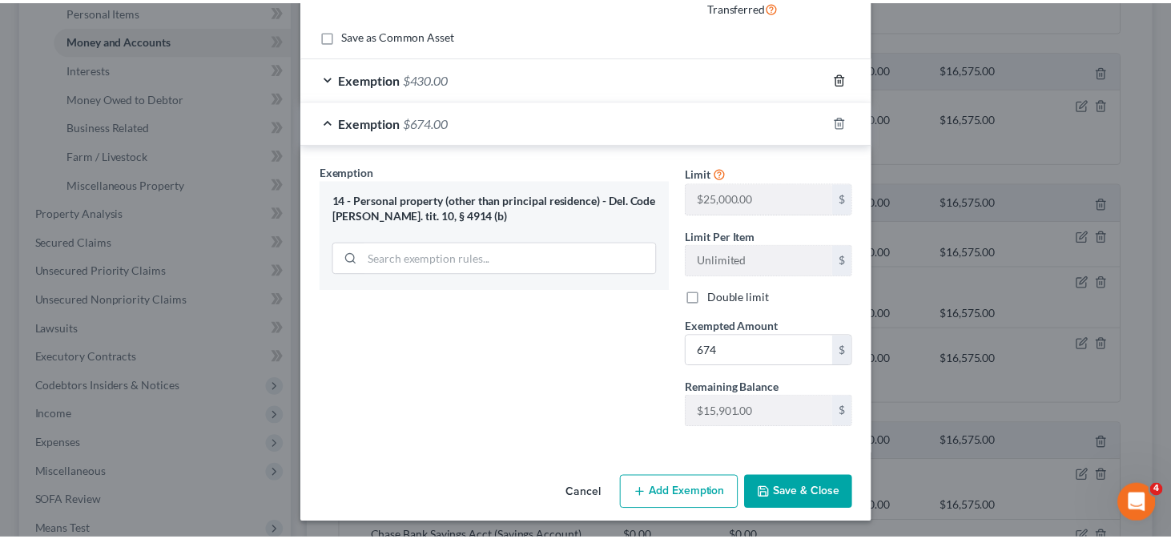
scroll to position [195, 0]
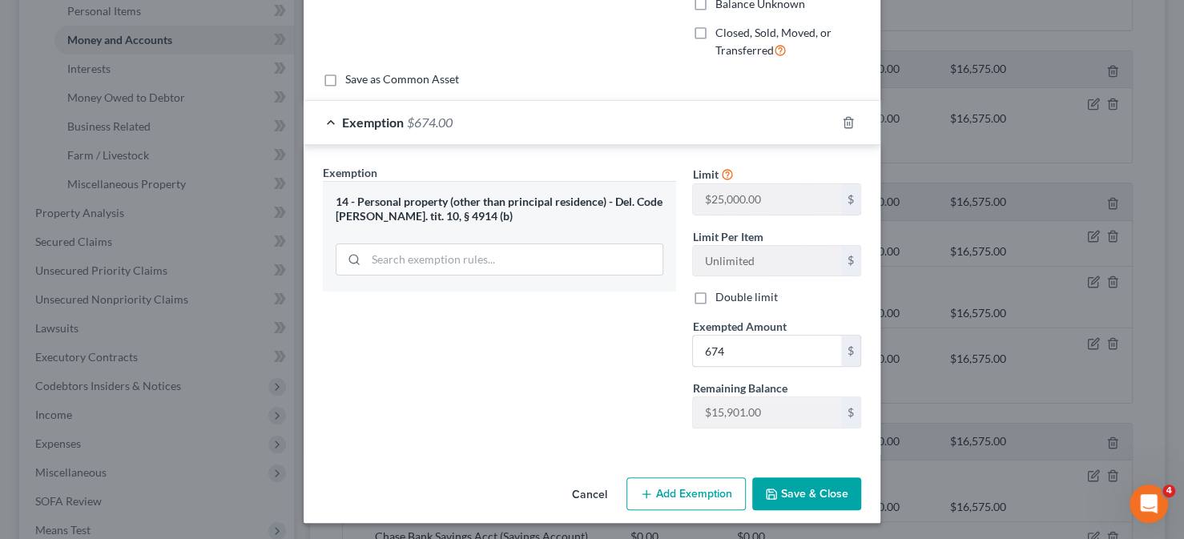
click at [800, 484] on button "Save & Close" at bounding box center [806, 495] width 109 height 34
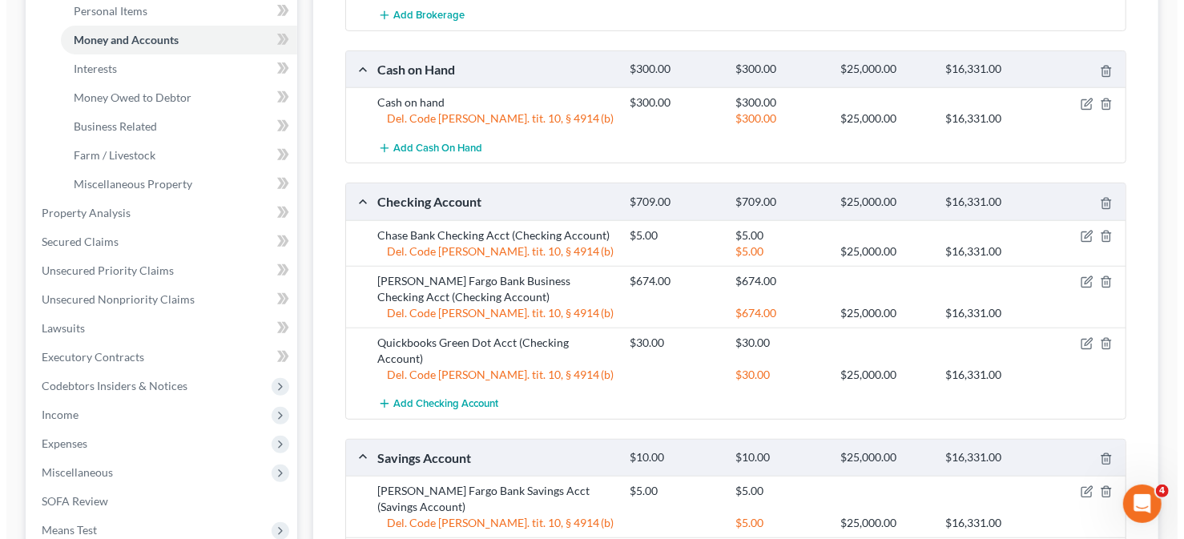
scroll to position [561, 0]
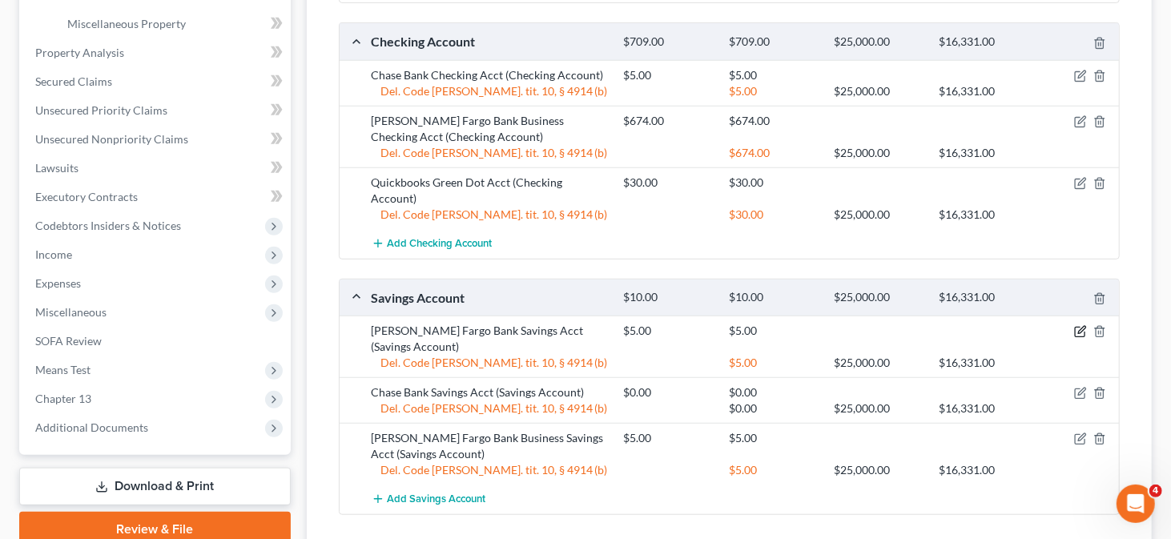
click at [1077, 325] on icon "button" at bounding box center [1081, 331] width 13 height 13
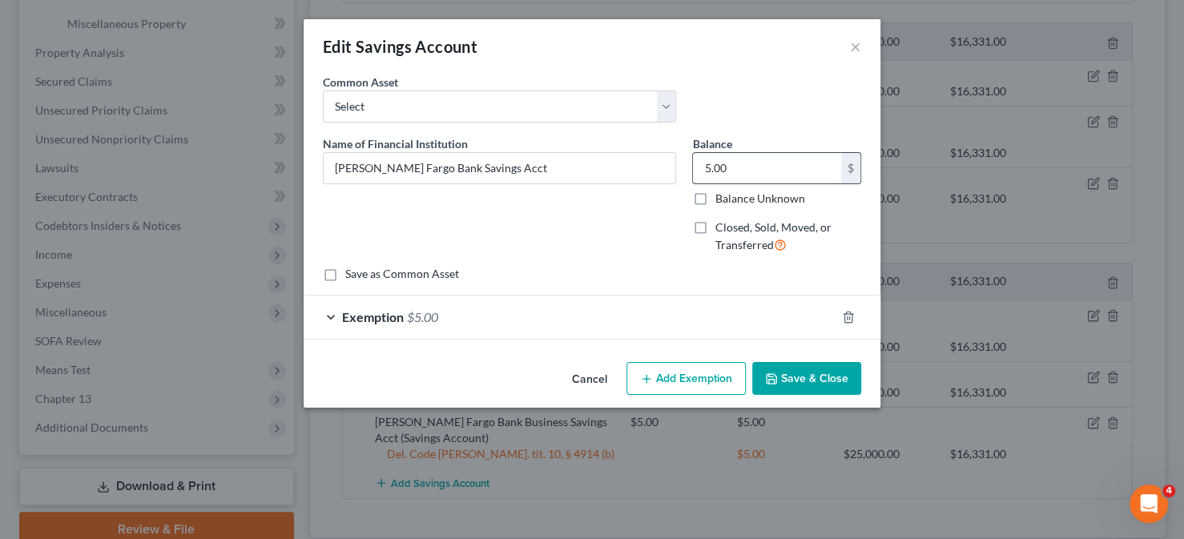
click at [744, 169] on input "5.00" at bounding box center [767, 168] width 148 height 30
type input "0.75"
click at [363, 325] on div "Exemption $5.00" at bounding box center [570, 317] width 532 height 42
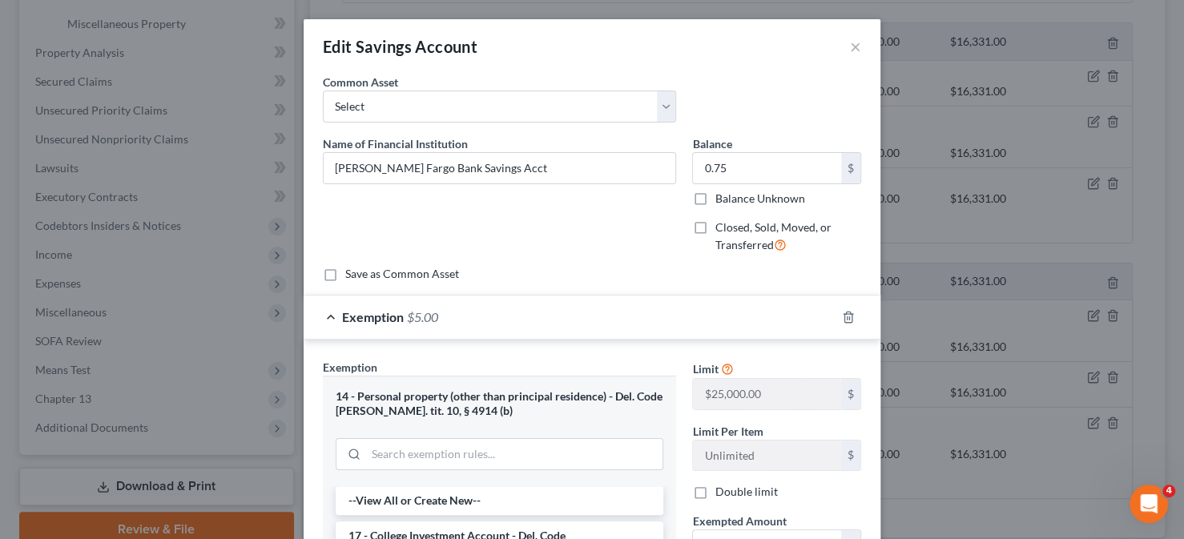
scroll to position [160, 0]
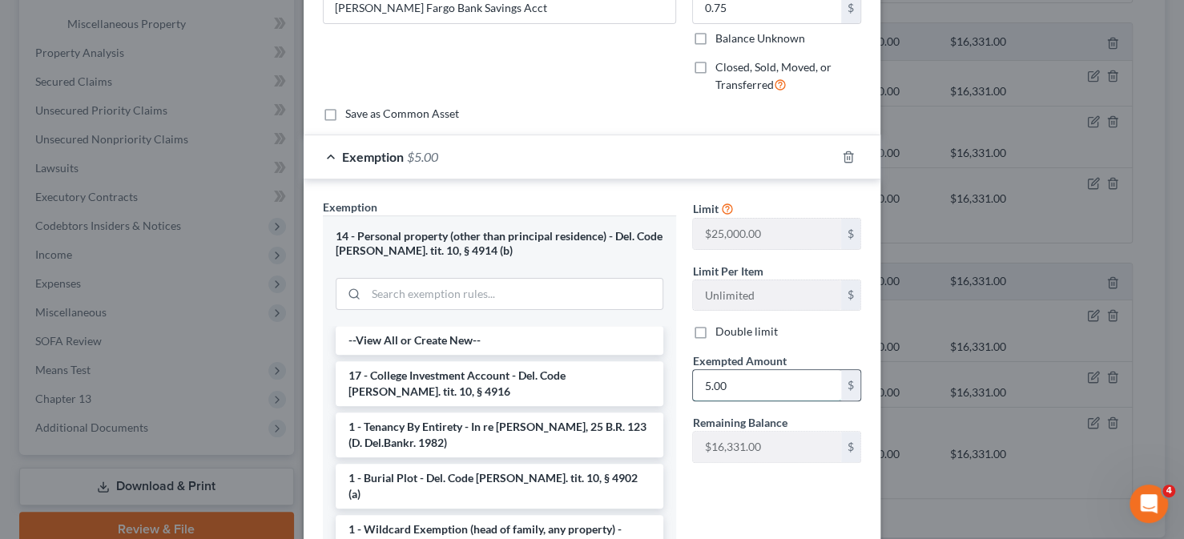
click at [719, 383] on input "5.00" at bounding box center [767, 385] width 148 height 30
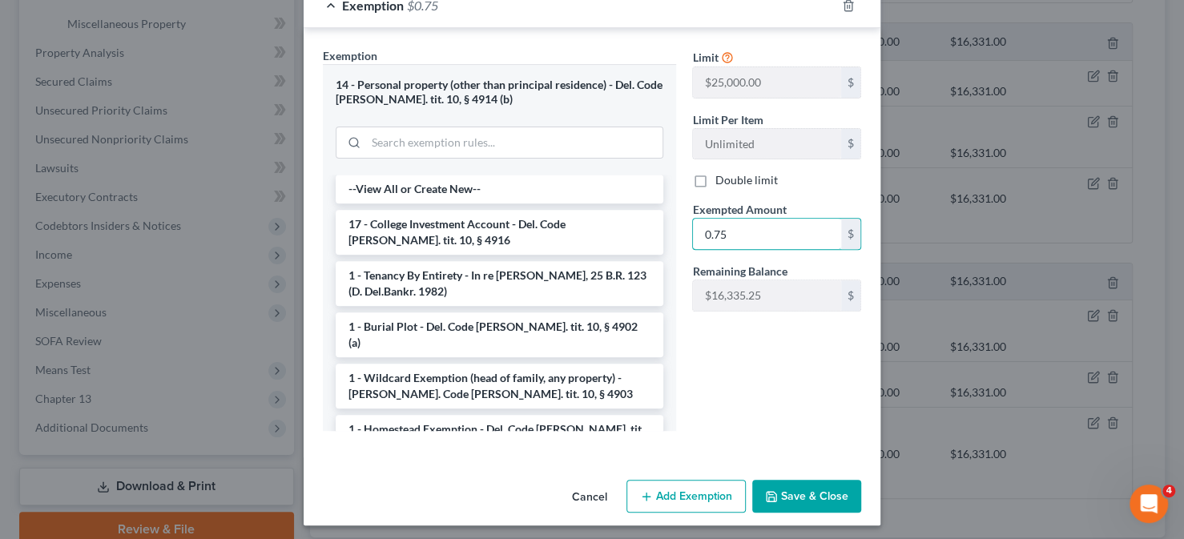
scroll to position [315, 0]
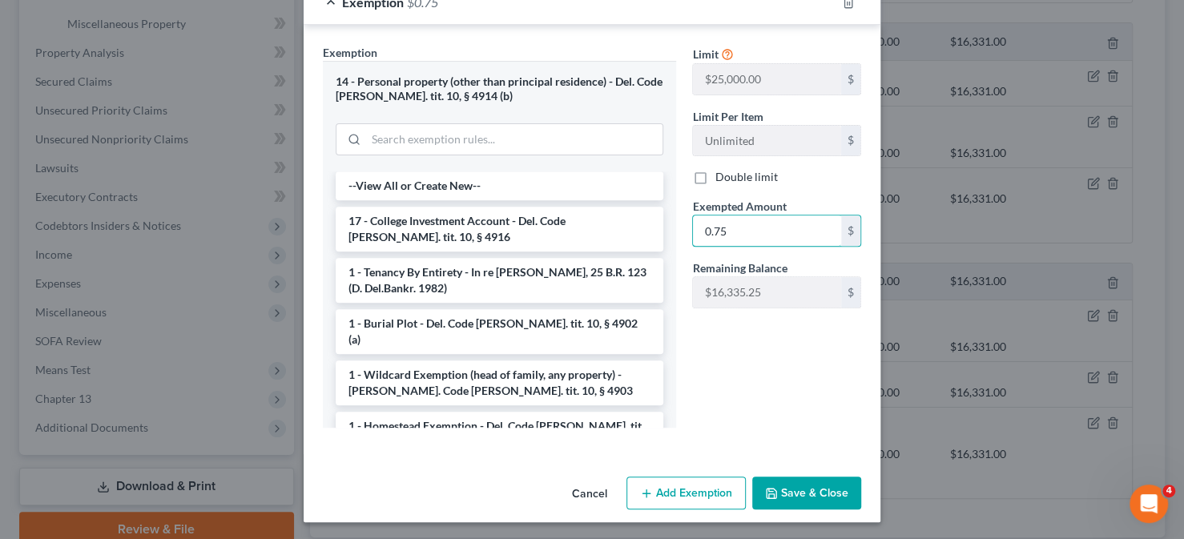
type input "0.75"
click at [788, 490] on button "Save & Close" at bounding box center [806, 494] width 109 height 34
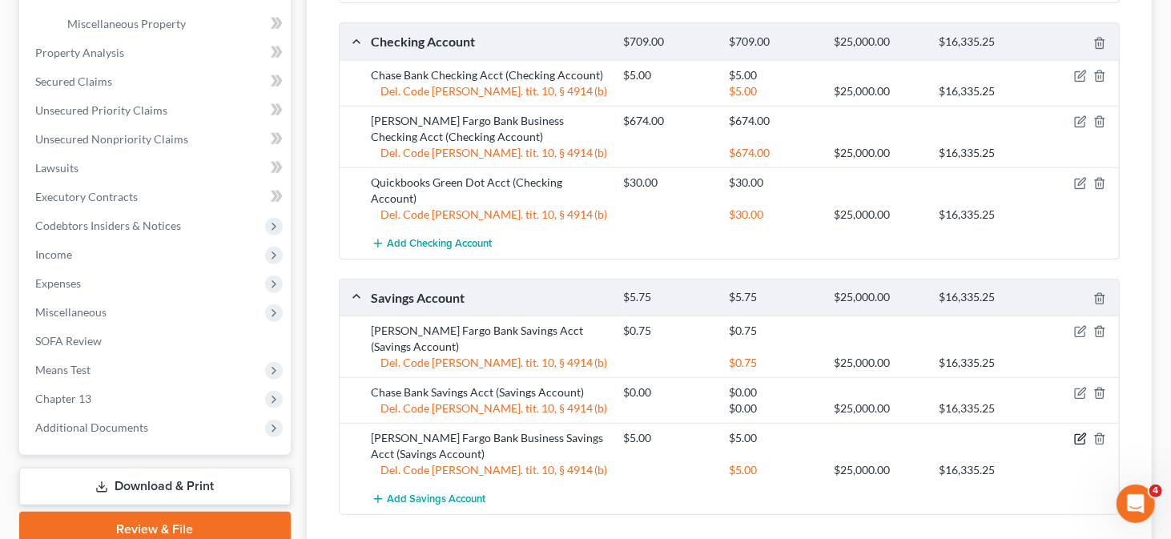
click at [1084, 433] on icon "button" at bounding box center [1081, 439] width 13 height 13
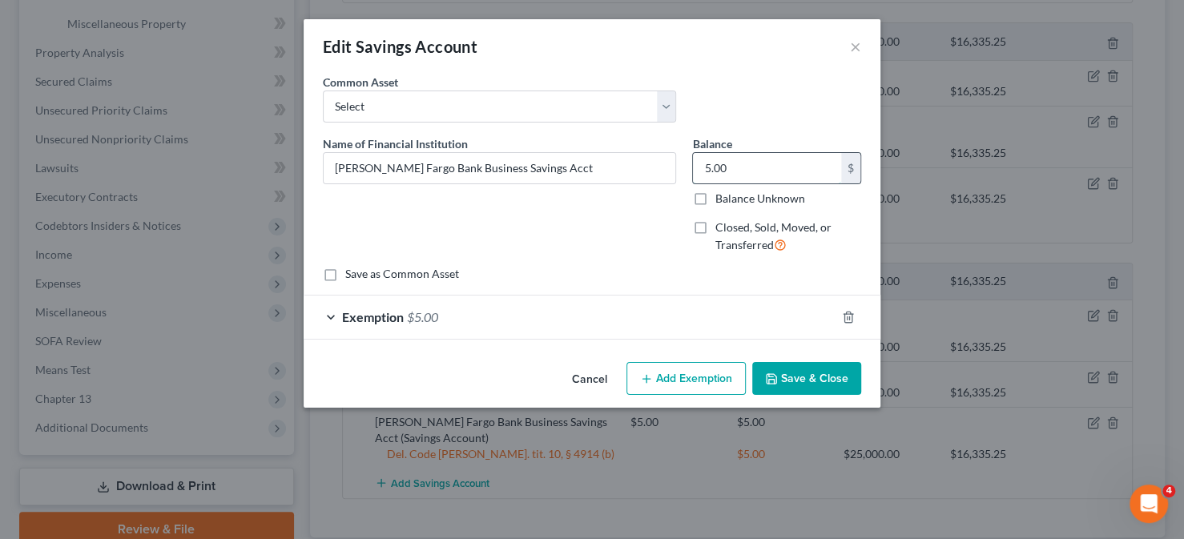
click at [766, 159] on input "5.00" at bounding box center [767, 168] width 148 height 30
type input "200"
click at [600, 319] on div "Exemption $5.00" at bounding box center [570, 317] width 532 height 42
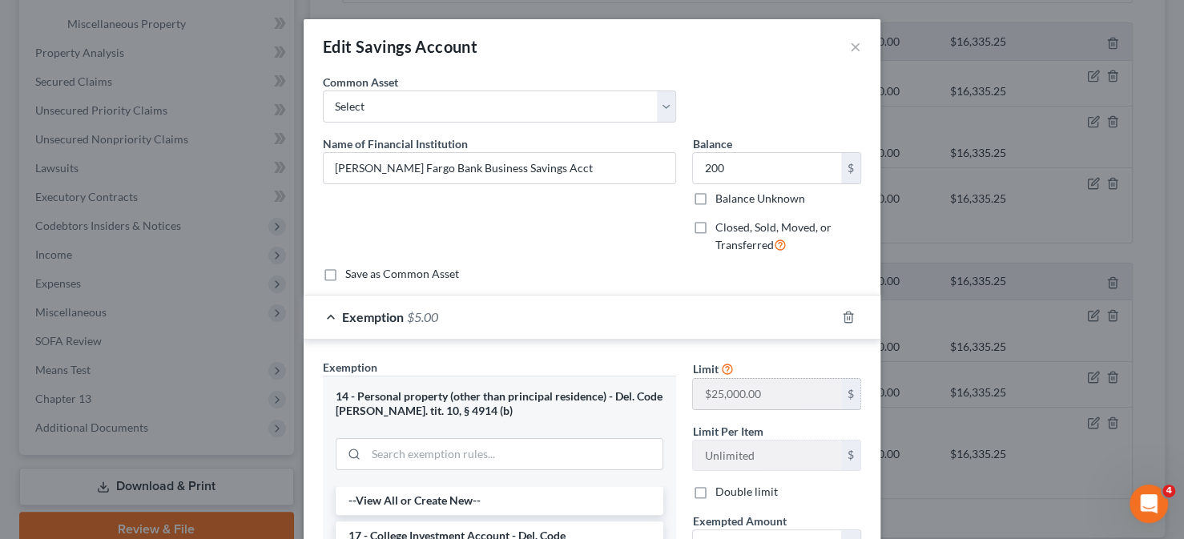
scroll to position [160, 0]
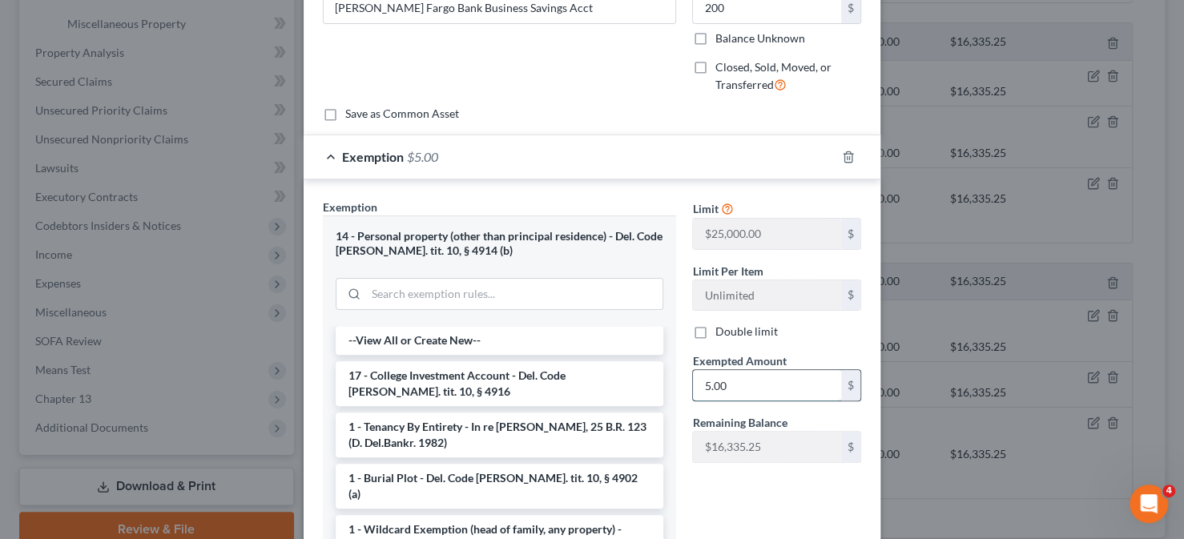
drag, startPoint x: 736, startPoint y: 384, endPoint x: 726, endPoint y: 382, distance: 10.5
click at [736, 383] on input "5.00" at bounding box center [767, 385] width 148 height 30
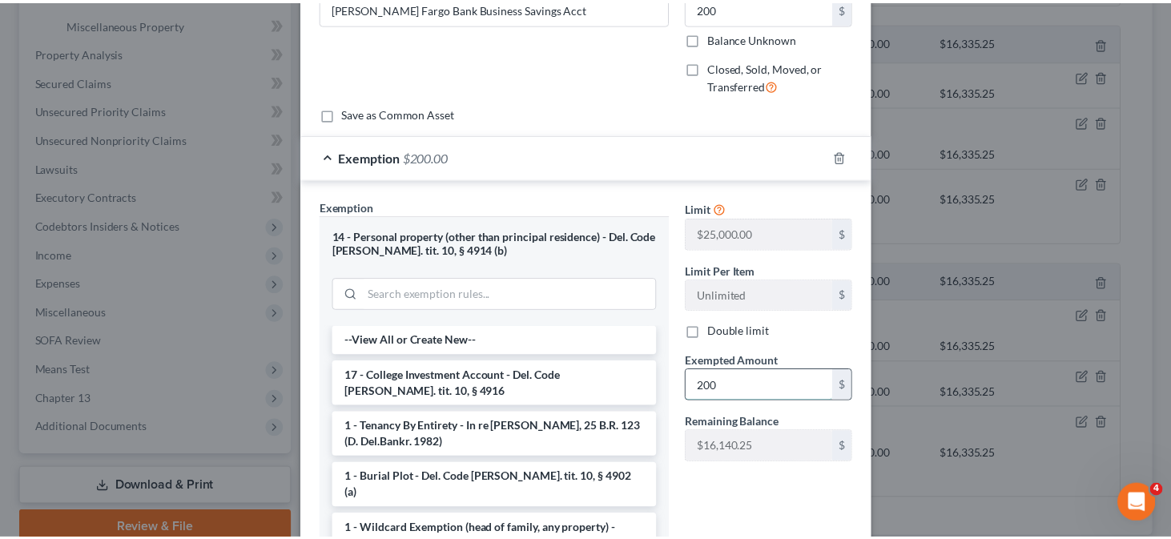
scroll to position [315, 0]
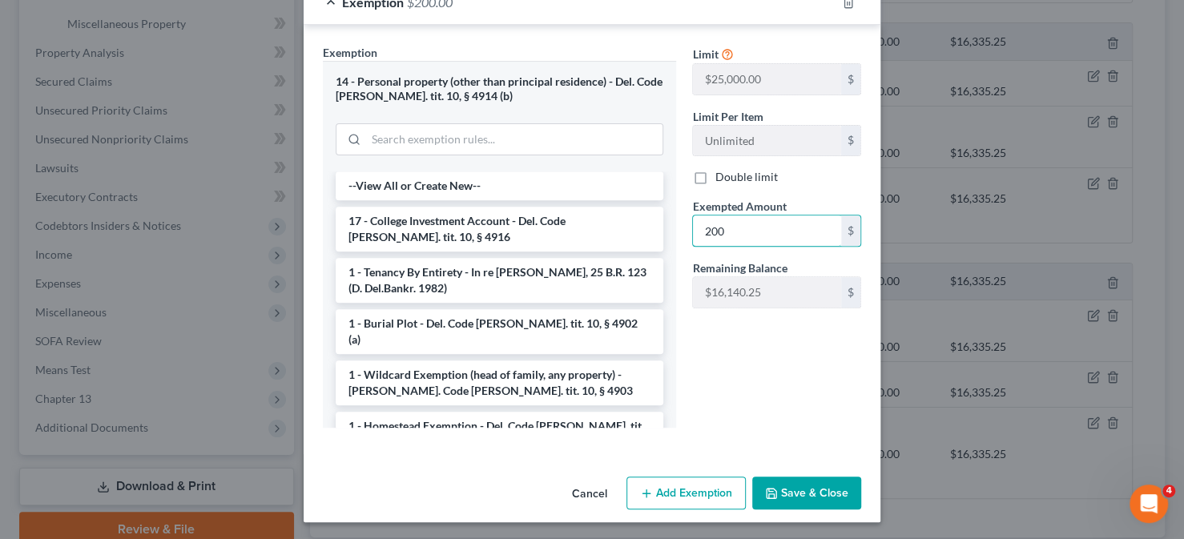
type input "200"
click at [695, 344] on div "Limit $25,000.00 $ Limit Per Item Unlimited $ Double limit Exempted Amount * 20…" at bounding box center [776, 242] width 185 height 397
click at [788, 486] on button "Save & Close" at bounding box center [806, 494] width 109 height 34
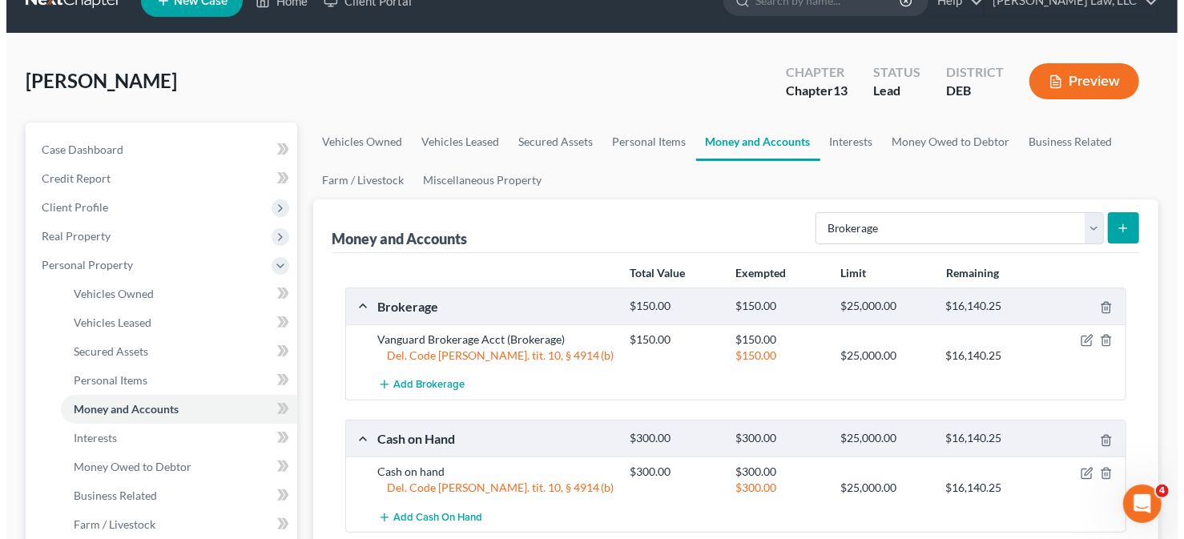
scroll to position [0, 0]
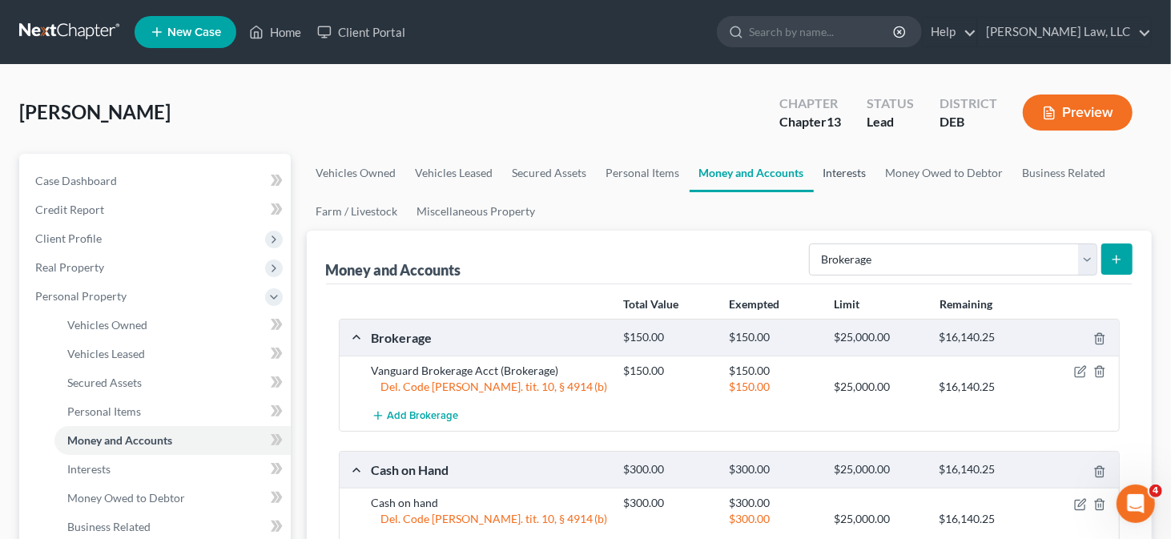
click at [837, 172] on link "Interests" at bounding box center [845, 173] width 62 height 38
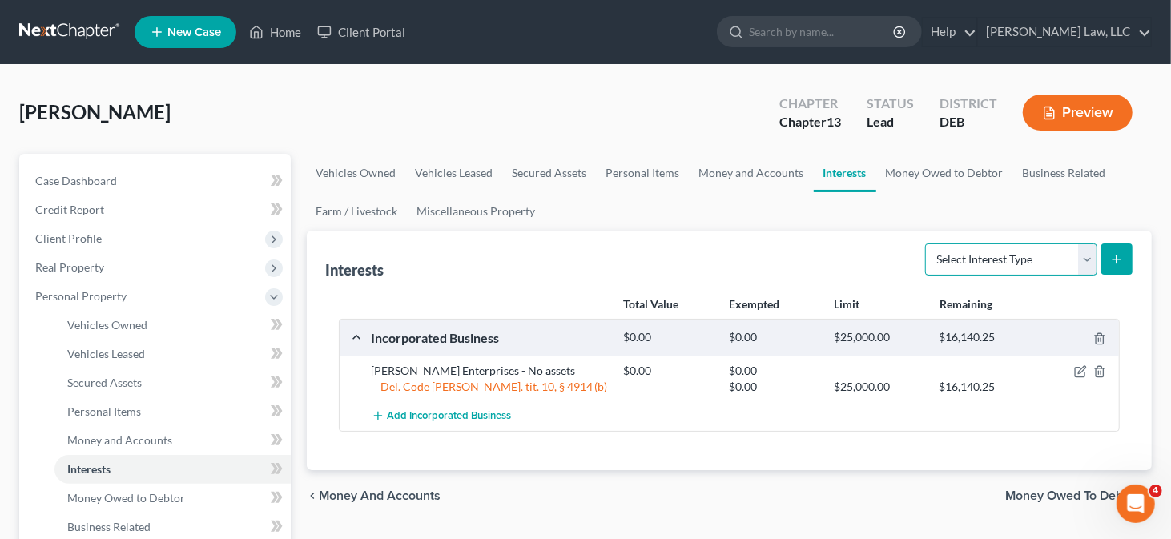
click at [996, 264] on select "Select Interest Type 401K Annuity Bond Education IRA Government Bond Government…" at bounding box center [1011, 260] width 172 height 32
select select "ira"
click at [928, 244] on select "Select Interest Type 401K Annuity Bond Education IRA Government Bond Government…" at bounding box center [1011, 260] width 172 height 32
click at [1119, 253] on icon "submit" at bounding box center [1117, 259] width 13 height 13
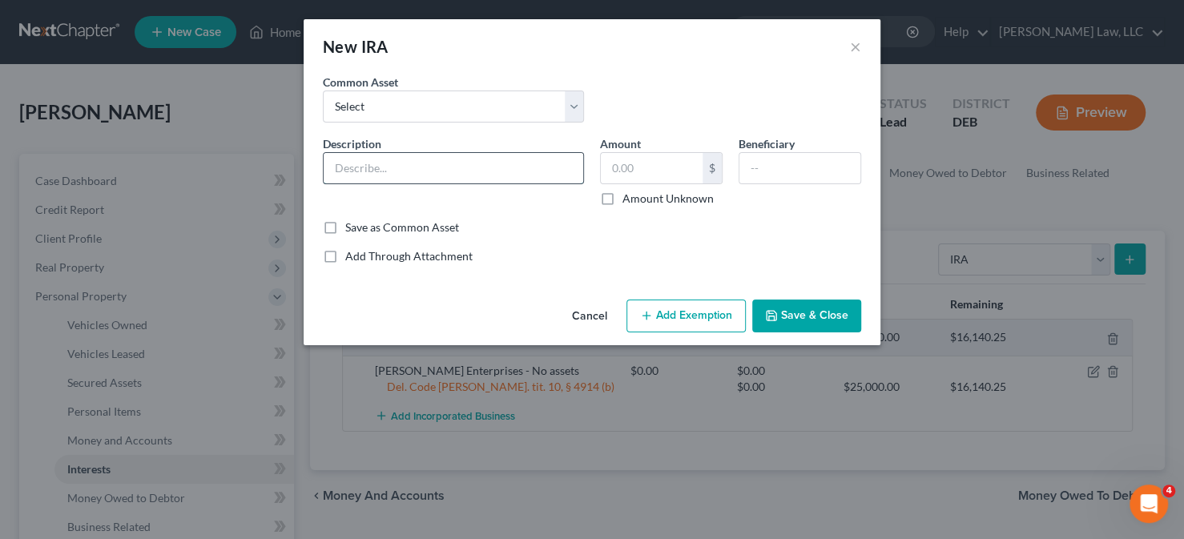
click at [470, 161] on input "text" at bounding box center [454, 168] width 260 height 30
type input "JP Morgan Roth IRA"
click at [665, 171] on input "text" at bounding box center [652, 168] width 102 height 30
type input "0.11"
click at [692, 334] on div "Cancel Add Exemption Save & Close" at bounding box center [592, 319] width 577 height 53
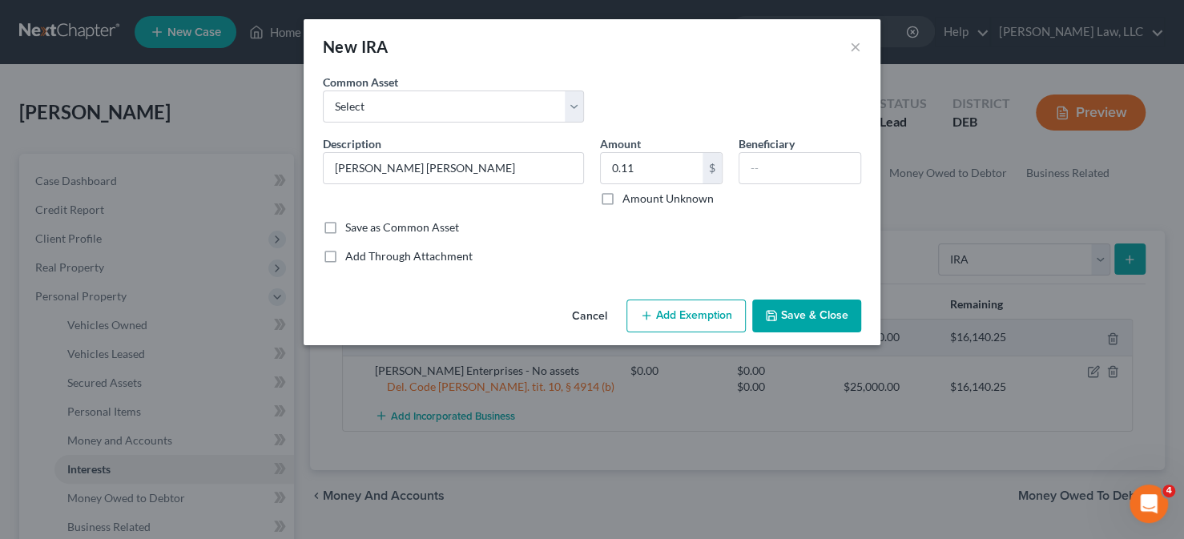
click at [683, 320] on button "Add Exemption" at bounding box center [686, 317] width 119 height 34
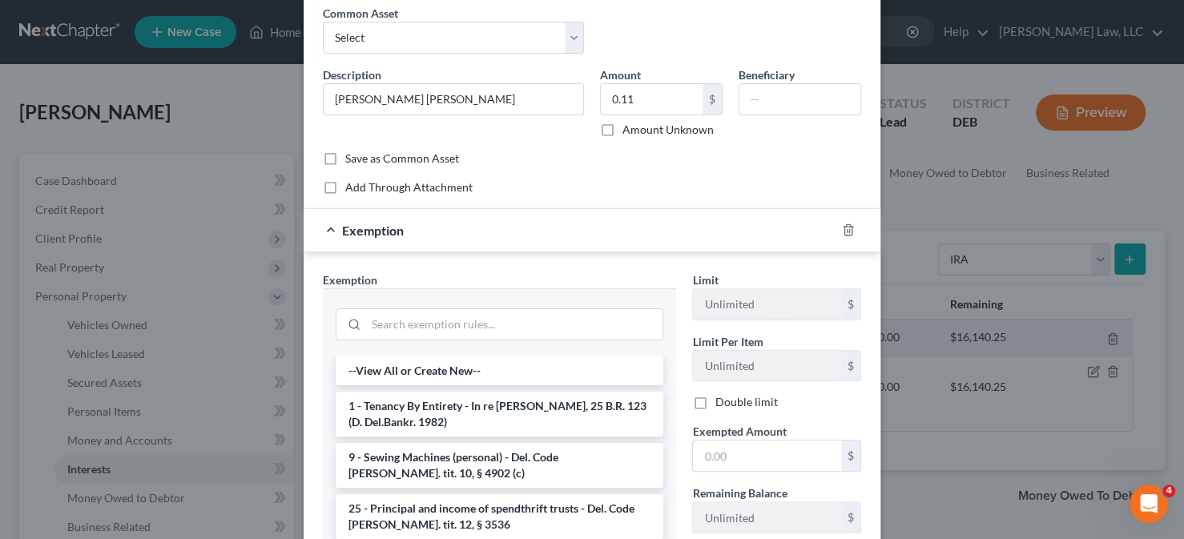
scroll to position [160, 0]
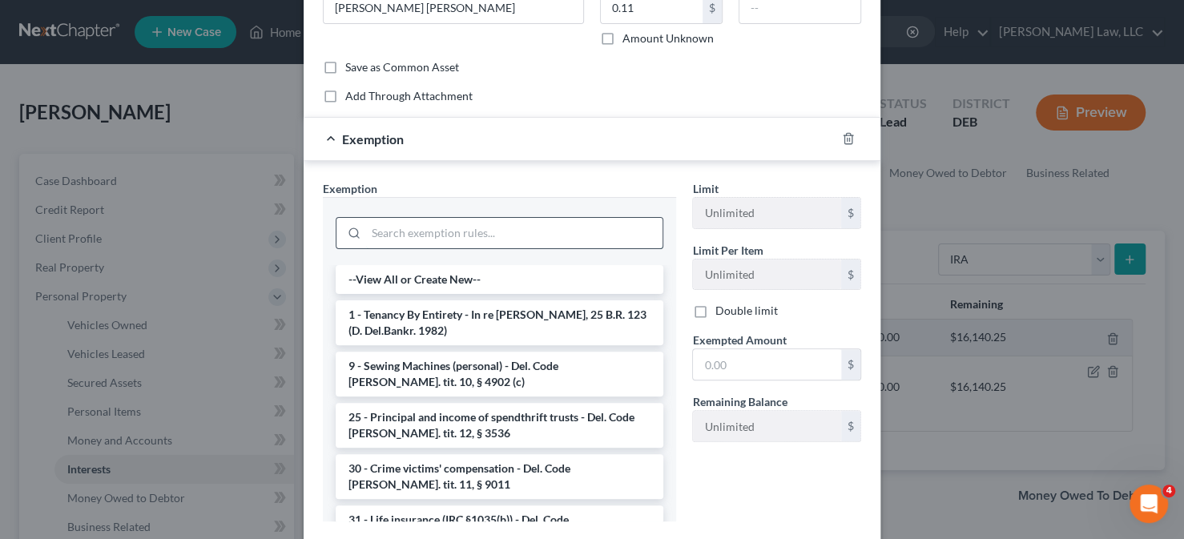
click at [450, 238] on input "search" at bounding box center [514, 233] width 296 height 30
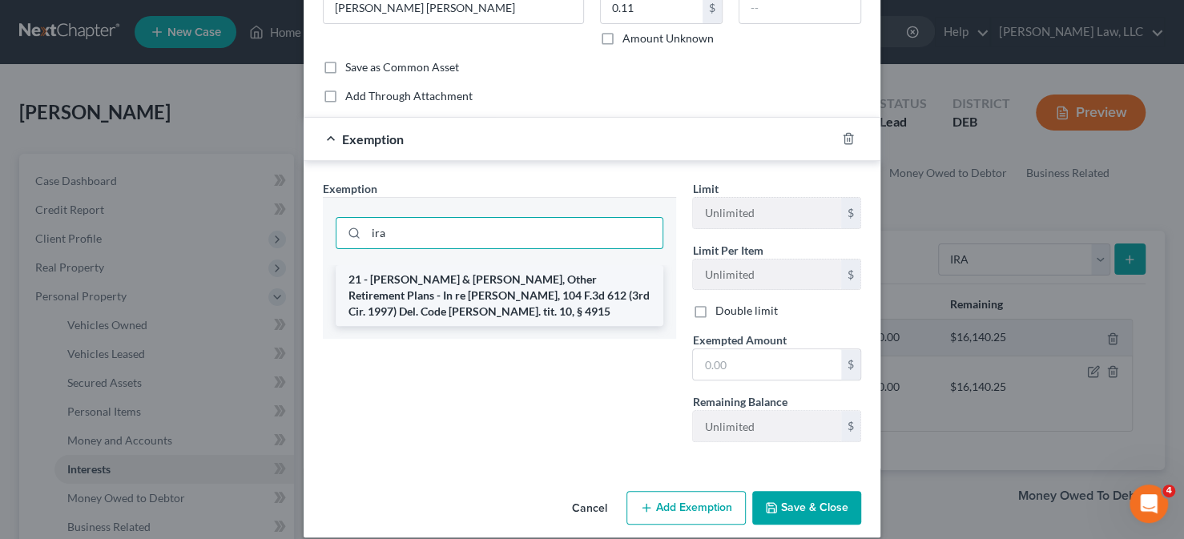
type input "ira"
click at [518, 288] on li "21 - IRA & Roth IRA, Other Retirement Plans - In re Yuhas, 104 F.3d 612 (3rd Ci…" at bounding box center [500, 295] width 328 height 61
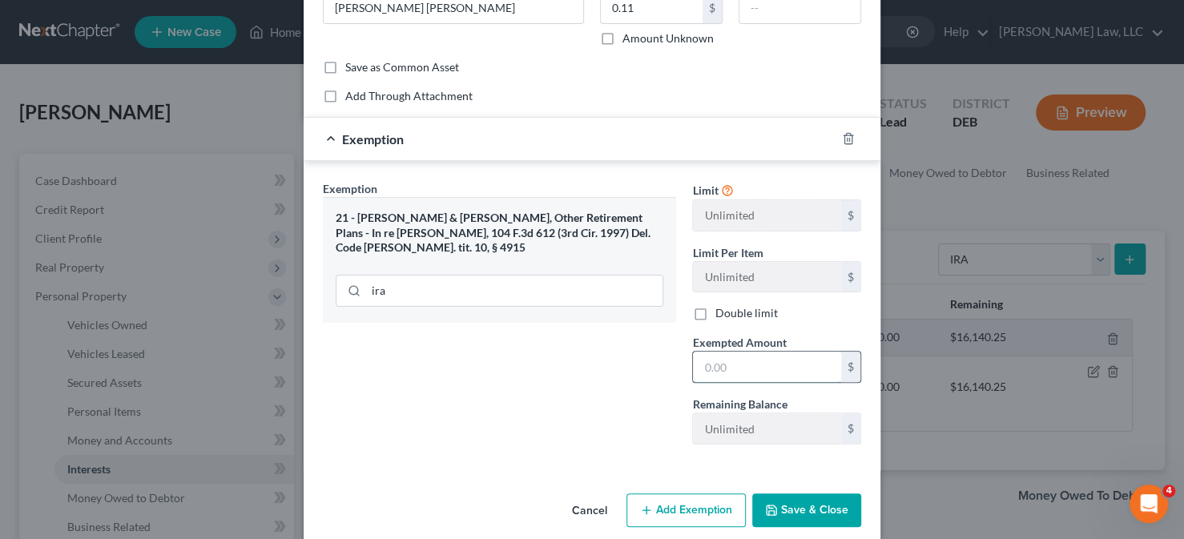
click at [739, 356] on input "text" at bounding box center [767, 367] width 148 height 30
click at [701, 364] on input "11" at bounding box center [767, 367] width 148 height 30
click at [695, 366] on input "11" at bounding box center [767, 367] width 148 height 30
type input "0.11"
click at [768, 504] on icon "button" at bounding box center [771, 510] width 13 height 13
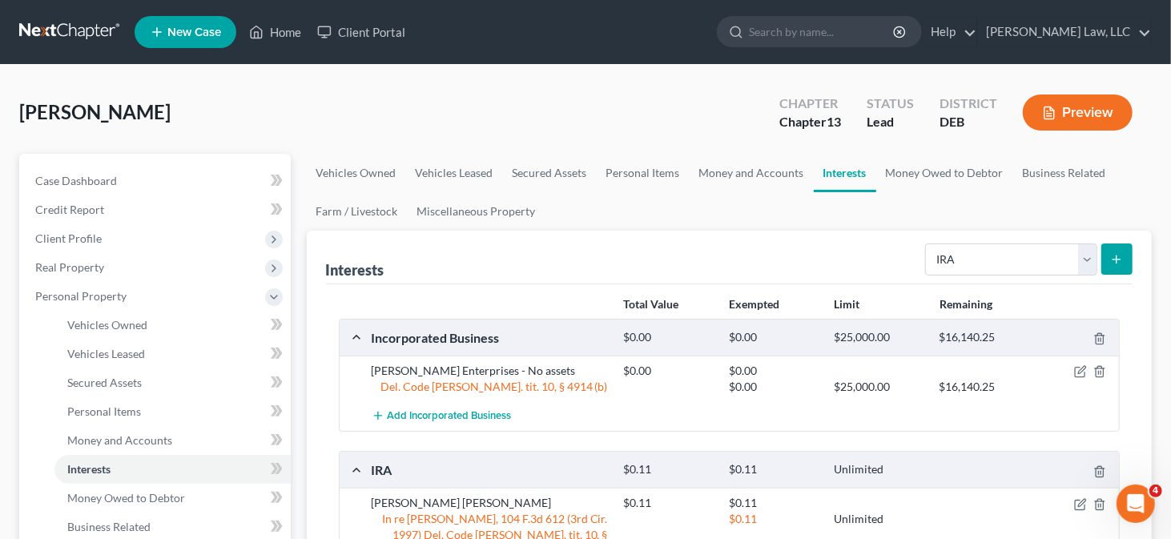
click at [1085, 100] on button "Preview" at bounding box center [1078, 113] width 110 height 36
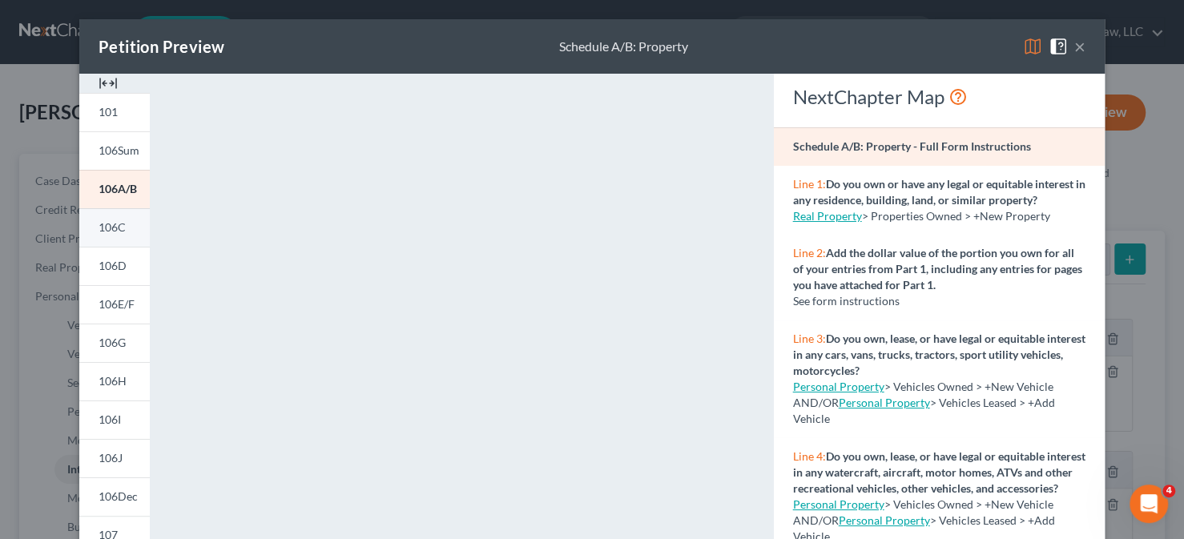
click at [91, 229] on link "106C" at bounding box center [114, 227] width 71 height 38
